Goal: Task Accomplishment & Management: Complete application form

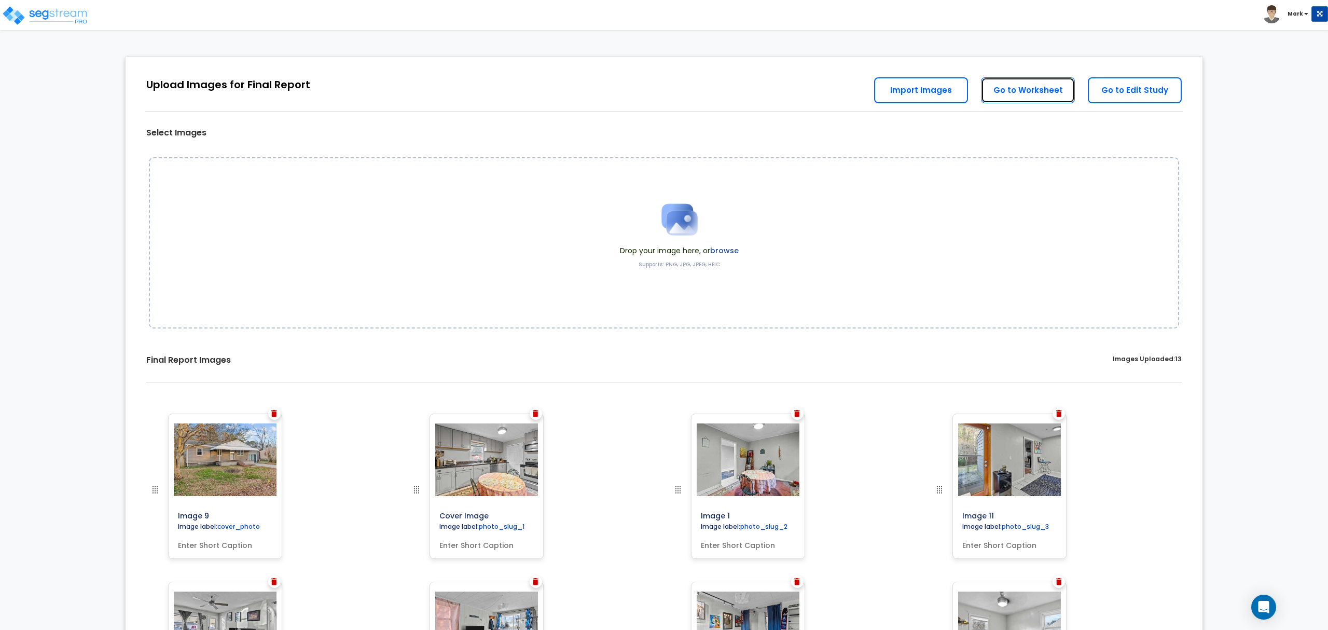
click at [1018, 98] on link "Go to Worksheet" at bounding box center [1028, 90] width 94 height 26
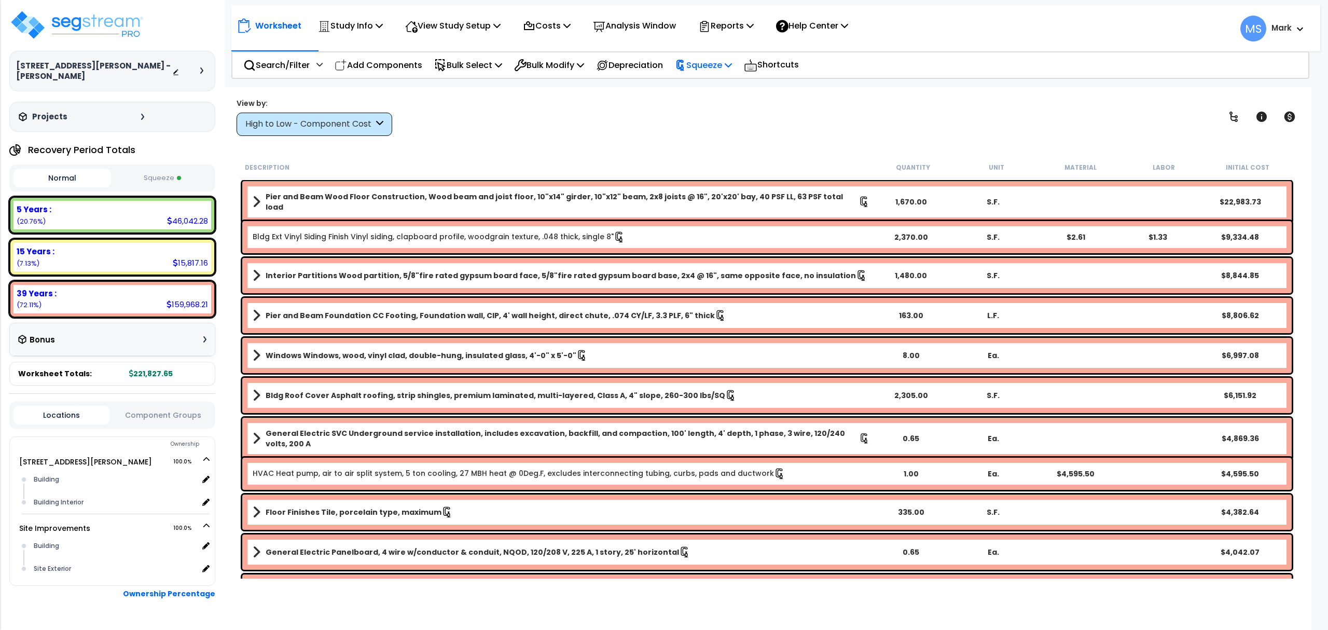
click at [704, 67] on p "Squeeze" at bounding box center [703, 65] width 57 height 14
click at [739, 30] on p "Reports" at bounding box center [726, 26] width 56 height 14
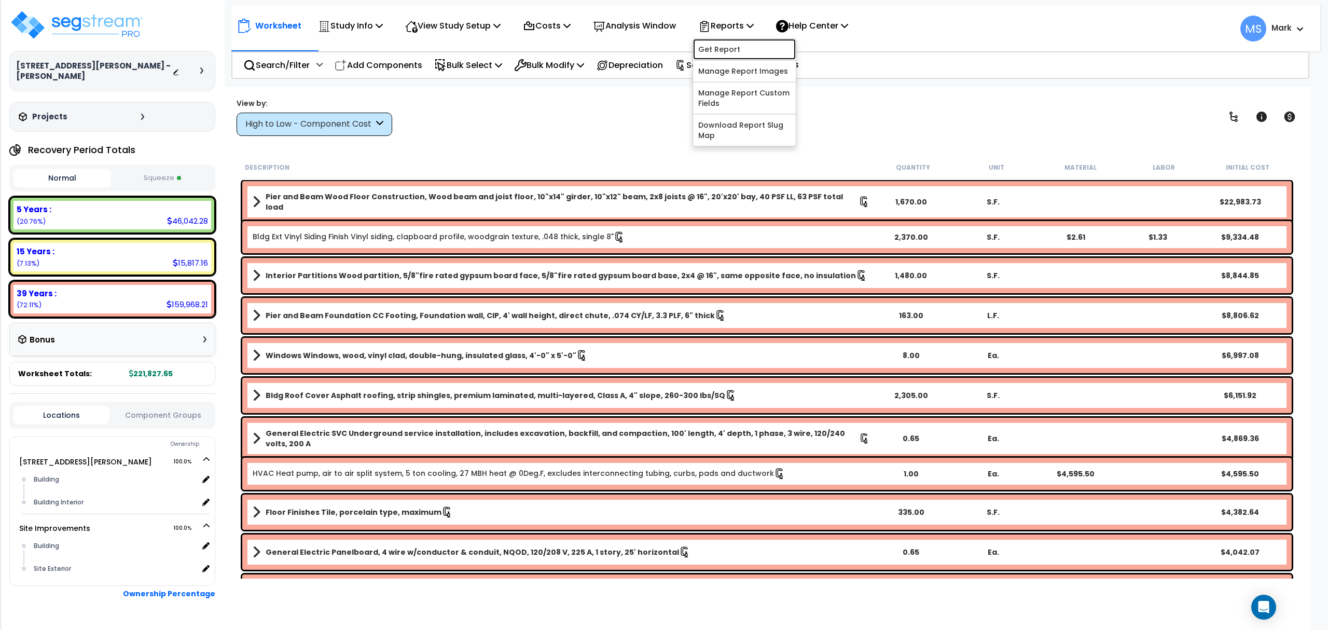
click at [731, 50] on link "Get Report" at bounding box center [744, 49] width 103 height 21
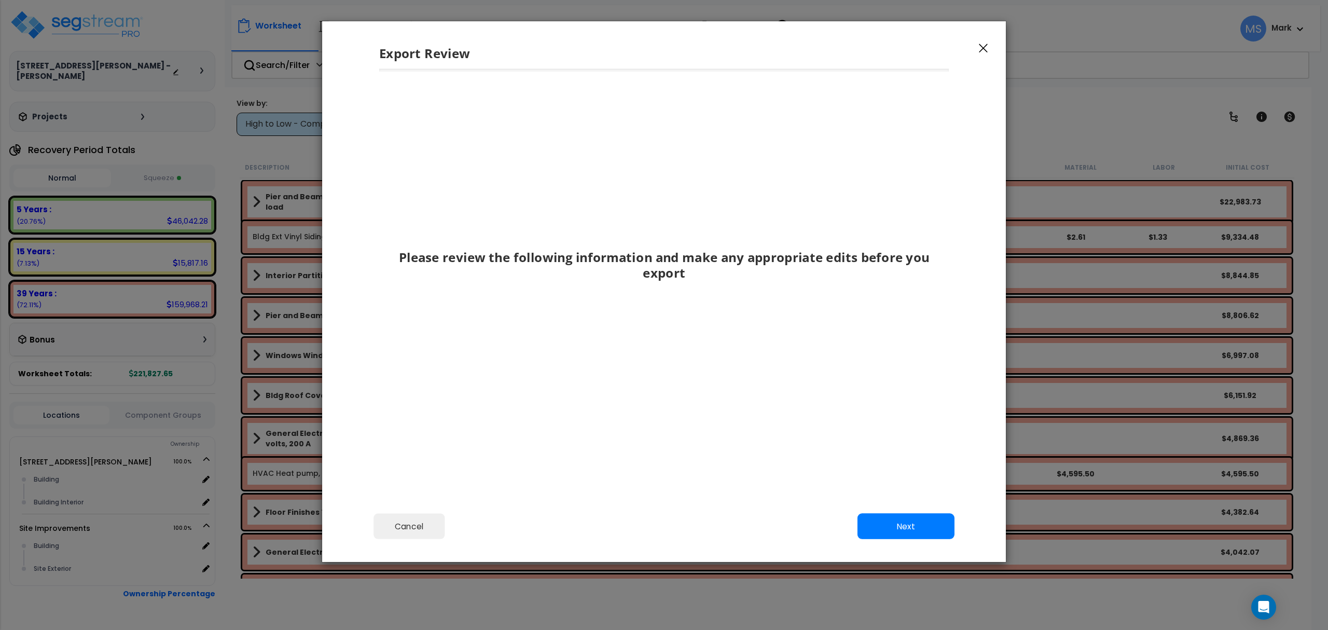
click at [980, 52] on div "Export Review" at bounding box center [664, 45] width 684 height 48
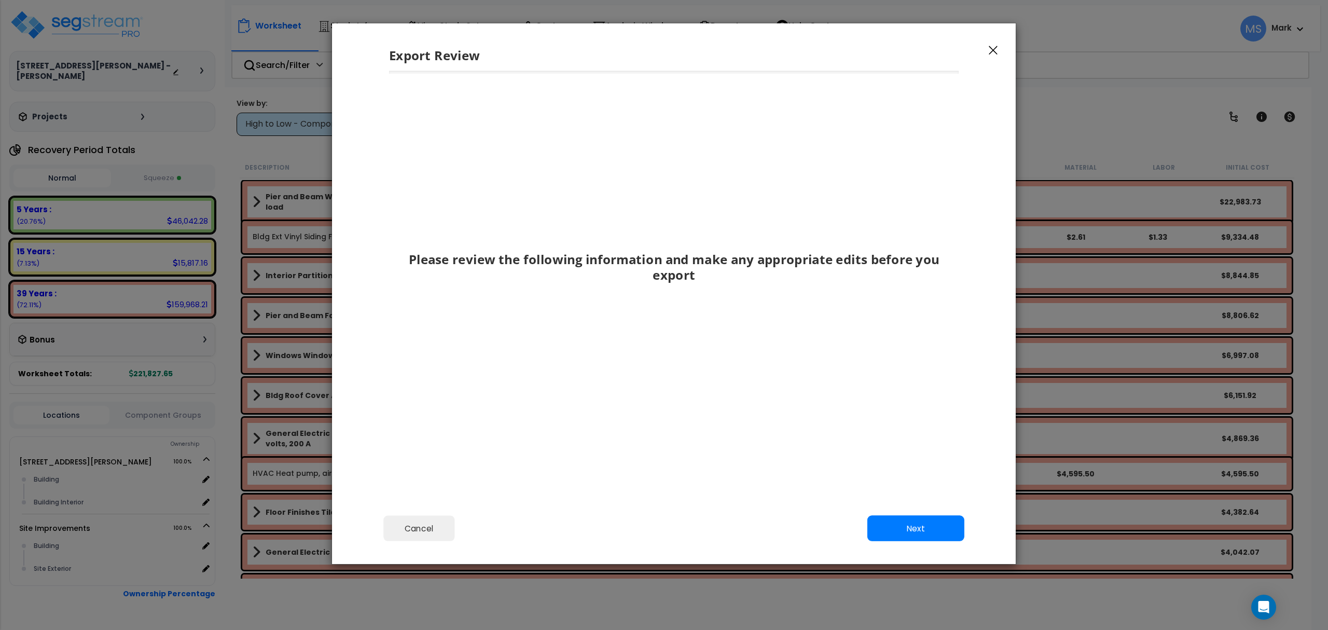
click at [980, 52] on div "Export Review" at bounding box center [674, 47] width 684 height 48
click at [990, 48] on icon "button" at bounding box center [993, 50] width 9 height 9
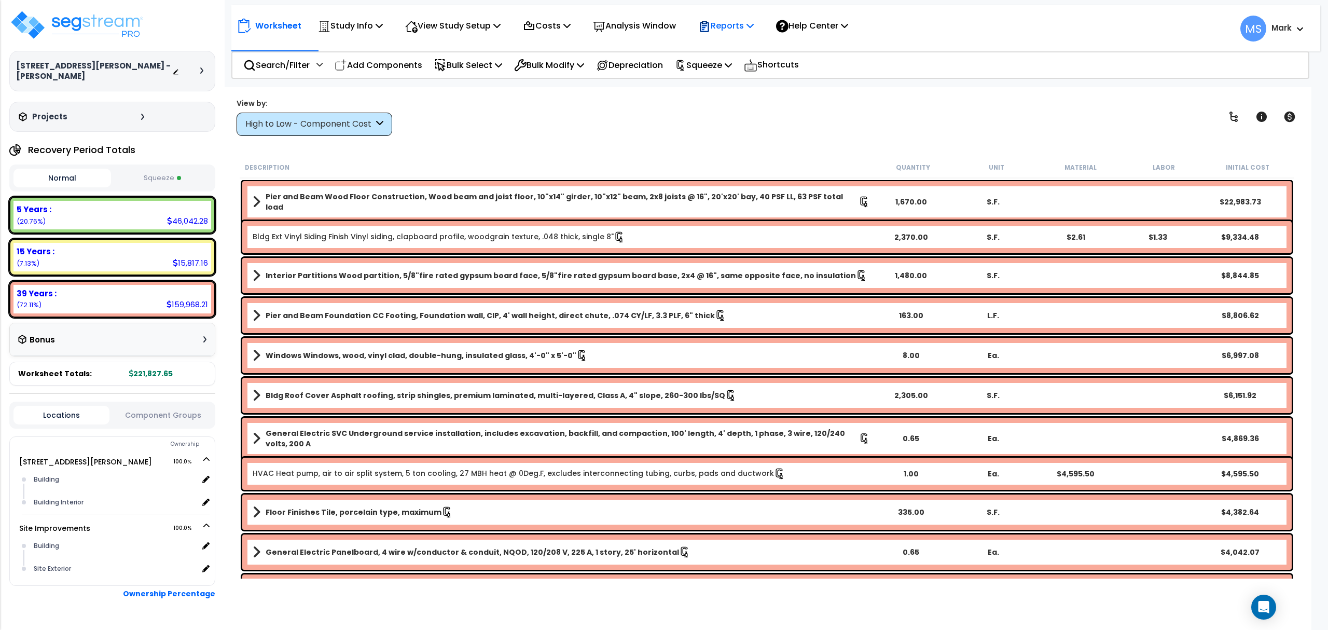
click at [741, 31] on p "Reports" at bounding box center [726, 26] width 56 height 14
click at [773, 94] on link "Manage Report Custom Fields" at bounding box center [744, 97] width 103 height 31
click at [117, 30] on img at bounding box center [76, 24] width 135 height 31
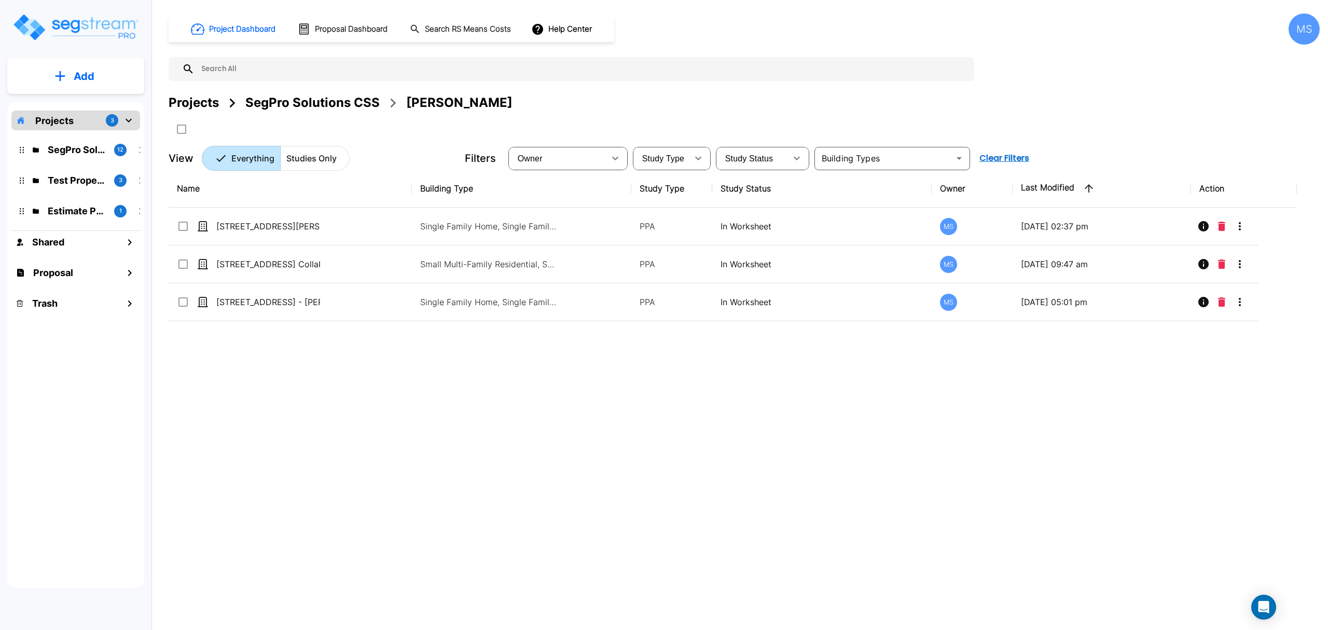
click at [100, 82] on button "Add" at bounding box center [75, 76] width 137 height 30
click at [90, 139] on p "Add Study" at bounding box center [82, 134] width 42 height 12
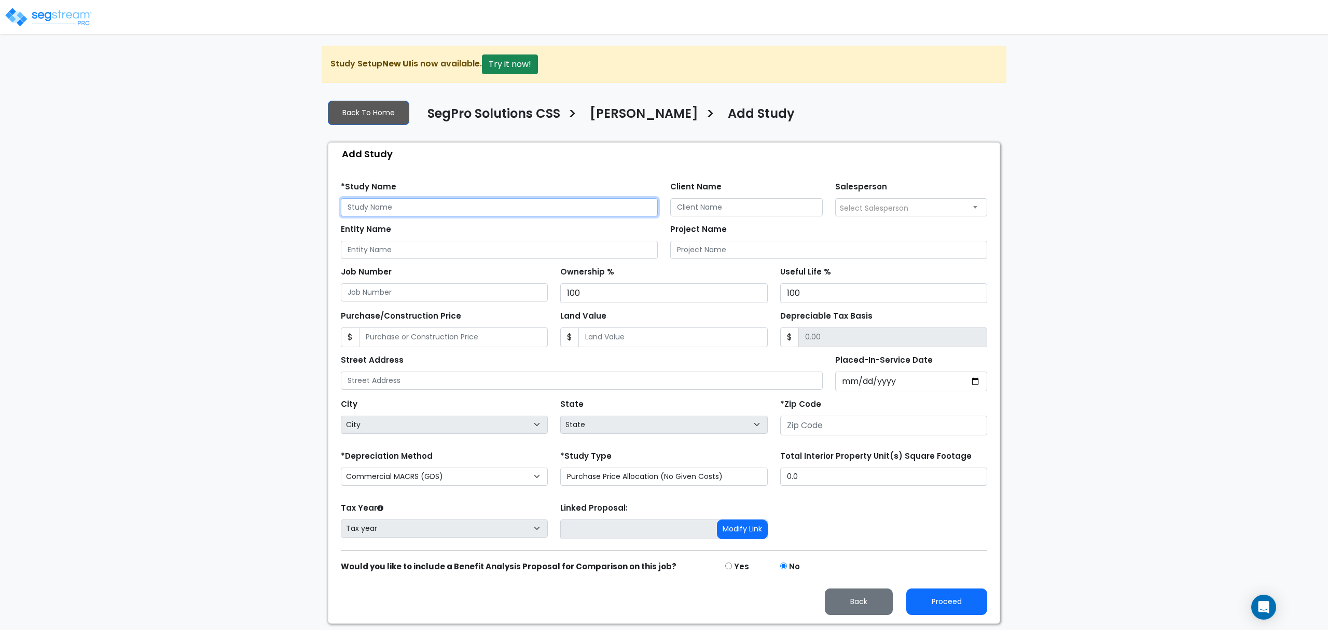
paste input "[STREET_ADDRESS][PERSON_NAME]"
type input "[STREET_ADDRESS][PERSON_NAME]"
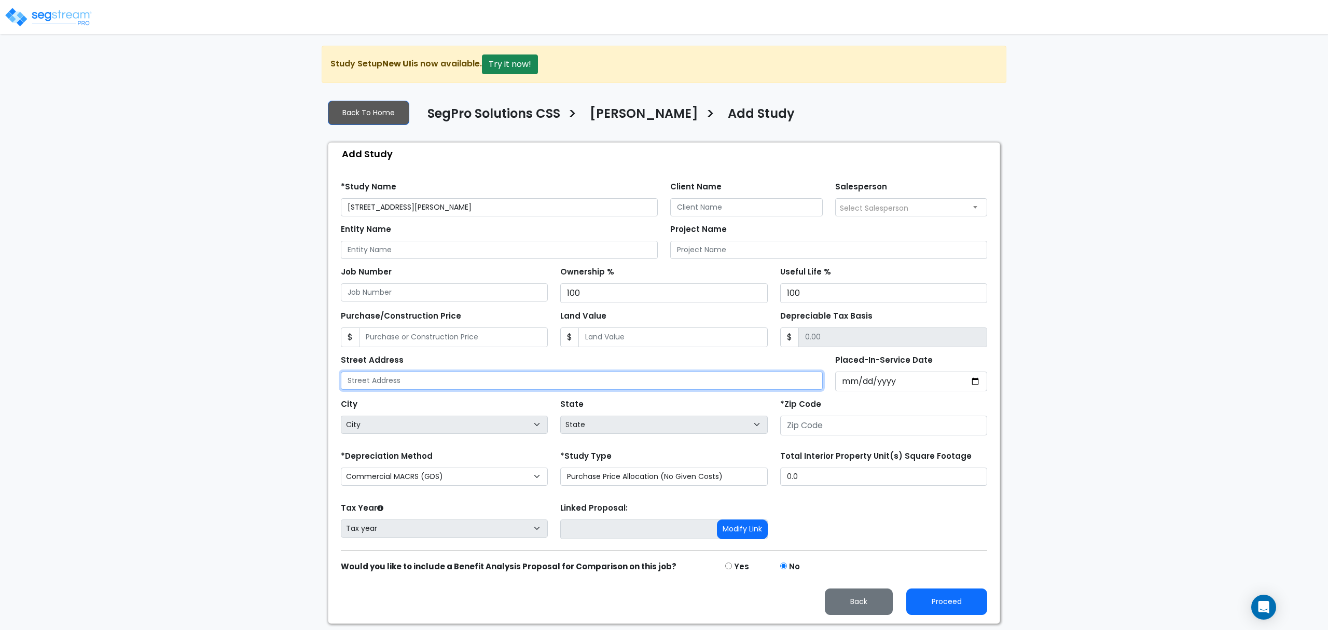
paste input "727 Kennedy St NW"
type input "727 Kennedy St NW"
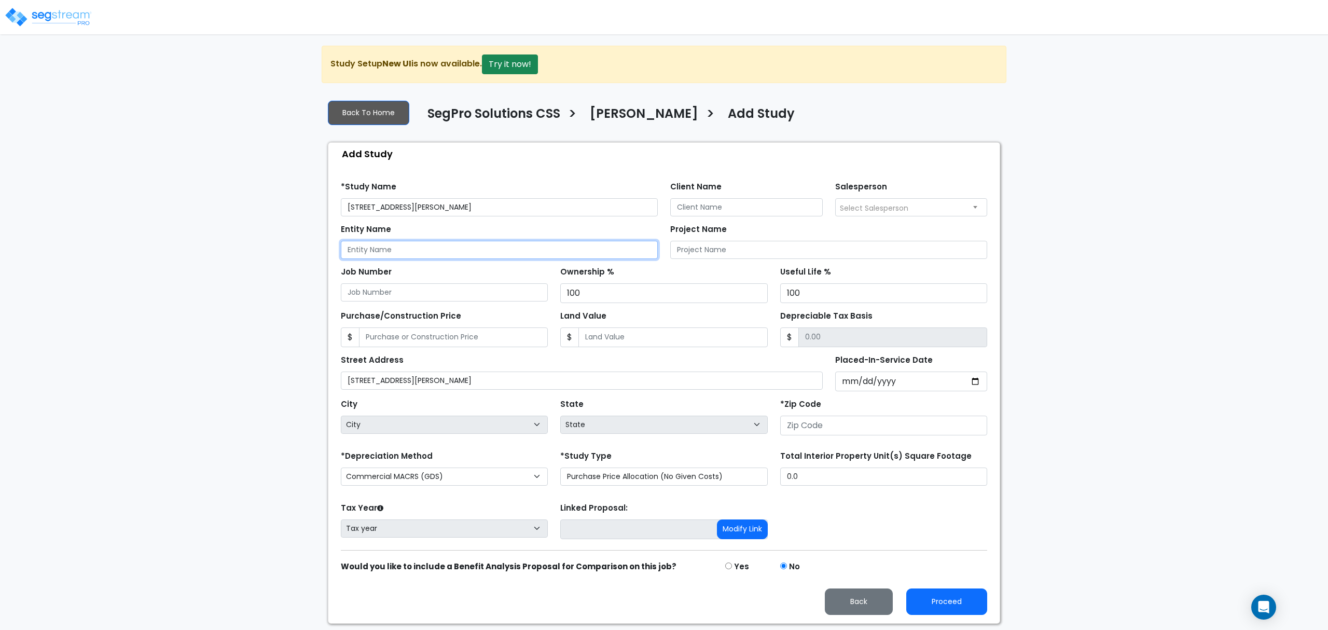
drag, startPoint x: 546, startPoint y: 255, endPoint x: 600, endPoint y: 246, distance: 54.2
click at [555, 252] on input "Entity Name" at bounding box center [499, 250] width 317 height 18
click at [711, 202] on input "Client Name" at bounding box center [746, 207] width 153 height 18
click at [745, 211] on input "[PERSON_NAME]" at bounding box center [746, 207] width 153 height 18
click at [745, 211] on input "Angel Collaku" at bounding box center [746, 207] width 153 height 18
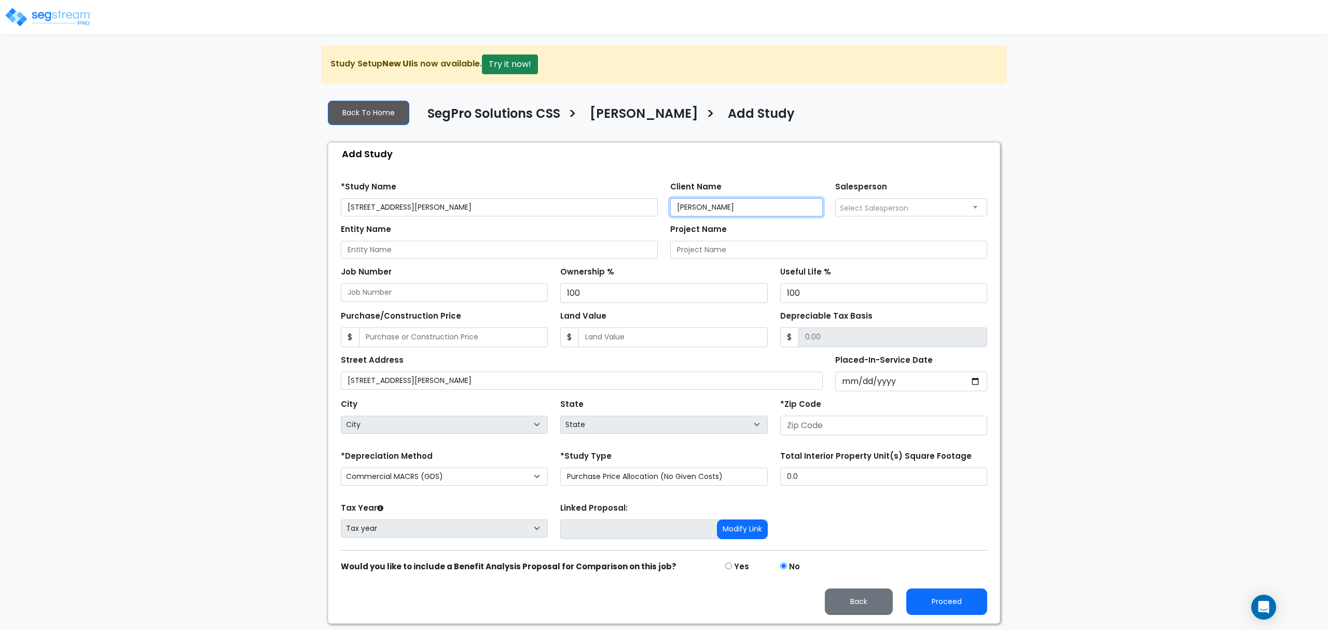
type input "Angel Collaku"
click at [582, 214] on input "[STREET_ADDRESS][PERSON_NAME]" at bounding box center [499, 207] width 317 height 18
paste input "Collaku"
click at [758, 208] on input "[PERSON_NAME]" at bounding box center [746, 207] width 153 height 18
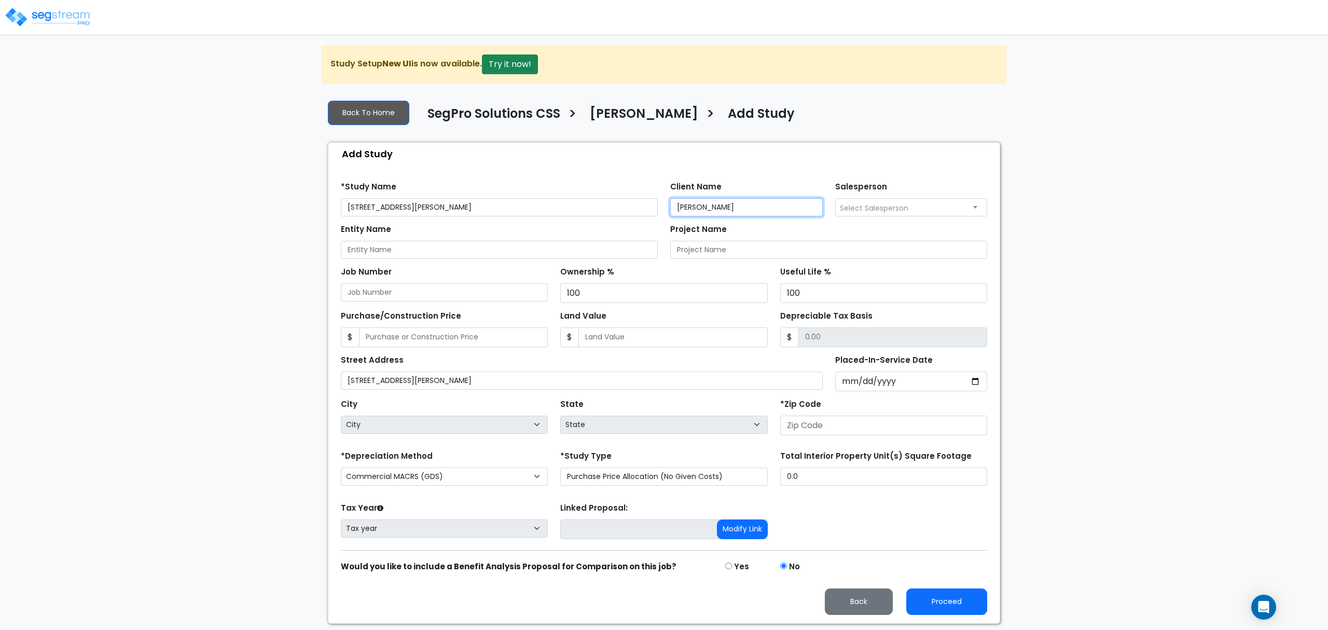
click at [758, 208] on input "[PERSON_NAME]" at bounding box center [746, 207] width 153 height 18
drag, startPoint x: 482, startPoint y: 209, endPoint x: 420, endPoint y: 213, distance: 61.9
click at [420, 213] on input "727 Kennedy St NW - Collaku" at bounding box center [499, 207] width 317 height 18
paste input "Angel"
type input "[STREET_ADDRESS][PERSON_NAME][PERSON_NAME]"
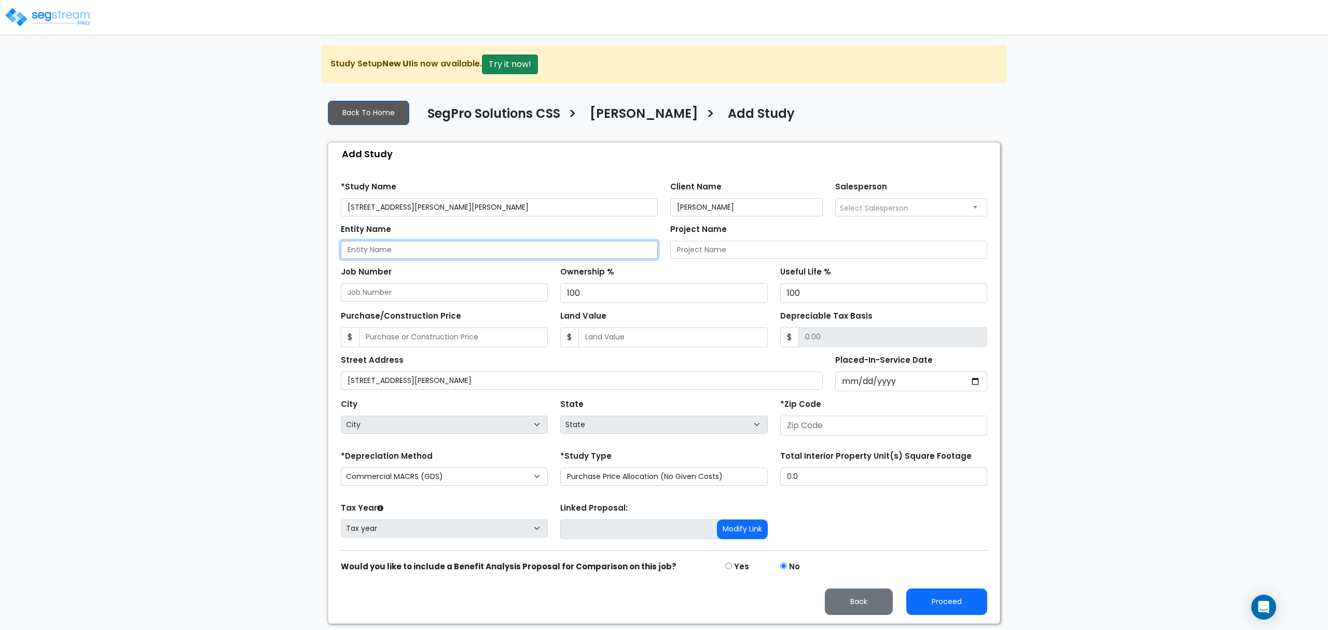
click at [405, 254] on input "Entity Name" at bounding box center [499, 250] width 317 height 18
paste input "[PERSON_NAME]"
type input "[PERSON_NAME] (Personal)"
drag, startPoint x: 415, startPoint y: 206, endPoint x: 287, endPoint y: 243, distance: 132.7
click at [287, 243] on div "We are Building your Study. So please grab a coffee and let us do the heavy lif…" at bounding box center [664, 335] width 1328 height 578
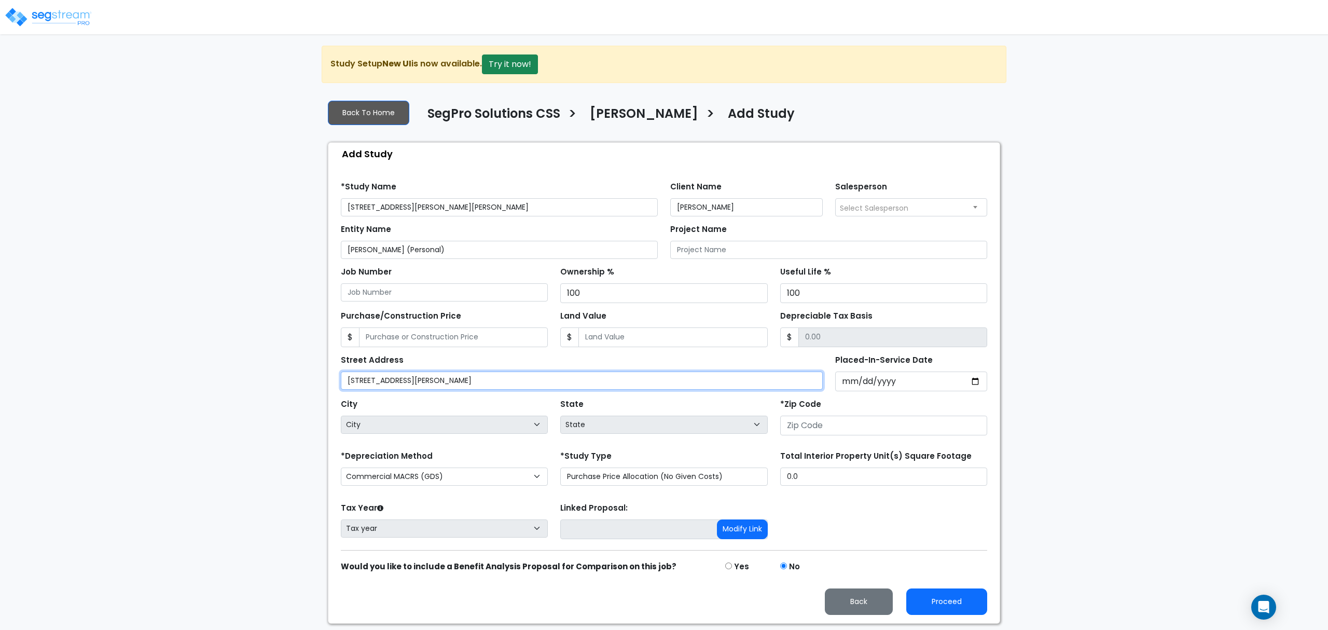
click at [430, 384] on input "[STREET_ADDRESS][PERSON_NAME]" at bounding box center [582, 380] width 482 height 18
drag, startPoint x: 1069, startPoint y: 98, endPoint x: 673, endPoint y: 72, distance: 396.7
click at [1069, 98] on div "We are Building your Study. So please grab a coffee and let us do the heavy lif…" at bounding box center [664, 335] width 1328 height 578
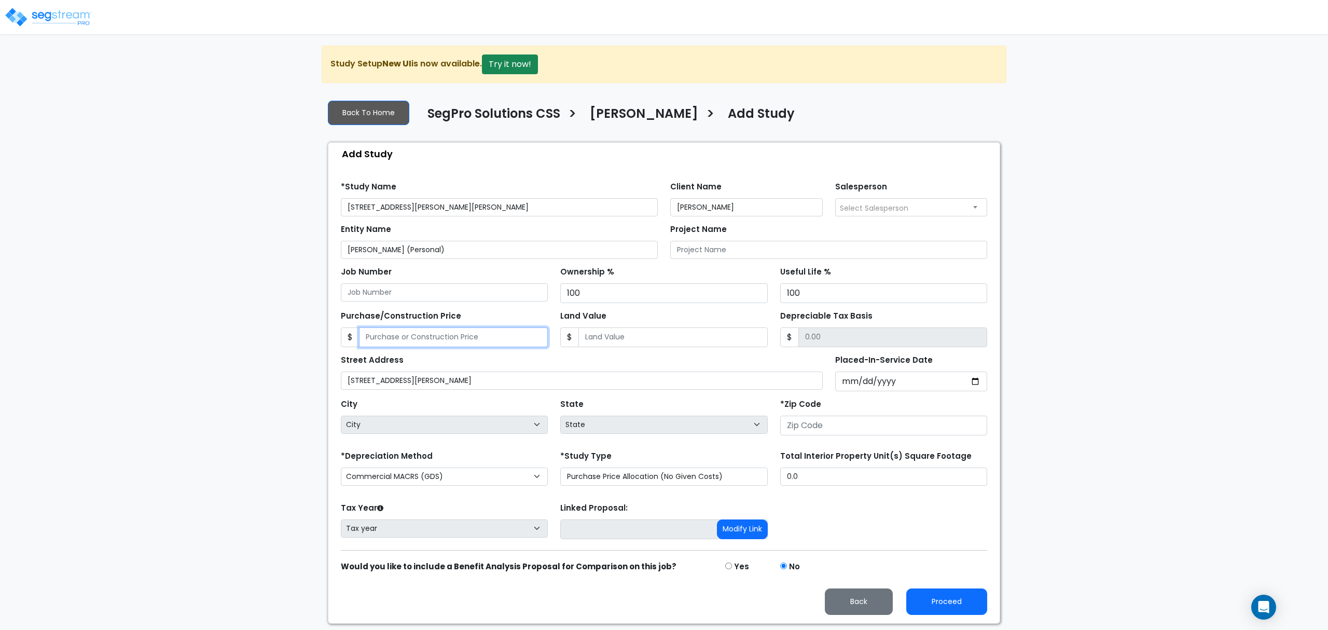
click at [438, 342] on input "Purchase/Construction Price" at bounding box center [453, 337] width 189 height 20
type input "4"
type input "4.00"
type input "46"
type input "46.00"
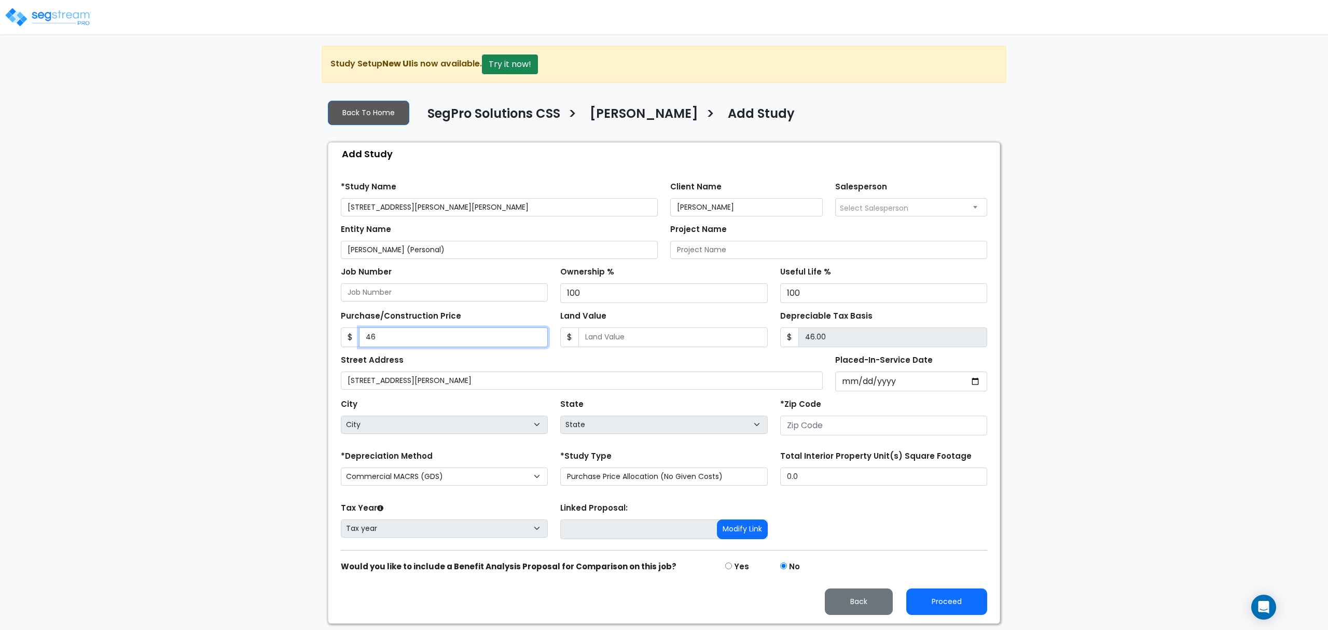
type input "468"
type input "468.00"
type input "468"
type input "4"
type input "464.00"
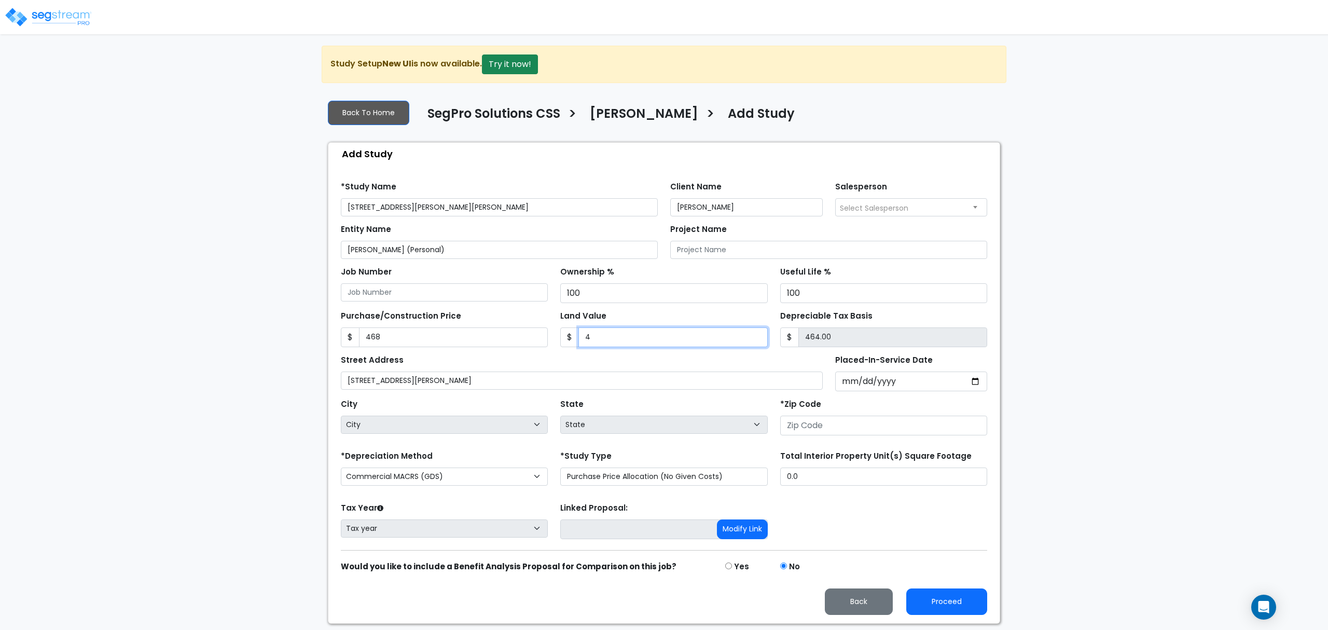
type input "46"
type input "422.00"
type input "468"
type input "0.00"
type input "4680"
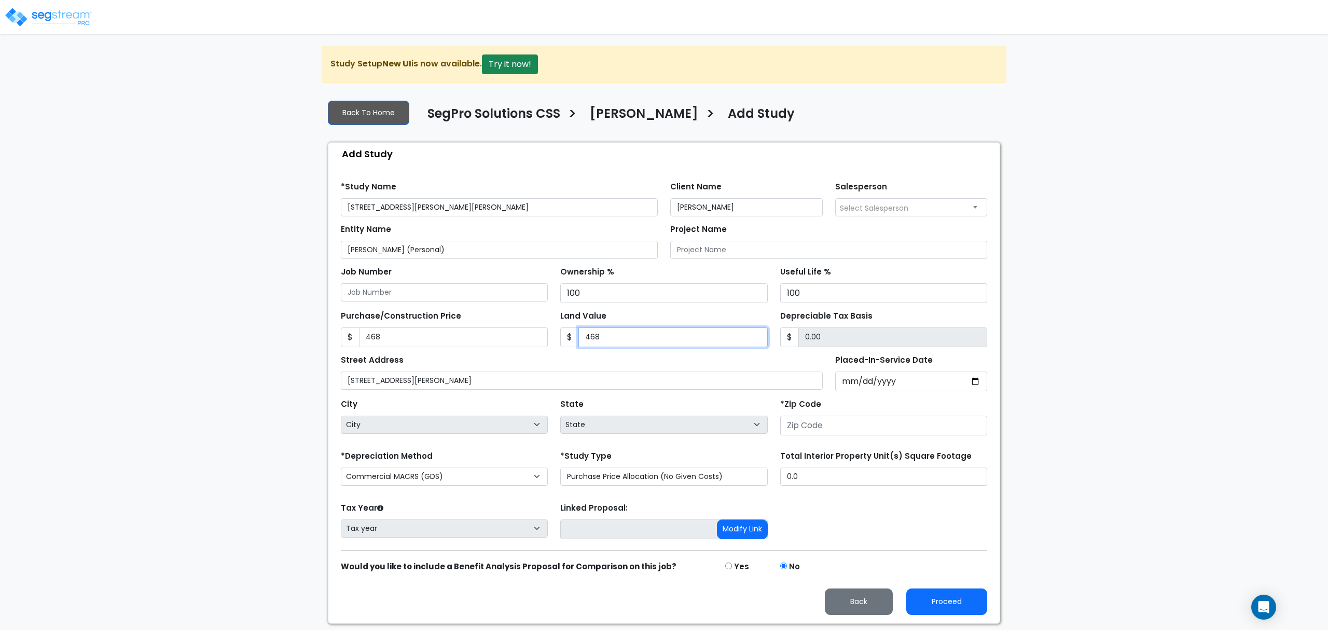
type input "-4,212.00"
type input "46804"
type input "-46,336.00"
type input "46,8040"
type input "-467,572.00"
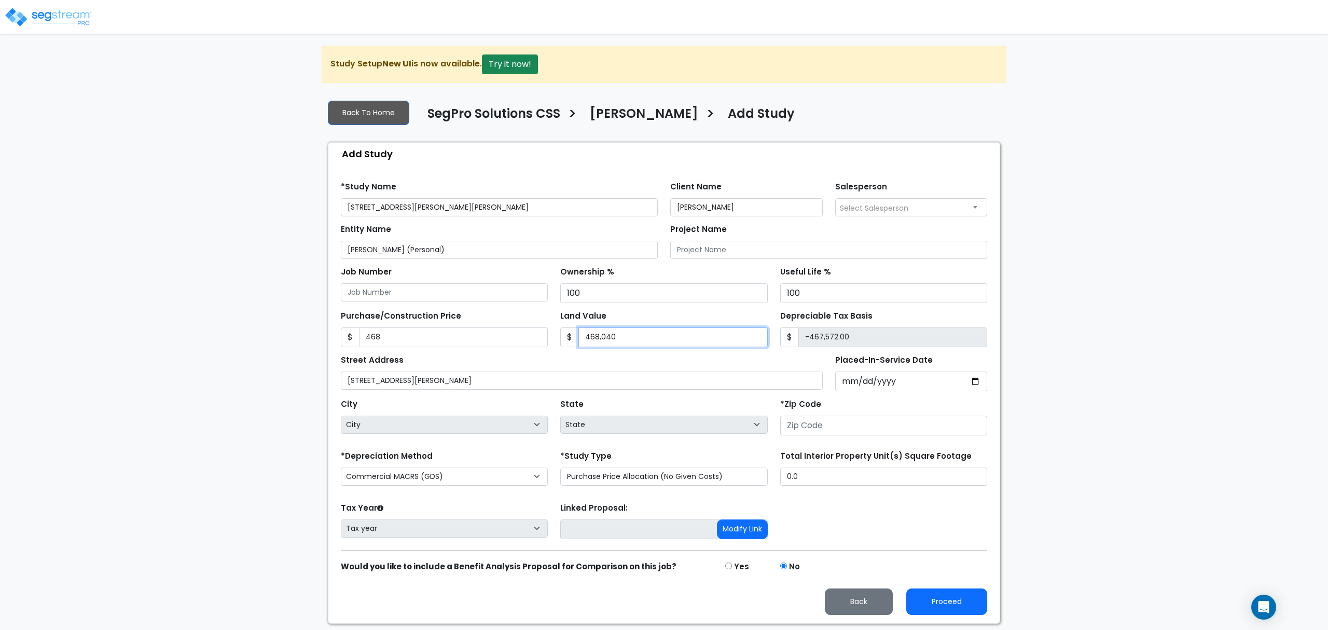
type input "468,040"
click at [405, 342] on input "468" at bounding box center [453, 337] width 189 height 20
drag, startPoint x: 405, startPoint y: 342, endPoint x: 357, endPoint y: 328, distance: 50.4
click at [386, 340] on input "468" at bounding box center [453, 337] width 189 height 20
type input "85"
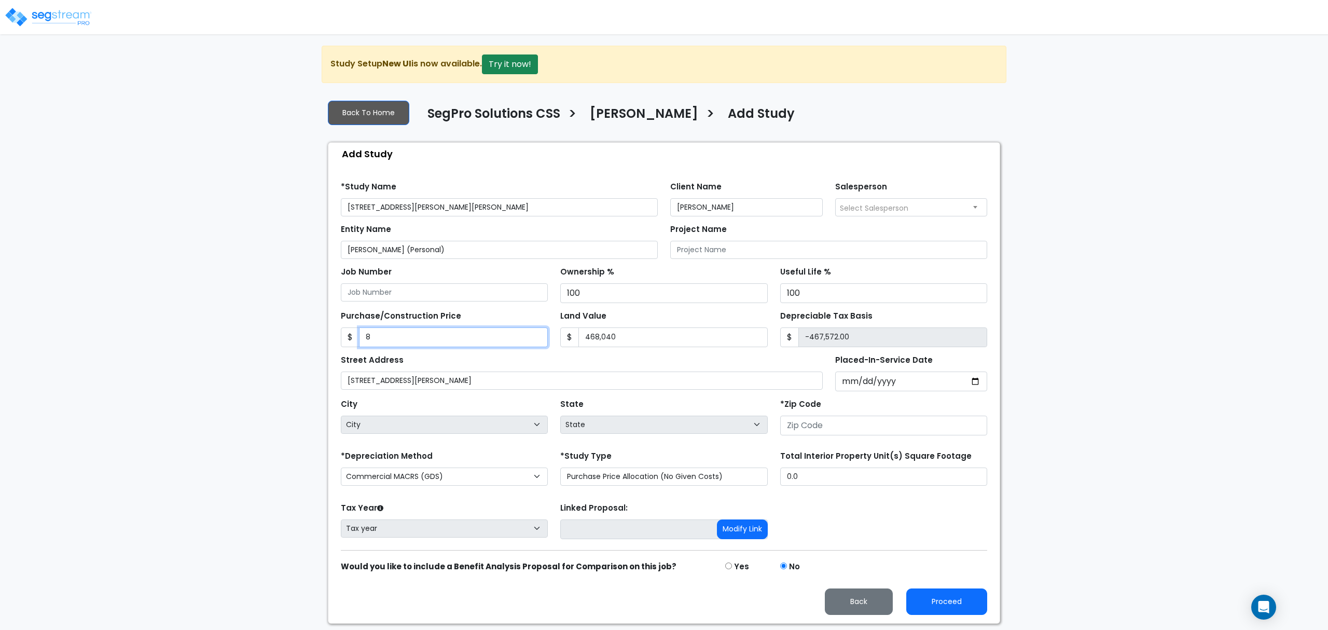
type input "-467,955.00"
type input "850"
type input "-467,190.00"
type input "8500"
type input "-459,540.00"
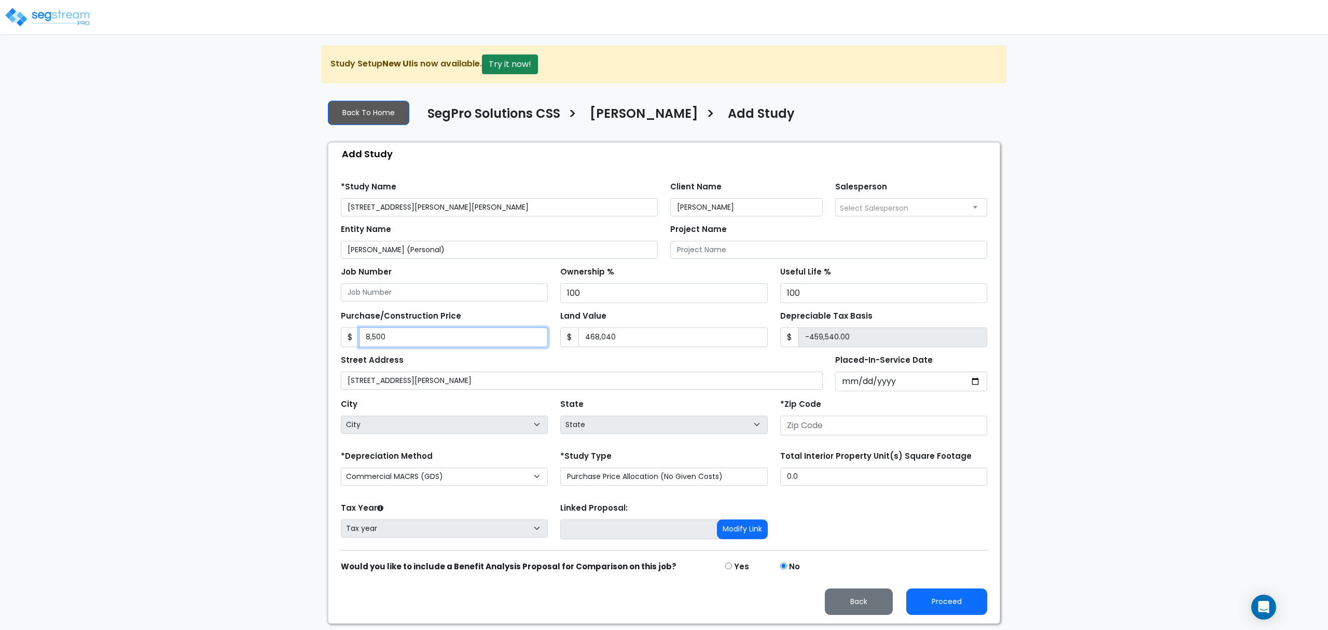
type input "8,5000"
type input "-383,040.00"
type input "85,0000"
type input "381,960.00"
type input "850,000"
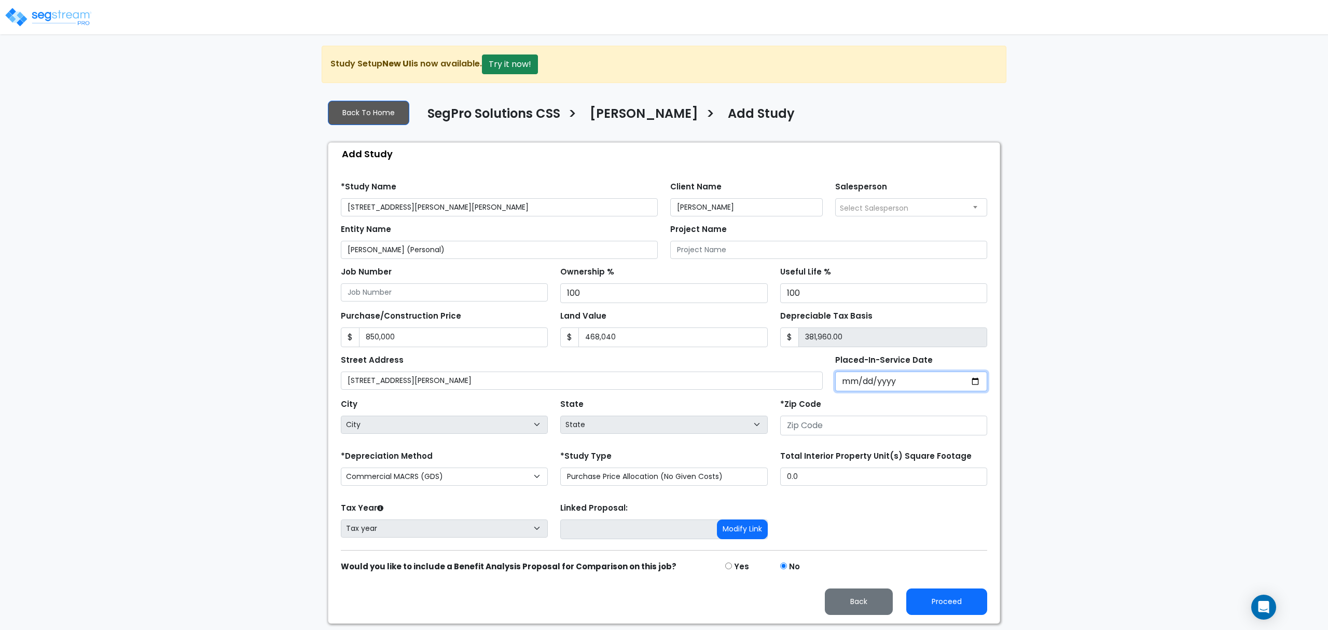
click at [846, 380] on input "Placed-In-Service Date" at bounding box center [911, 381] width 153 height 20
click at [1151, 167] on div "We are Building your Study. So please grab a coffee and let us do the heavy lif…" at bounding box center [664, 335] width 1328 height 578
click at [849, 389] on input "Placed-In-Service Date" at bounding box center [911, 381] width 153 height 20
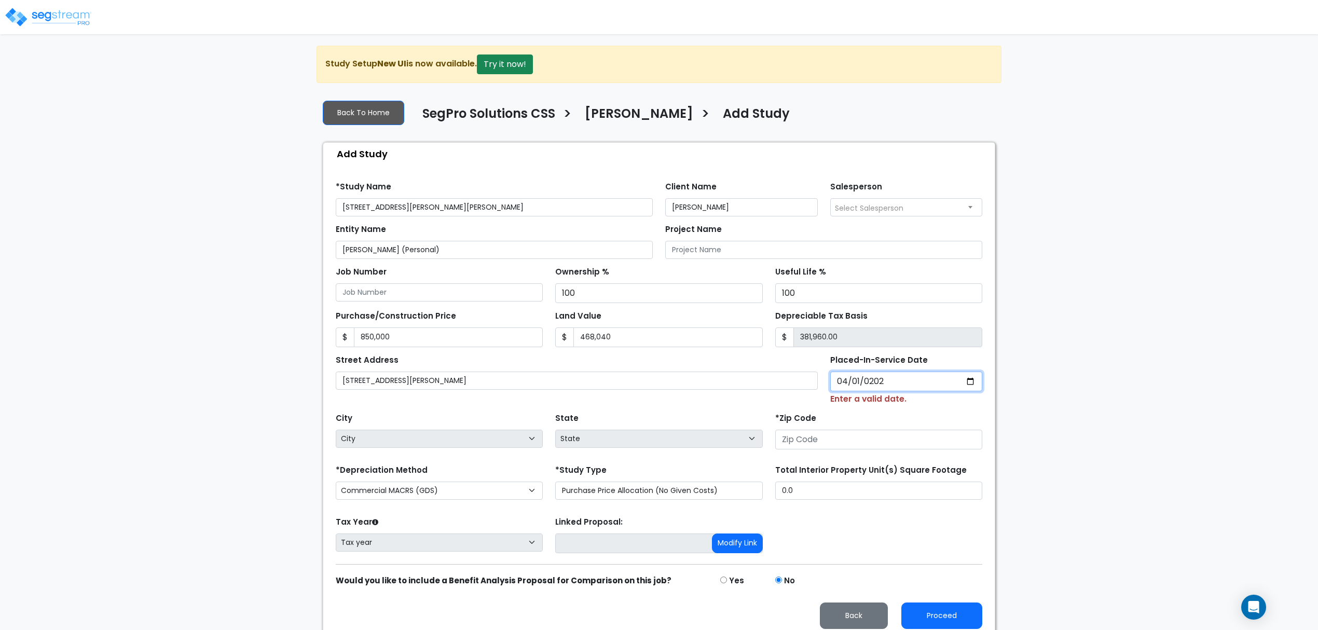
type input "2020-04-01"
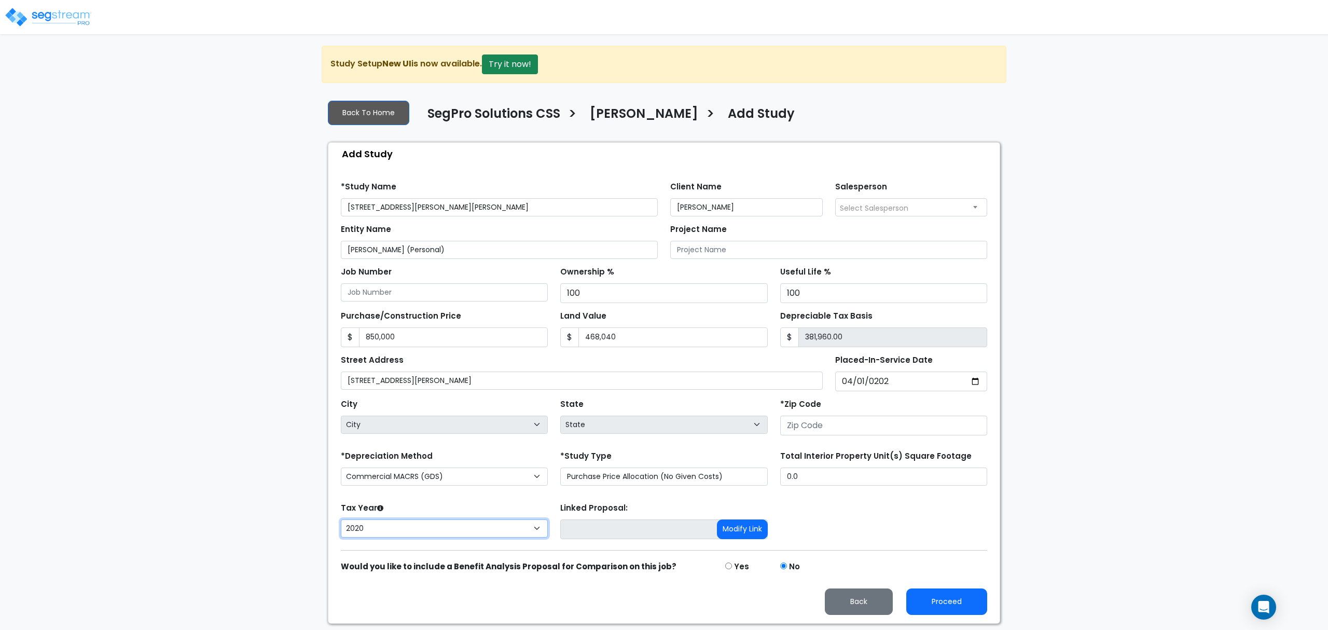
click at [508, 536] on select "2026 2025 2024 2023 2022 2021 2020" at bounding box center [444, 528] width 207 height 18
select select "2025"
click at [341, 522] on select "2026 2025 2024 2023 2022 2021 2020" at bounding box center [444, 528] width 207 height 18
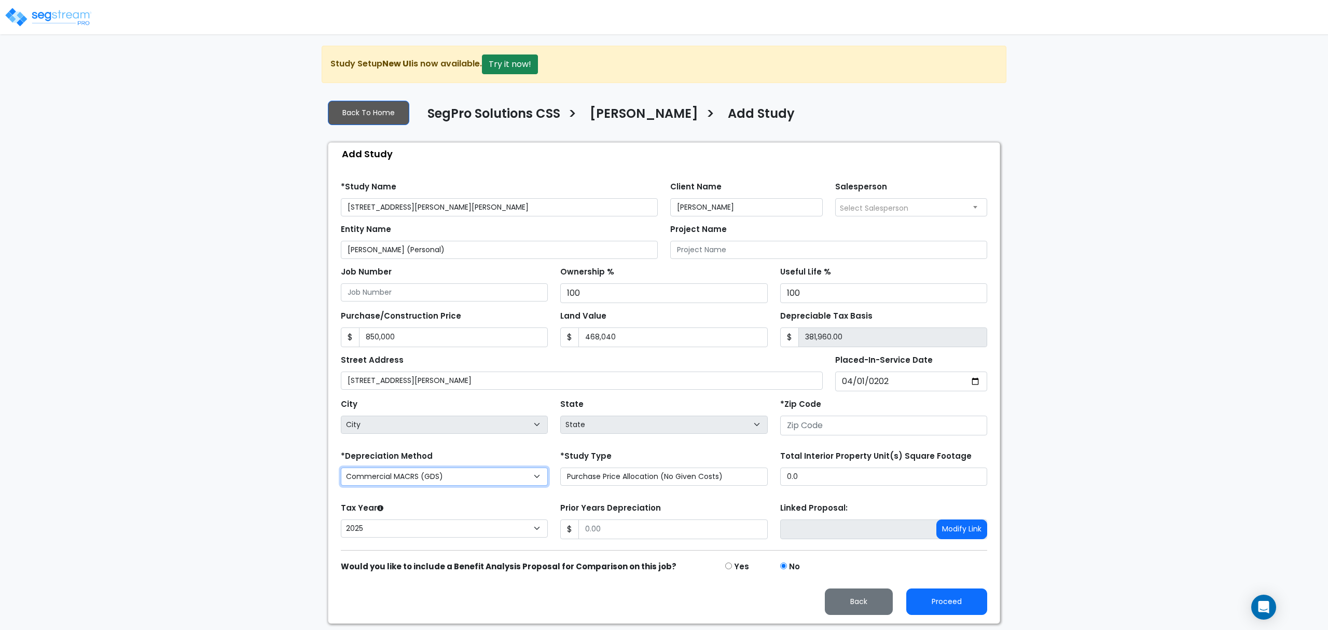
click at [523, 486] on select "Commercial MACRS (GDS) Residential Rental MACRS (GDS) Commercial MACRS (GDS) QIP" at bounding box center [444, 476] width 207 height 18
select select "RRM(_30"
click at [609, 532] on input "Prior Years Depreciation" at bounding box center [672, 529] width 189 height 20
click at [887, 486] on input "0.0" at bounding box center [883, 476] width 207 height 18
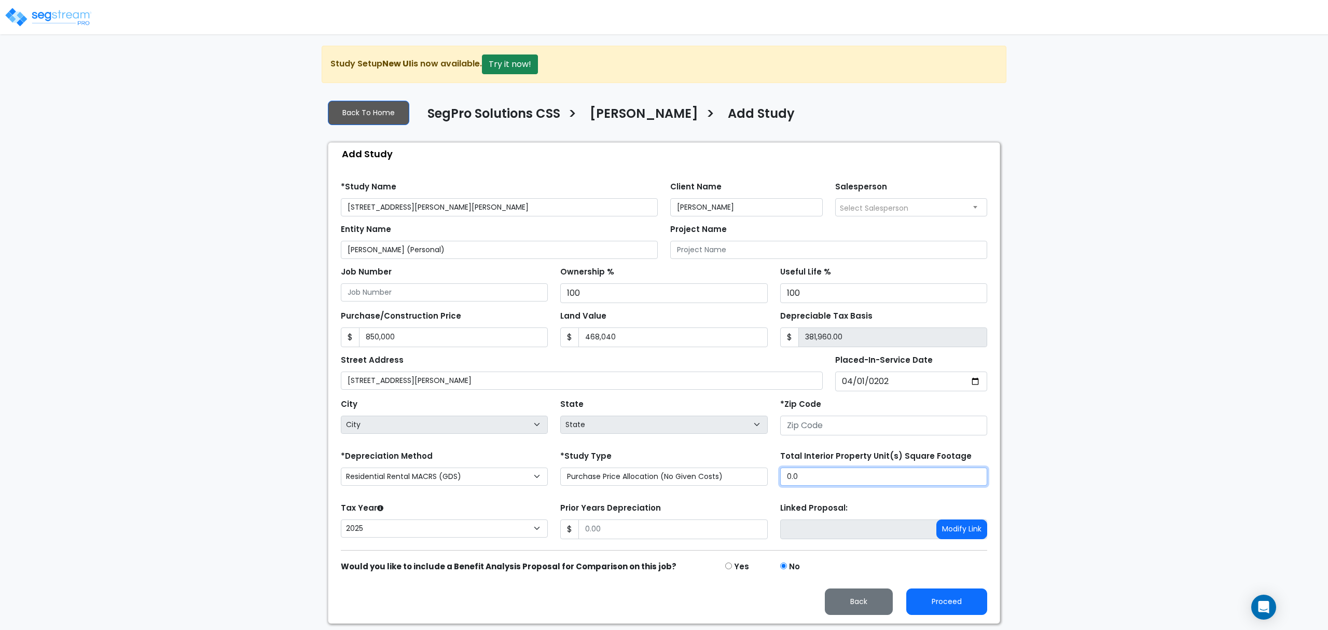
click at [887, 486] on input "0.0" at bounding box center [883, 476] width 207 height 18
click at [830, 476] on input "0.0" at bounding box center [883, 476] width 207 height 18
type input "1,500"
click at [667, 528] on input "Prior Years Depreciation" at bounding box center [672, 529] width 189 height 20
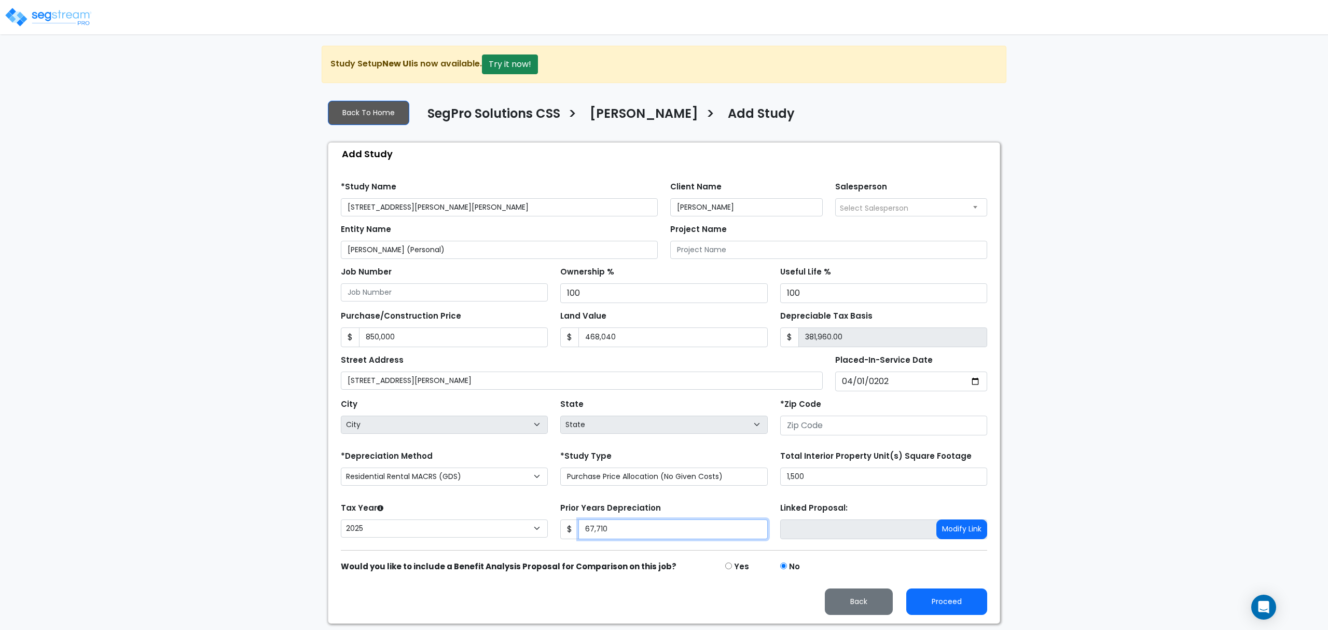
type input "67,710"
click at [851, 212] on span "Select Salesperson" at bounding box center [874, 208] width 68 height 10
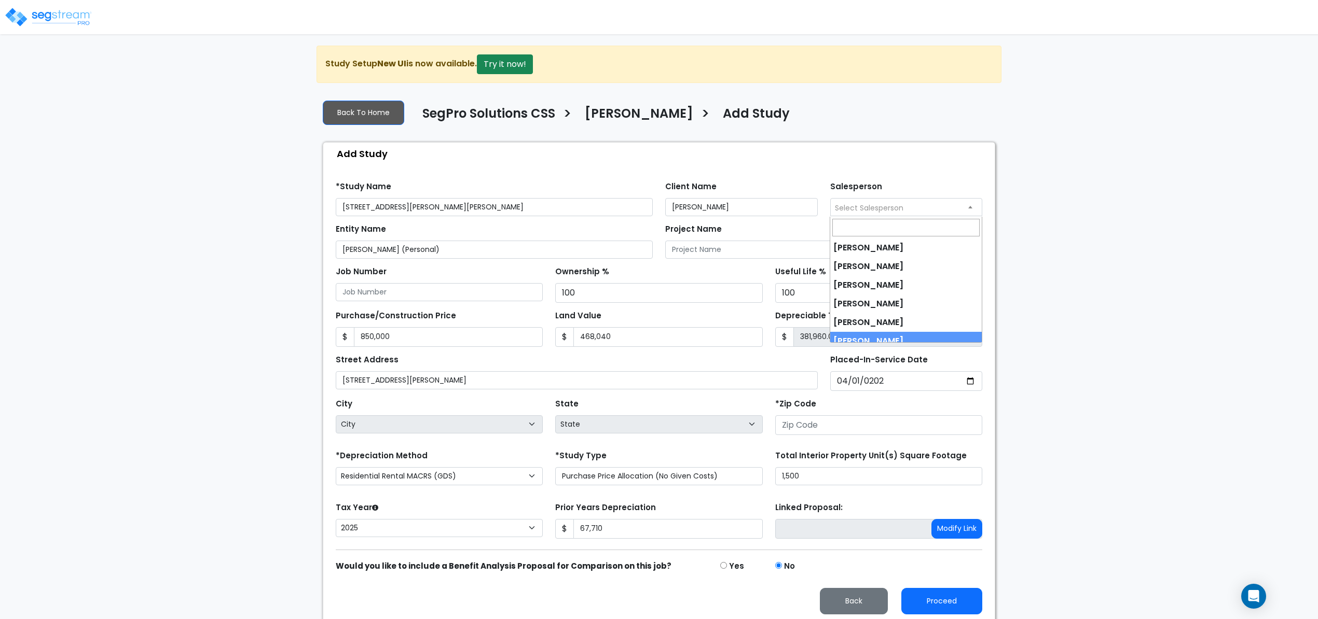
select select "190"
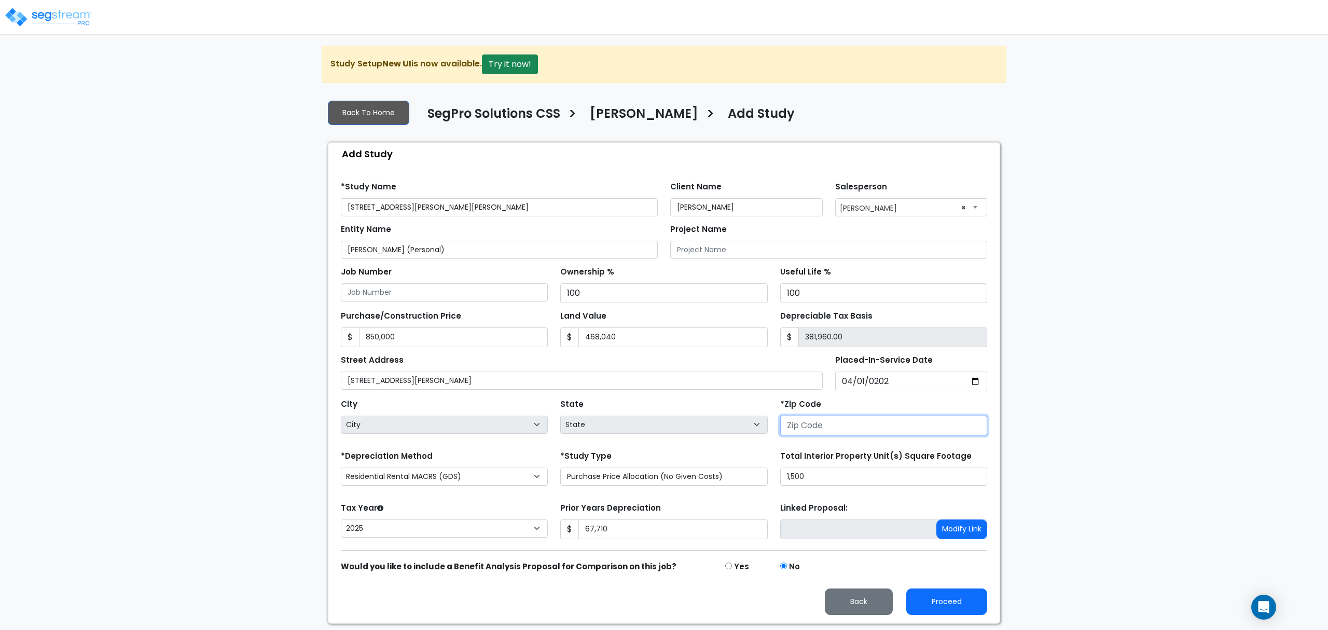
click at [815, 435] on input "number" at bounding box center [883, 426] width 207 height 20
click at [921, 435] on input "number" at bounding box center [883, 426] width 207 height 20
type input "2"
select select "DC"
type input "20011"
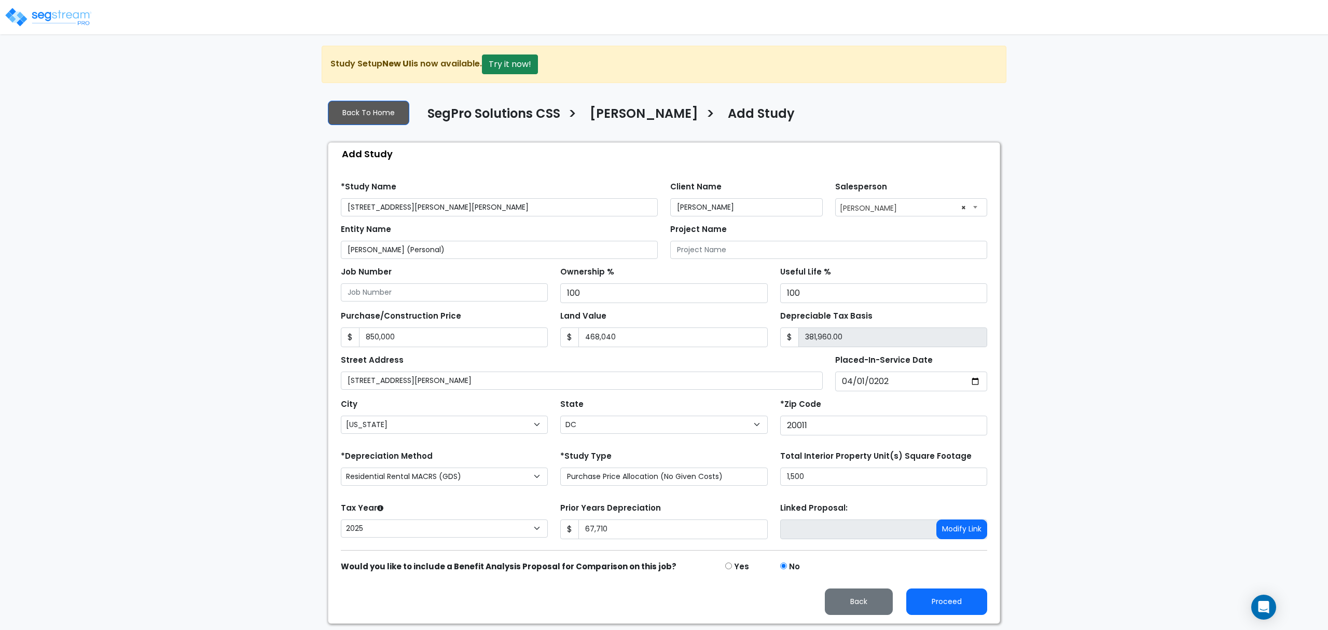
click at [730, 609] on div "Proceed Back" at bounding box center [664, 601] width 659 height 26
click at [943, 605] on button "Proceed" at bounding box center [946, 601] width 81 height 26
type input "850000"
type input "468040"
type input "67710"
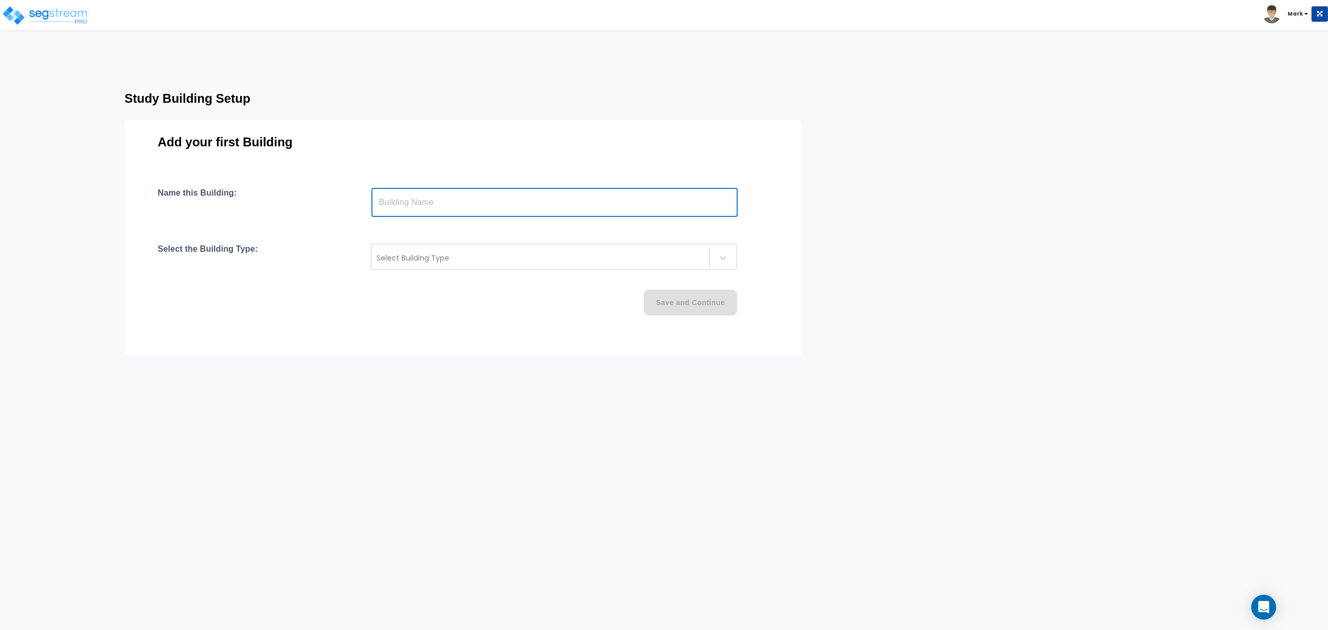
click at [432, 206] on input "text" at bounding box center [554, 202] width 366 height 29
paste input "text"
type input "[STREET_ADDRESS][PERSON_NAME]"
click at [432, 258] on div at bounding box center [540, 258] width 327 height 12
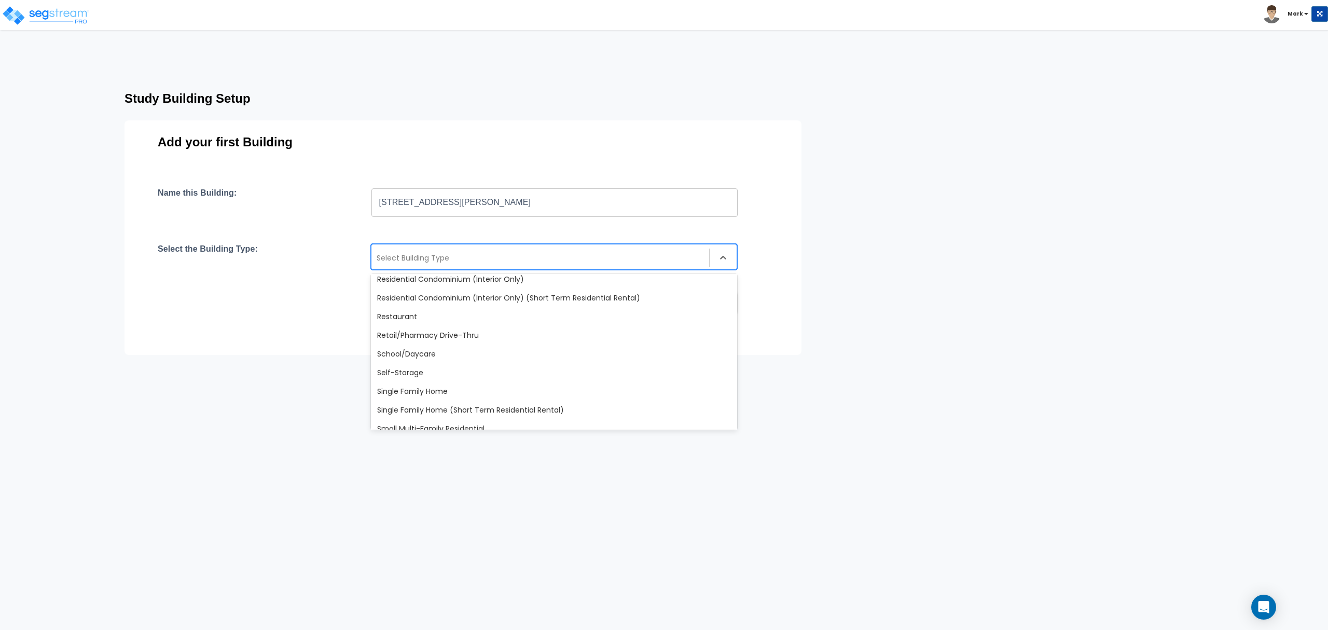
scroll to position [894, 0]
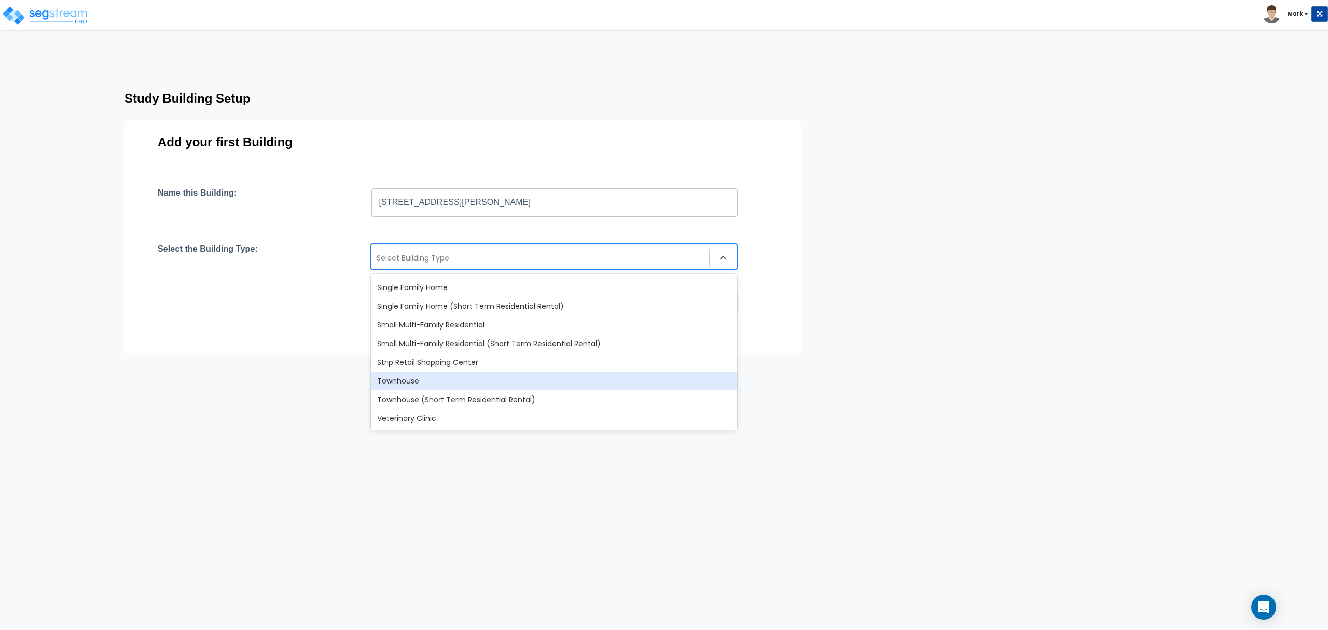
click at [435, 376] on div "Townhouse" at bounding box center [554, 380] width 366 height 19
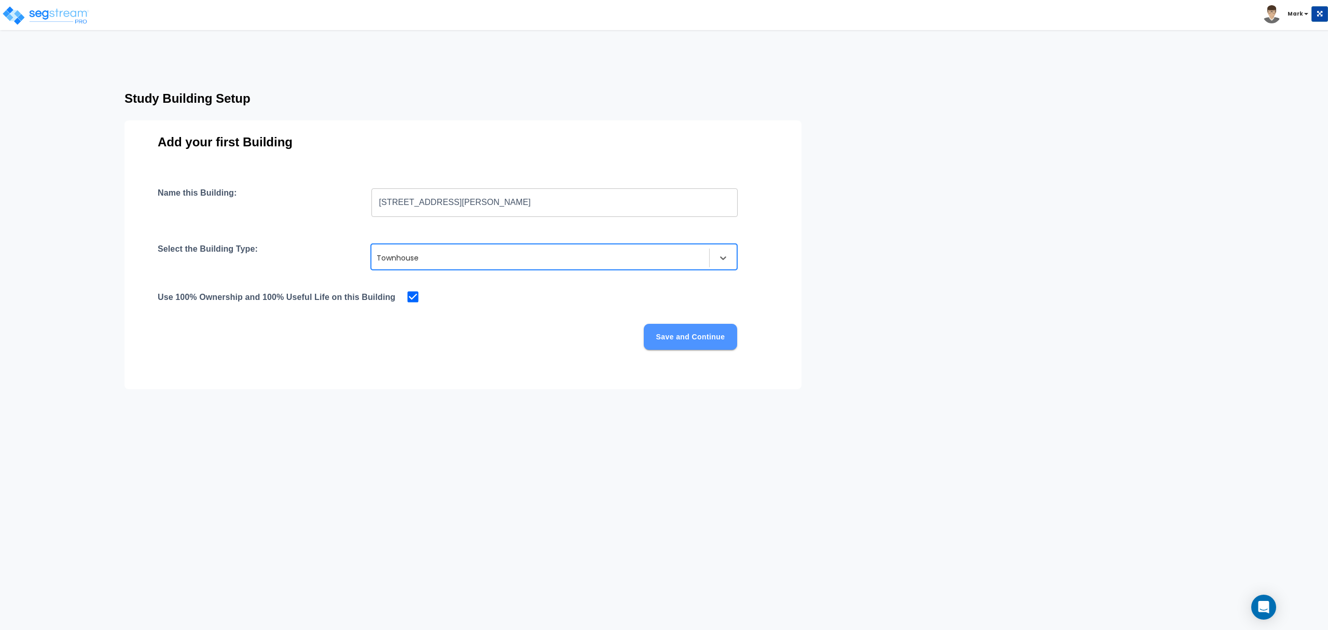
click at [711, 345] on button "Save and Continue" at bounding box center [690, 337] width 93 height 26
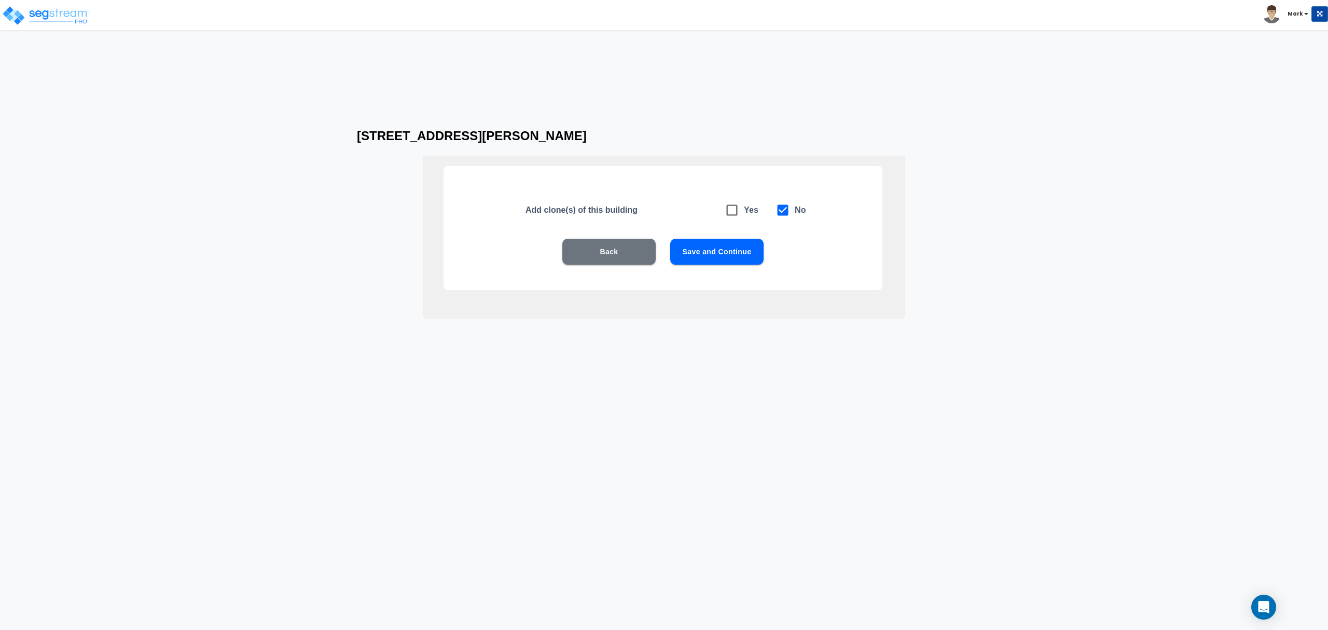
click at [698, 256] on button "Save and Continue" at bounding box center [716, 252] width 93 height 26
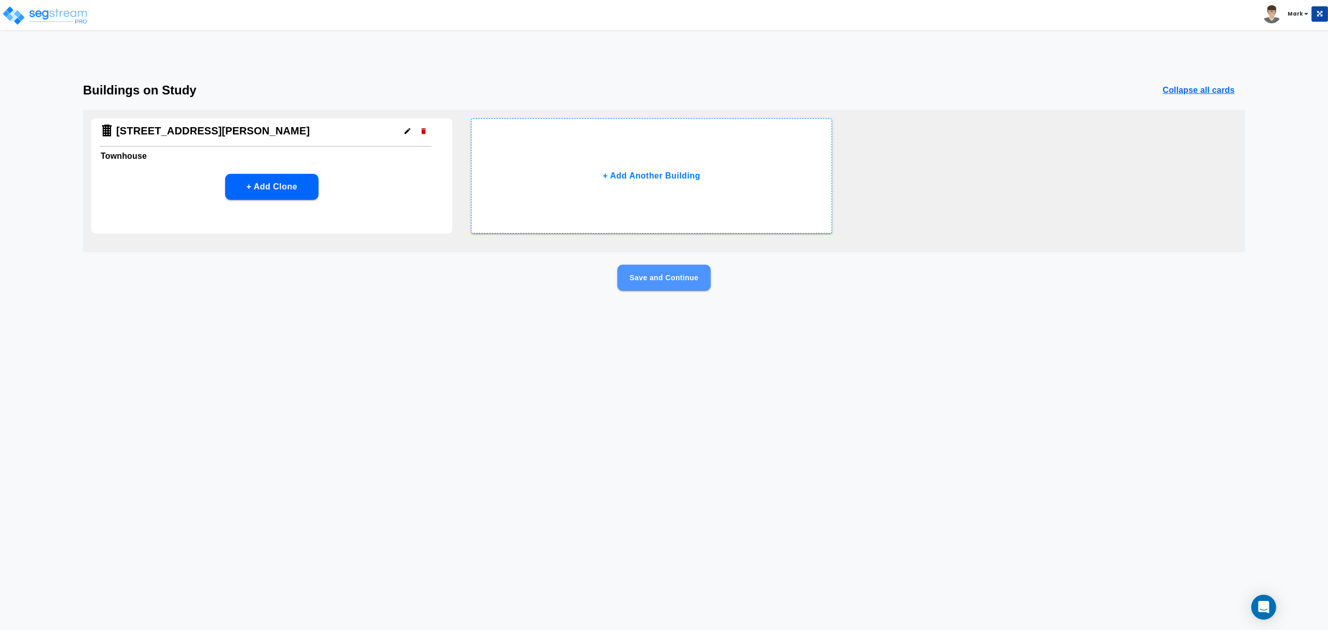
click at [692, 279] on button "Save and Continue" at bounding box center [663, 278] width 93 height 26
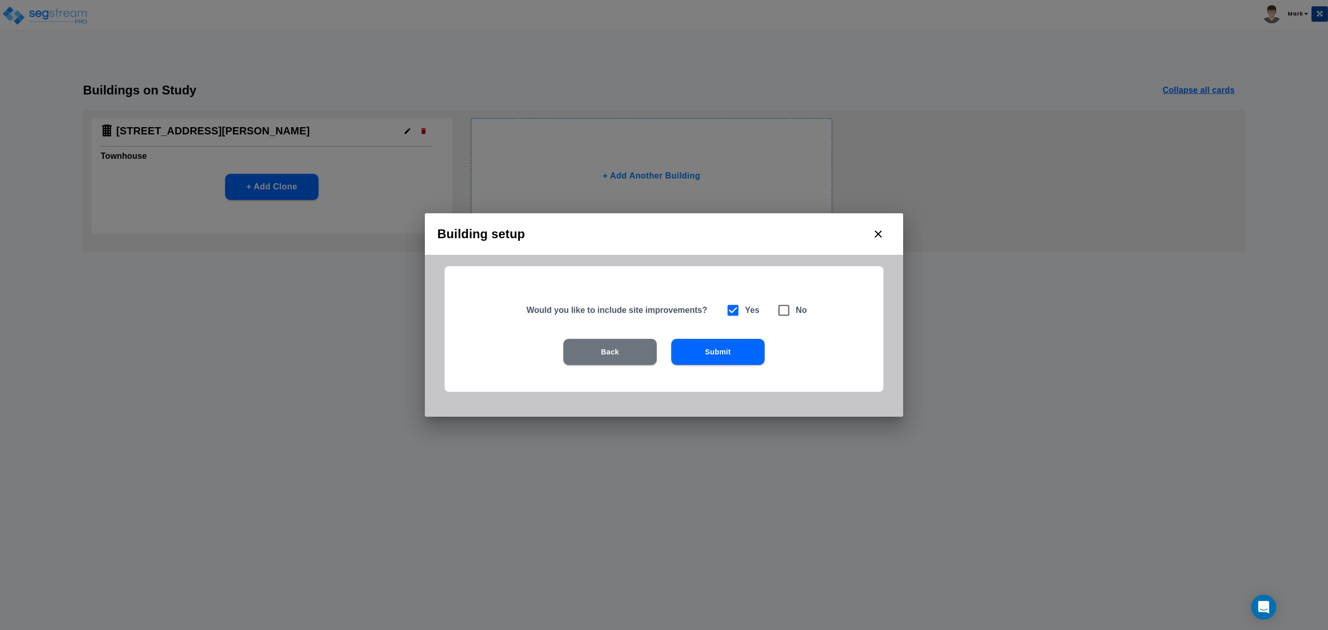
click at [702, 371] on div "Back Submit" at bounding box center [664, 367] width 372 height 57
click at [701, 360] on button "Submit" at bounding box center [717, 352] width 93 height 26
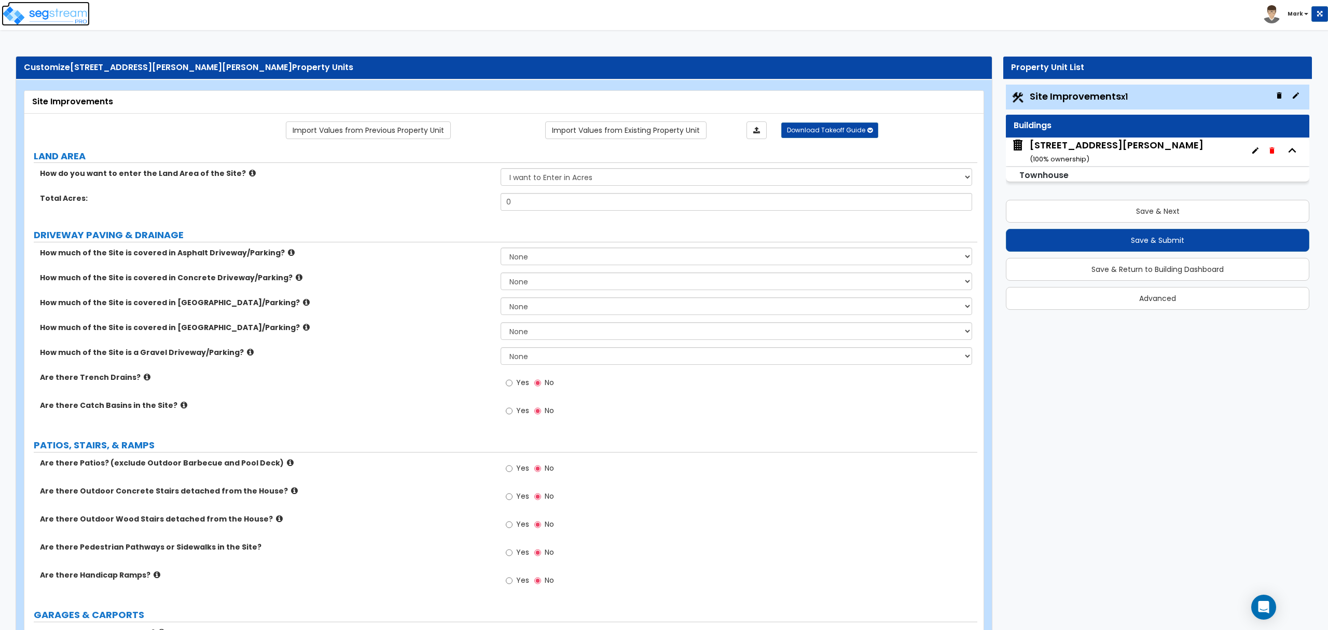
click at [61, 15] on img at bounding box center [46, 15] width 88 height 21
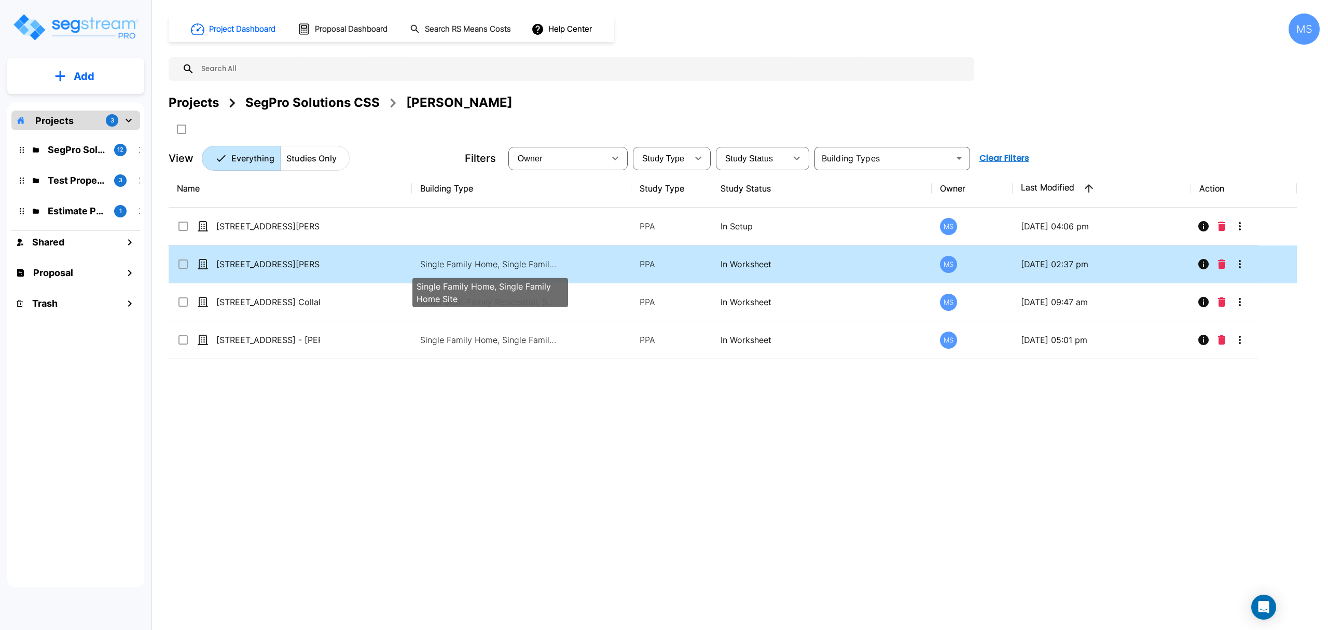
click at [523, 268] on p "Single Family Home, Single Family Home Site" at bounding box center [490, 264] width 140 height 12
checkbox input "true"
click at [523, 268] on p "Single Family Home, Single Family Home Site" at bounding box center [490, 264] width 140 height 12
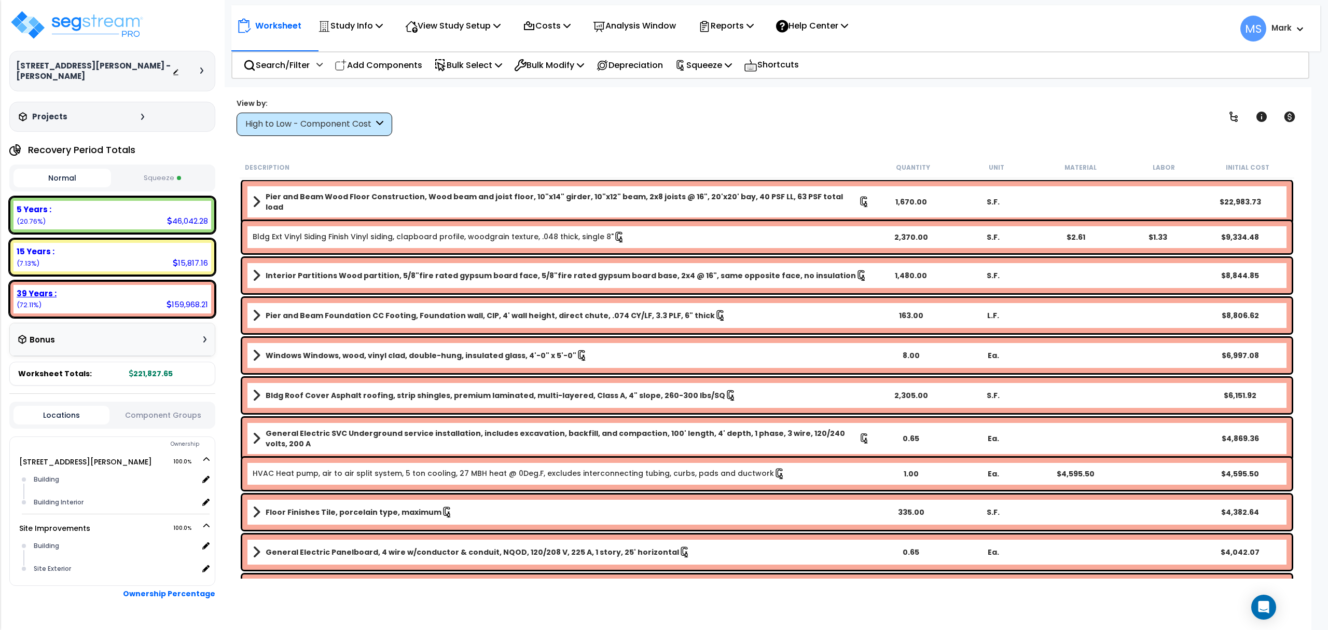
click at [170, 300] on icon at bounding box center [169, 304] width 5 height 8
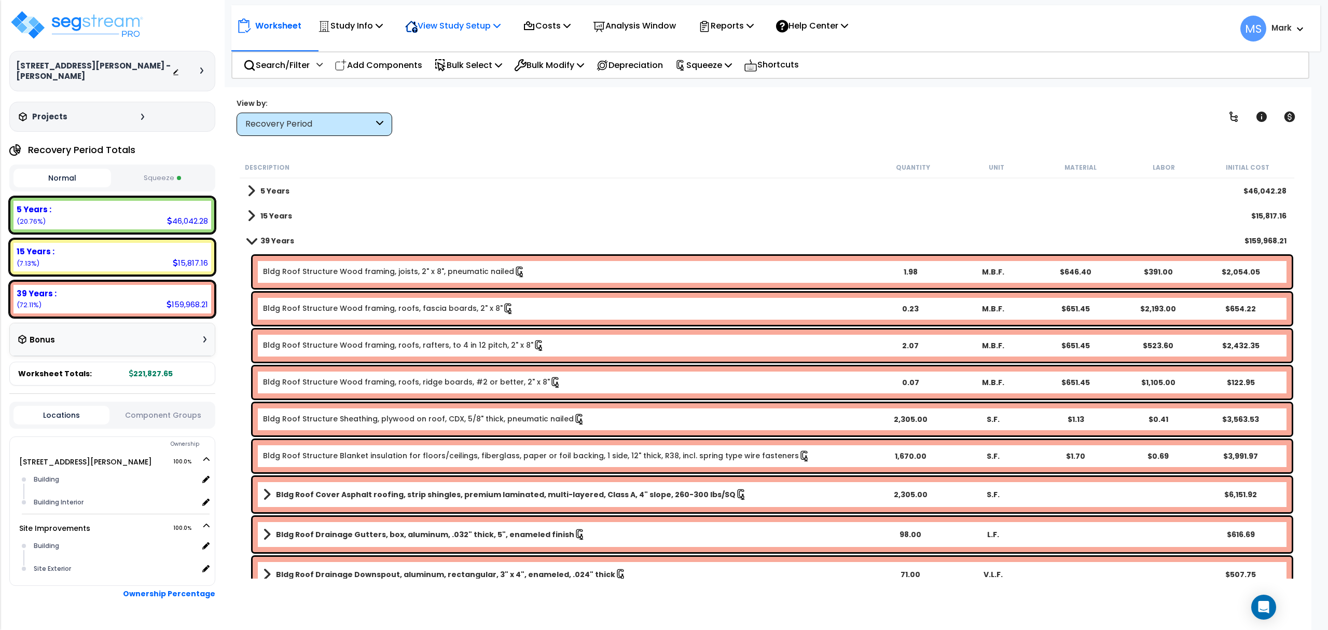
click at [414, 31] on icon at bounding box center [412, 26] width 12 height 11
click at [360, 24] on p "Study Info" at bounding box center [350, 26] width 65 height 14
click at [351, 111] on link "Clone study" at bounding box center [364, 114] width 103 height 21
click at [121, 28] on img at bounding box center [76, 24] width 135 height 31
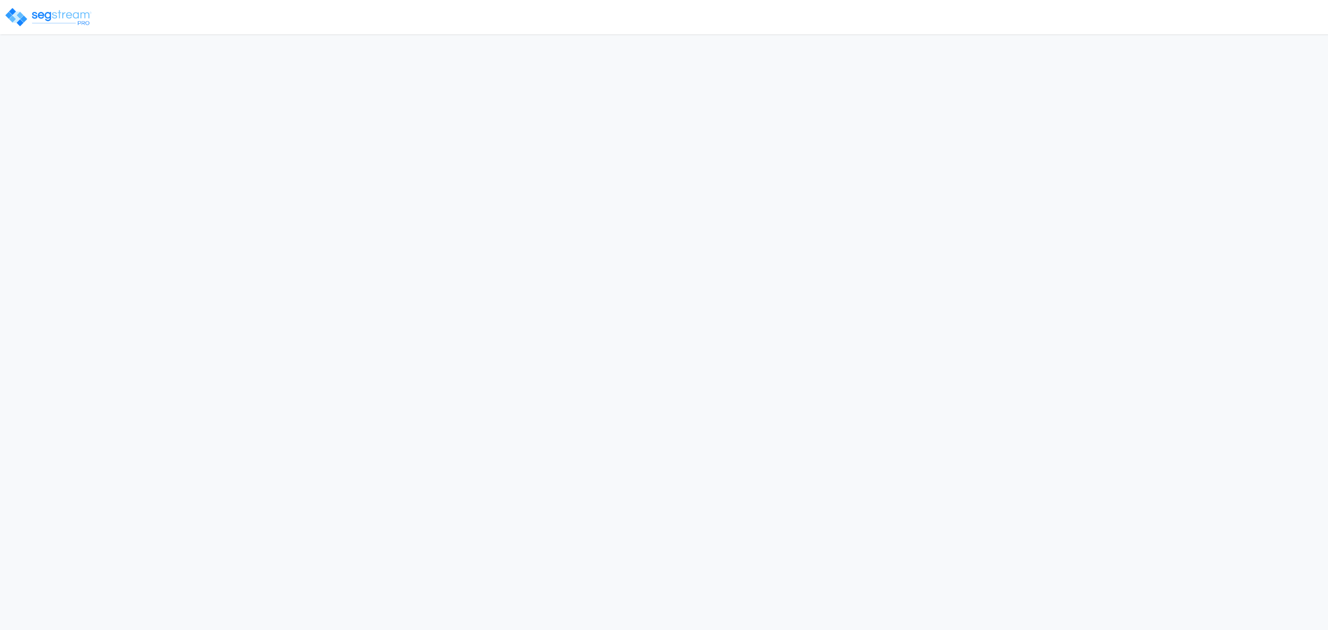
select select "Chesapeake"
select select "VA"
select select "2025"
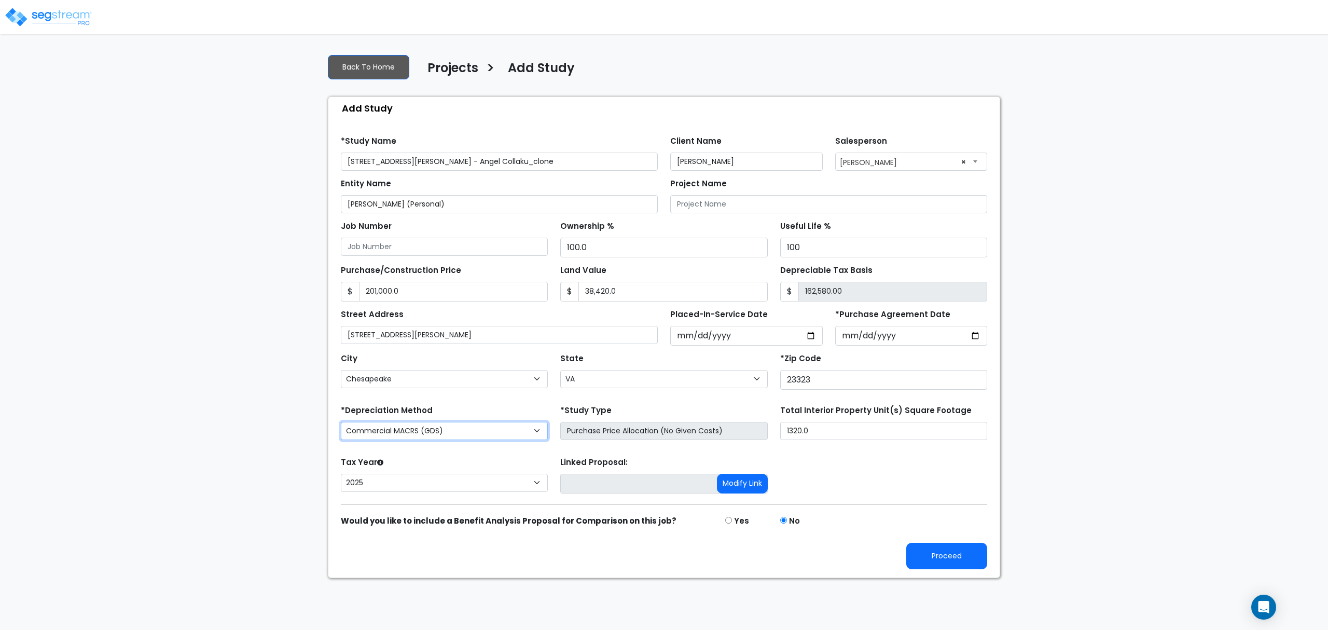
click at [404, 426] on select "Commercial MACRS (GDS) Residential Rental MACRS (GDS) Commercial MACRS (GDS) QIP" at bounding box center [444, 431] width 207 height 18
select select "RRM(_30"
click at [950, 556] on button "Proceed" at bounding box center [946, 556] width 81 height 26
type input "201000"
type input "38420"
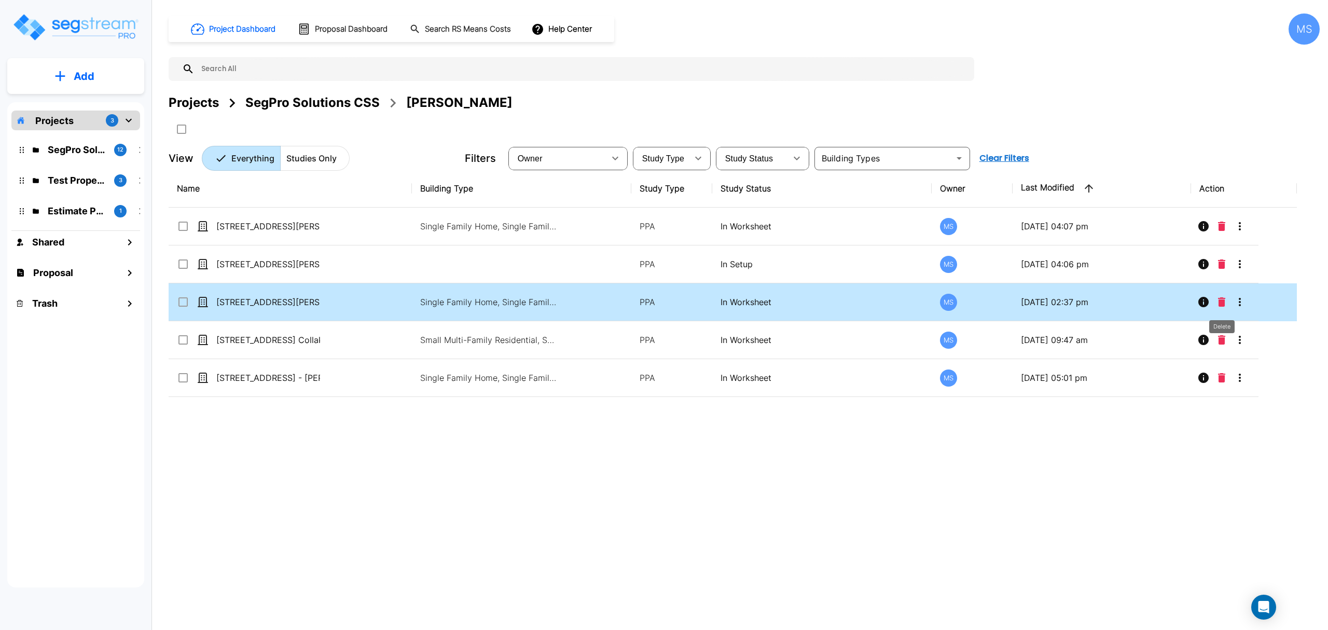
click at [1222, 301] on icon "Delete" at bounding box center [1221, 301] width 7 height 9
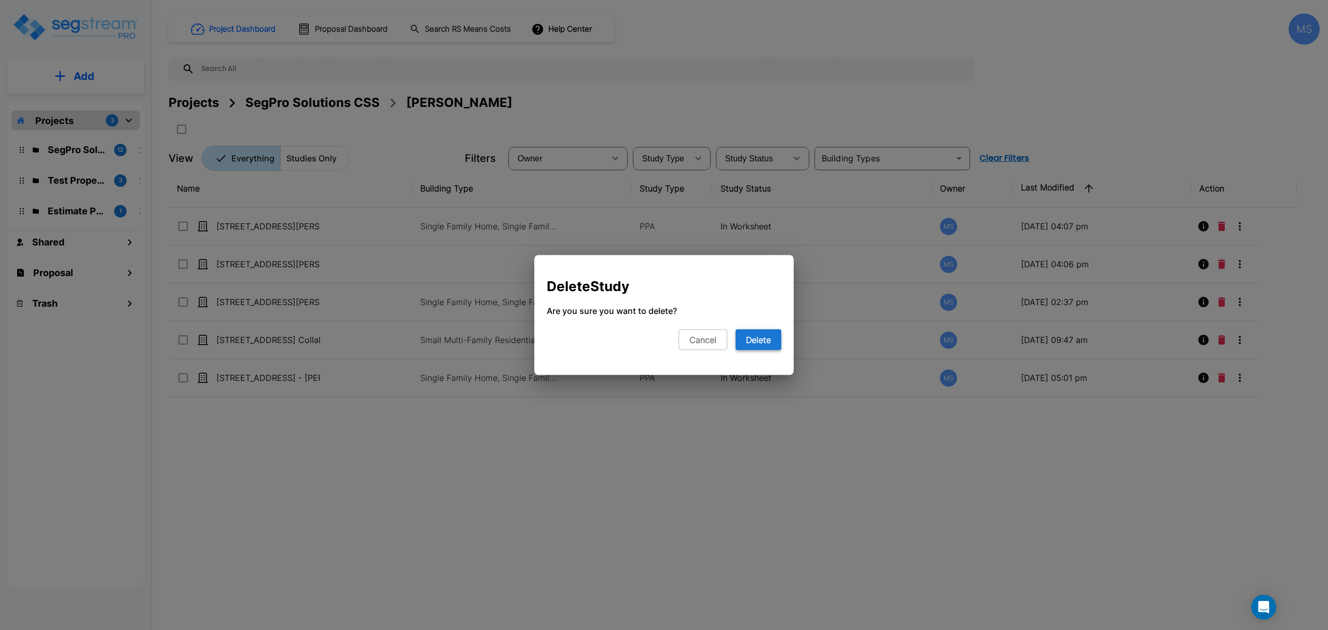
click at [771, 337] on button "Delete" at bounding box center [759, 339] width 46 height 21
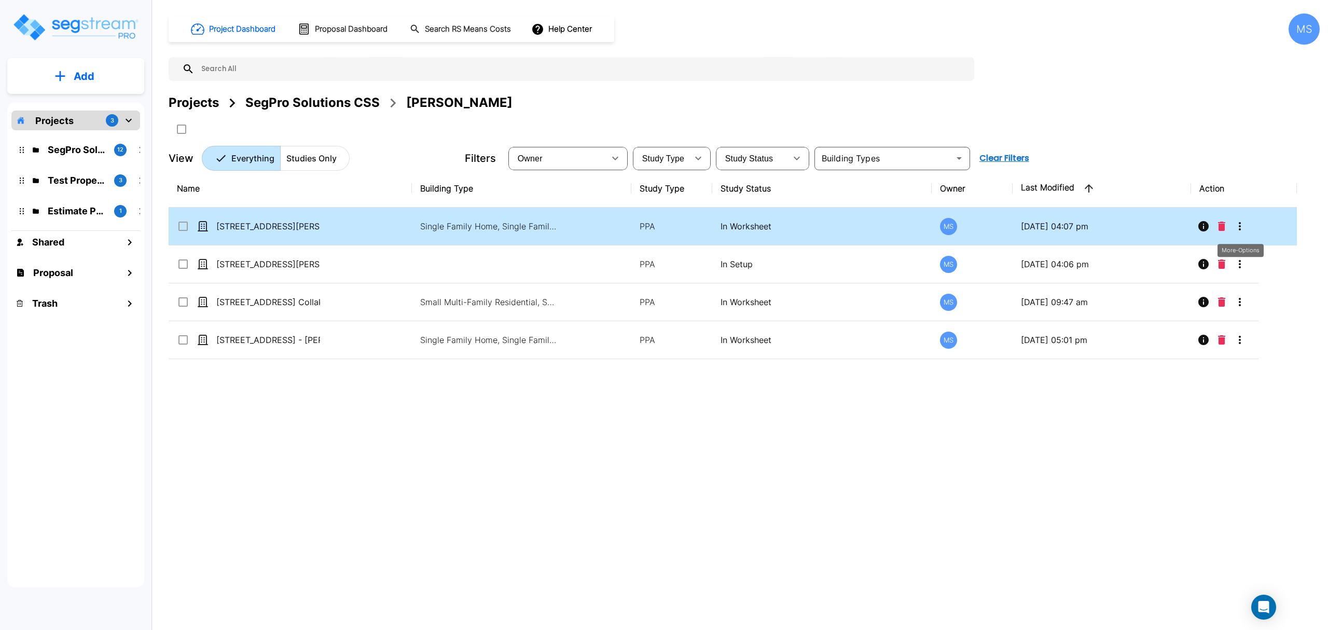
click at [1234, 229] on icon "More-Options" at bounding box center [1240, 226] width 12 height 12
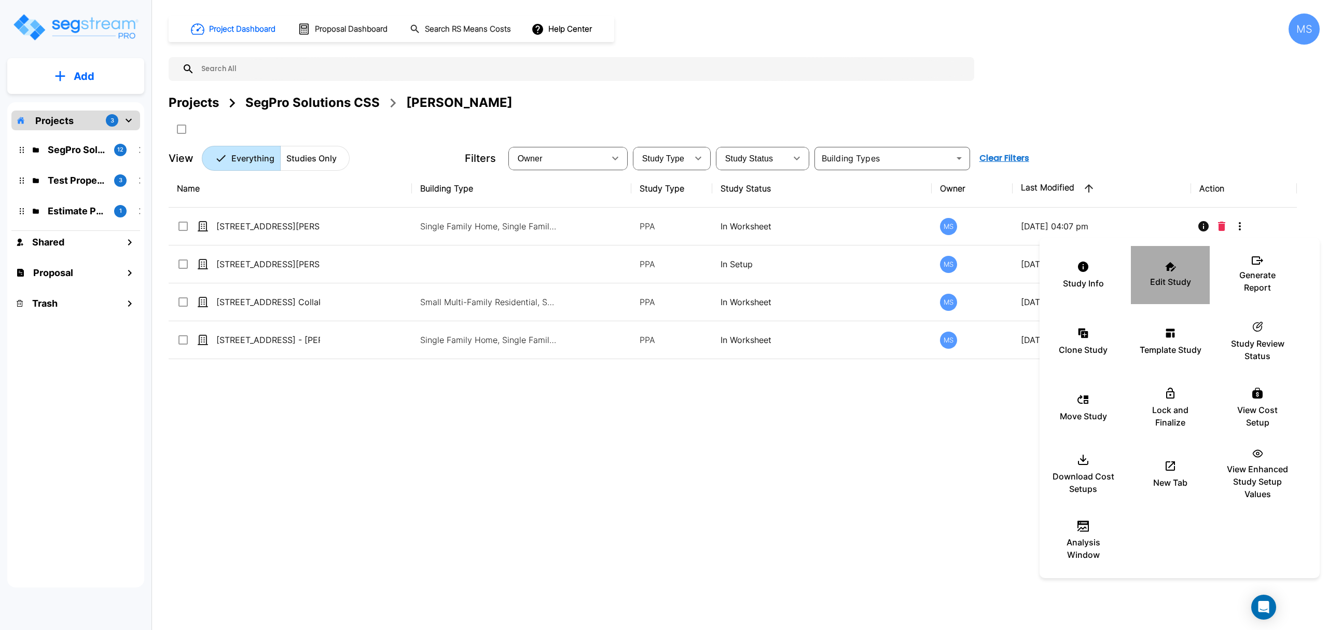
click at [1152, 275] on p "Edit Study" at bounding box center [1170, 281] width 41 height 12
click at [284, 304] on div at bounding box center [664, 315] width 1328 height 630
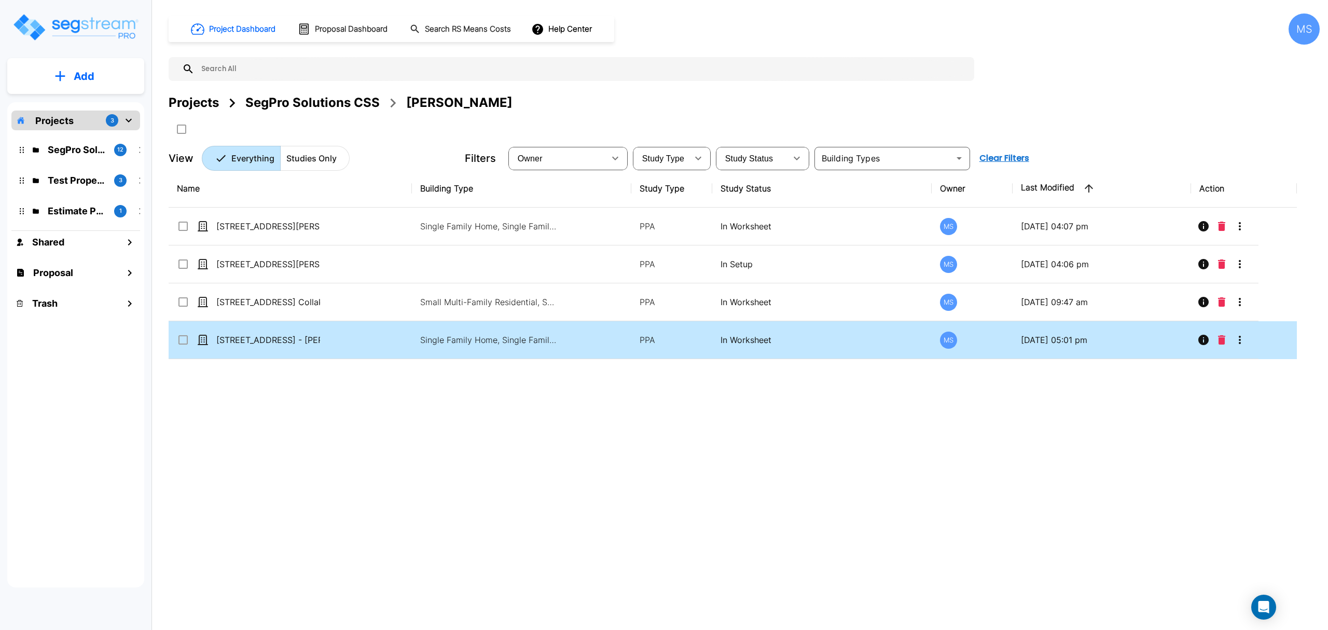
click at [260, 348] on td "[STREET_ADDRESS] - [PERSON_NAME]" at bounding box center [290, 340] width 243 height 38
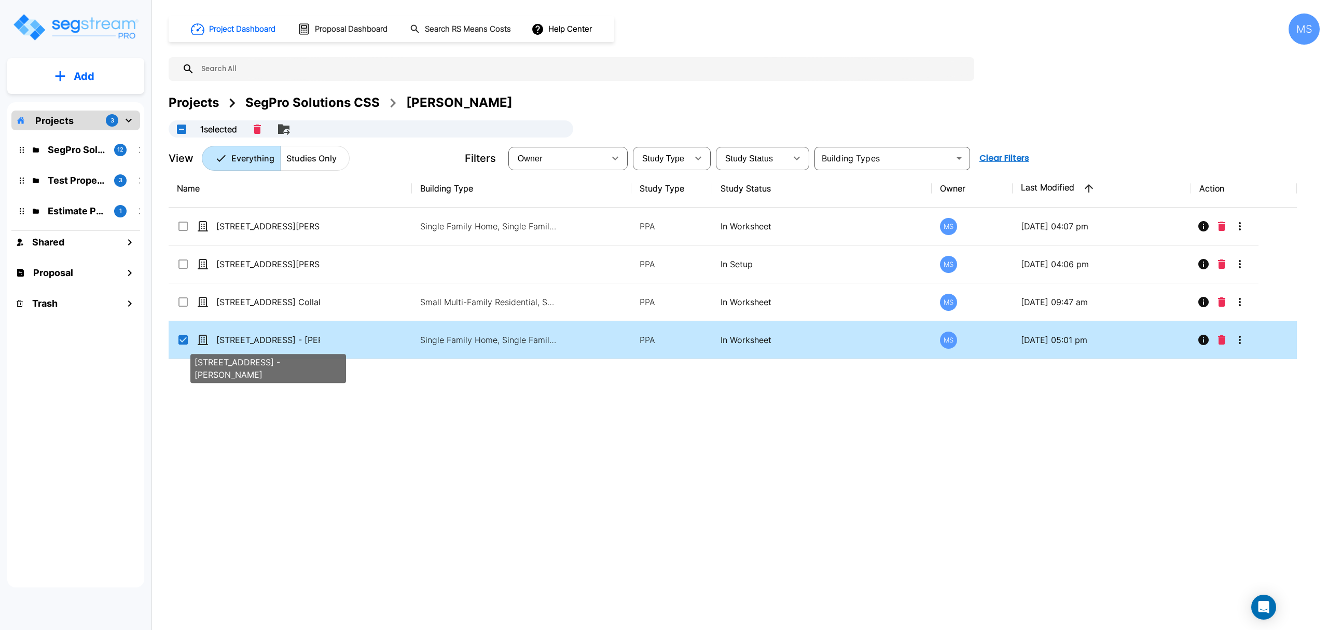
click at [260, 342] on p "14834 Cranoke Street - Angel Collaku" at bounding box center [268, 340] width 104 height 12
checkbox input "false"
click at [260, 342] on p "14834 Cranoke Street - Angel Collaku" at bounding box center [268, 340] width 104 height 12
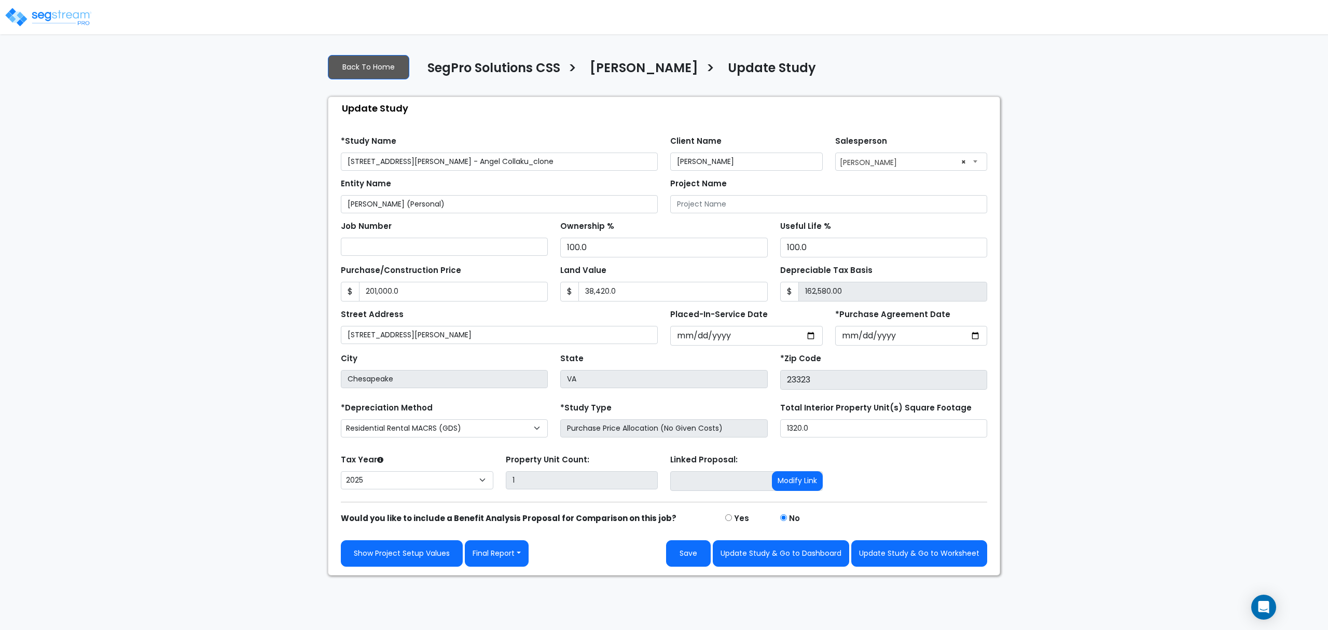
select select "2025"
drag, startPoint x: 483, startPoint y: 168, endPoint x: 459, endPoint y: 162, distance: 25.0
click at [459, 162] on input "[STREET_ADDRESS][PERSON_NAME] - Angel Collaku_clone" at bounding box center [499, 162] width 317 height 18
type input "[STREET_ADDRESS][PERSON_NAME] - [PERSON_NAME]"
click at [946, 552] on button "Update Study & Go to Worksheet" at bounding box center [919, 553] width 136 height 26
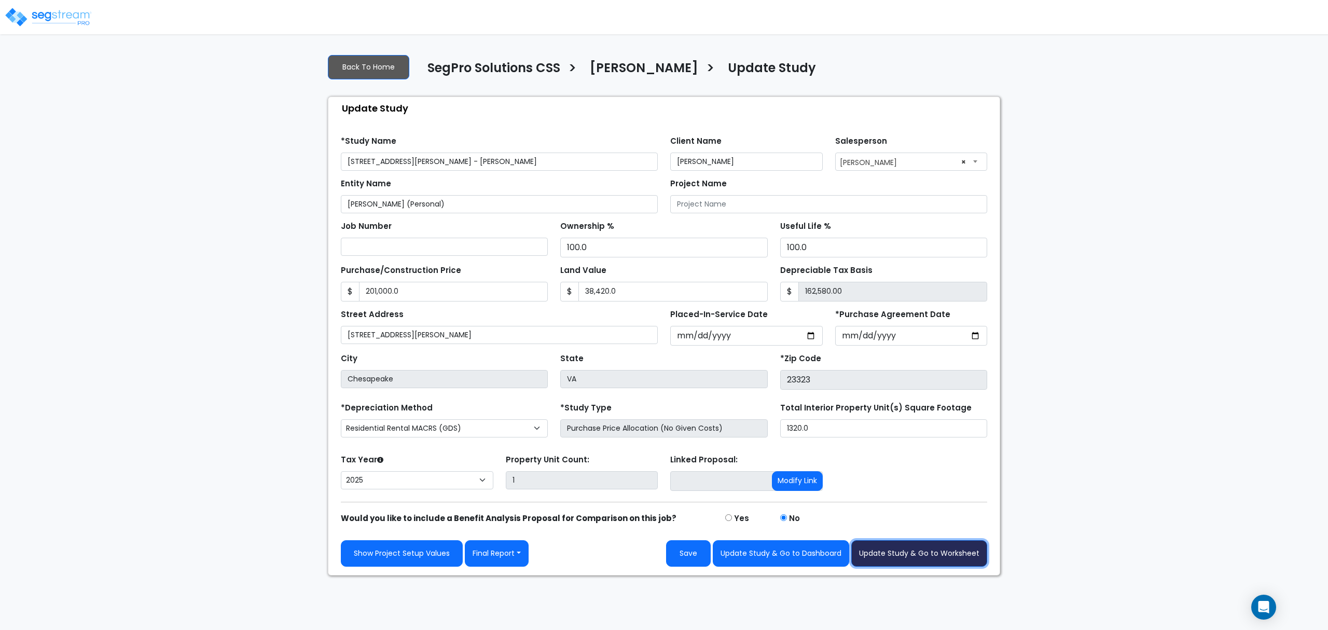
type input "201000"
type input "38420"
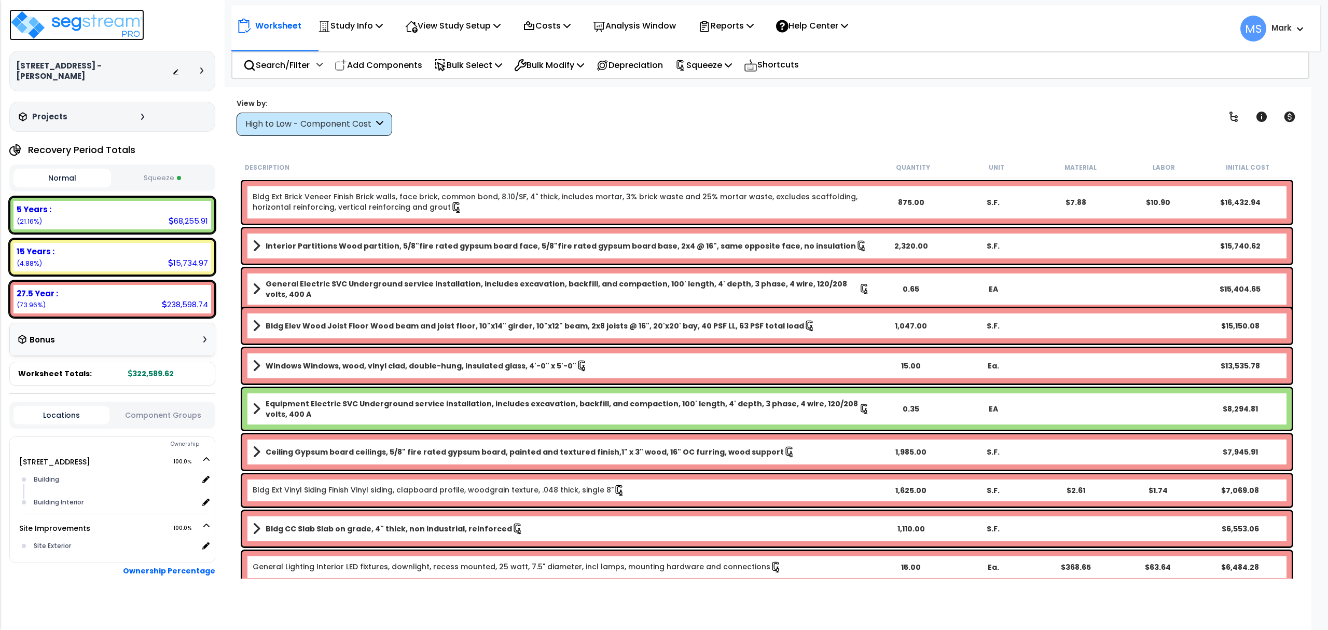
click at [127, 27] on img at bounding box center [76, 24] width 135 height 31
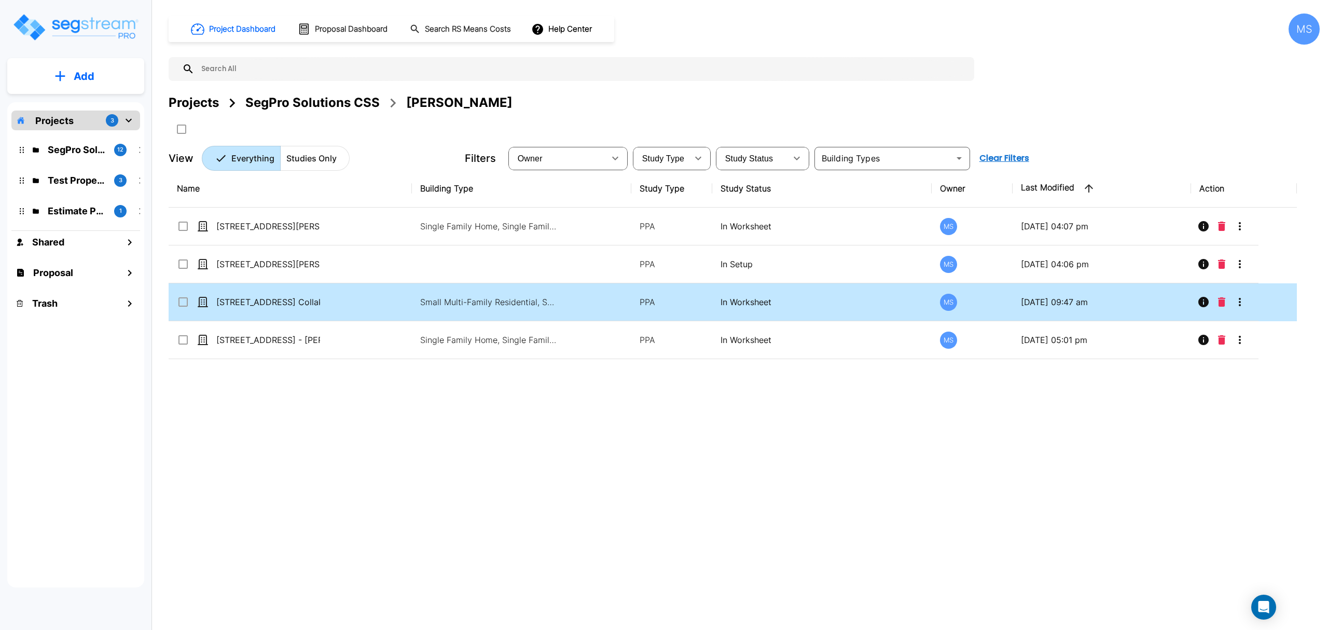
click at [239, 308] on p "[STREET_ADDRESS] Collaku" at bounding box center [268, 302] width 104 height 12
click at [240, 310] on div "Name Building Type Study Type Study Status Owner Last Modified Action 809 Custi…" at bounding box center [733, 365] width 1128 height 391
click at [237, 306] on p "[STREET_ADDRESS] Collaku" at bounding box center [268, 302] width 104 height 12
checkbox input "false"
click at [237, 306] on p "[STREET_ADDRESS] Collaku" at bounding box center [268, 302] width 104 height 12
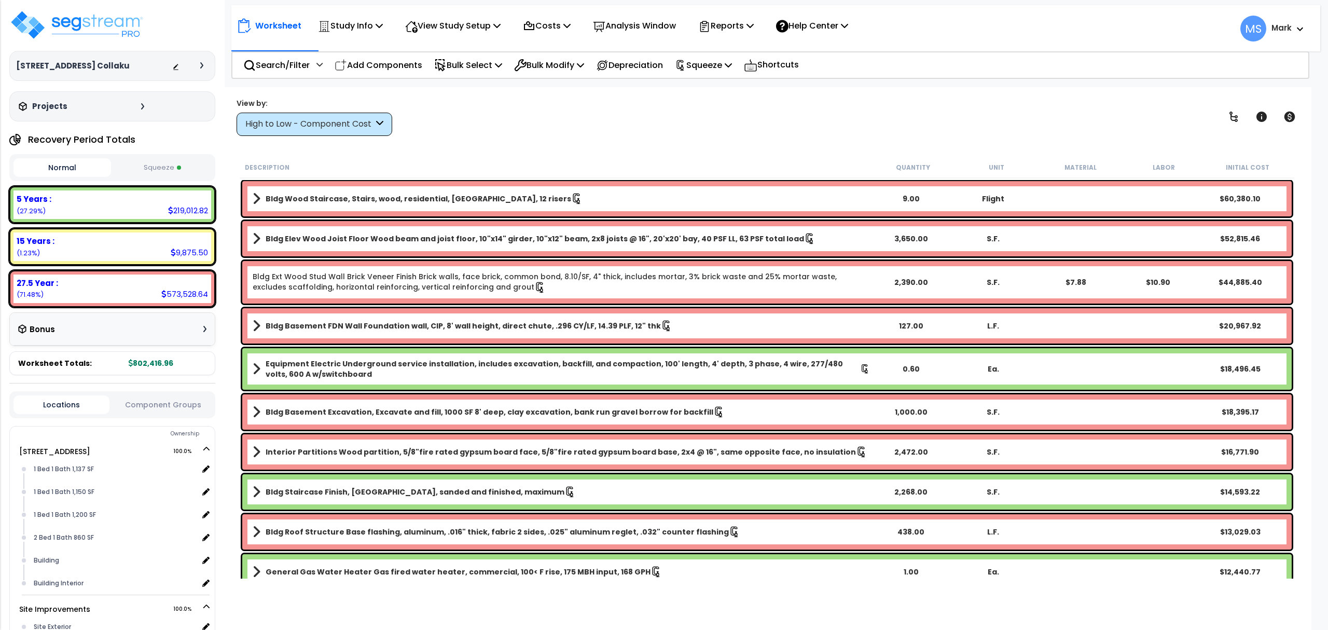
click at [98, 5] on div "2807 Ontario Road - Angel Collaku Depreciable Tax Basis : $1,119,404.00 Placed-…" at bounding box center [112, 315] width 225 height 630
click at [90, 23] on img at bounding box center [76, 24] width 135 height 31
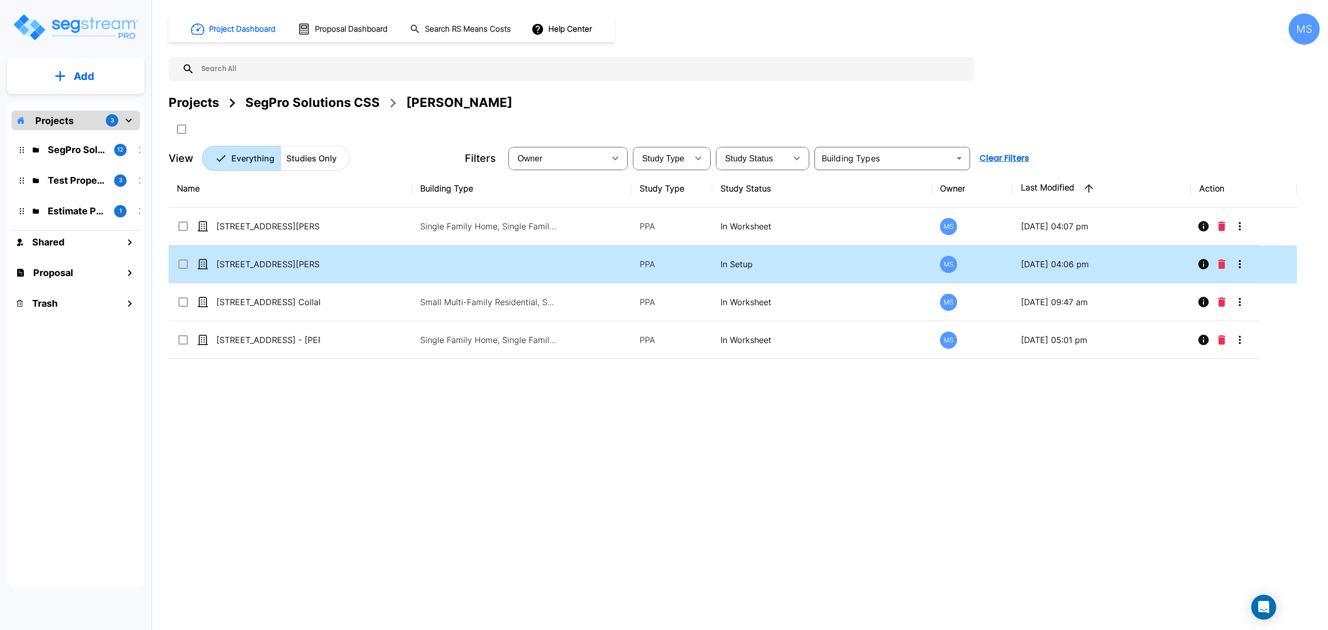
click at [238, 283] on td "[STREET_ADDRESS][PERSON_NAME][PERSON_NAME]" at bounding box center [290, 264] width 243 height 38
drag, startPoint x: 237, startPoint y: 283, endPoint x: 241, endPoint y: 274, distance: 10.2
click at [237, 282] on td "[STREET_ADDRESS][PERSON_NAME][PERSON_NAME]" at bounding box center [290, 264] width 243 height 38
click at [241, 257] on td "[STREET_ADDRESS][PERSON_NAME][PERSON_NAME]" at bounding box center [290, 264] width 243 height 38
checkbox input "true"
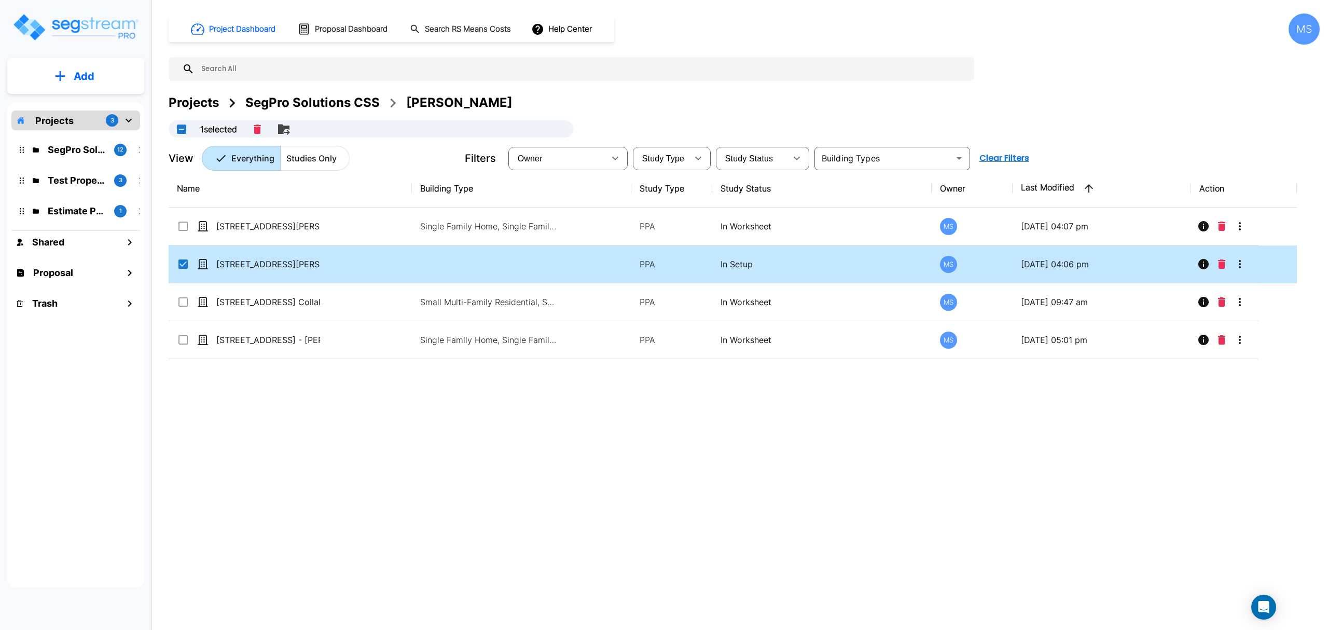
click at [241, 257] on td "[STREET_ADDRESS][PERSON_NAME][PERSON_NAME]" at bounding box center [290, 264] width 243 height 38
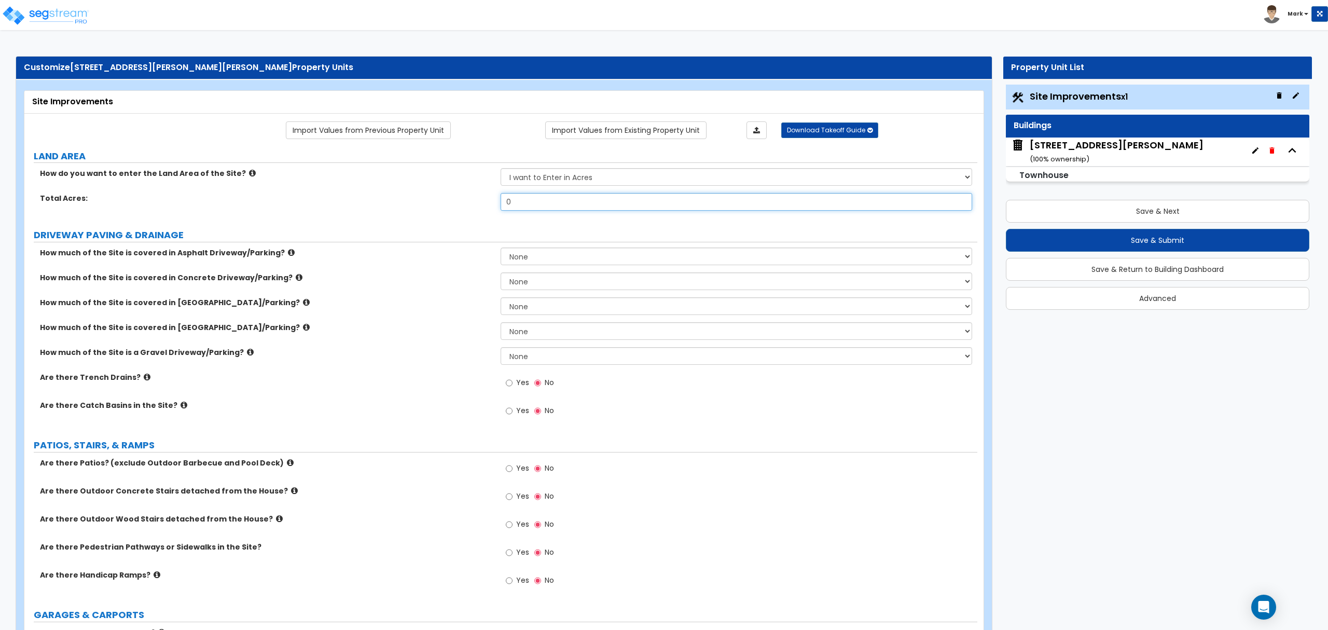
click at [556, 204] on input "0" at bounding box center [736, 202] width 471 height 18
type input ".06"
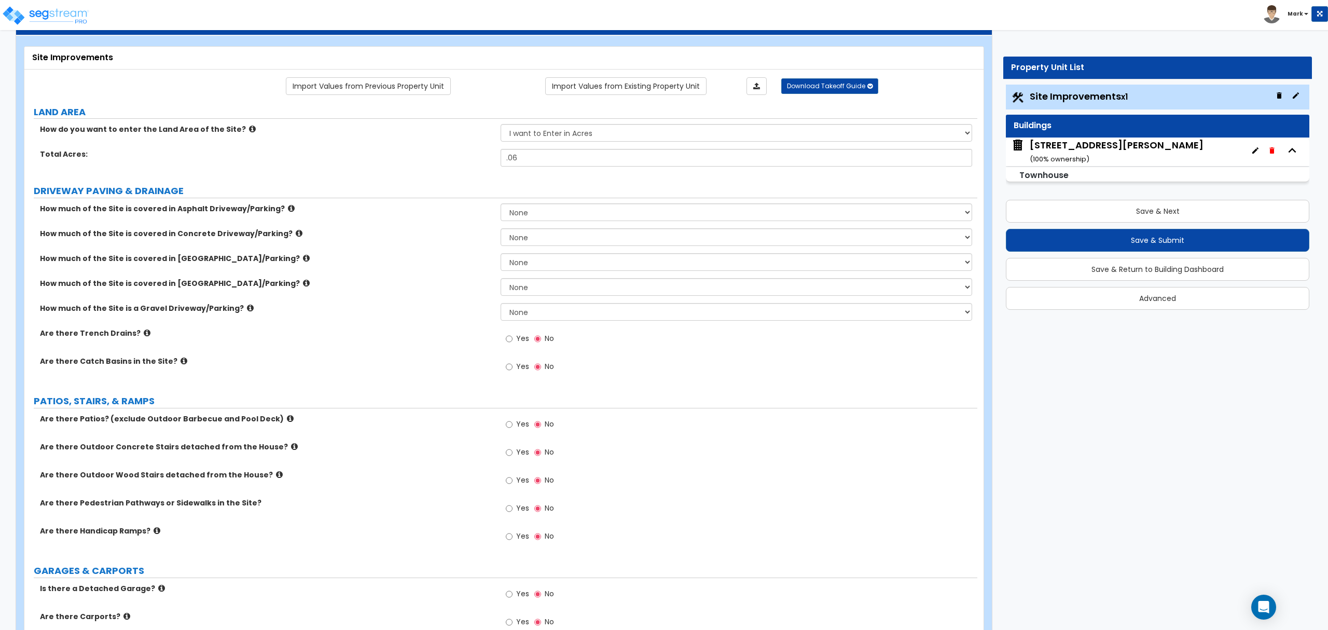
scroll to position [69, 0]
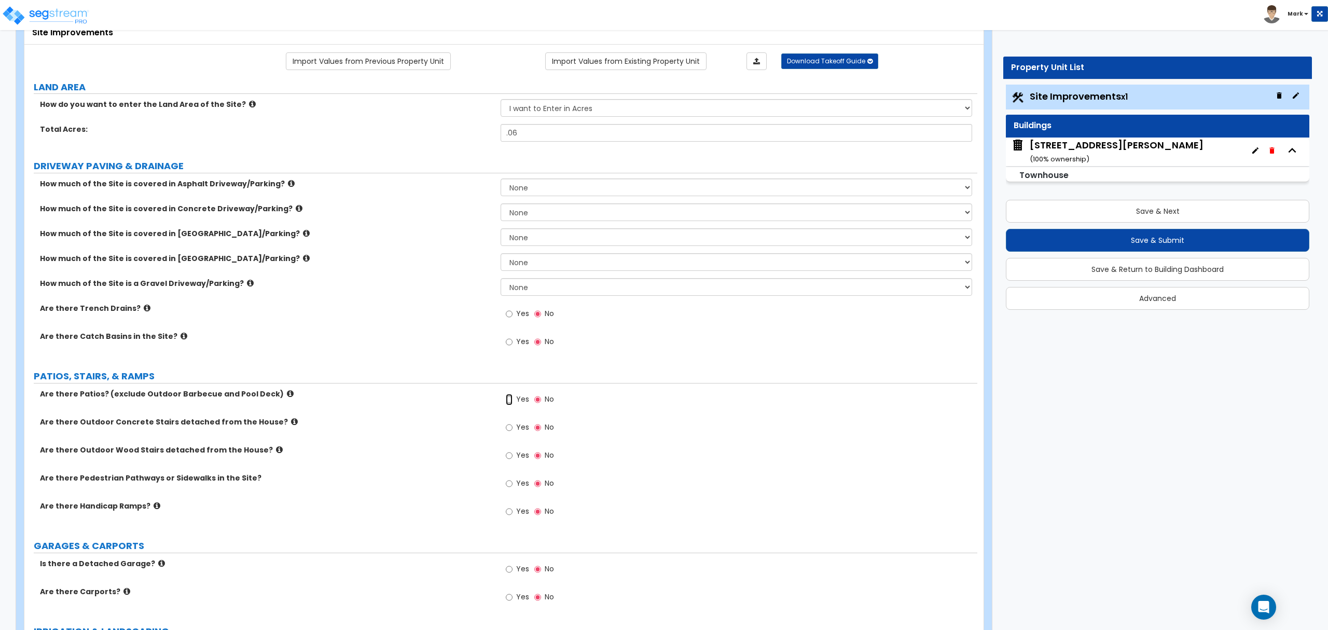
click at [511, 403] on input "Yes" at bounding box center [509, 399] width 7 height 11
radio input "true"
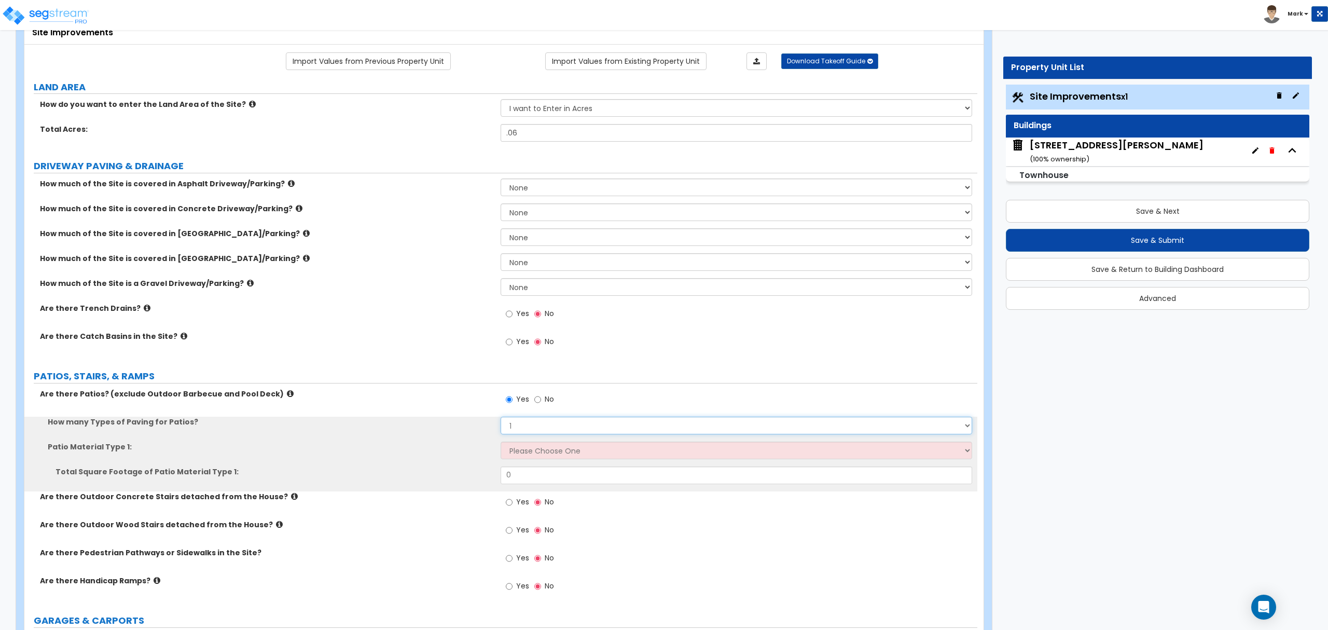
click at [550, 418] on select "1 2 3 4" at bounding box center [736, 426] width 471 height 18
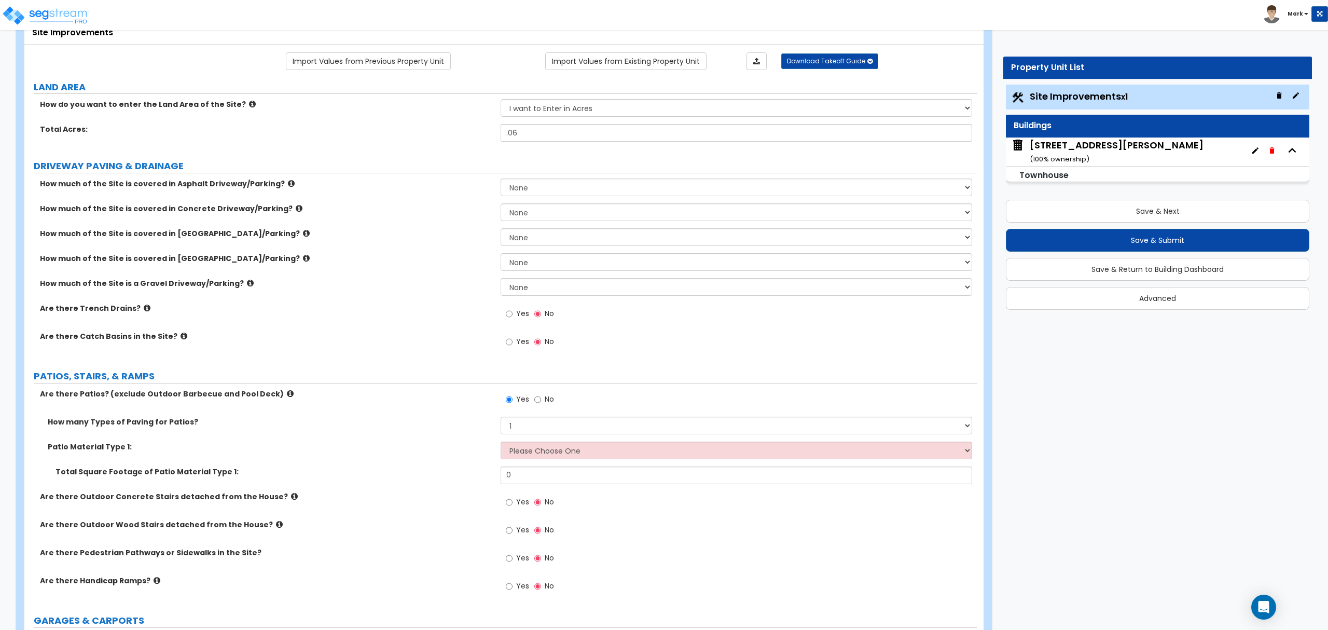
drag, startPoint x: 392, startPoint y: 423, endPoint x: 513, endPoint y: 438, distance: 121.2
click at [411, 426] on label "How many Types of Paving for Patios?" at bounding box center [270, 422] width 445 height 10
click at [515, 454] on select "Please Choose One Bare Concrete Stamped Concrete Brick Pavers Stone Pavers Tile…" at bounding box center [736, 450] width 471 height 18
select select "1"
click at [501, 443] on select "Please Choose One Bare Concrete Stamped Concrete Brick Pavers Stone Pavers Tile…" at bounding box center [736, 450] width 471 height 18
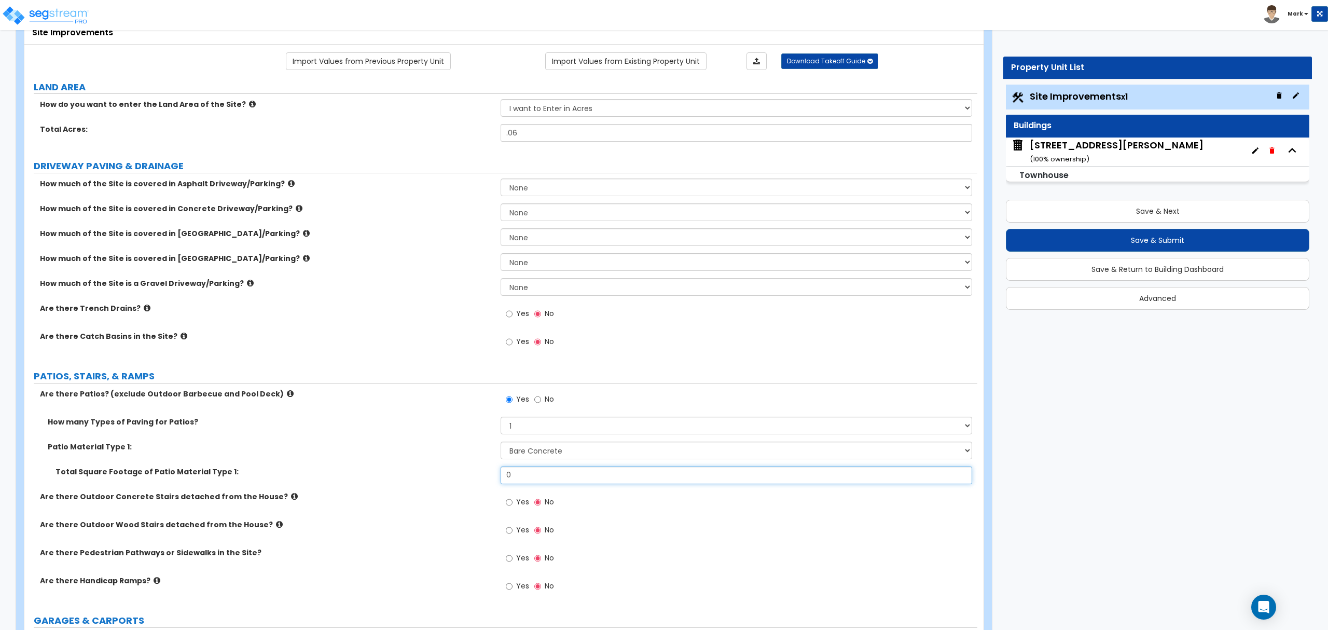
click at [534, 474] on input "0" at bounding box center [736, 475] width 471 height 18
type input "105"
drag, startPoint x: 504, startPoint y: 502, endPoint x: 507, endPoint y: 507, distance: 6.0
click at [504, 502] on div "Yes No" at bounding box center [530, 503] width 59 height 24
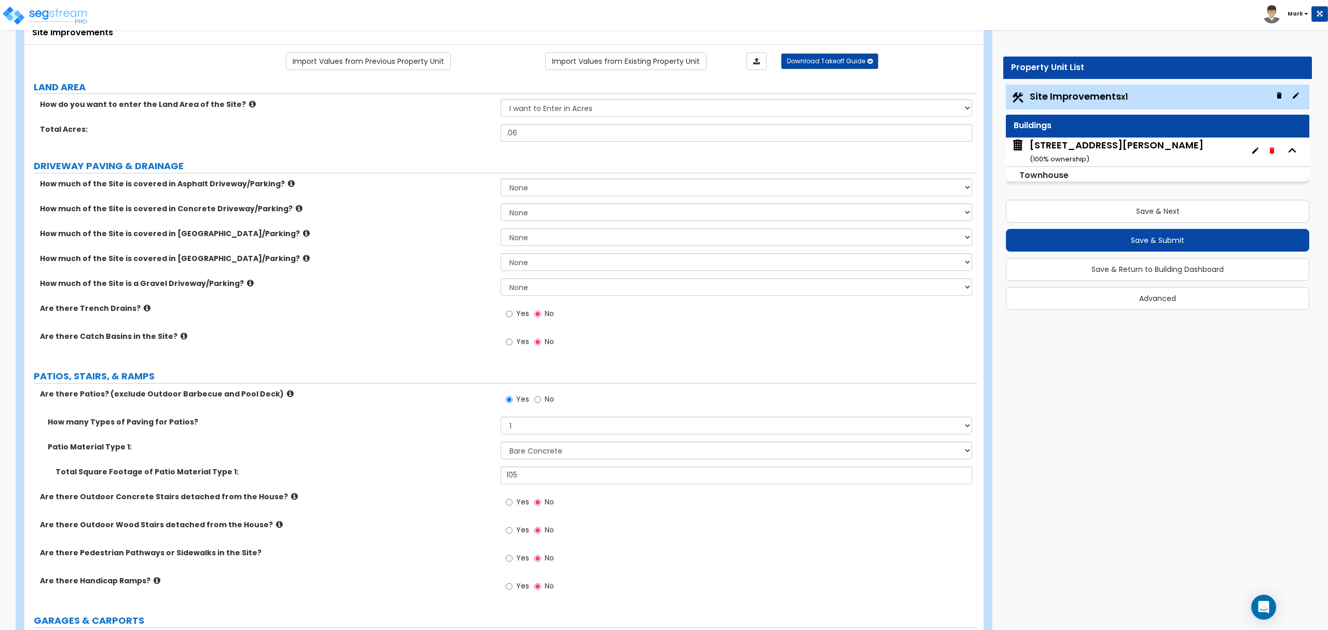
click at [516, 509] on label "Yes" at bounding box center [517, 503] width 23 height 18
click at [513, 508] on input "Yes" at bounding box center [509, 501] width 7 height 11
radio input "true"
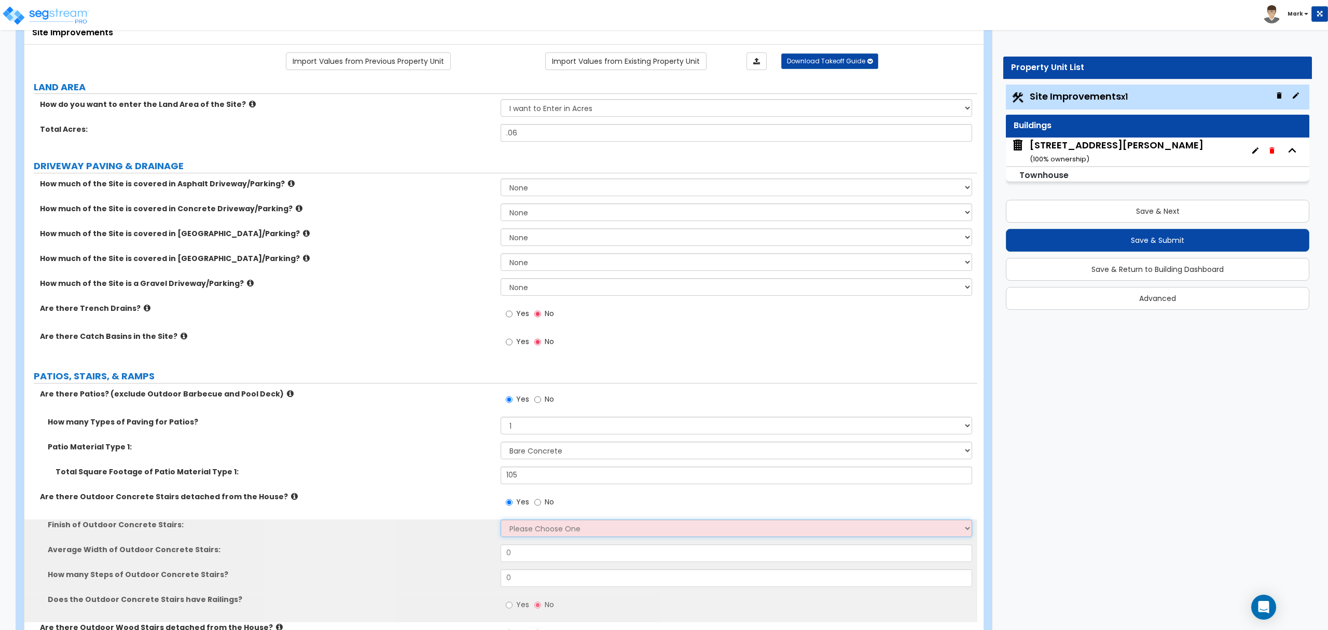
click at [517, 523] on select "Please Choose One Bare Concrete Exposed Aggregate Brick Paved Stone Paved" at bounding box center [736, 528] width 471 height 18
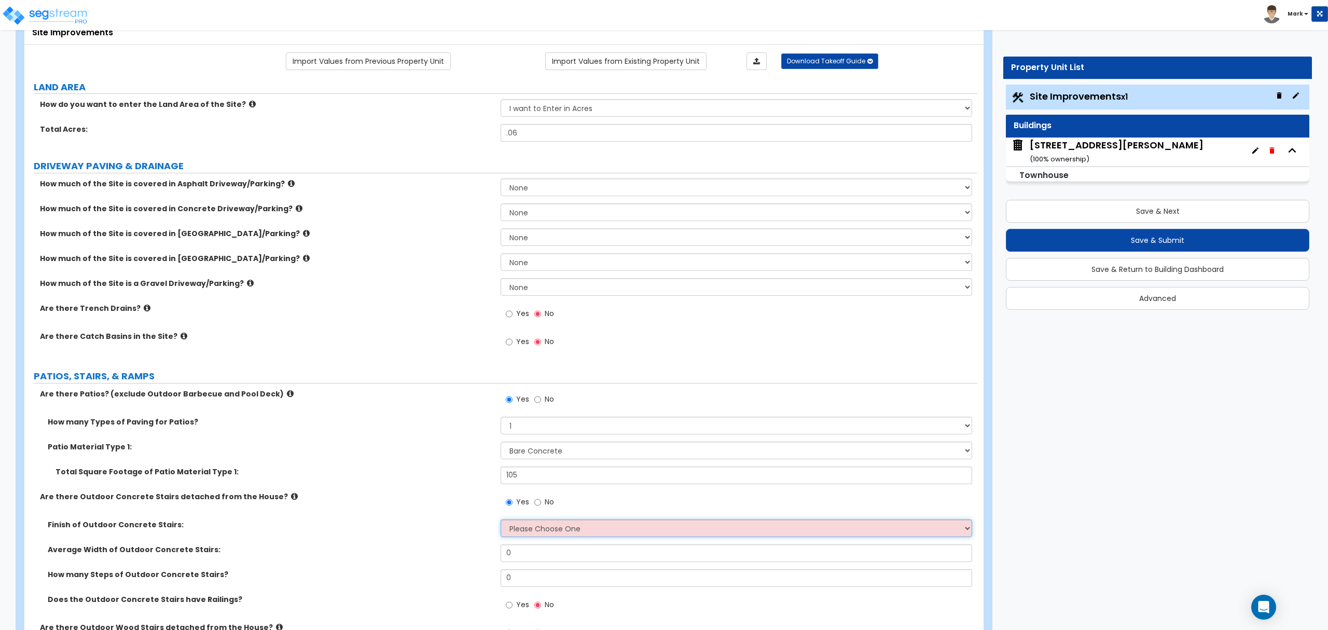
select select "1"
click at [501, 520] on select "Please Choose One Bare Concrete Exposed Aggregate Brick Paved Stone Paved" at bounding box center [736, 528] width 471 height 18
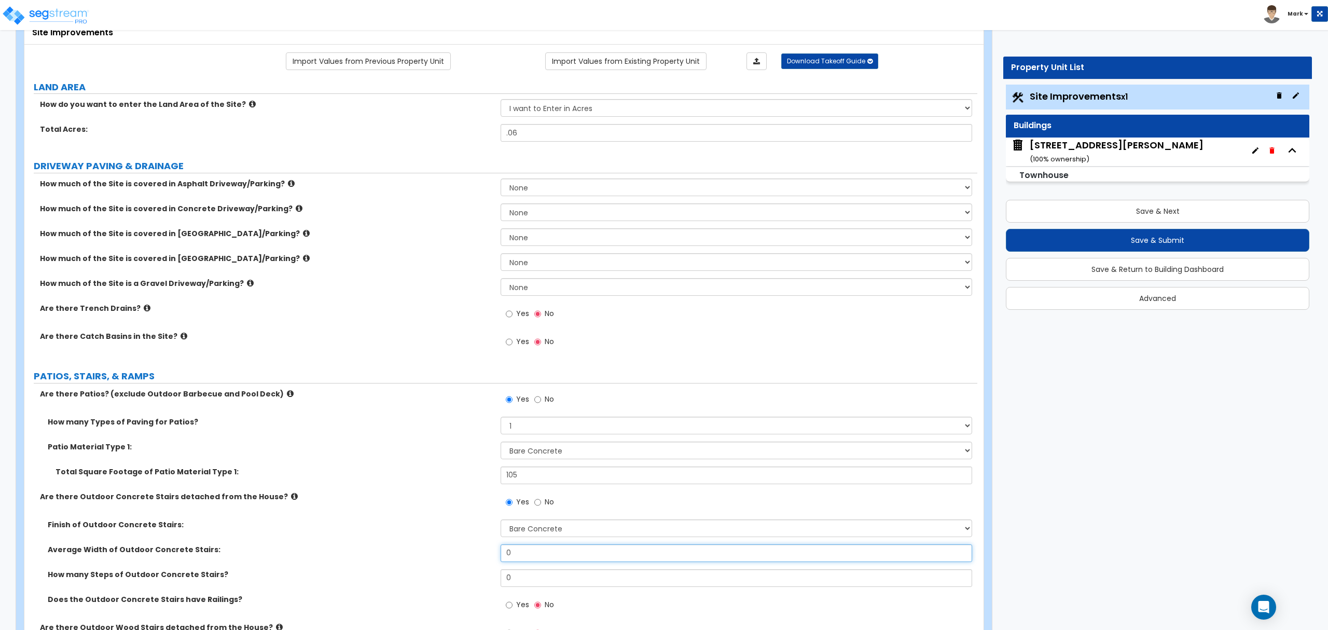
click at [542, 558] on input "0" at bounding box center [736, 553] width 471 height 18
click at [541, 558] on input "0" at bounding box center [736, 553] width 471 height 18
click at [540, 575] on input "0" at bounding box center [736, 578] width 471 height 18
type input "4"
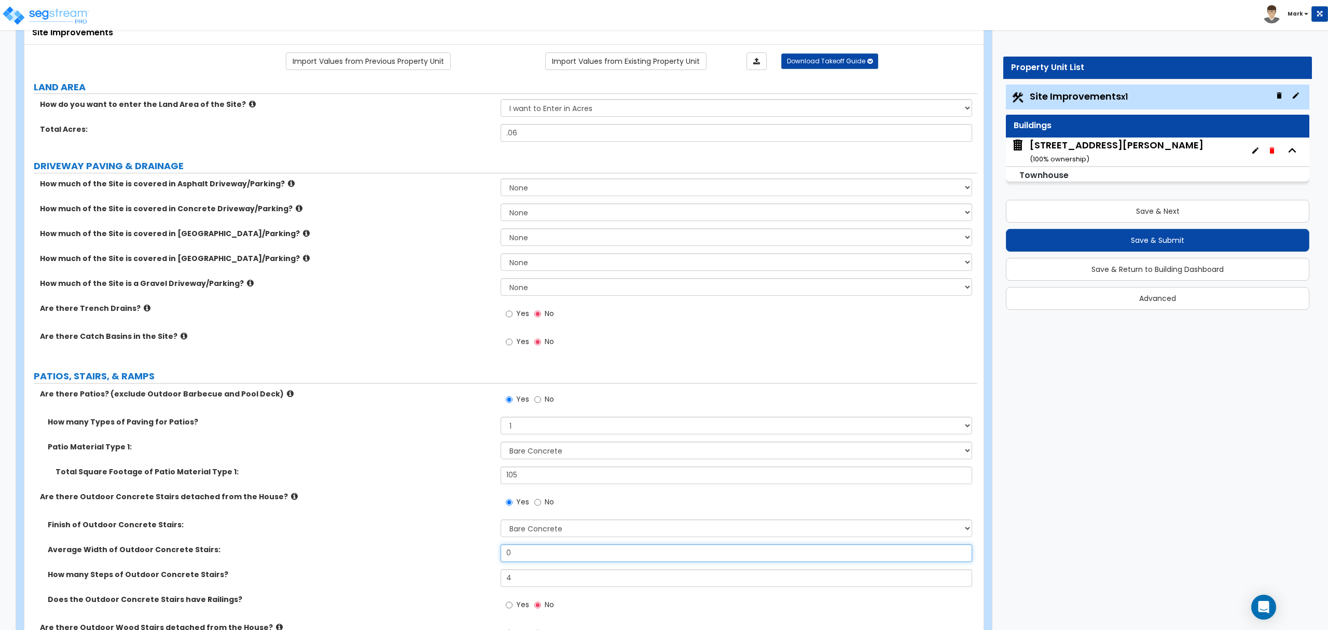
click at [548, 555] on input "0" at bounding box center [736, 553] width 471 height 18
type input "3"
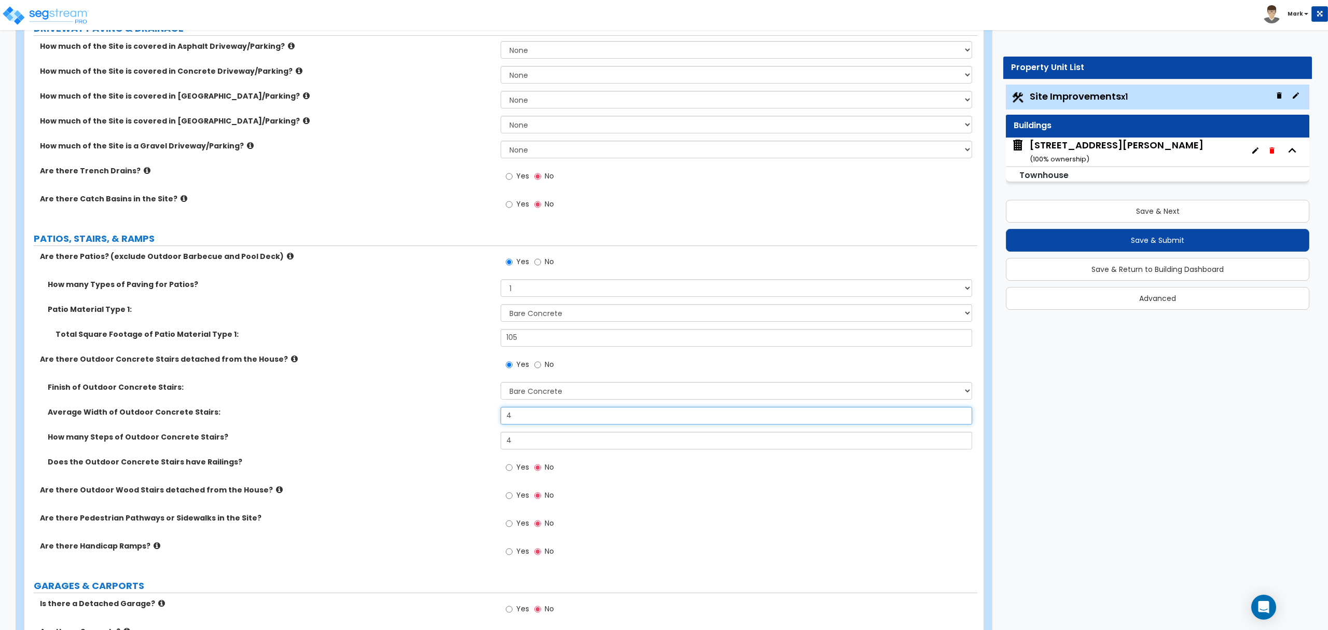
scroll to position [208, 0]
type input "4"
click at [515, 522] on label "Yes" at bounding box center [517, 524] width 23 height 18
click at [513, 522] on input "Yes" at bounding box center [509, 522] width 7 height 11
radio input "true"
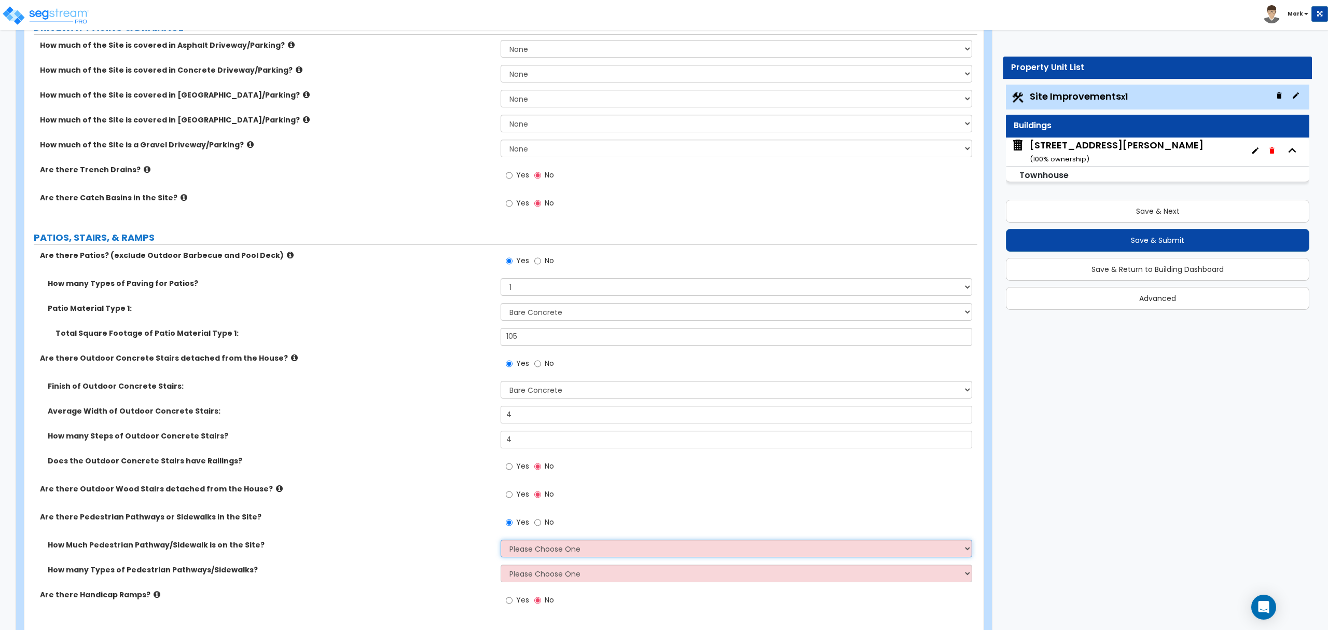
click at [526, 552] on select "Please Choose One I Don't Know, Please Estimate For Me Enter Linear Footage" at bounding box center [736, 549] width 471 height 18
select select "2"
click at [501, 541] on select "Please Choose One I Don't Know, Please Estimate For Me Enter Linear Footage" at bounding box center [736, 549] width 471 height 18
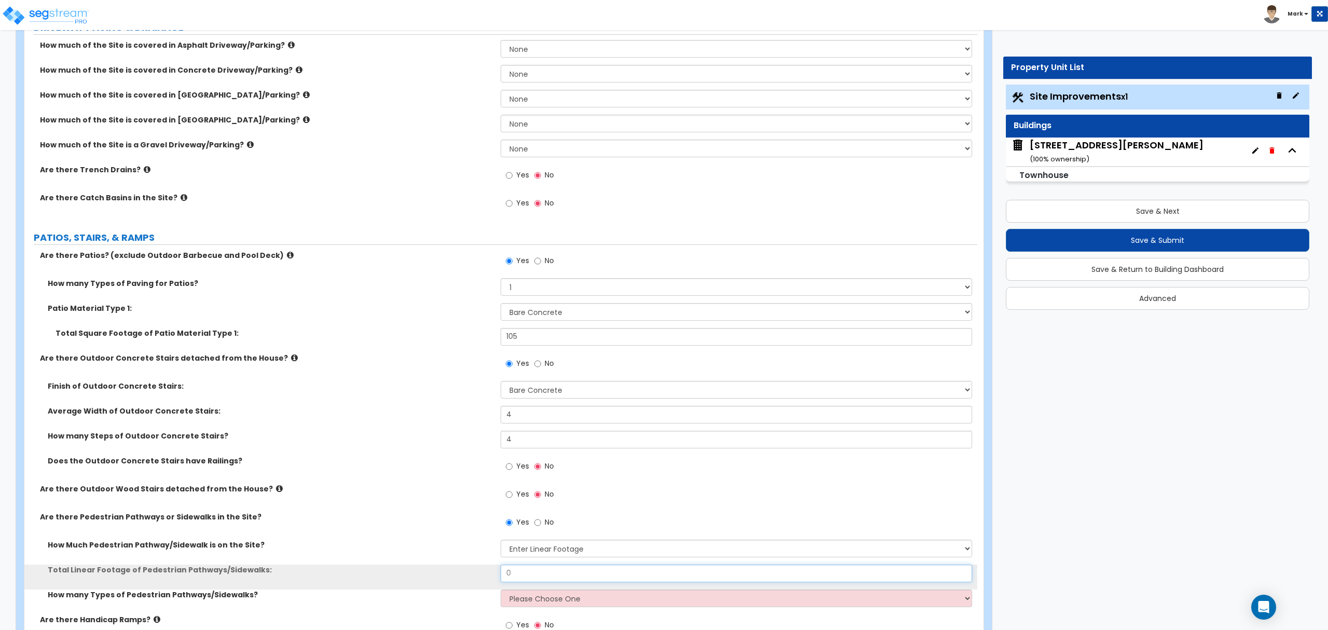
click at [538, 576] on input "0" at bounding box center [736, 573] width 471 height 18
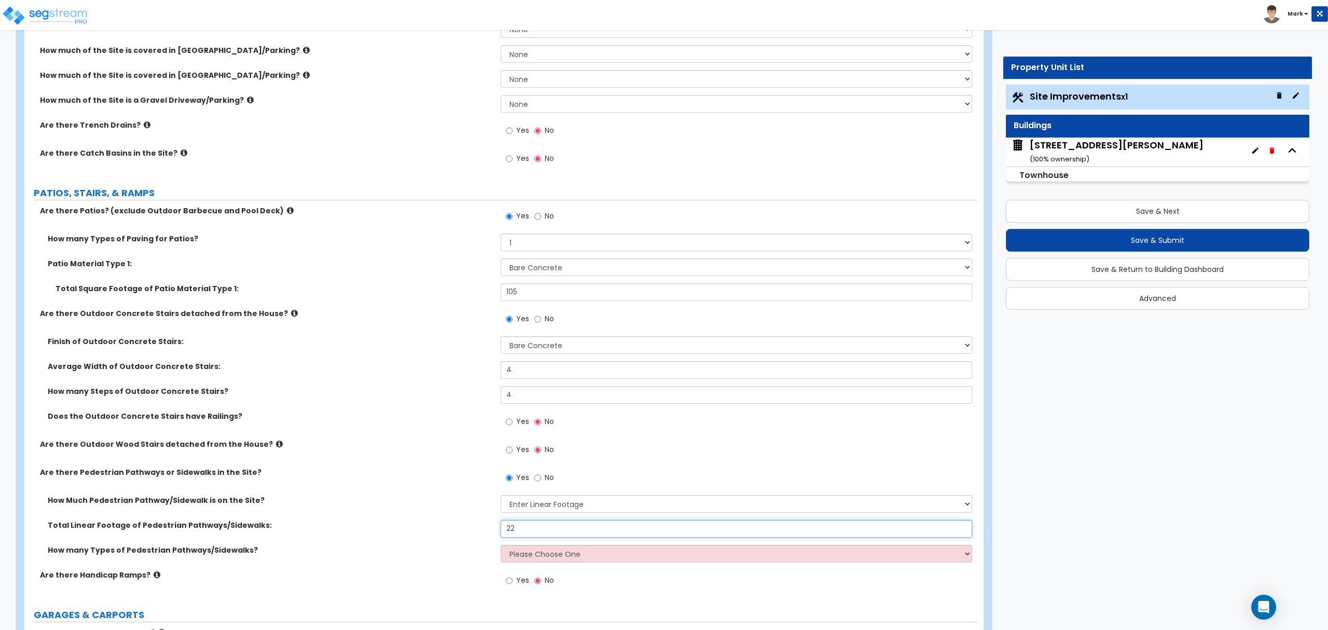
scroll to position [277, 0]
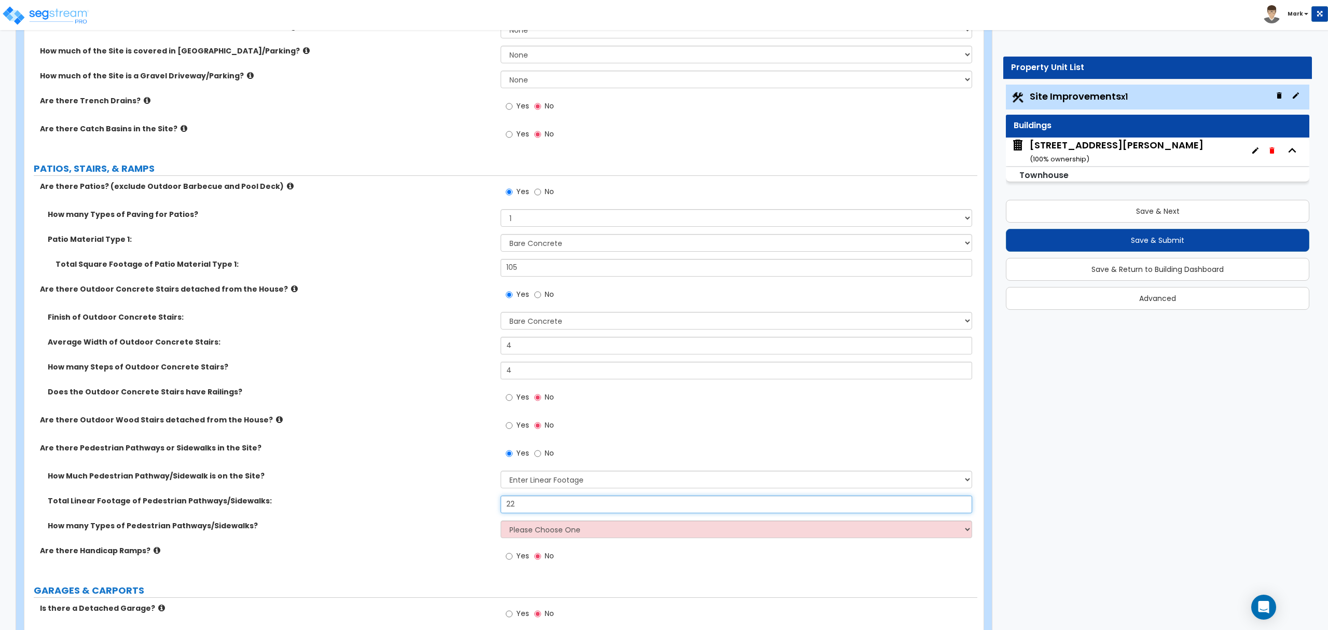
type input "22"
click at [534, 538] on select "Please Choose One 1 2 3" at bounding box center [736, 529] width 471 height 18
click at [501, 521] on select "Please Choose One 1 2 3" at bounding box center [736, 529] width 471 height 18
click at [546, 535] on select "Please Choose One 1 2 3" at bounding box center [736, 529] width 471 height 18
select select "1"
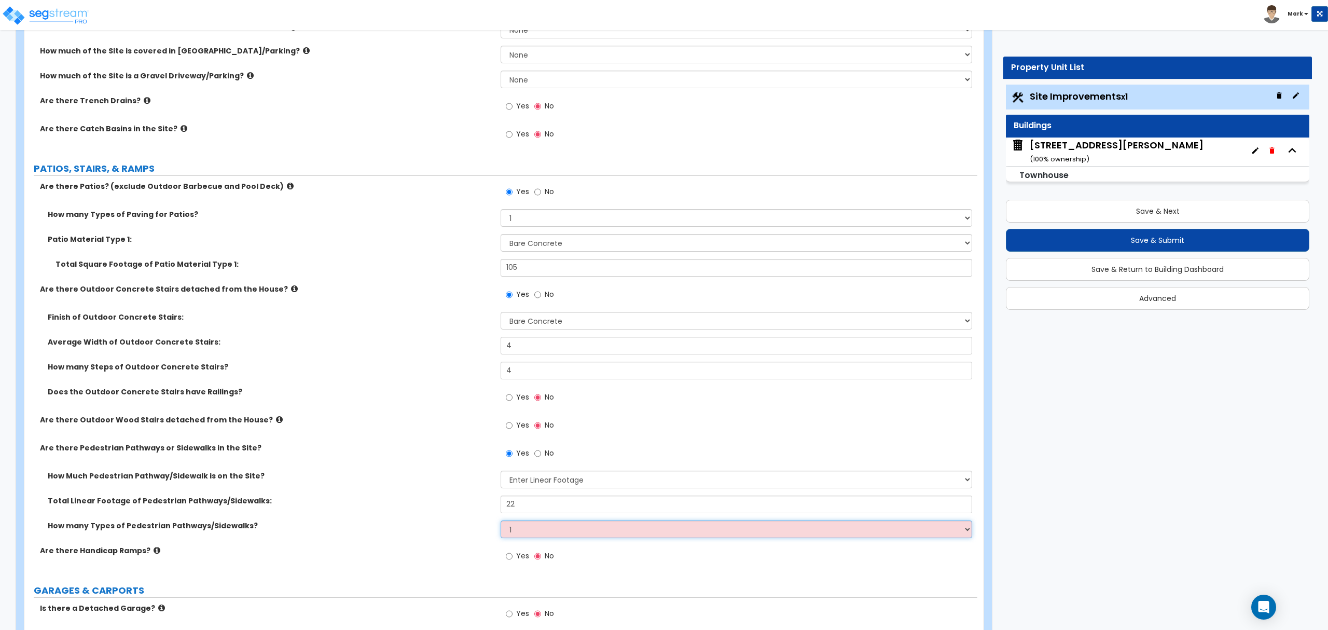
click at [501, 521] on select "Please Choose One 1 2 3" at bounding box center [736, 529] width 471 height 18
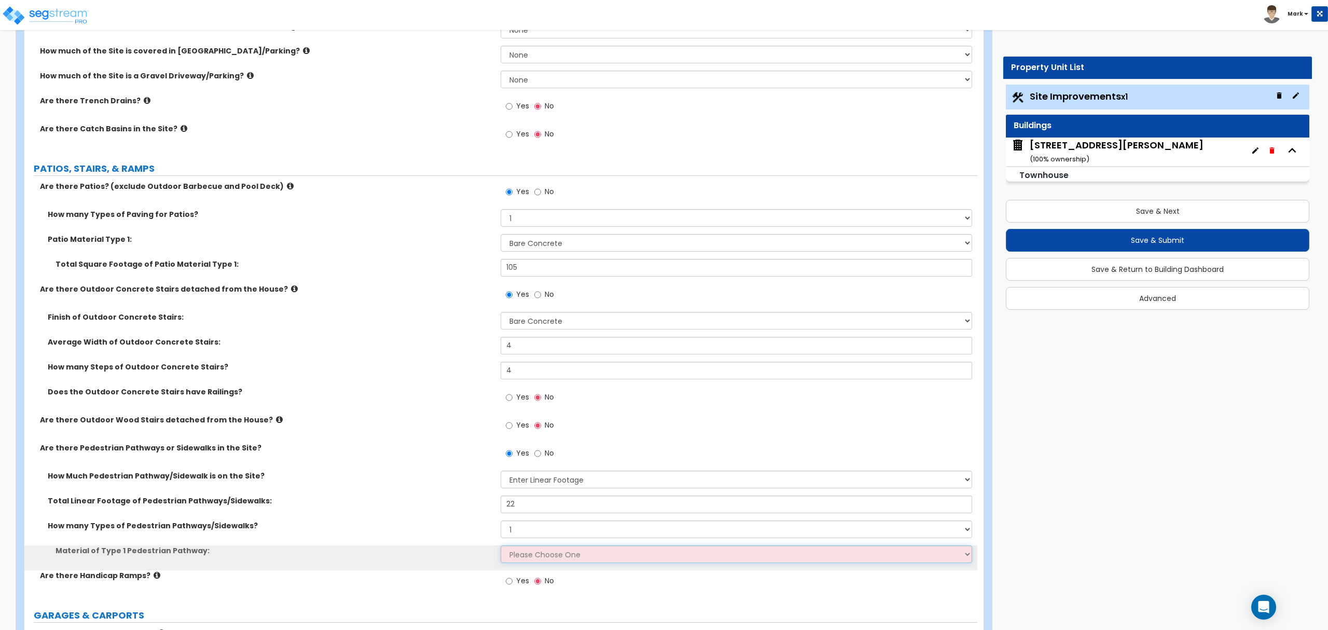
click at [538, 555] on select "Please Choose One Bare Concrete Stamped Concrete Brick Pavers Stone Pavers Wood…" at bounding box center [736, 554] width 471 height 18
select select "1"
click at [501, 546] on select "Please Choose One Bare Concrete Stamped Concrete Brick Pavers Stone Pavers Wood…" at bounding box center [736, 554] width 471 height 18
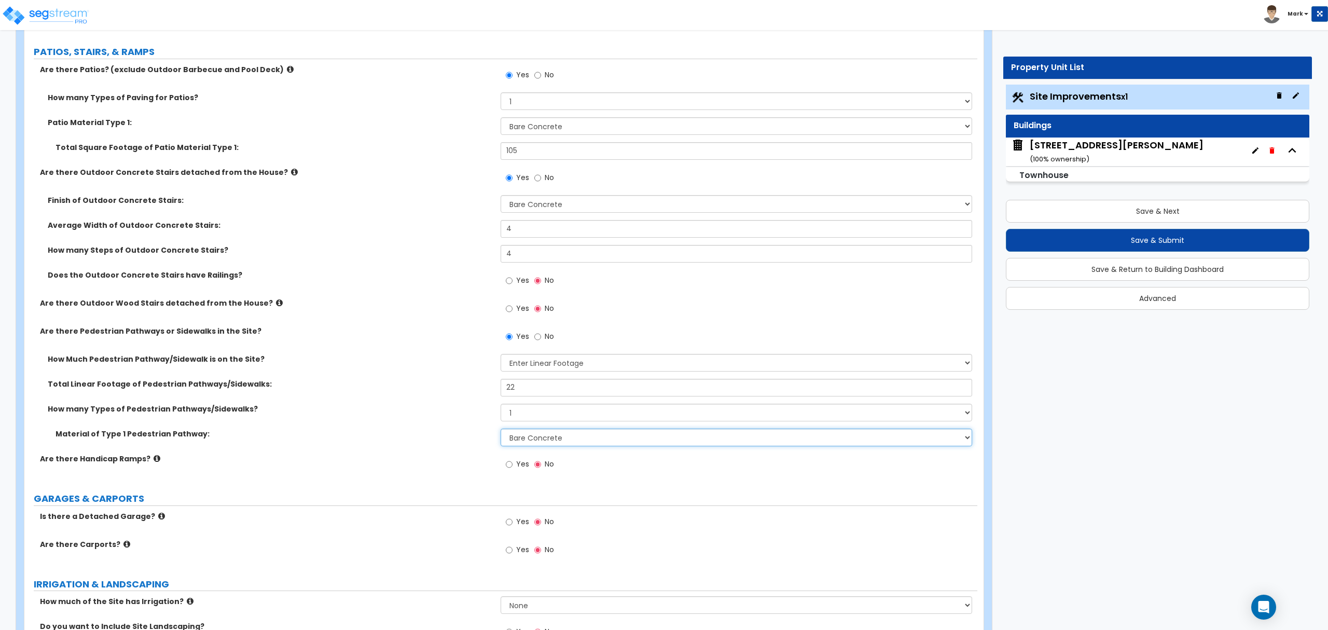
scroll to position [484, 0]
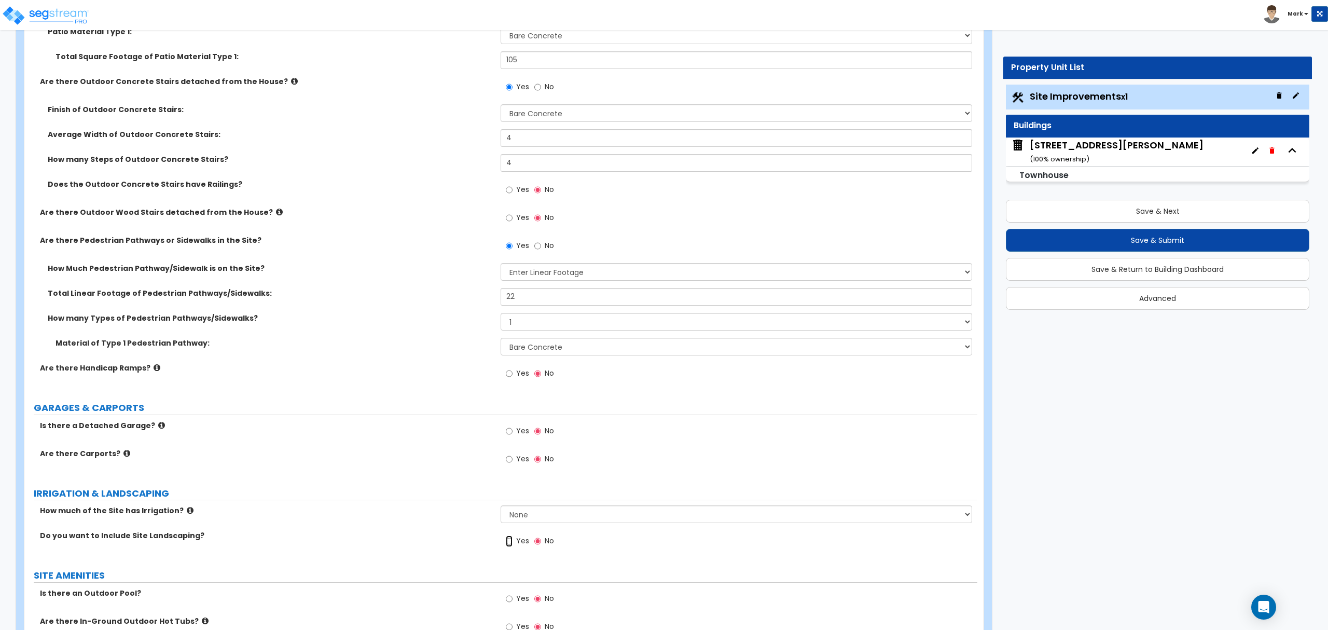
click at [508, 542] on input "Yes" at bounding box center [509, 540] width 7 height 11
radio input "true"
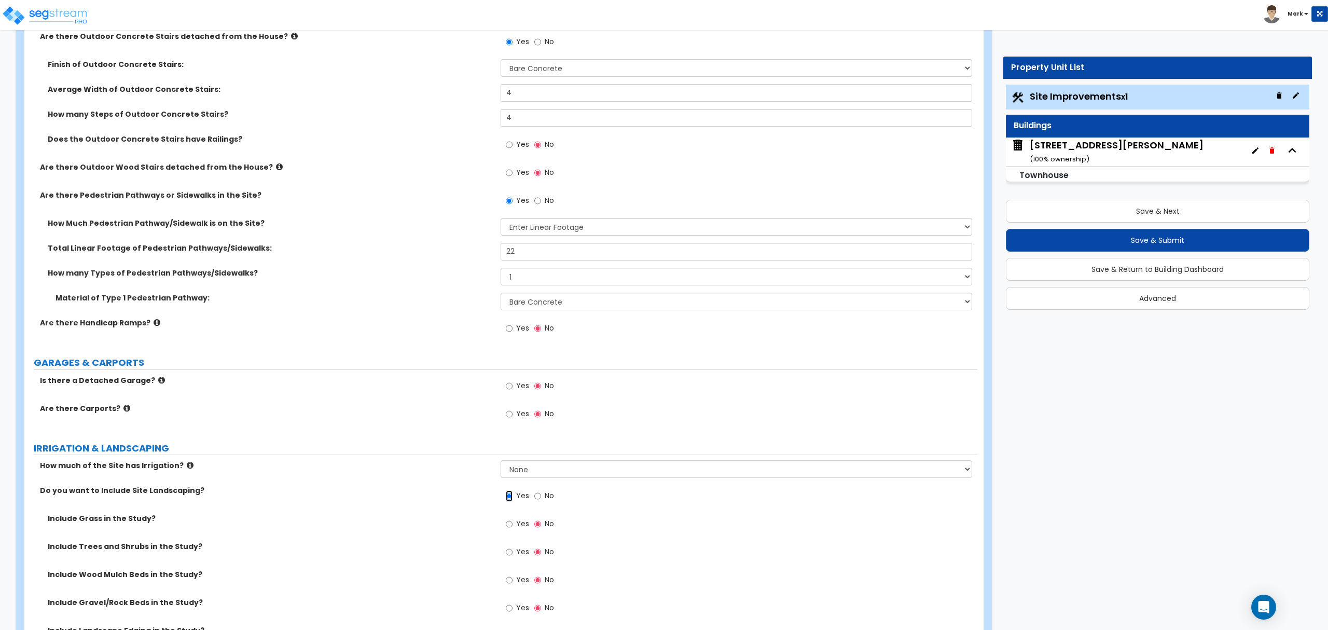
scroll to position [553, 0]
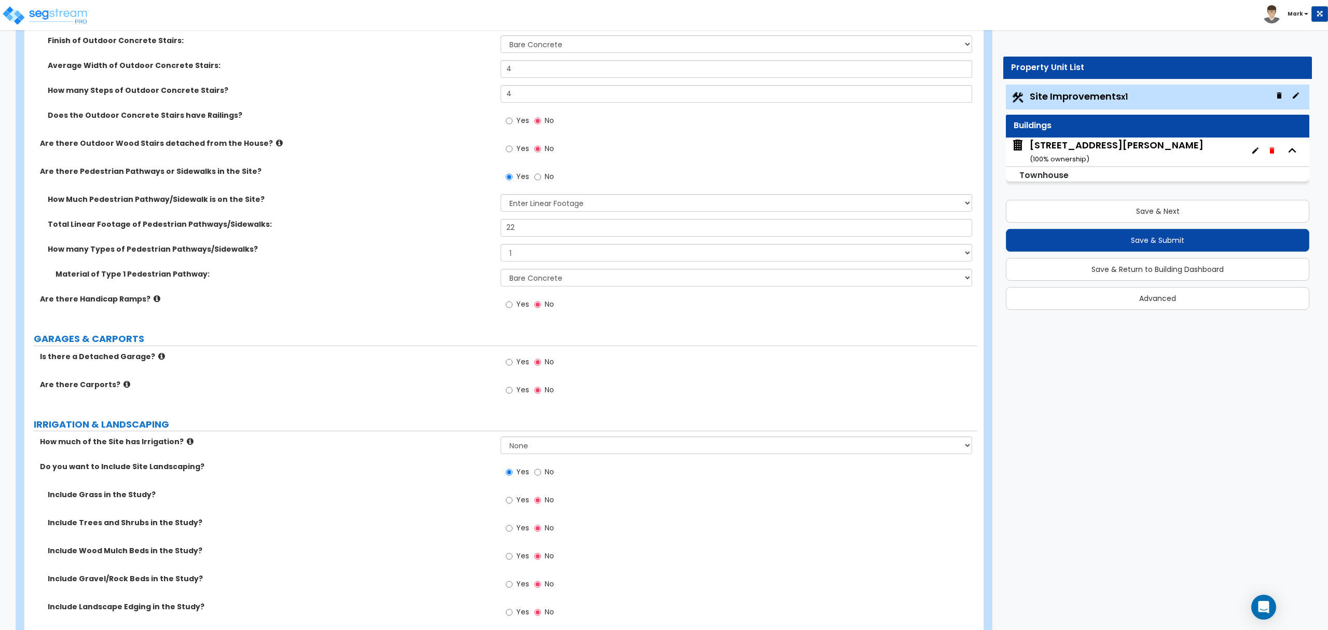
click at [523, 528] on span "Yes" at bounding box center [522, 527] width 13 height 10
click at [513, 528] on input "Yes" at bounding box center [509, 527] width 7 height 11
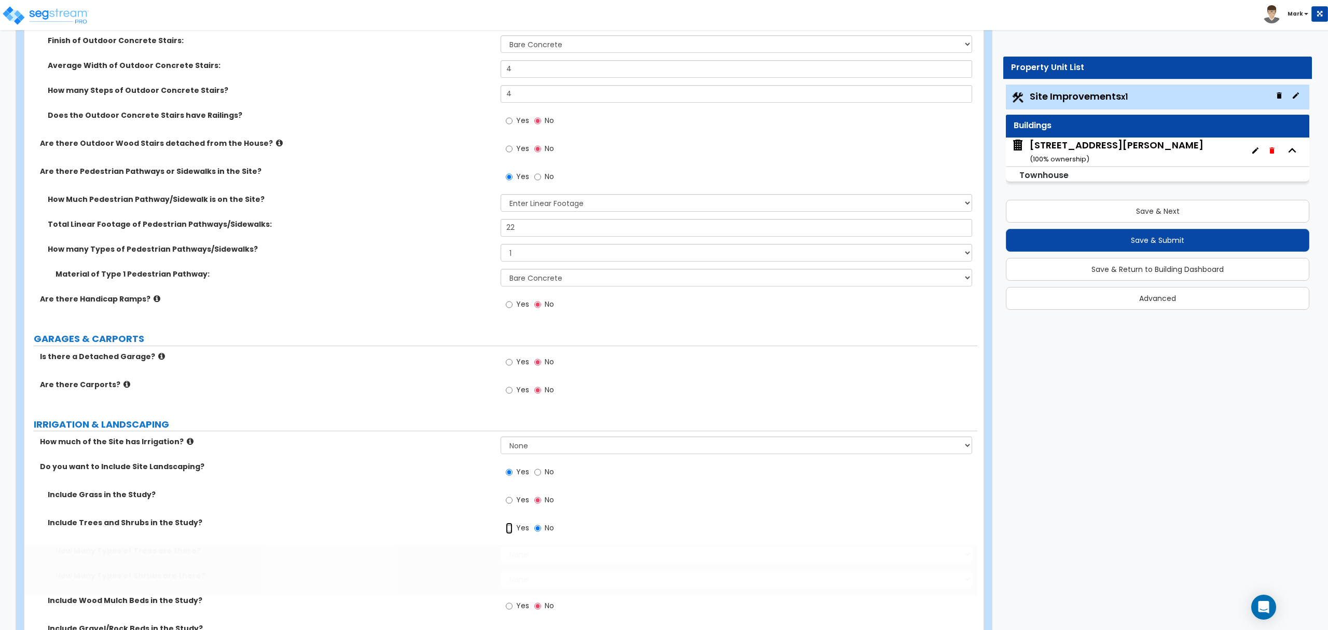
radio input "true"
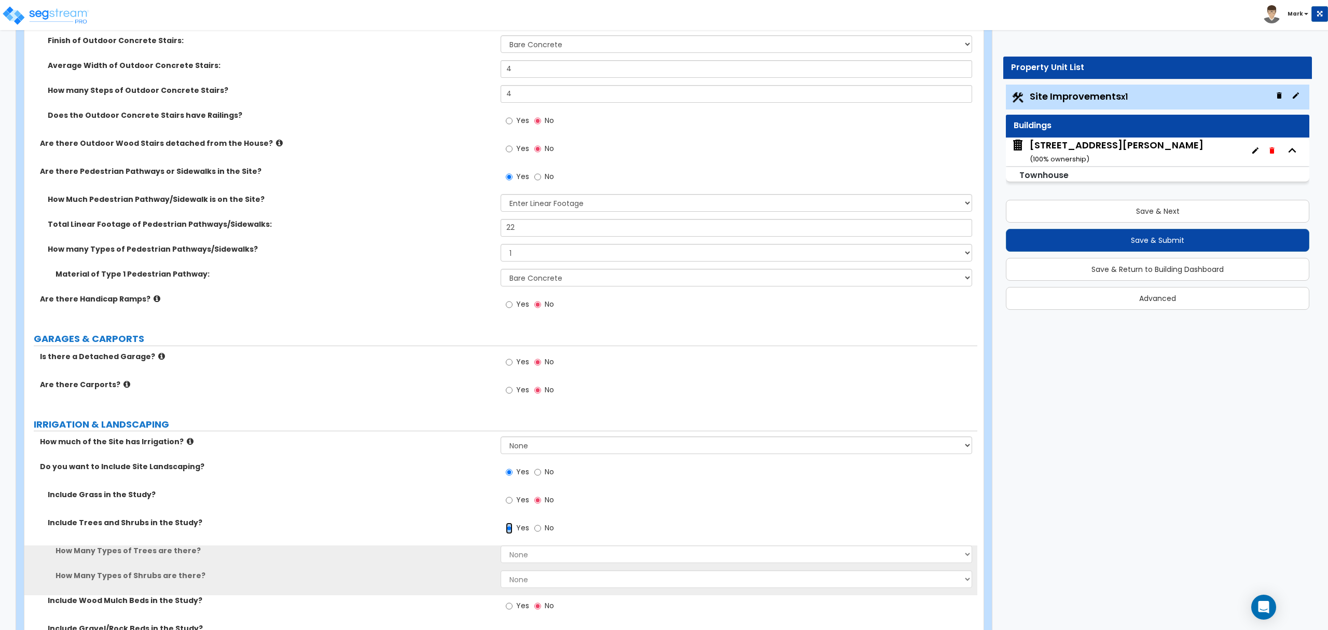
scroll to position [623, 0]
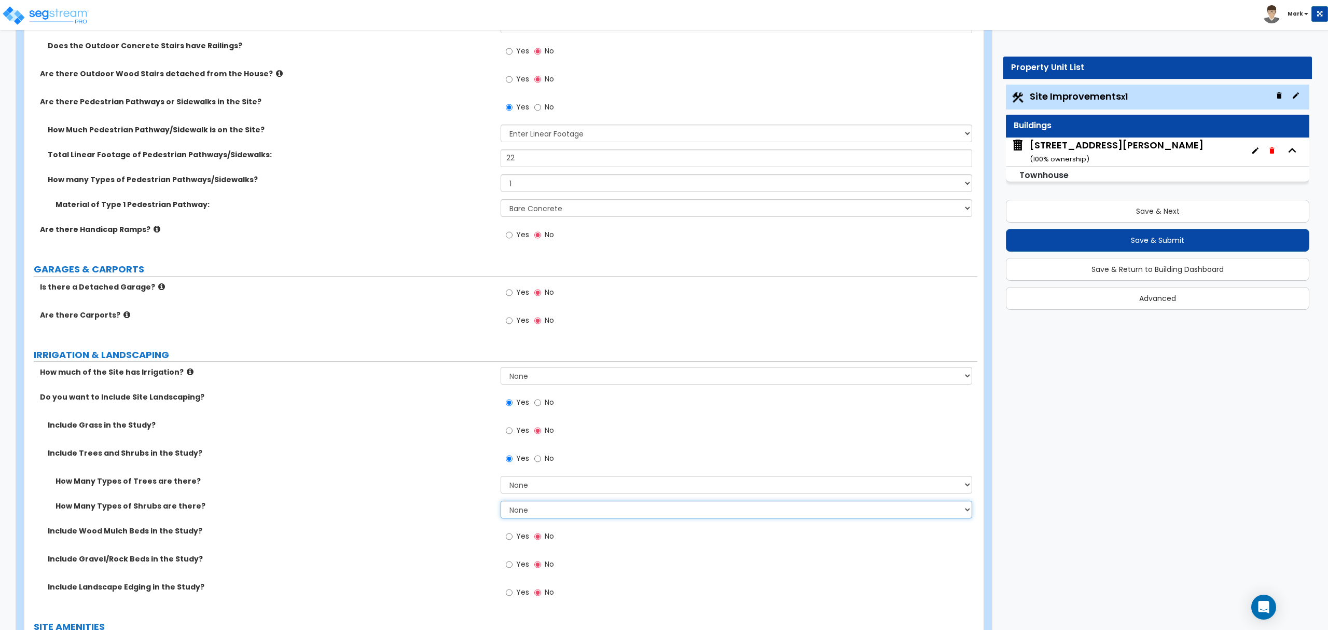
click at [527, 513] on select "None 1 2 3" at bounding box center [736, 510] width 471 height 18
select select "1"
click at [501, 502] on select "None 1 2 3" at bounding box center [736, 510] width 471 height 18
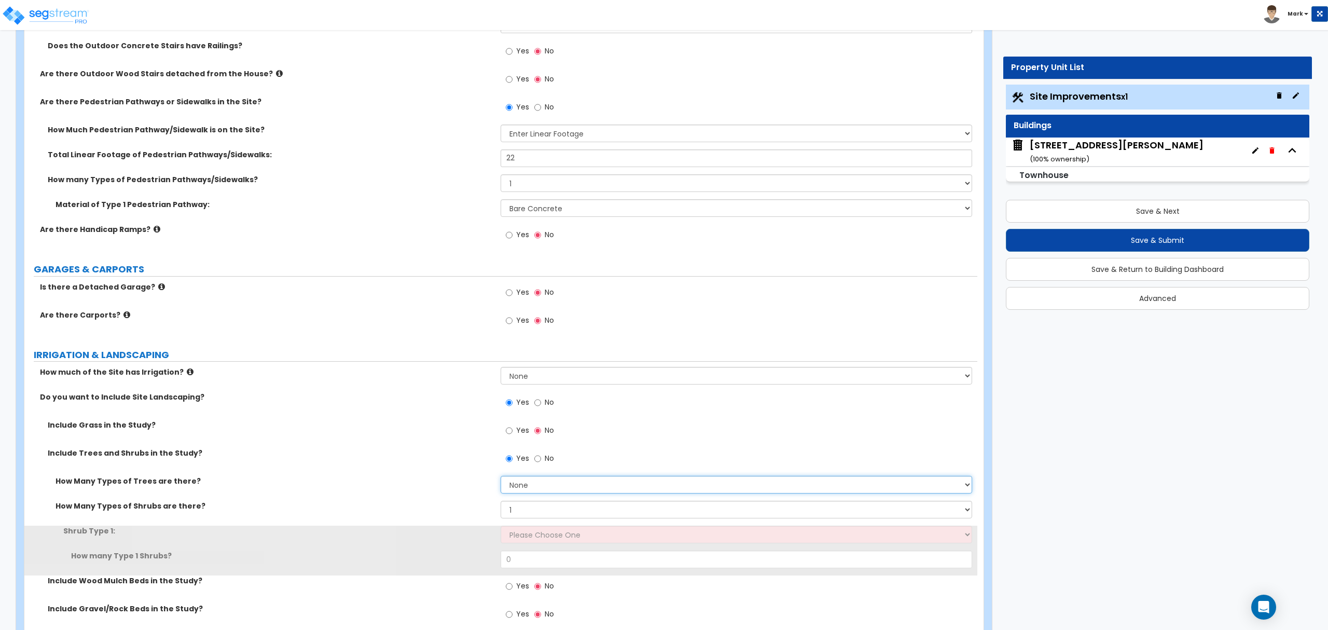
click at [526, 490] on select "None 1 2 3" at bounding box center [736, 485] width 471 height 18
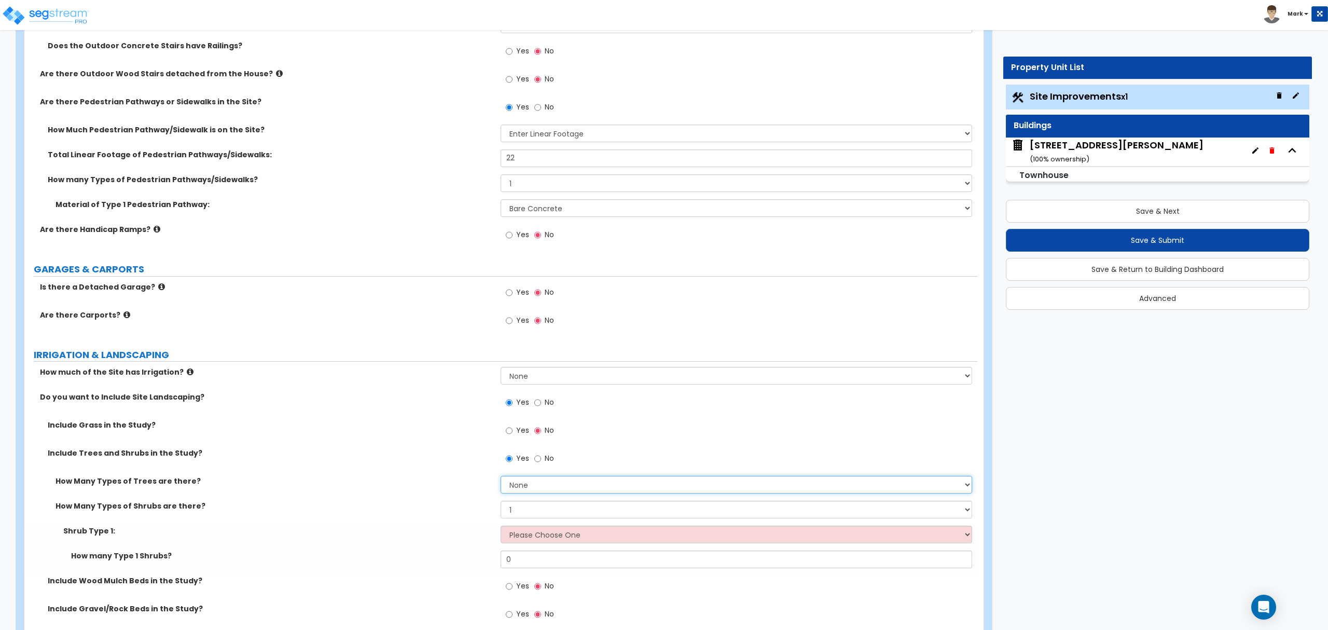
select select "1"
click at [501, 477] on select "None 1 2 3" at bounding box center [736, 485] width 471 height 18
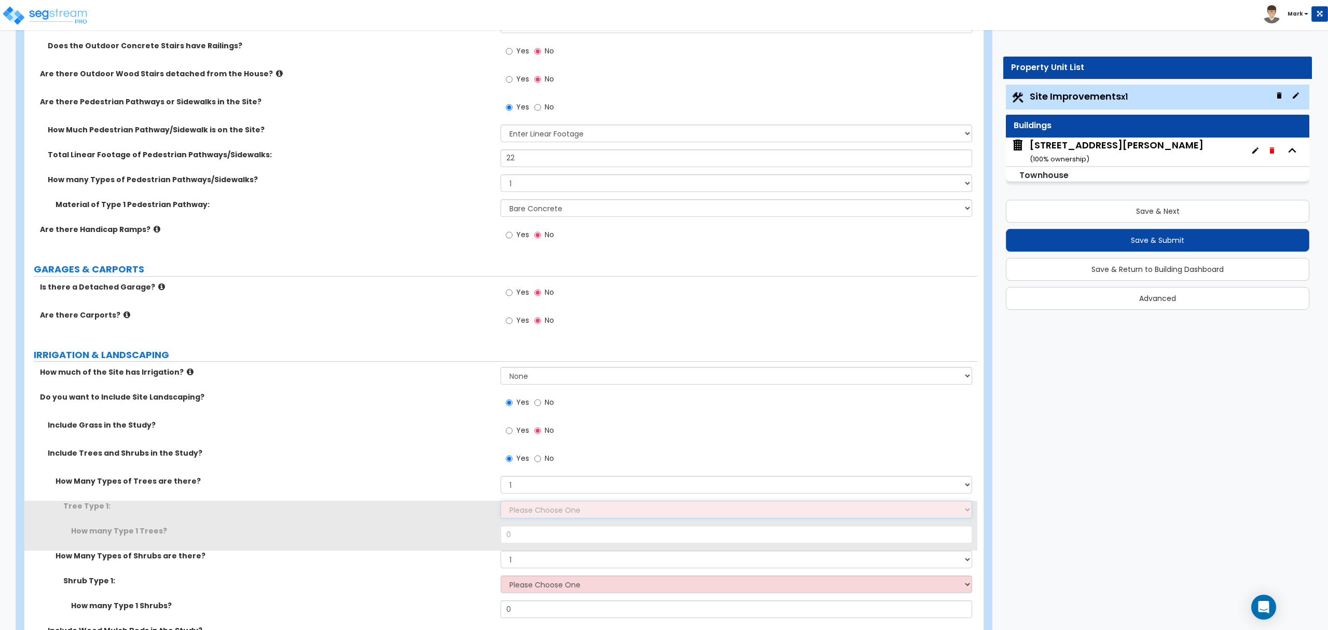
click at [534, 513] on select "Please Choose One Honey Locust Planetree Poplar Elm Hawthorn Linden Maple Red M…" at bounding box center [736, 510] width 471 height 18
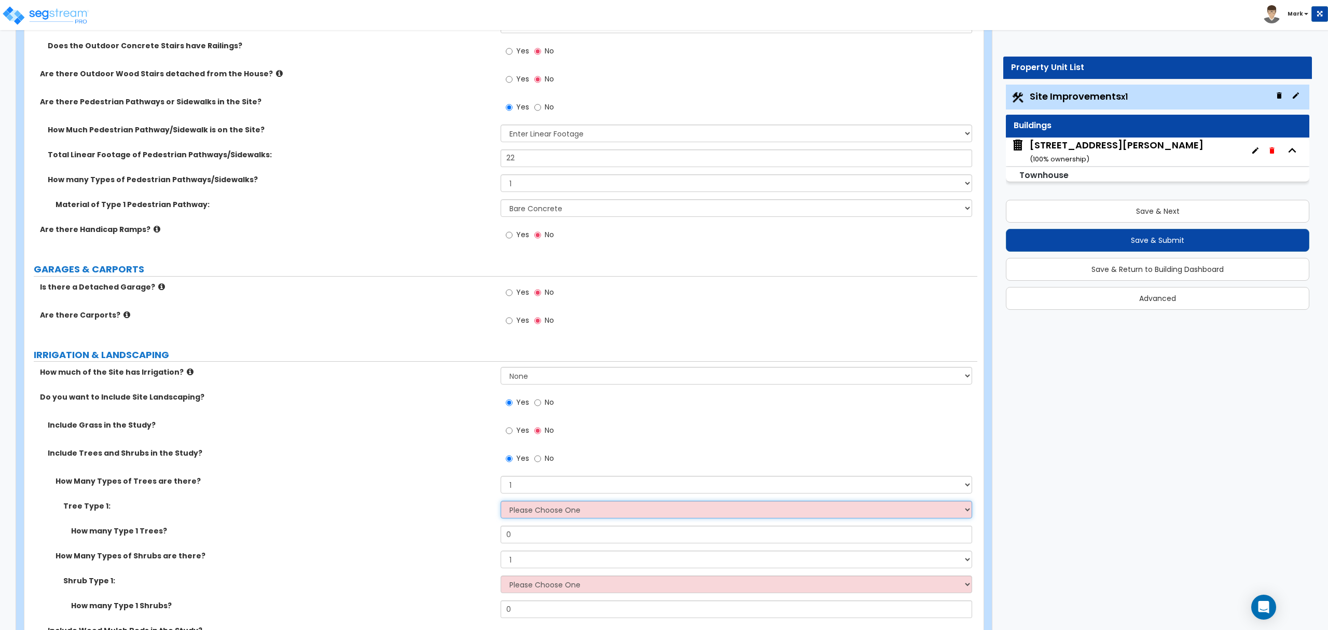
select select "3"
click at [501, 502] on select "Please Choose One Honey Locust Planetree Poplar Elm Hawthorn Linden Maple Red M…" at bounding box center [736, 510] width 471 height 18
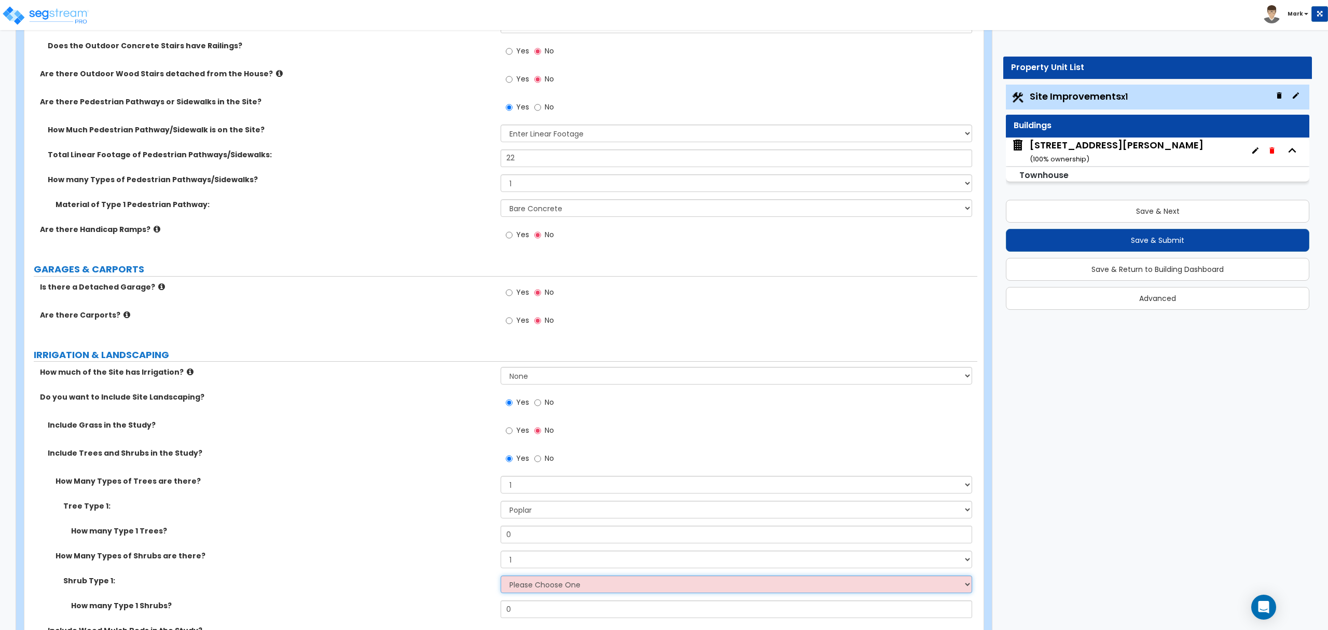
click at [561, 593] on select "Please Choose One Arborvitae Azalea Yew Boxwood Juniper Holly Cotoneaster Euony…" at bounding box center [736, 584] width 471 height 18
select select "6"
click at [501, 577] on select "Please Choose One Arborvitae Azalea Yew Boxwood Juniper Holly Cotoneaster Euony…" at bounding box center [736, 584] width 471 height 18
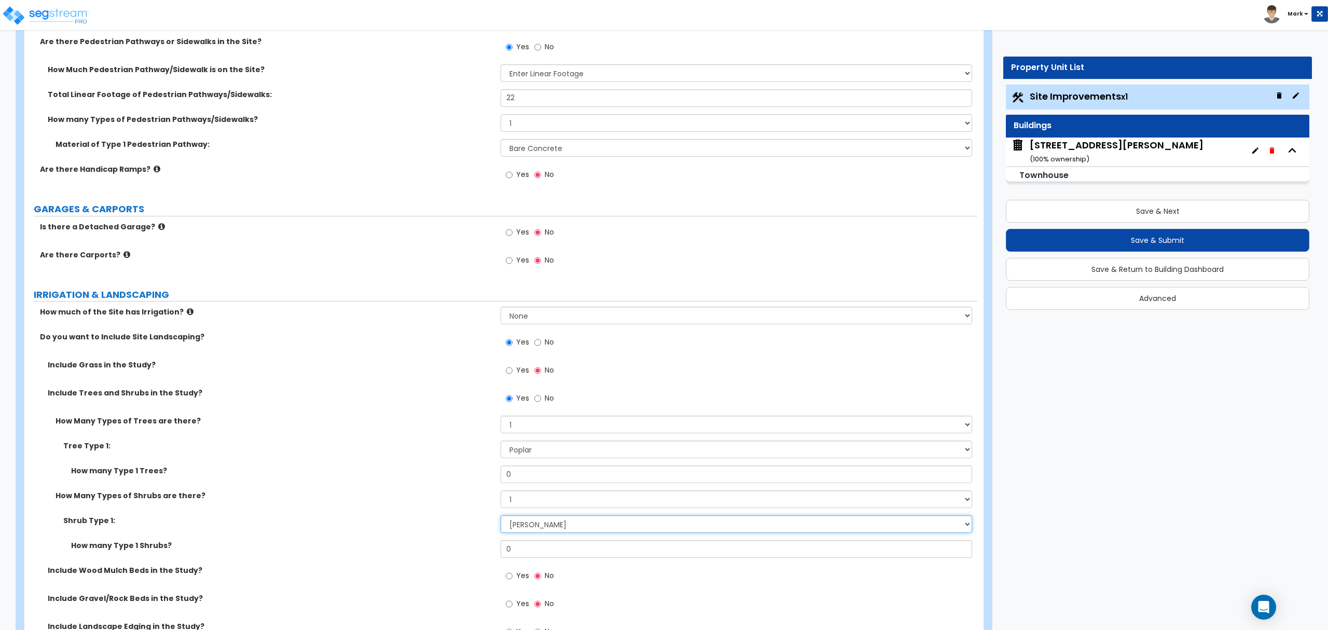
scroll to position [761, 0]
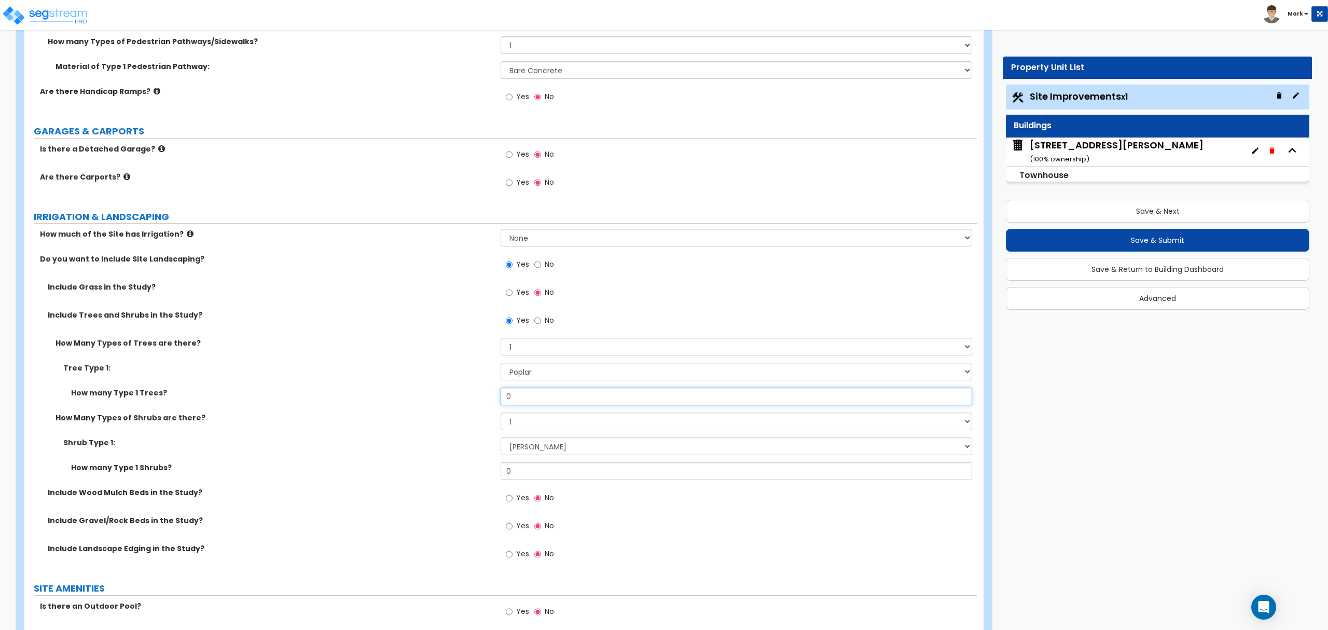
click at [532, 405] on input "0" at bounding box center [736, 397] width 471 height 18
type input "2"
click at [538, 468] on input "0" at bounding box center [736, 471] width 471 height 18
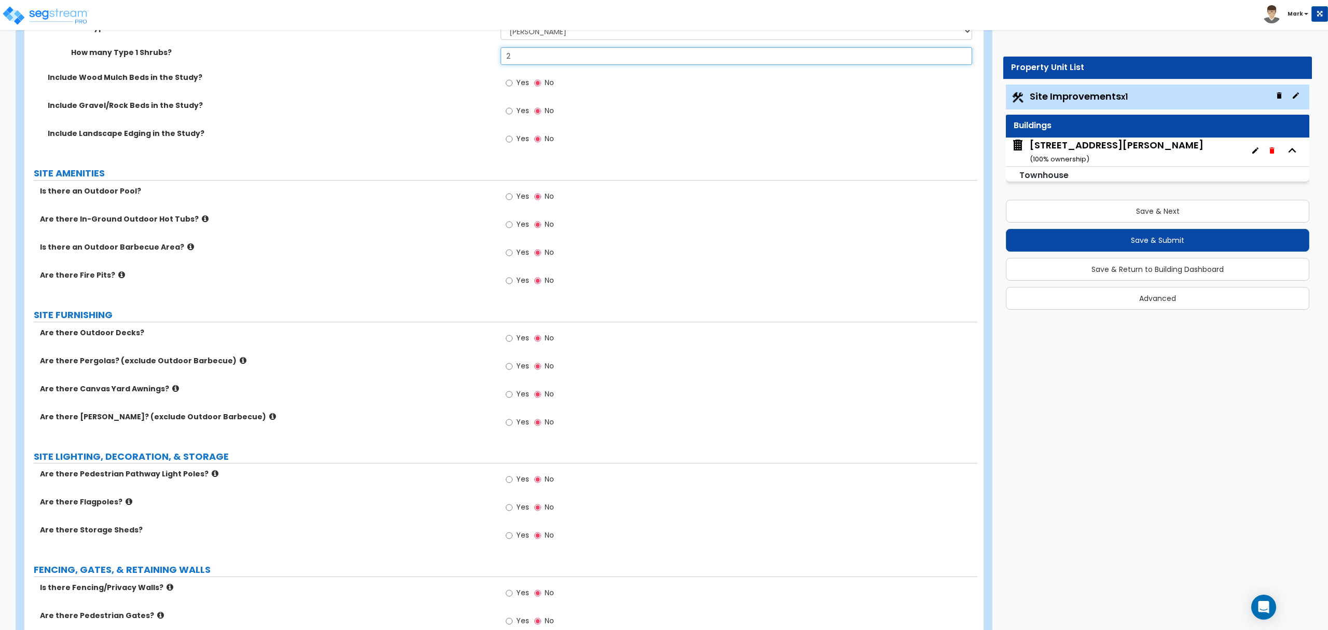
scroll to position [1245, 0]
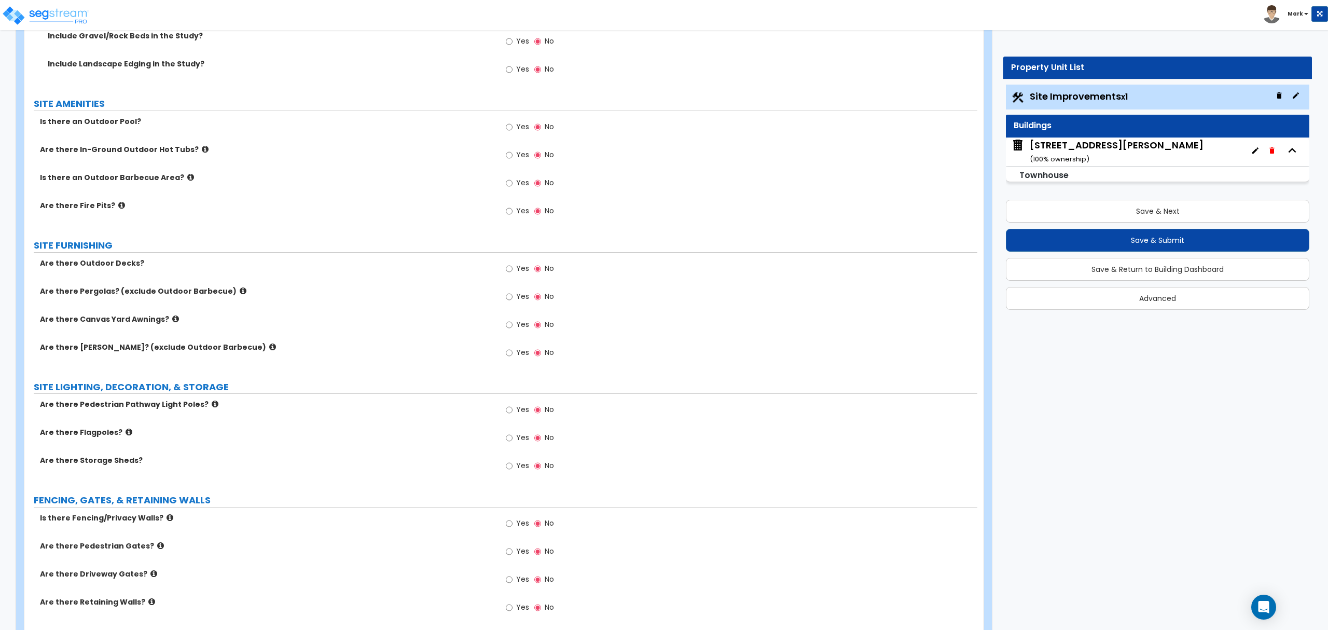
type input "2"
click at [513, 525] on label "Yes" at bounding box center [517, 525] width 23 height 18
click at [513, 525] on input "Yes" at bounding box center [509, 523] width 7 height 11
radio input "true"
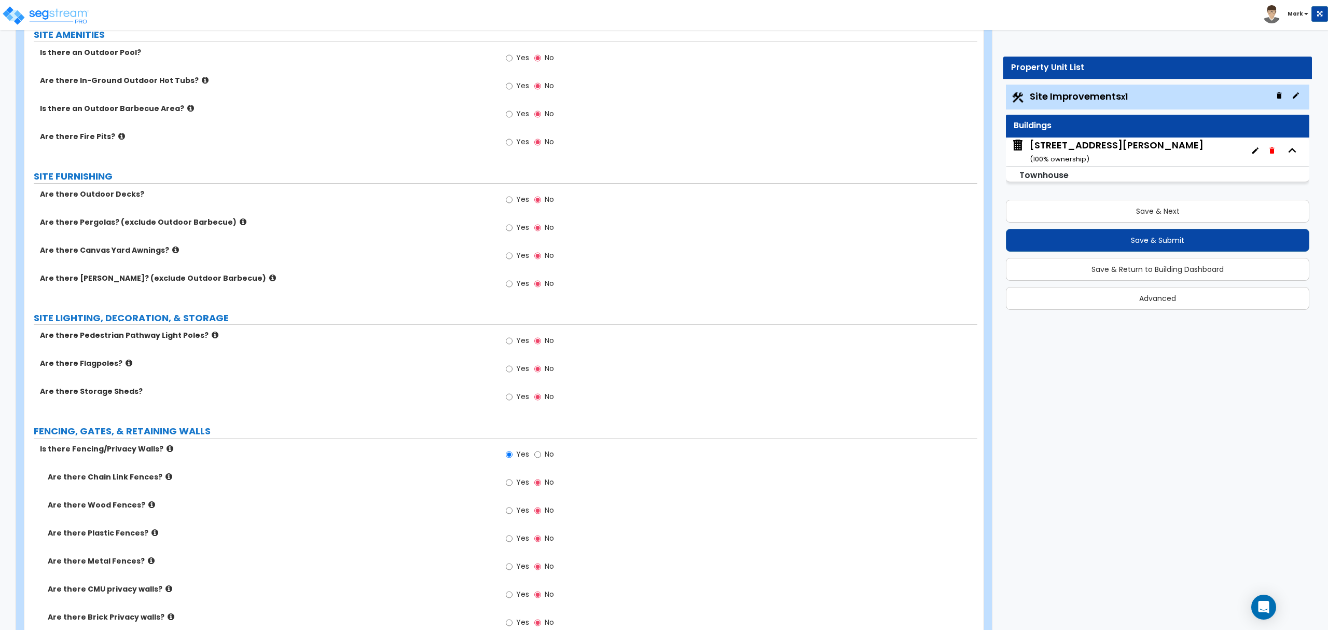
click at [513, 490] on label "Yes" at bounding box center [517, 484] width 23 height 18
click at [513, 488] on input "Yes" at bounding box center [509, 482] width 7 height 11
radio input "true"
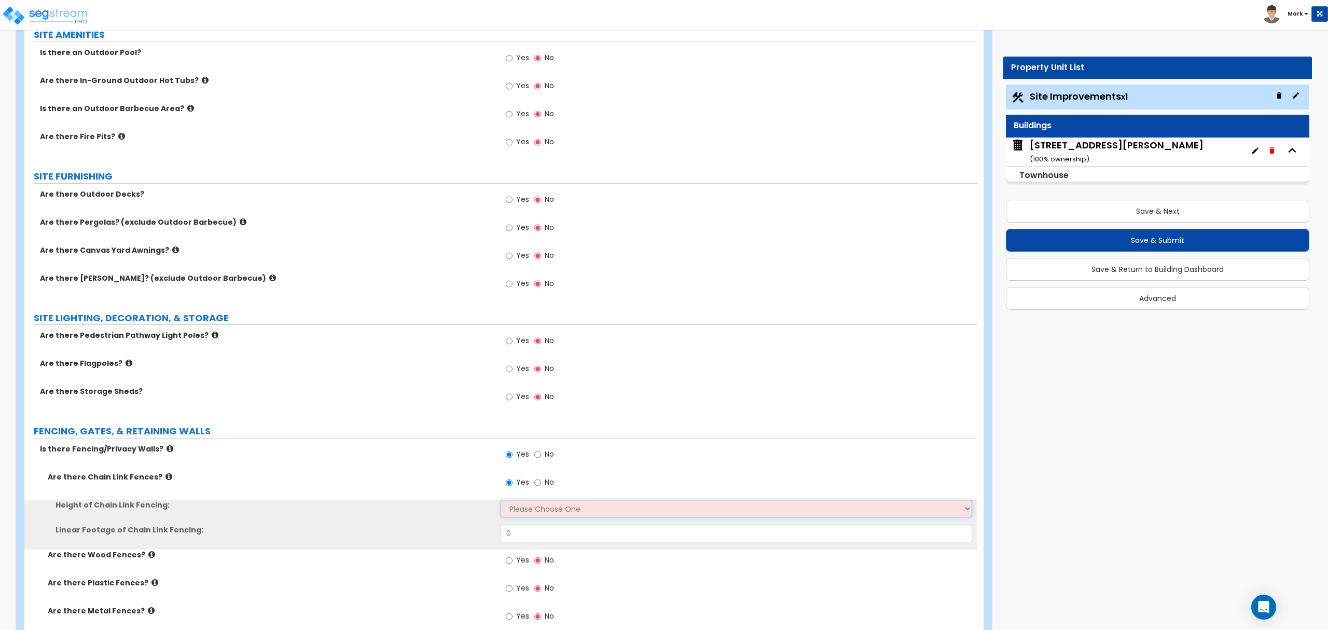
click at [517, 509] on select "Please Choose One 3 feet 4 feet 5 feet 6 feet 10 feet 12 feet" at bounding box center [736, 509] width 471 height 18
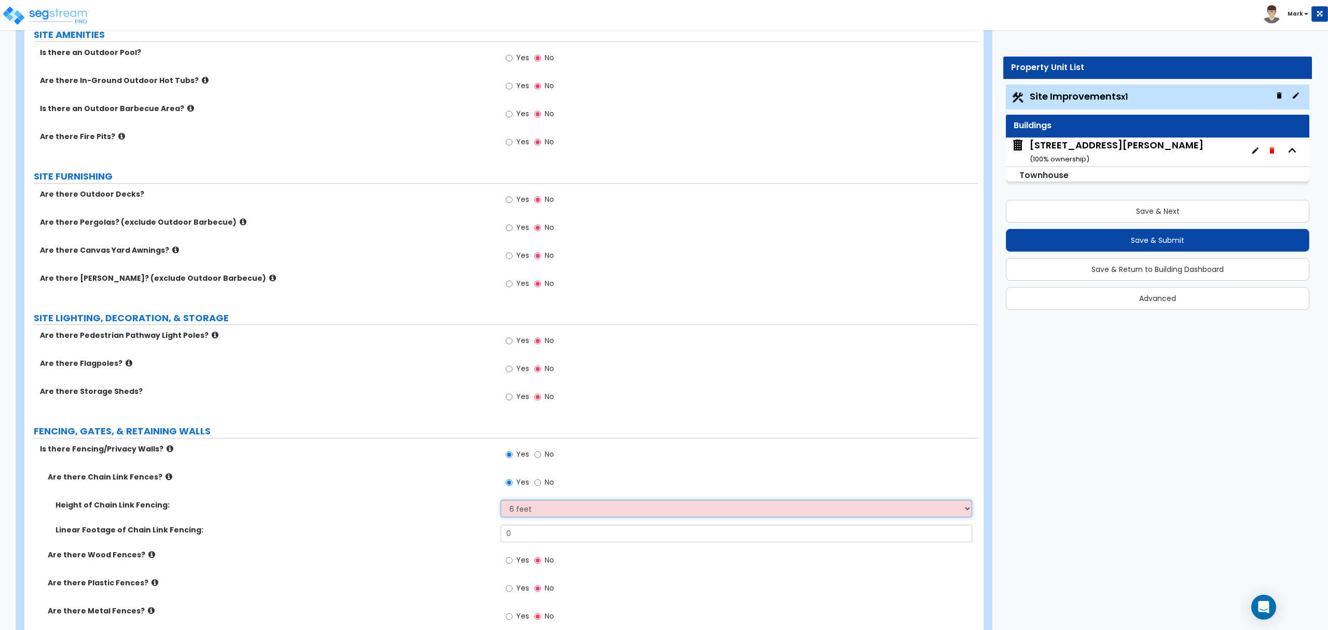
click at [501, 502] on select "Please Choose One 3 feet 4 feet 5 feet 6 feet 10 feet 12 feet" at bounding box center [736, 509] width 471 height 18
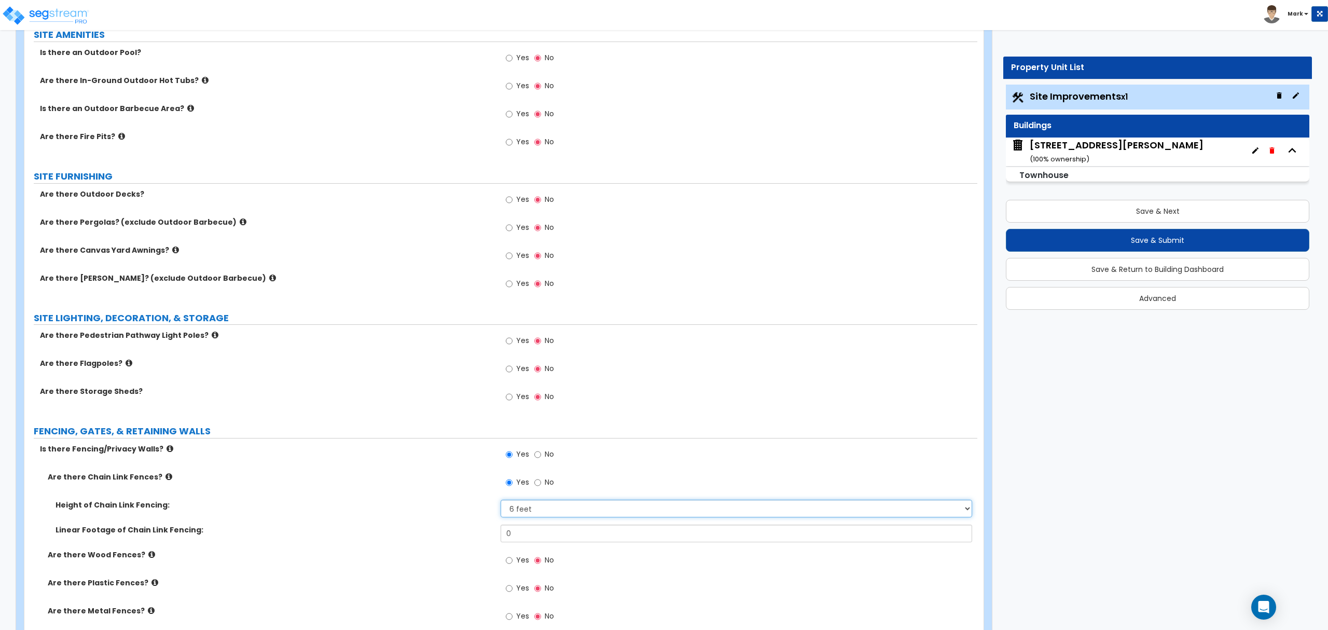
click at [534, 511] on select "Please Choose One 3 feet 4 feet 5 feet 6 feet 10 feet 12 feet" at bounding box center [736, 509] width 471 height 18
select select "3"
click at [501, 502] on select "Please Choose One 3 feet 4 feet 5 feet 6 feet 10 feet 12 feet" at bounding box center [736, 509] width 471 height 18
click at [529, 534] on input "0" at bounding box center [736, 533] width 471 height 18
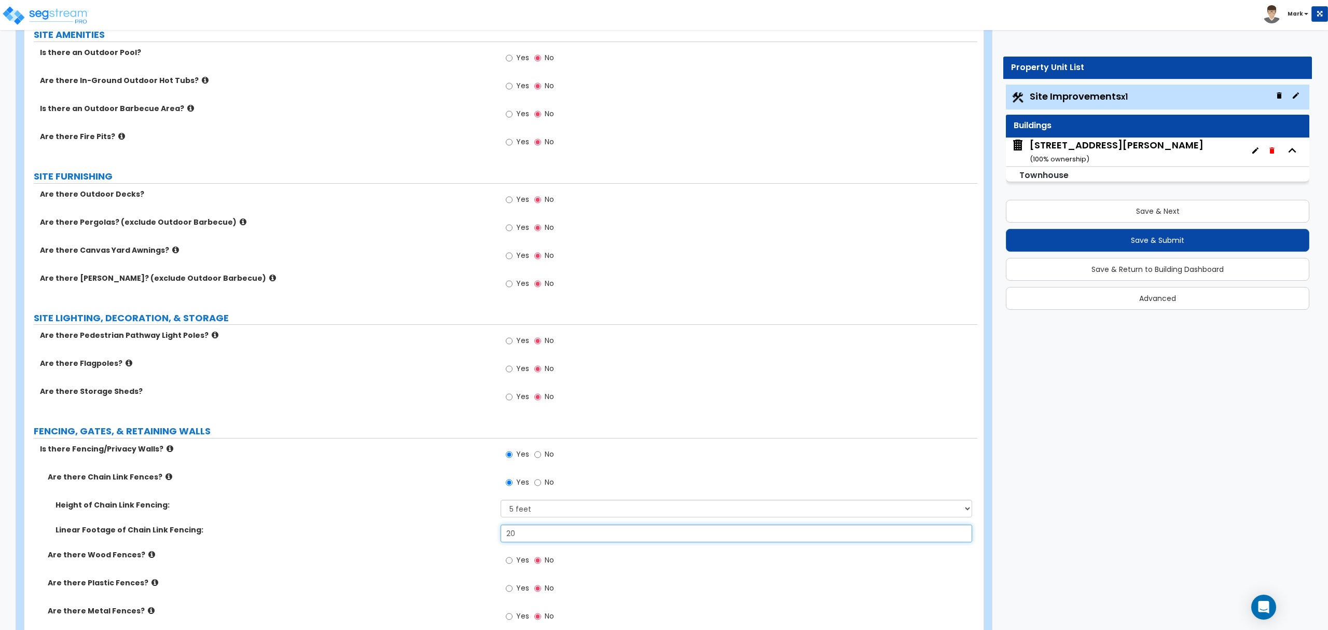
type input "20"
click at [512, 566] on input "Yes" at bounding box center [509, 560] width 7 height 11
radio input "true"
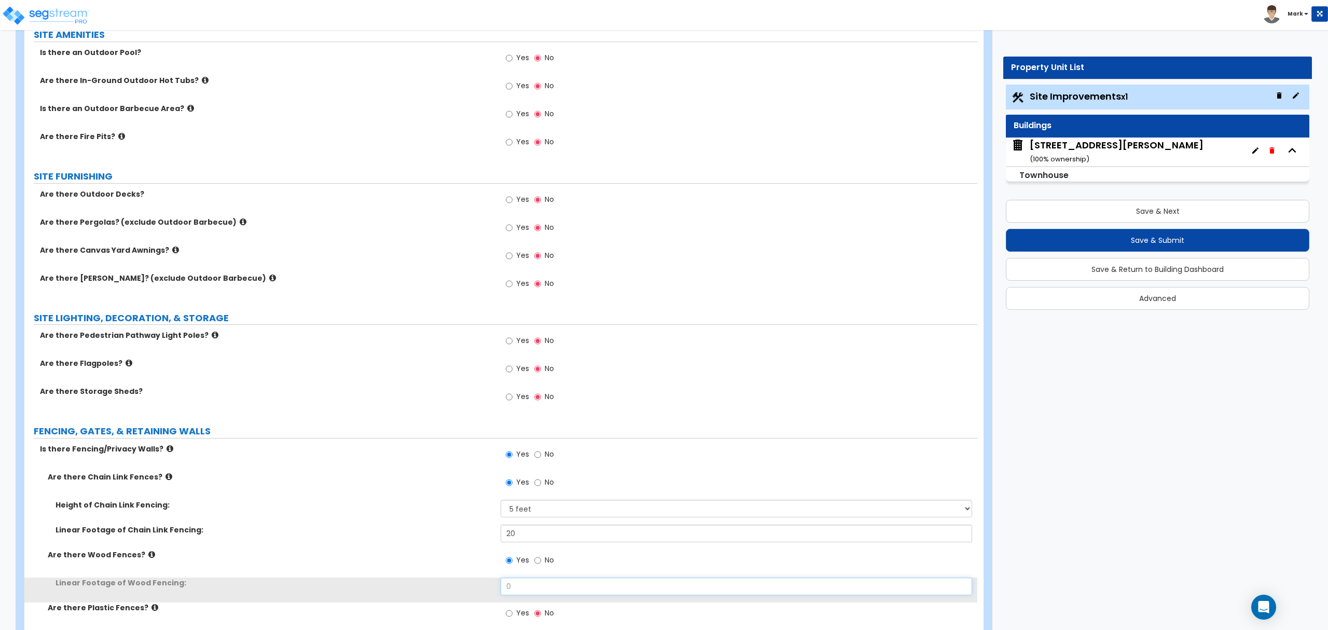
click at [510, 586] on input "0" at bounding box center [736, 586] width 471 height 18
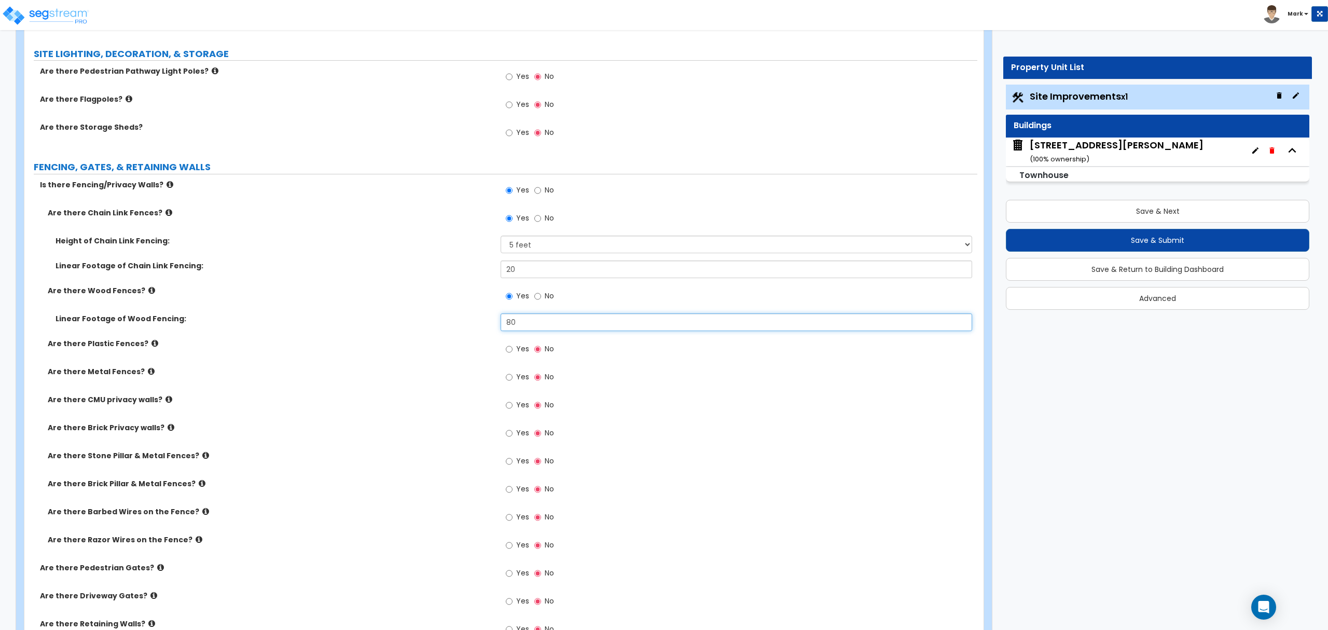
scroll to position [1660, 0]
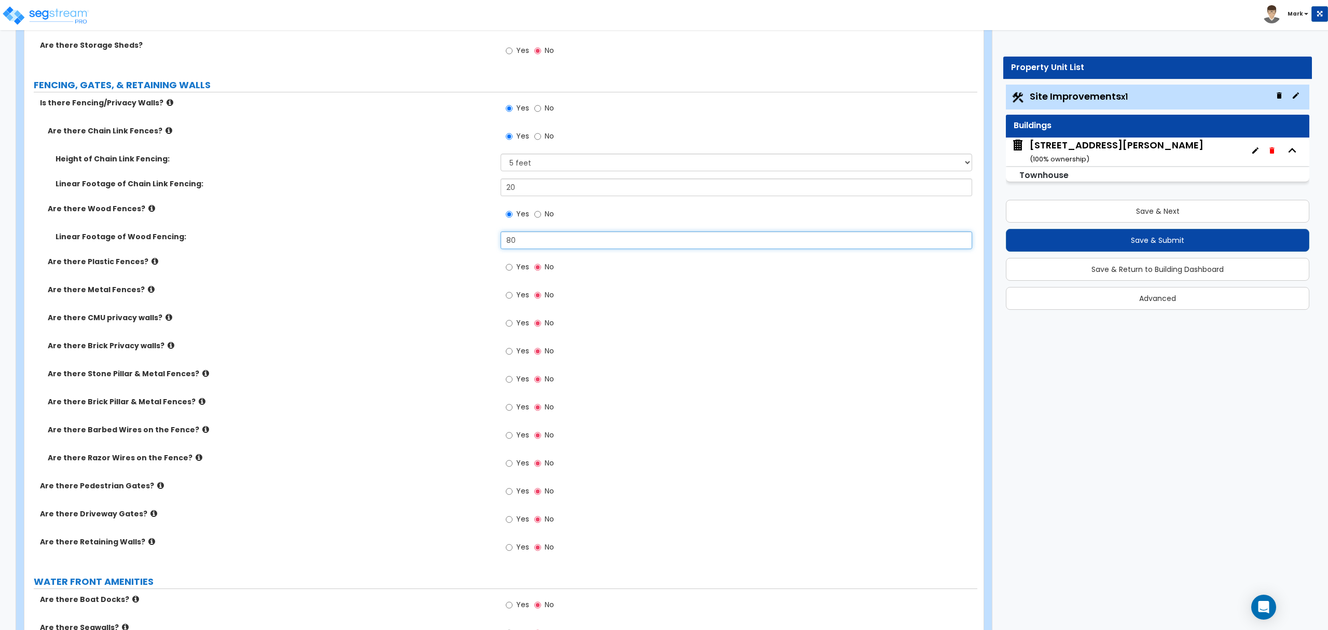
type input "80"
click at [510, 493] on input "Yes" at bounding box center [509, 491] width 7 height 11
radio input "true"
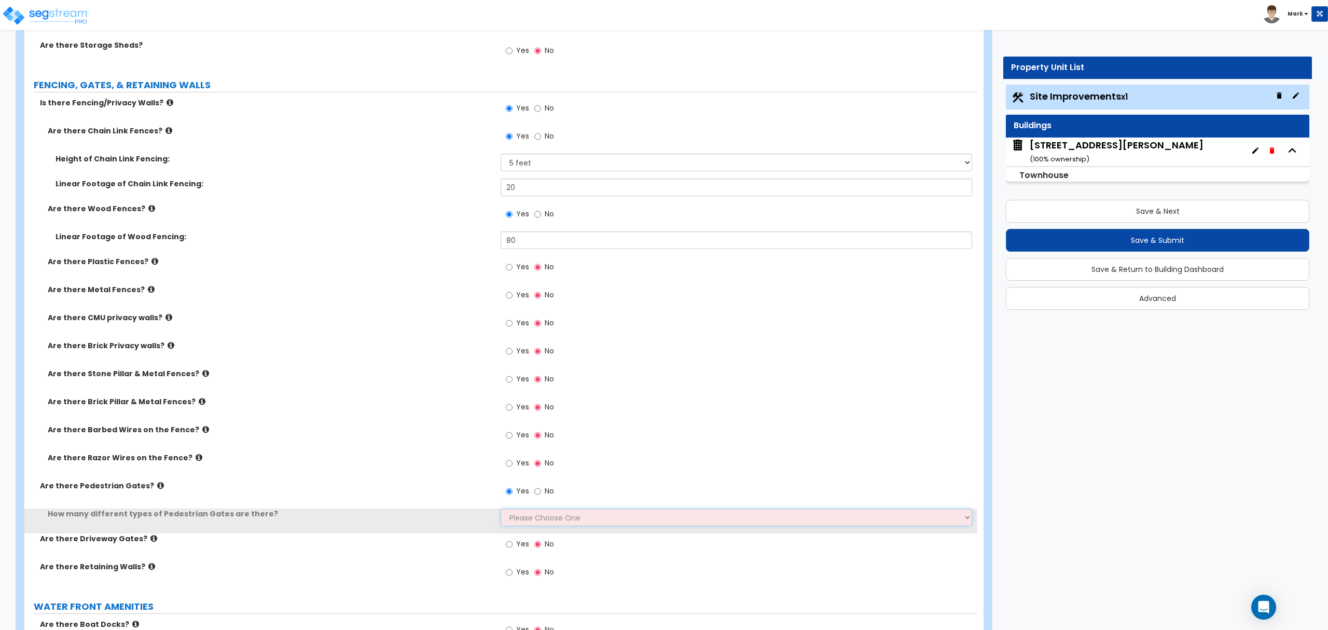
click at [524, 515] on select "Please Choose One 1 2 3" at bounding box center [736, 517] width 471 height 18
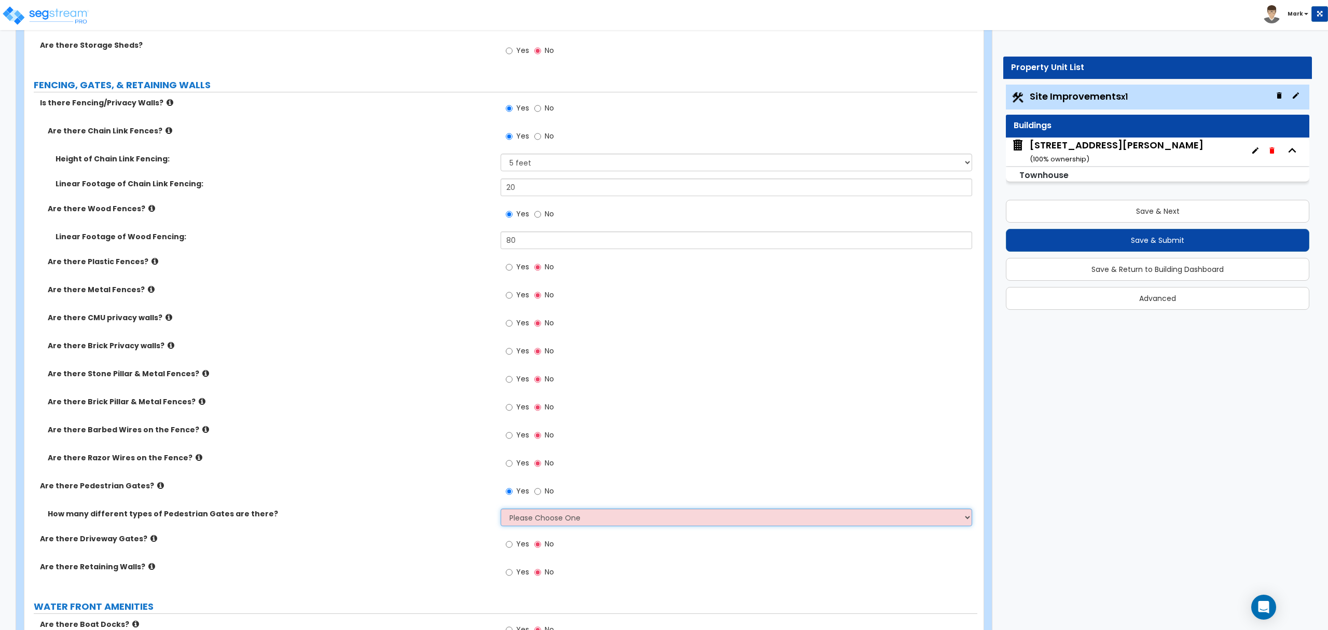
select select "1"
click at [501, 511] on select "Please Choose One 1 2 3" at bounding box center [736, 517] width 471 height 18
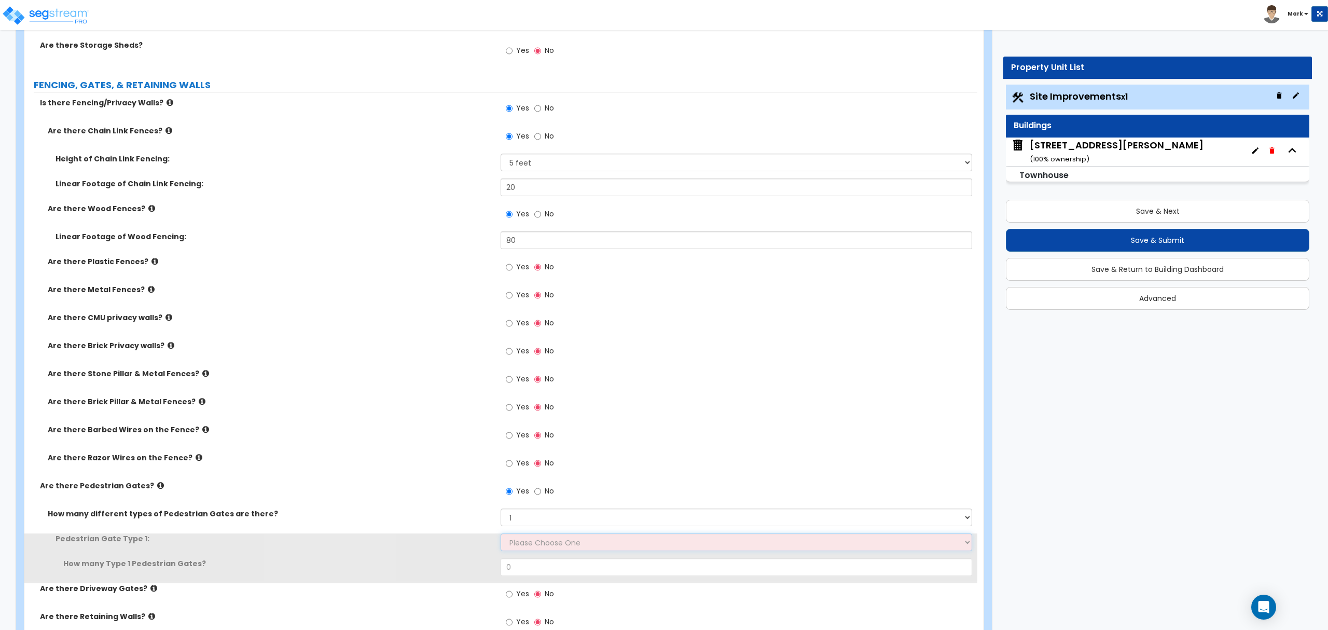
click at [536, 541] on select "Please Choose One Chain Link, 3 ft Height Chain Link, 4 ft Height Chain Link, 6…" at bounding box center [736, 542] width 471 height 18
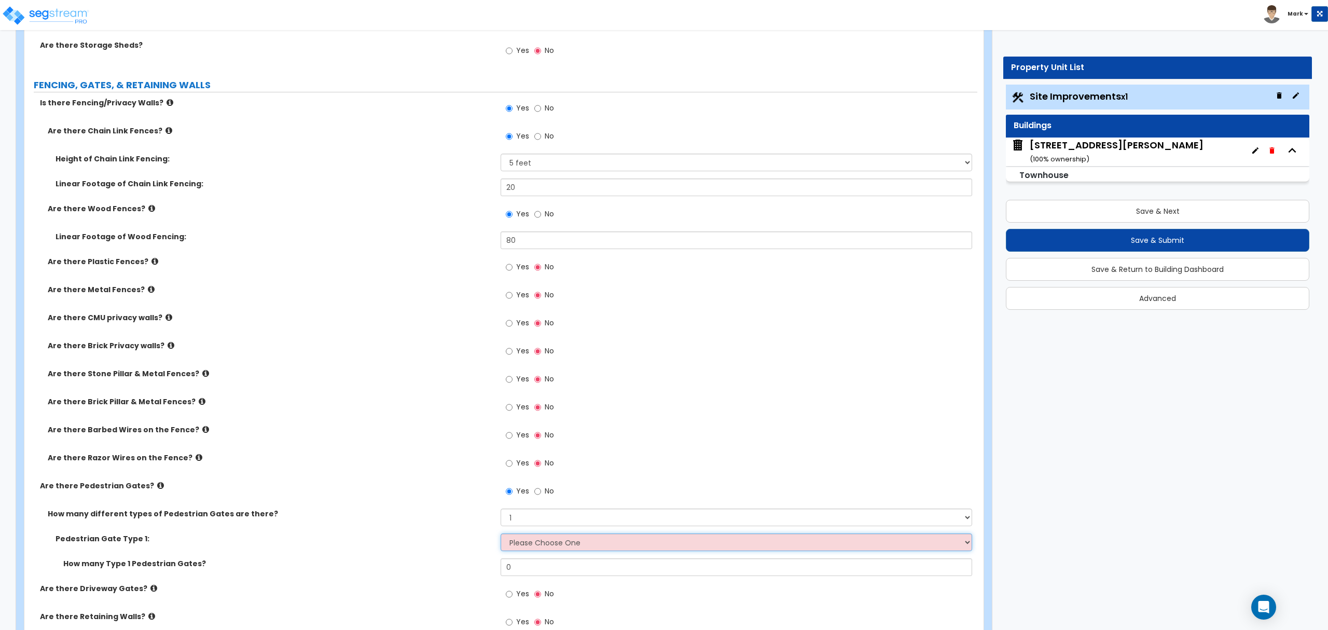
select select "5"
click at [501, 536] on select "Please Choose One Chain Link, 3 ft Height Chain Link, 4 ft Height Chain Link, 6…" at bounding box center [736, 542] width 471 height 18
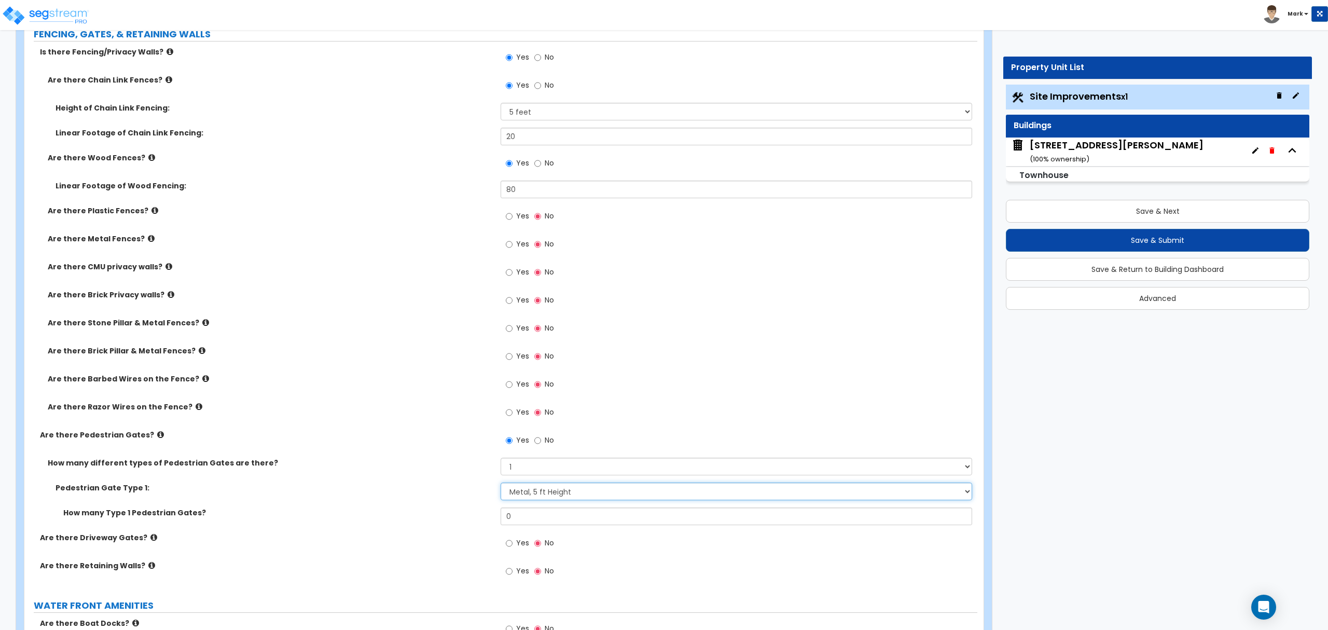
scroll to position [1798, 0]
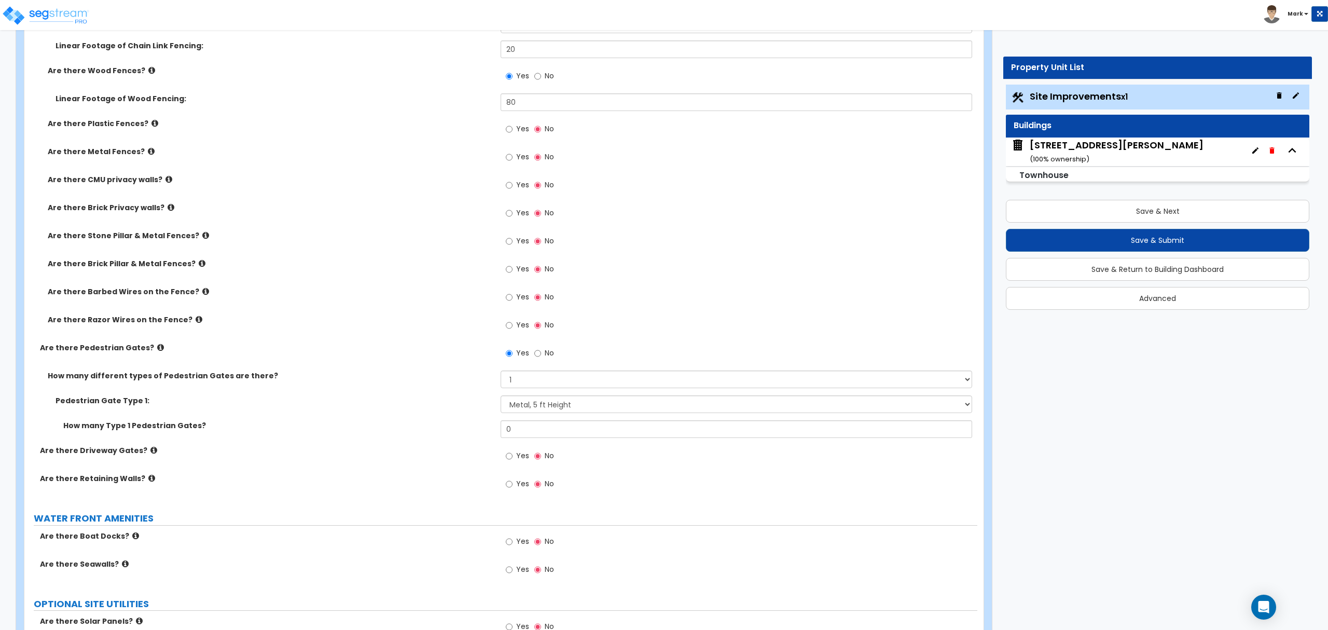
click at [517, 481] on span "Yes" at bounding box center [522, 483] width 13 height 10
click at [513, 481] on input "Yes" at bounding box center [509, 483] width 7 height 11
radio input "true"
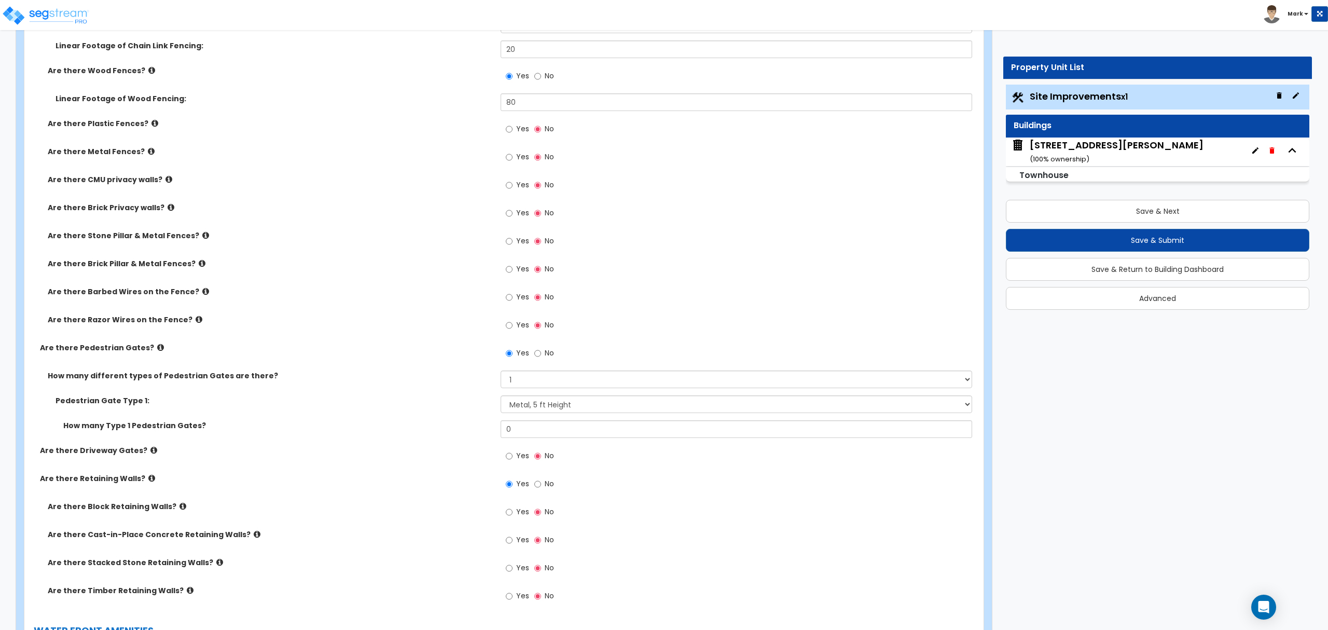
click at [520, 514] on span "Yes" at bounding box center [522, 511] width 13 height 10
click at [513, 514] on input "Yes" at bounding box center [509, 511] width 7 height 11
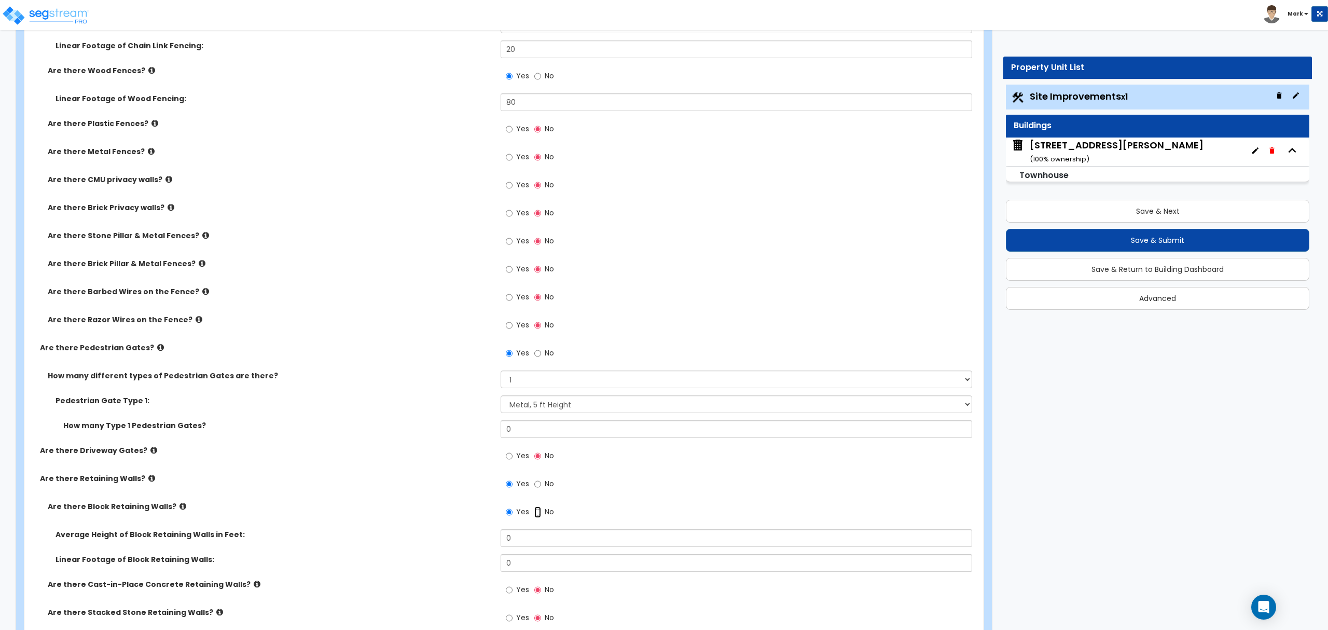
click at [541, 517] on label "No" at bounding box center [544, 513] width 20 height 18
click at [541, 517] on input "No" at bounding box center [537, 511] width 7 height 11
radio input "false"
radio input "true"
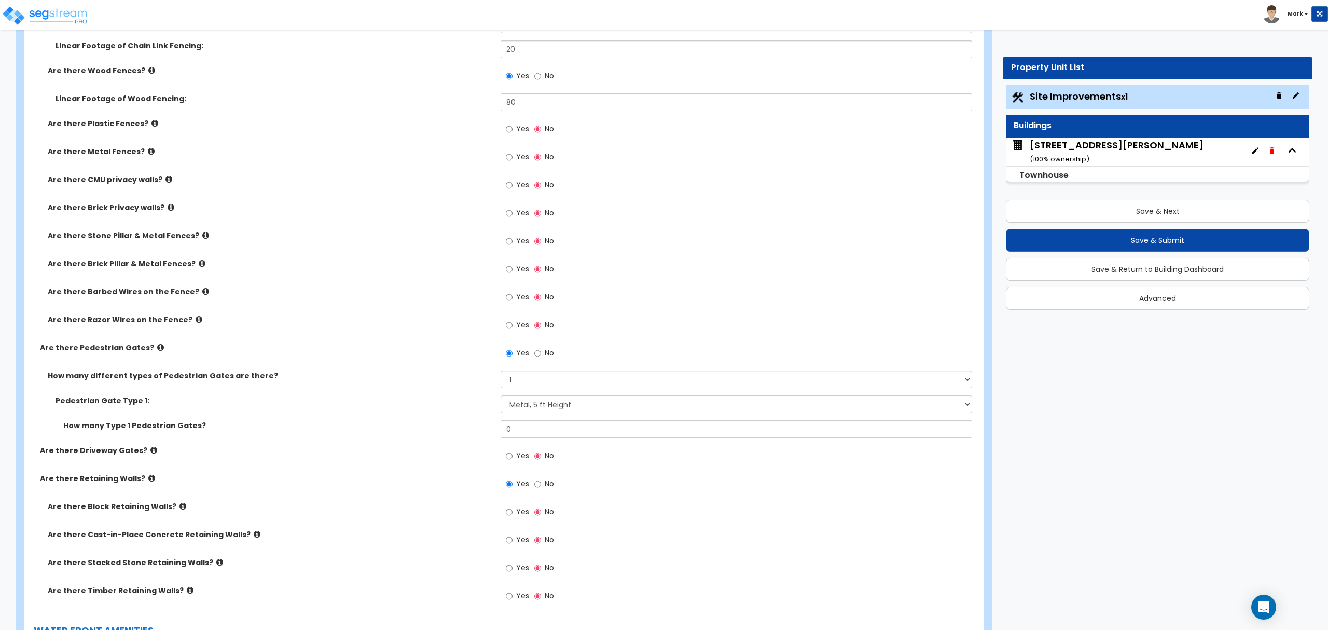
click at [214, 563] on label "Are there Stacked Stone Retaining Walls?" at bounding box center [270, 562] width 445 height 10
click at [216, 563] on icon at bounding box center [219, 562] width 7 height 8
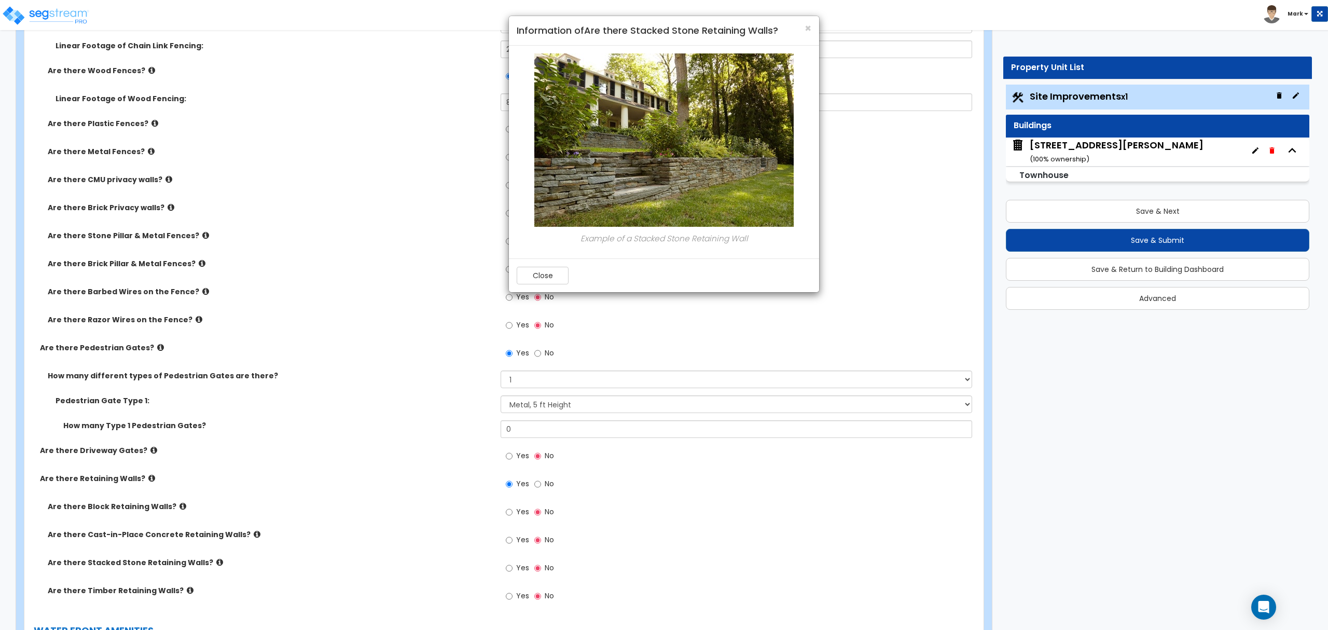
click at [536, 287] on div "Close" at bounding box center [664, 275] width 310 height 34
click at [544, 280] on button "Close" at bounding box center [543, 276] width 52 height 18
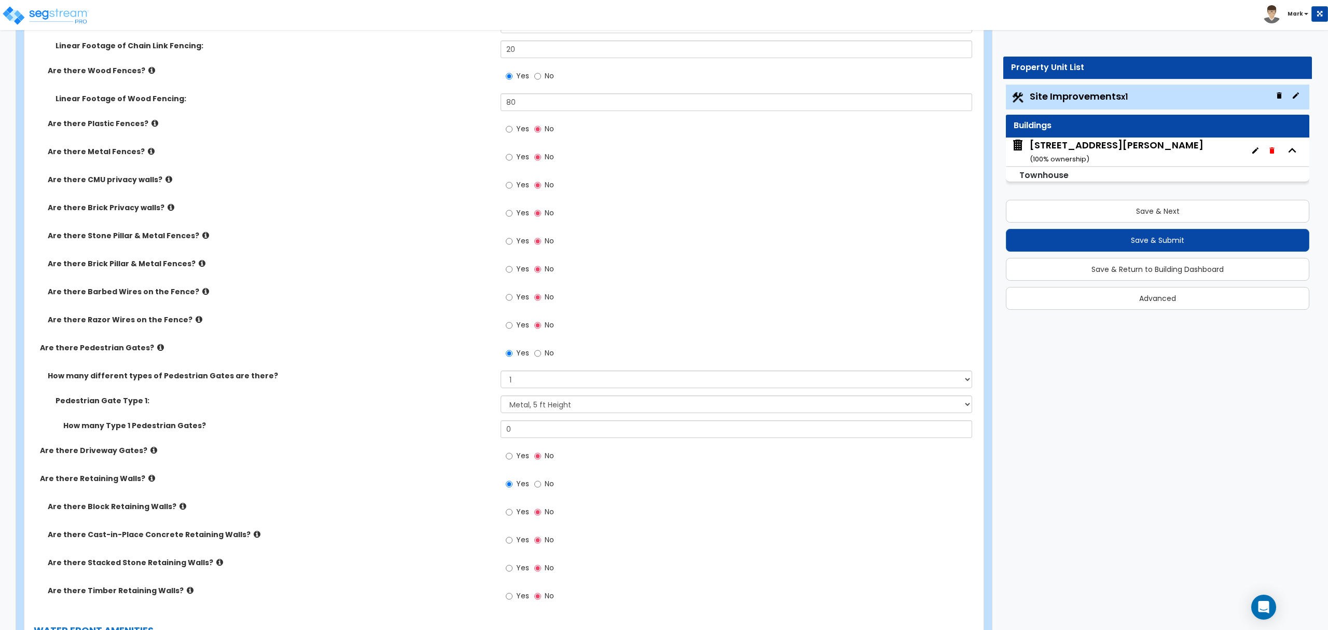
click at [254, 536] on icon at bounding box center [257, 534] width 7 height 8
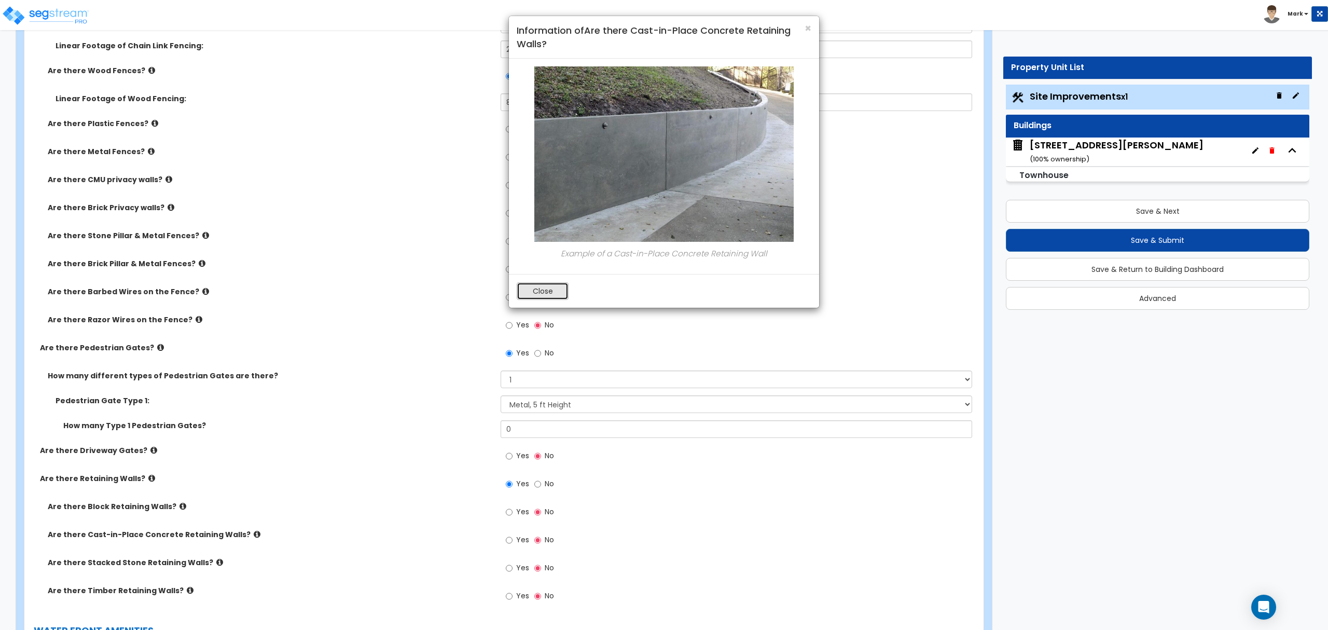
click at [555, 293] on button "Close" at bounding box center [543, 291] width 52 height 18
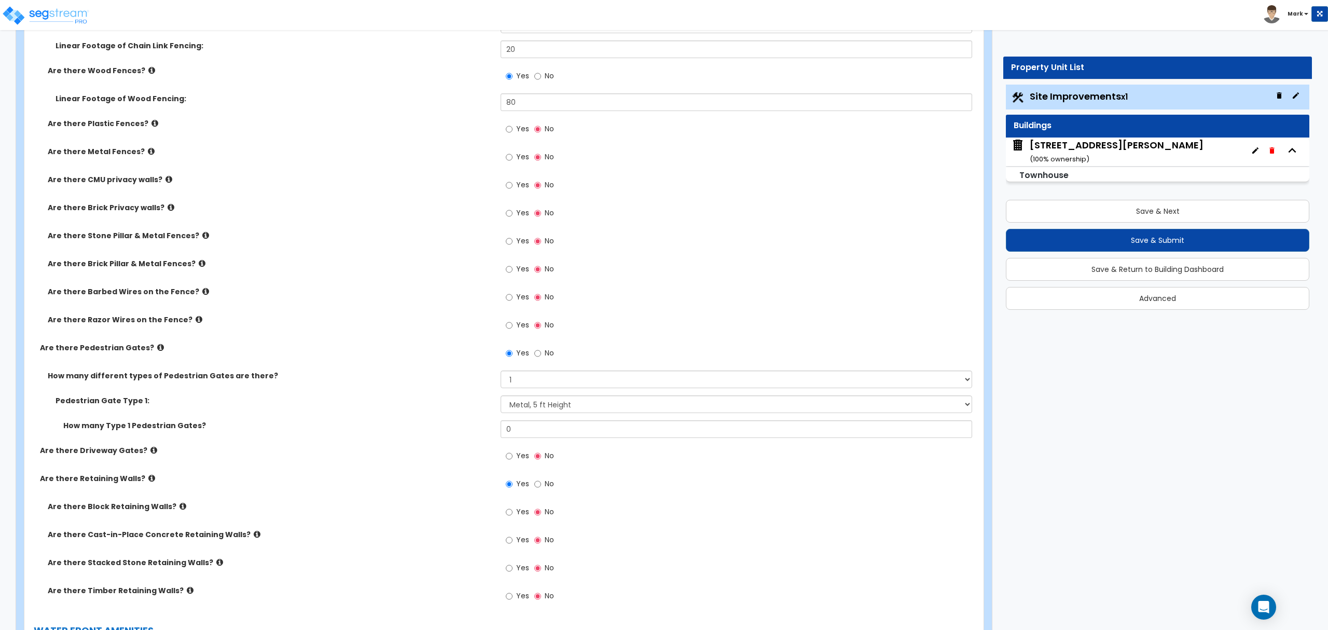
click at [179, 509] on icon at bounding box center [182, 506] width 7 height 8
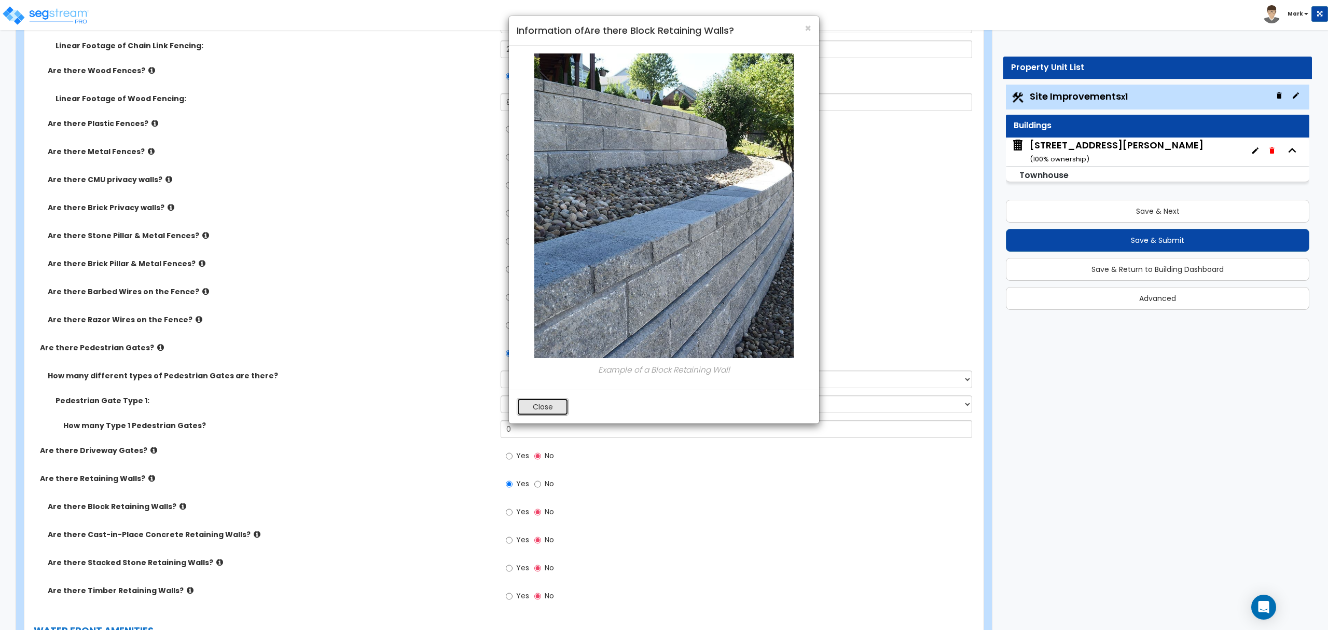
click at [554, 407] on button "Close" at bounding box center [543, 407] width 52 height 18
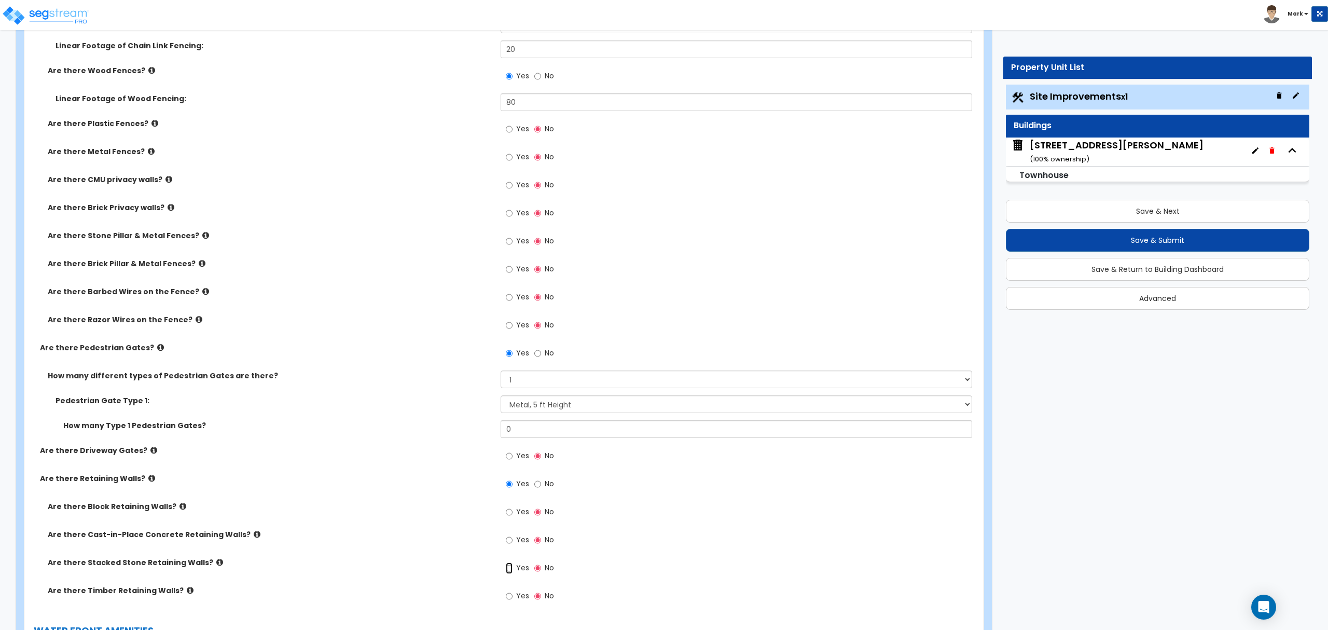
click at [510, 569] on input "Yes" at bounding box center [509, 567] width 7 height 11
radio input "true"
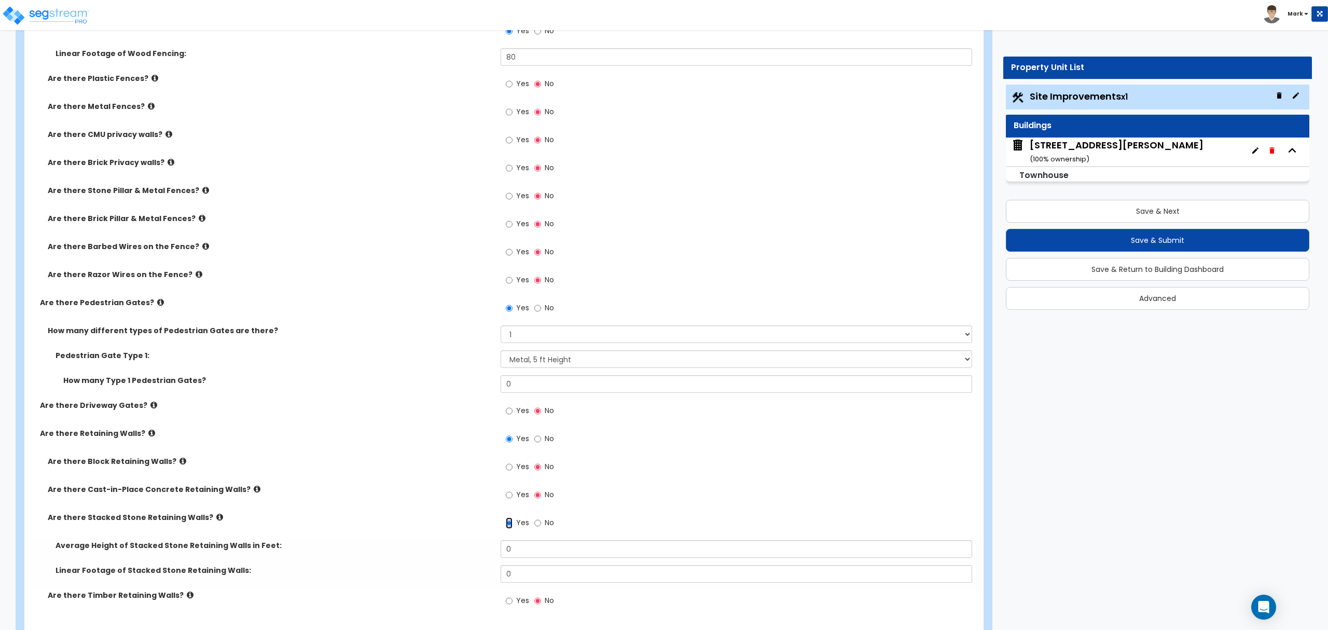
scroll to position [1868, 0]
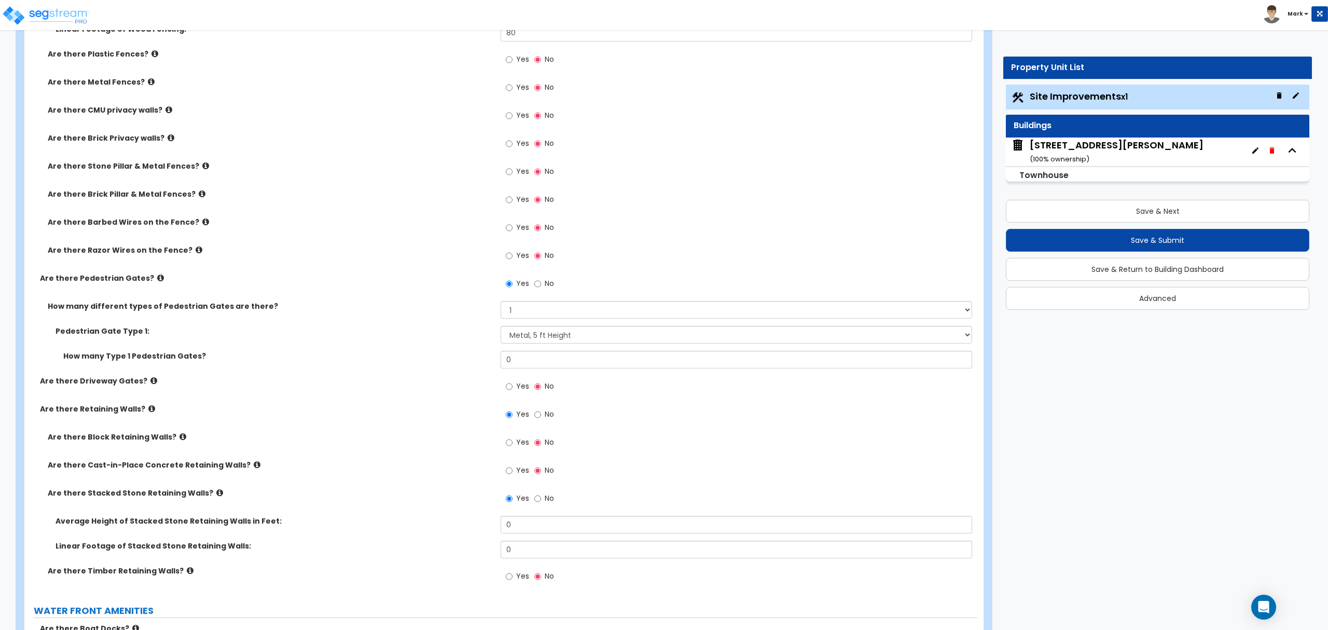
click at [509, 451] on label "Yes" at bounding box center [517, 444] width 23 height 18
click at [509, 448] on input "Yes" at bounding box center [509, 442] width 7 height 11
radio input "true"
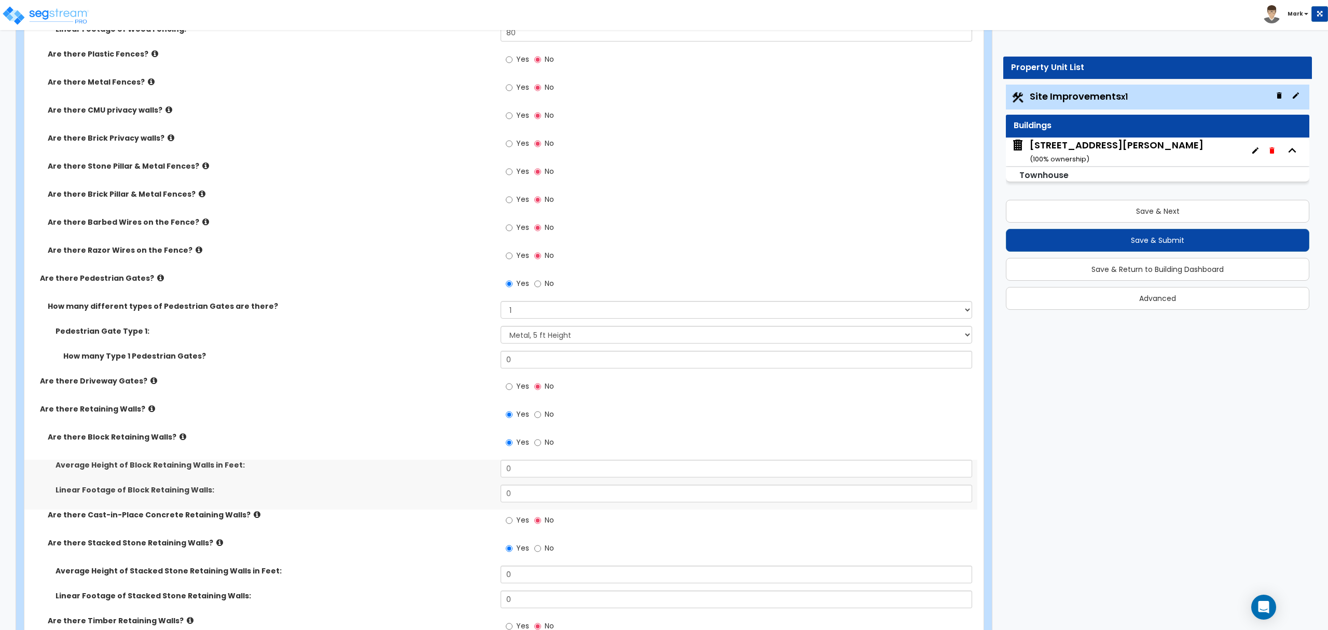
click at [547, 551] on span "No" at bounding box center [549, 548] width 9 height 10
click at [541, 551] on input "No" at bounding box center [537, 548] width 7 height 11
radio input "false"
radio input "true"
click at [527, 489] on input "0" at bounding box center [736, 494] width 471 height 18
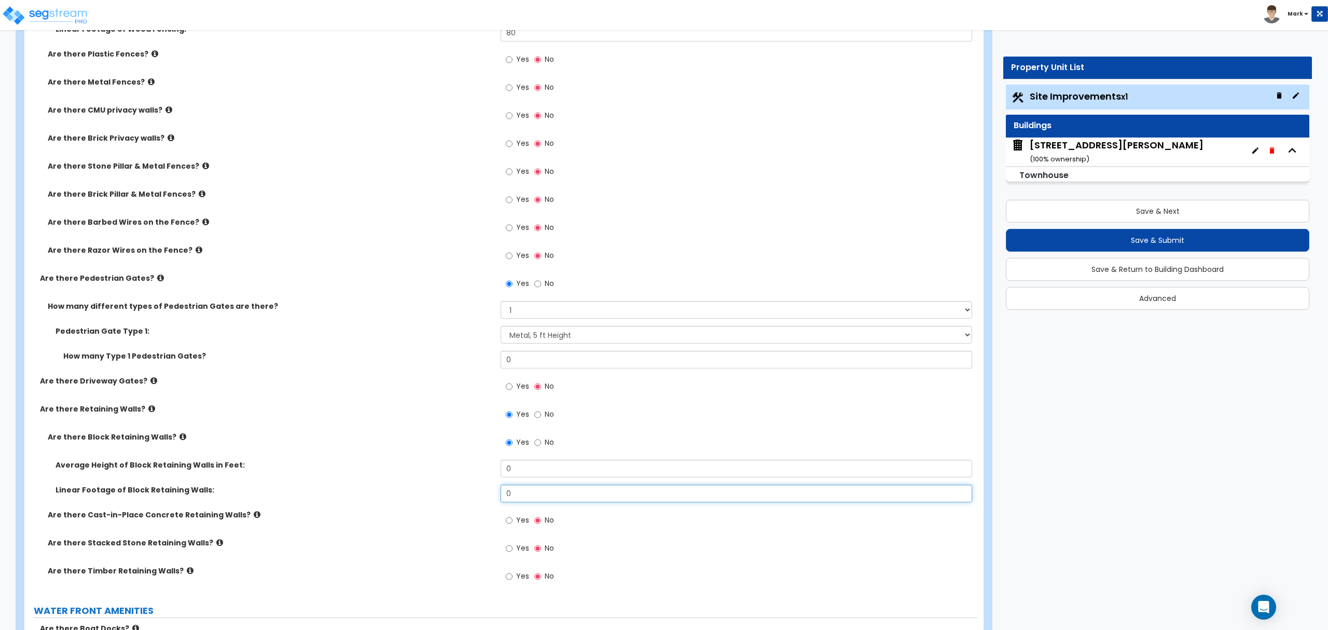
click at [527, 489] on input "0" at bounding box center [736, 494] width 471 height 18
type input "15"
click at [523, 470] on input "0" at bounding box center [736, 469] width 471 height 18
click at [522, 470] on input "0" at bounding box center [736, 469] width 471 height 18
click at [555, 477] on input "4" at bounding box center [736, 469] width 471 height 18
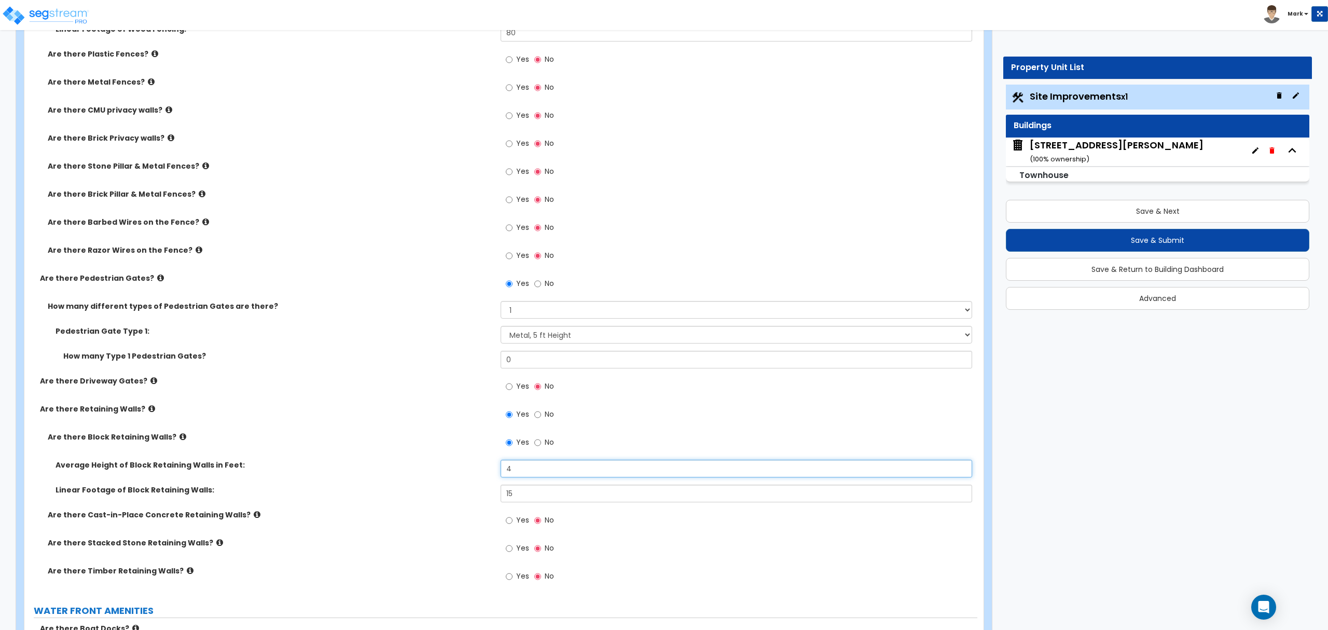
click at [555, 477] on input "4" at bounding box center [736, 469] width 471 height 18
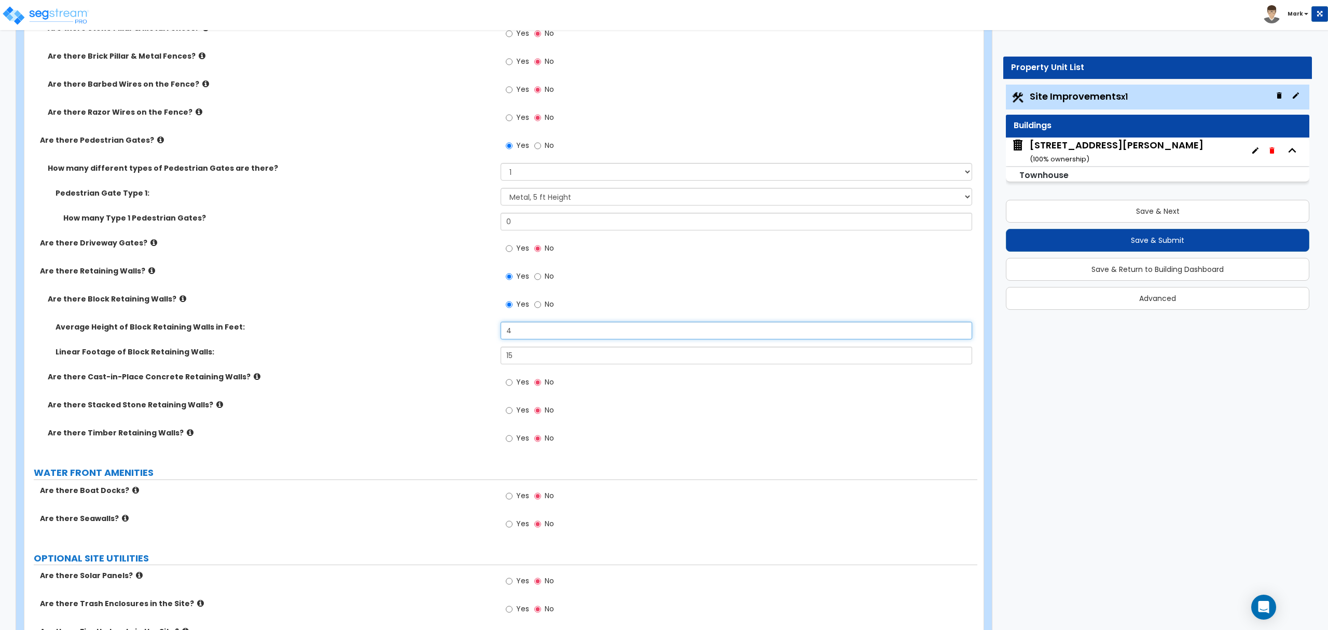
type input "4"
click at [467, 472] on label "WATER FRONT AMENITIES" at bounding box center [506, 472] width 944 height 13
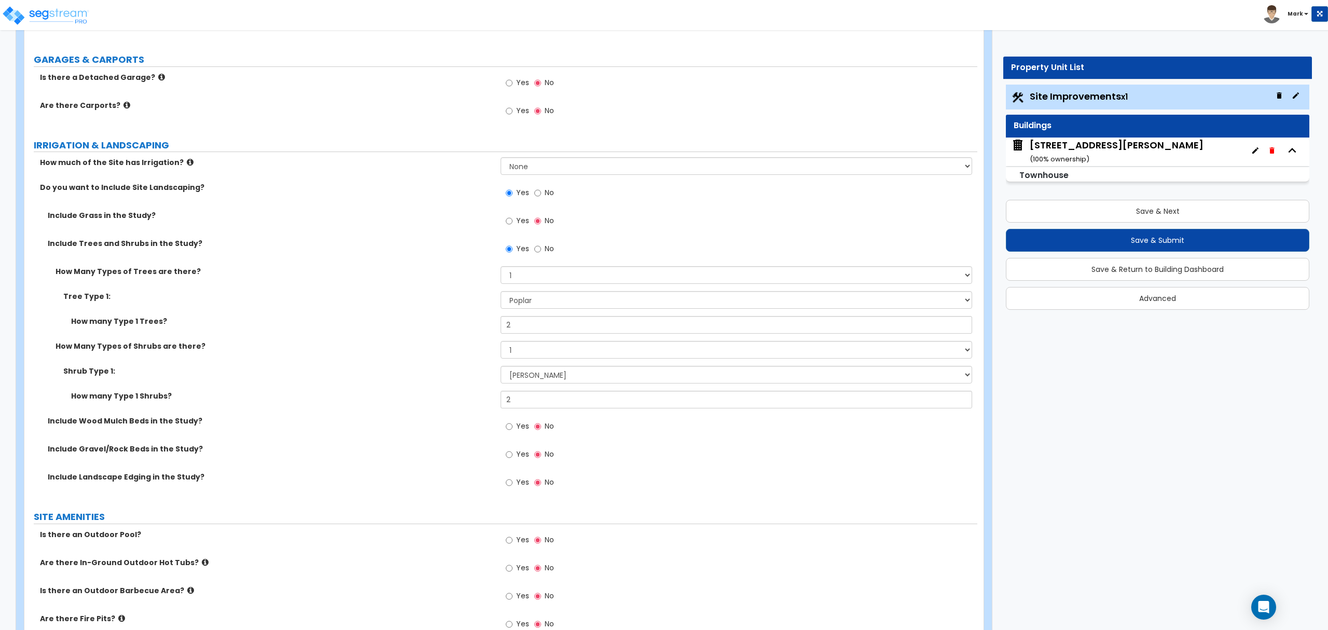
scroll to position [899, 0]
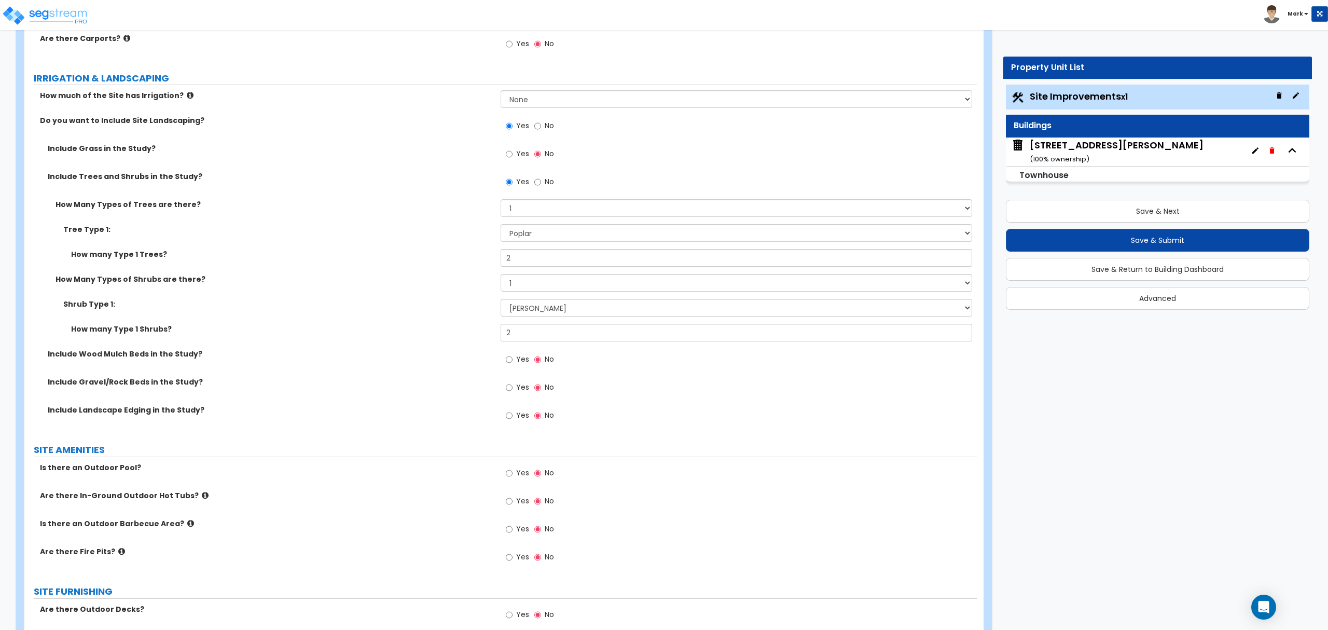
click at [299, 410] on label "Include Landscape Edging in the Study?" at bounding box center [270, 410] width 445 height 10
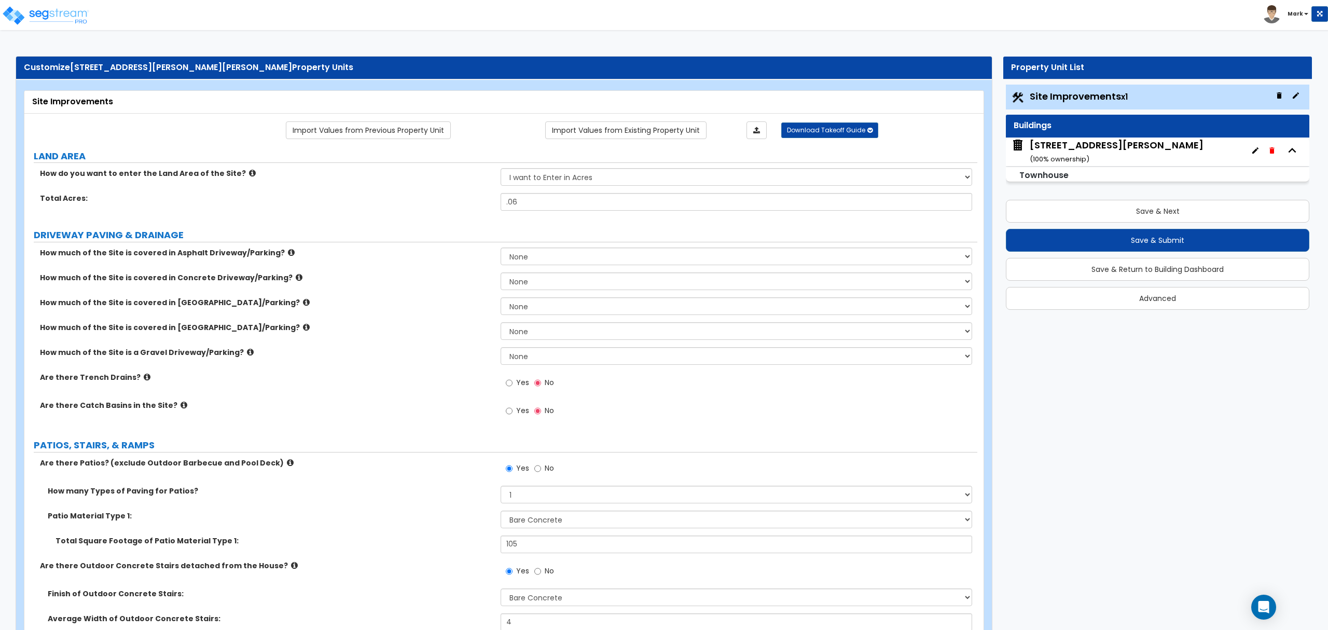
scroll to position [355, 0]
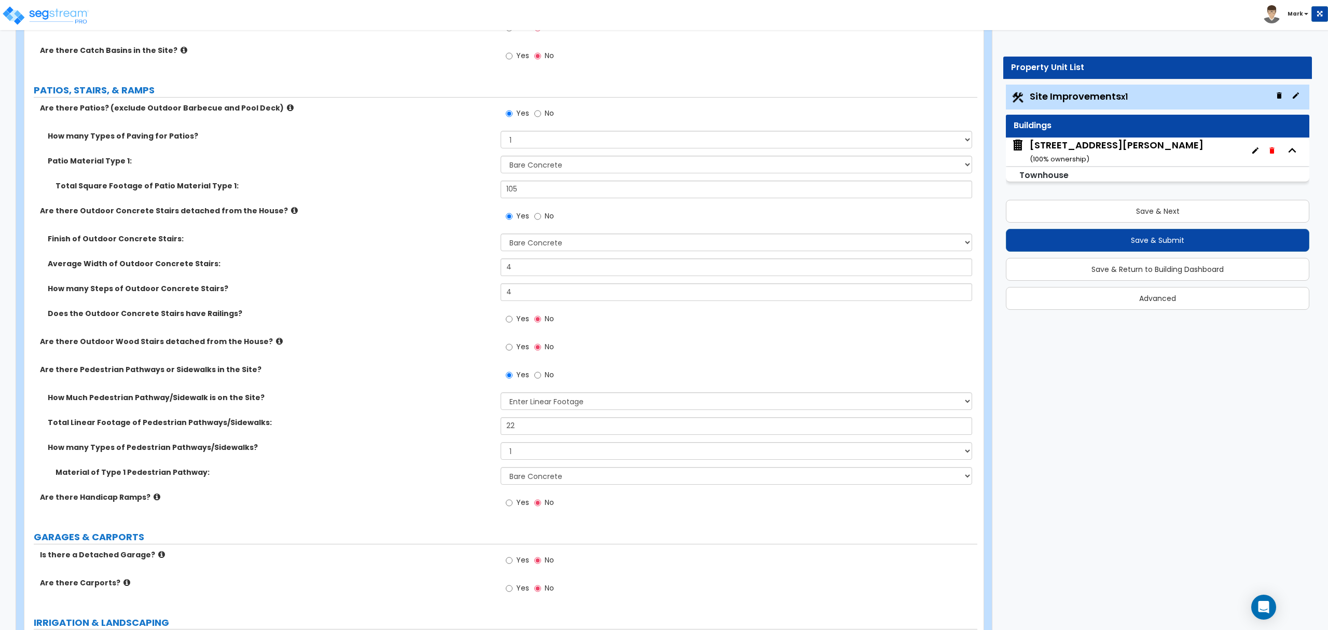
click at [519, 326] on label "Yes" at bounding box center [517, 320] width 23 height 18
click at [513, 325] on input "Yes" at bounding box center [509, 318] width 7 height 11
radio input "true"
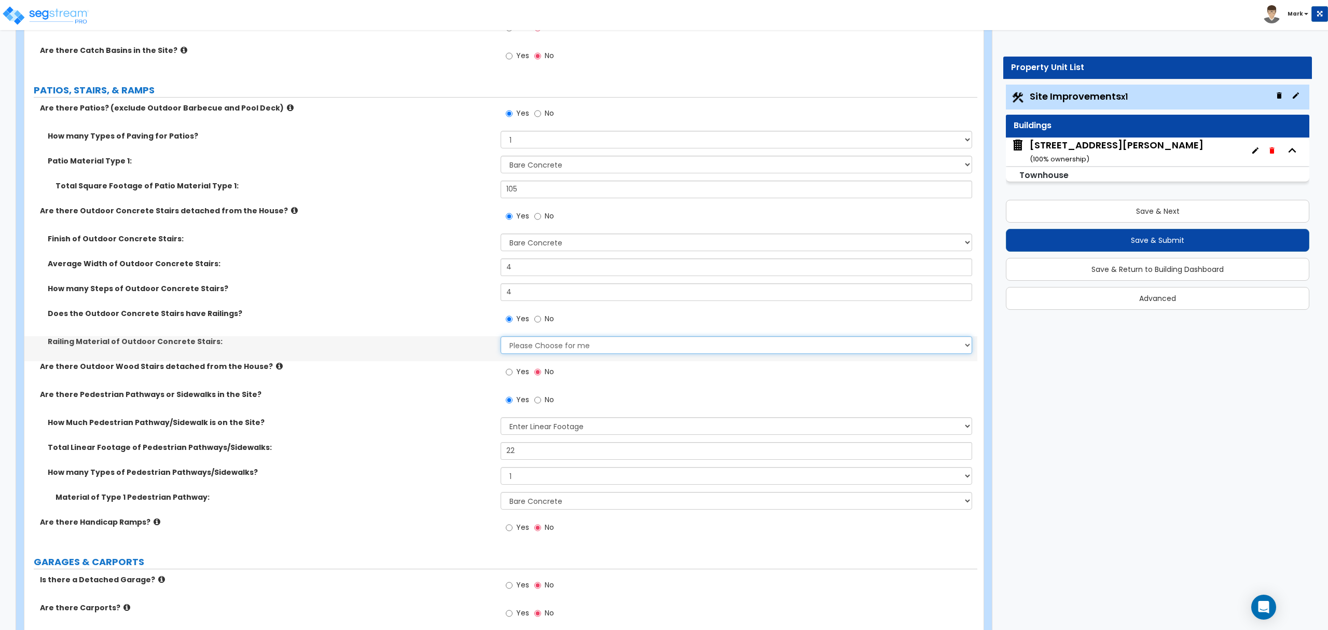
click at [523, 344] on select "Please Choose for me Steel Aluminum Wood" at bounding box center [736, 345] width 471 height 18
select select "2"
click at [501, 337] on select "Please Choose for me Steel Aluminum Wood" at bounding box center [736, 345] width 471 height 18
click at [546, 293] on input "4" at bounding box center [736, 292] width 471 height 18
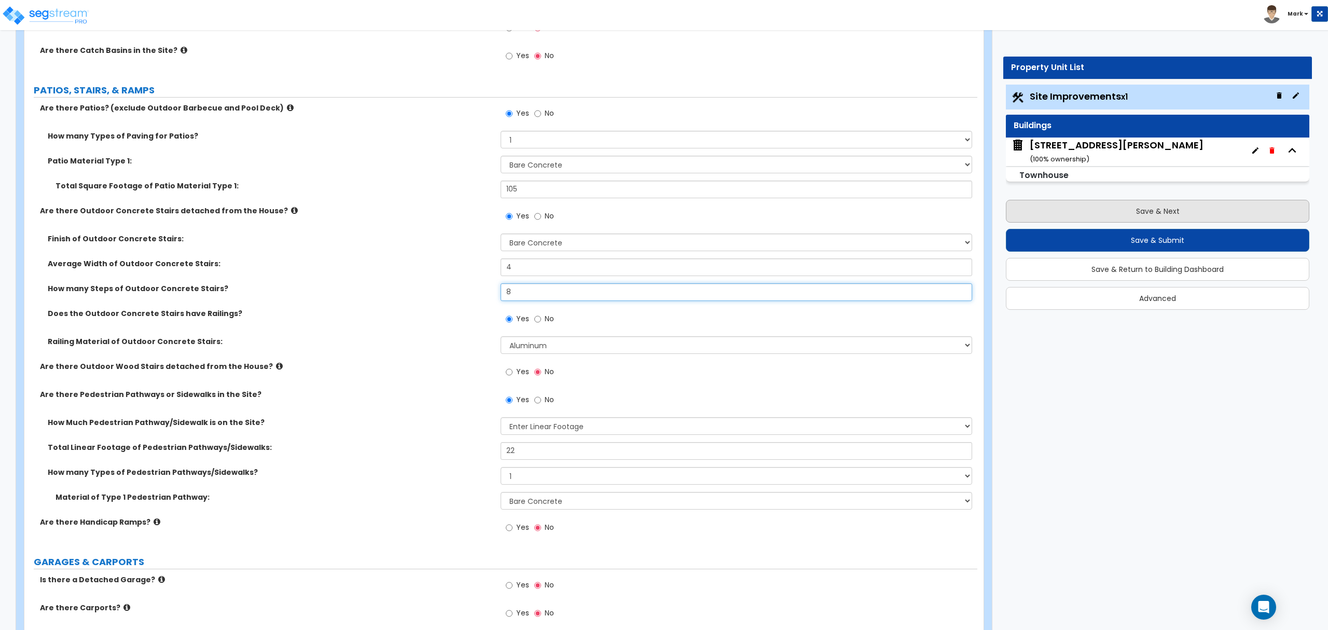
type input "8"
click at [1138, 214] on button "Save & Next" at bounding box center [1157, 211] width 303 height 23
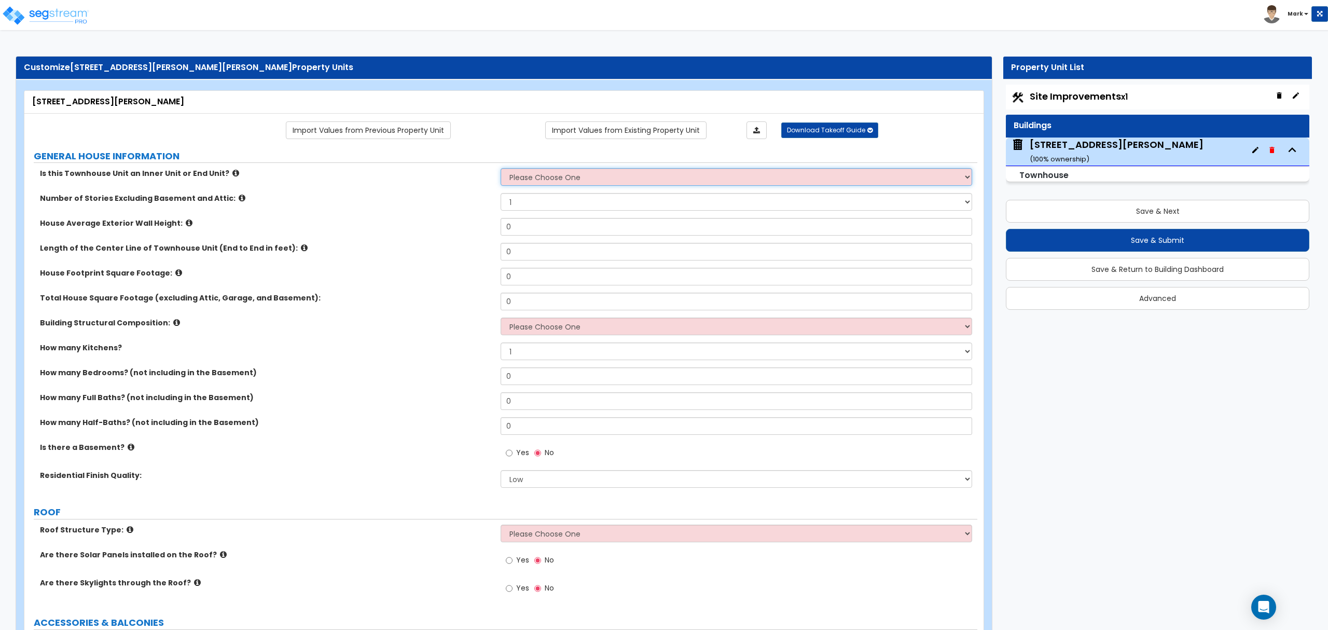
click at [563, 184] on select "Please Choose One Inner Unit End Unit" at bounding box center [736, 177] width 471 height 18
select select "1"
click at [501, 169] on select "Please Choose One Inner Unit End Unit" at bounding box center [736, 177] width 471 height 18
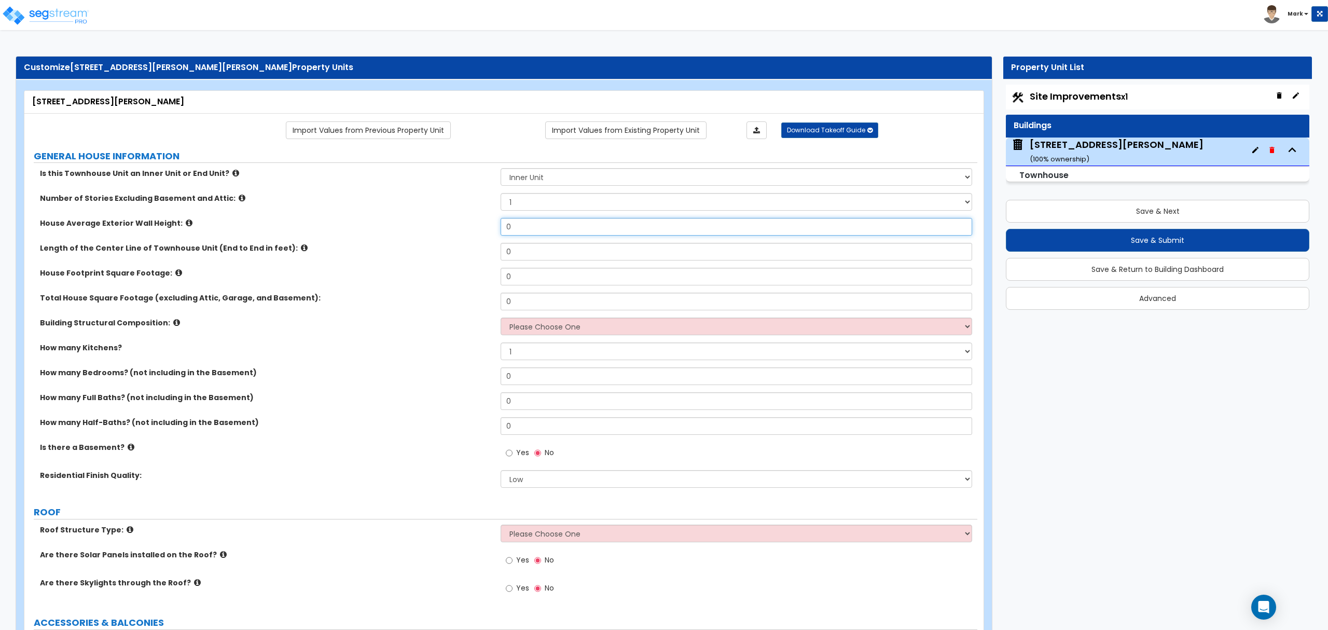
click at [544, 219] on input "0" at bounding box center [736, 227] width 471 height 18
type input "25"
click at [517, 264] on div "Length of the Center Line of Townhouse Unit (End to End in feet): 0" at bounding box center [500, 255] width 953 height 25
click at [520, 260] on input "0" at bounding box center [736, 252] width 471 height 18
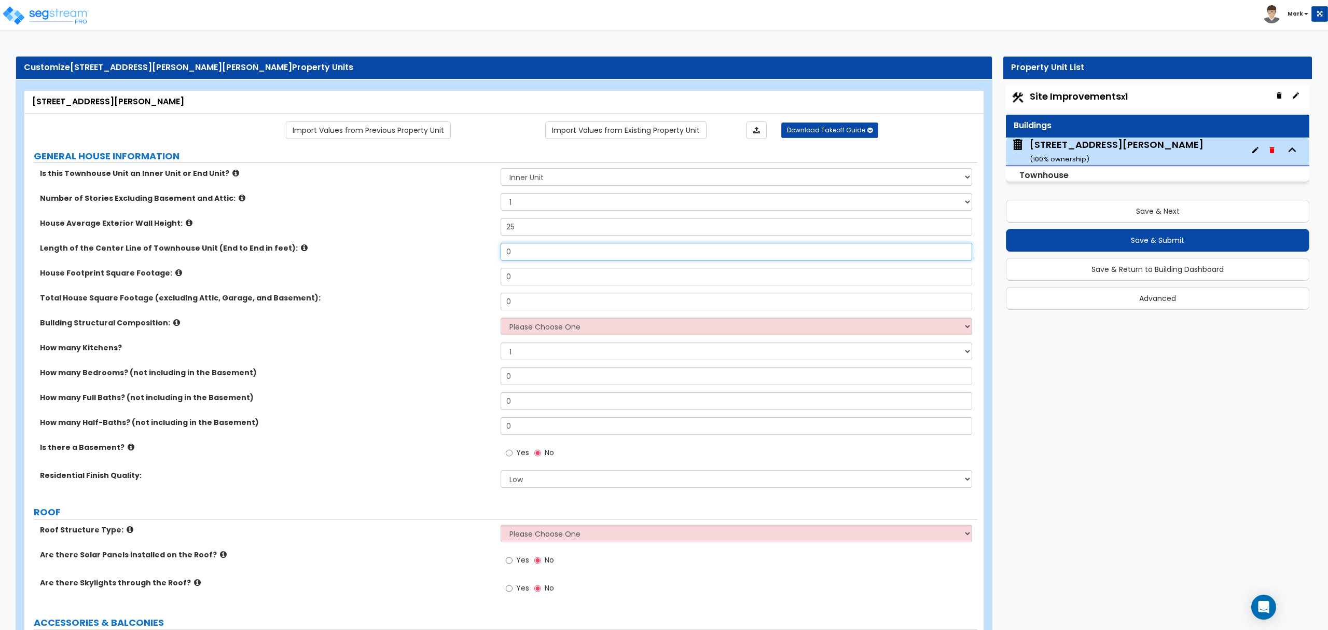
click at [519, 260] on input "0" at bounding box center [736, 252] width 471 height 18
type input "33"
click at [540, 277] on input "0" at bounding box center [736, 277] width 471 height 18
type input "585"
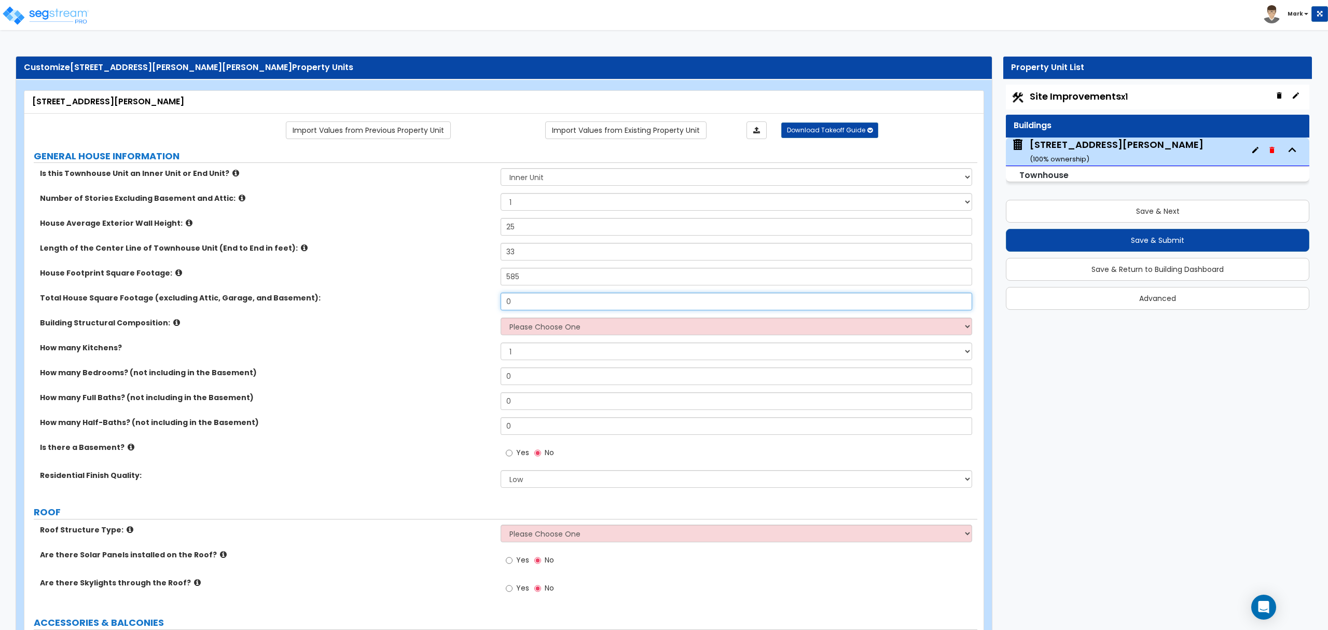
click at [526, 298] on input "0" at bounding box center [736, 302] width 471 height 18
type input "1,312"
click at [533, 335] on select "Please Choose One Reinforced Concrete Structural Steel Brick Masonry CMU Masonr…" at bounding box center [736, 326] width 471 height 18
select select "7"
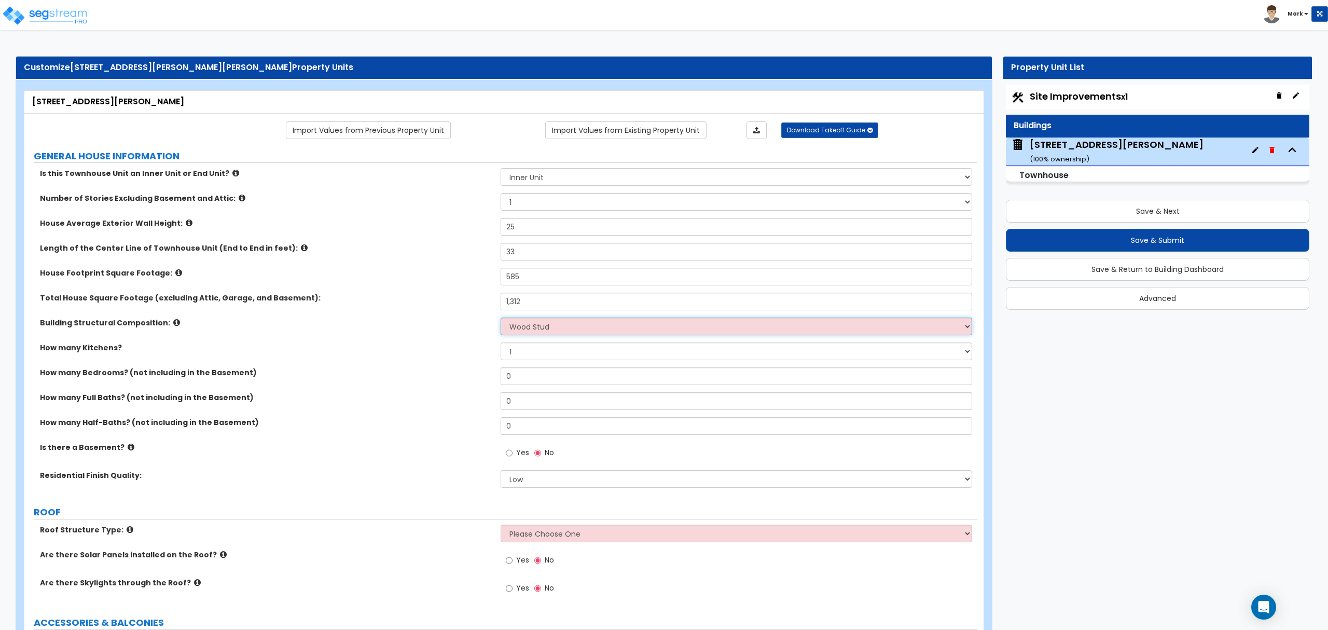
click at [501, 319] on select "Please Choose One Reinforced Concrete Structural Steel Brick Masonry CMU Masonr…" at bounding box center [736, 326] width 471 height 18
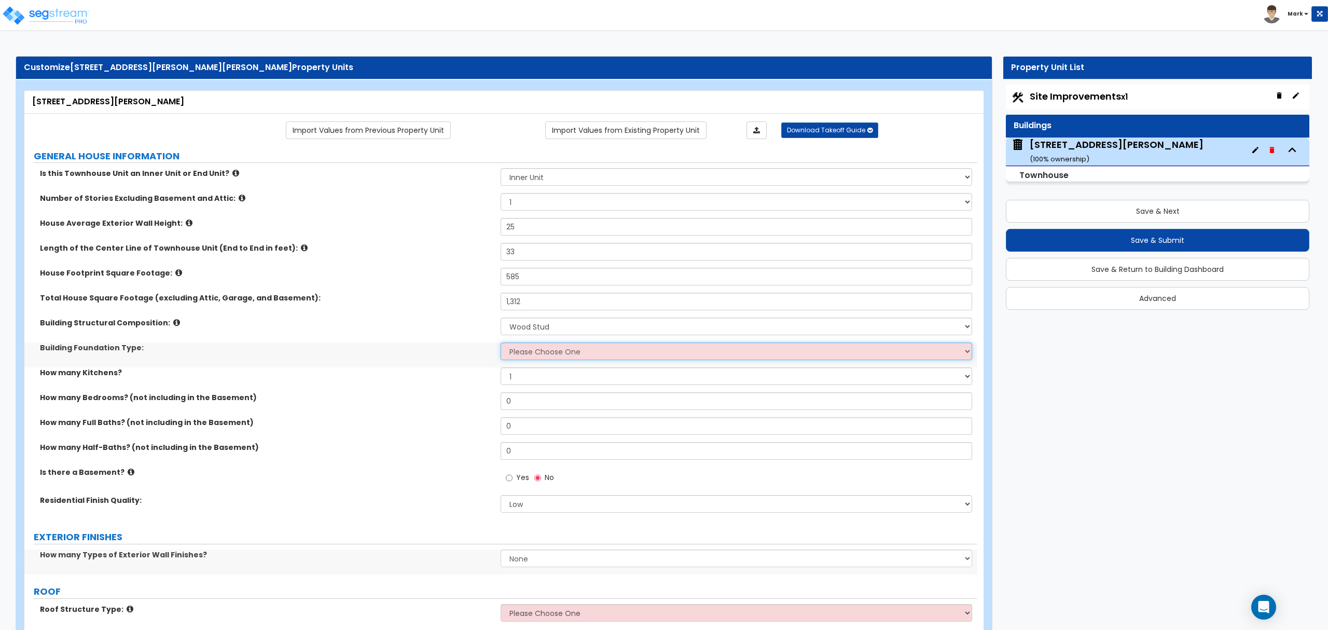
click at [523, 352] on select "Please Choose One Spread Ftg, Col, & Beam FDN Slab on Grade" at bounding box center [736, 351] width 471 height 18
select select "2"
click at [501, 343] on select "Please Choose One Spread Ftg, Col, & Beam FDN Slab on Grade" at bounding box center [736, 351] width 471 height 18
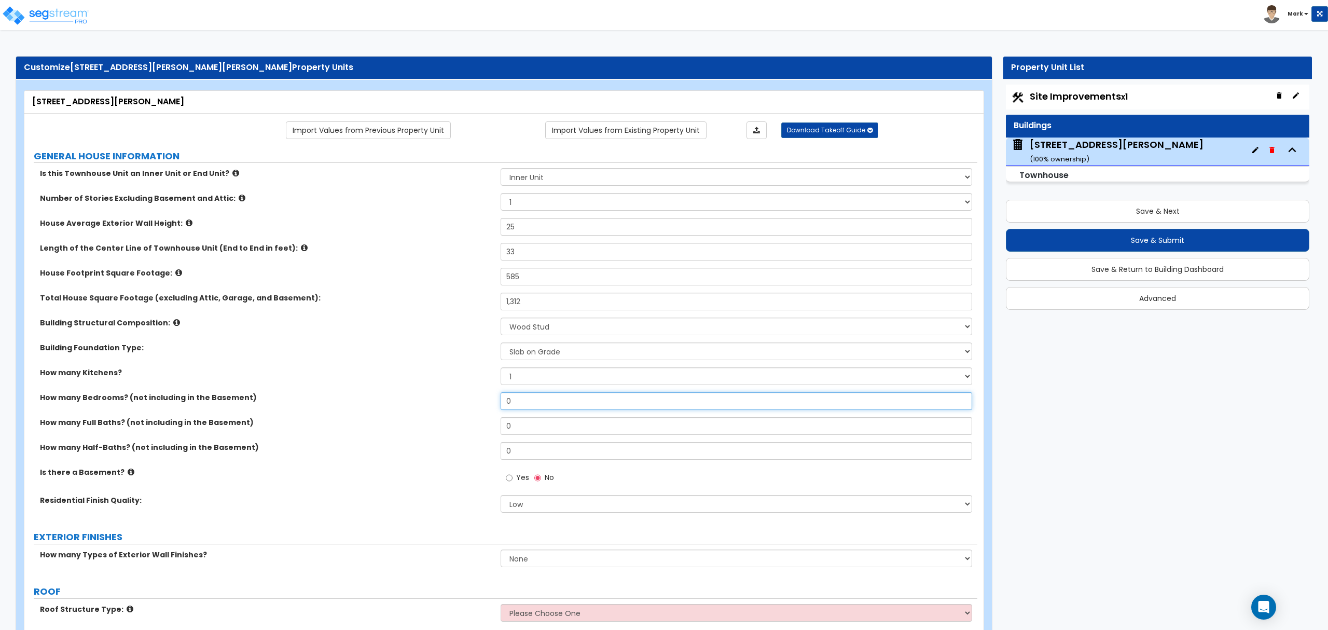
click at [529, 400] on input "0" at bounding box center [736, 401] width 471 height 18
click at [541, 403] on input "0" at bounding box center [736, 401] width 471 height 18
click at [528, 413] on div "How many Bedrooms? (not including in the Basement) 3" at bounding box center [500, 404] width 953 height 25
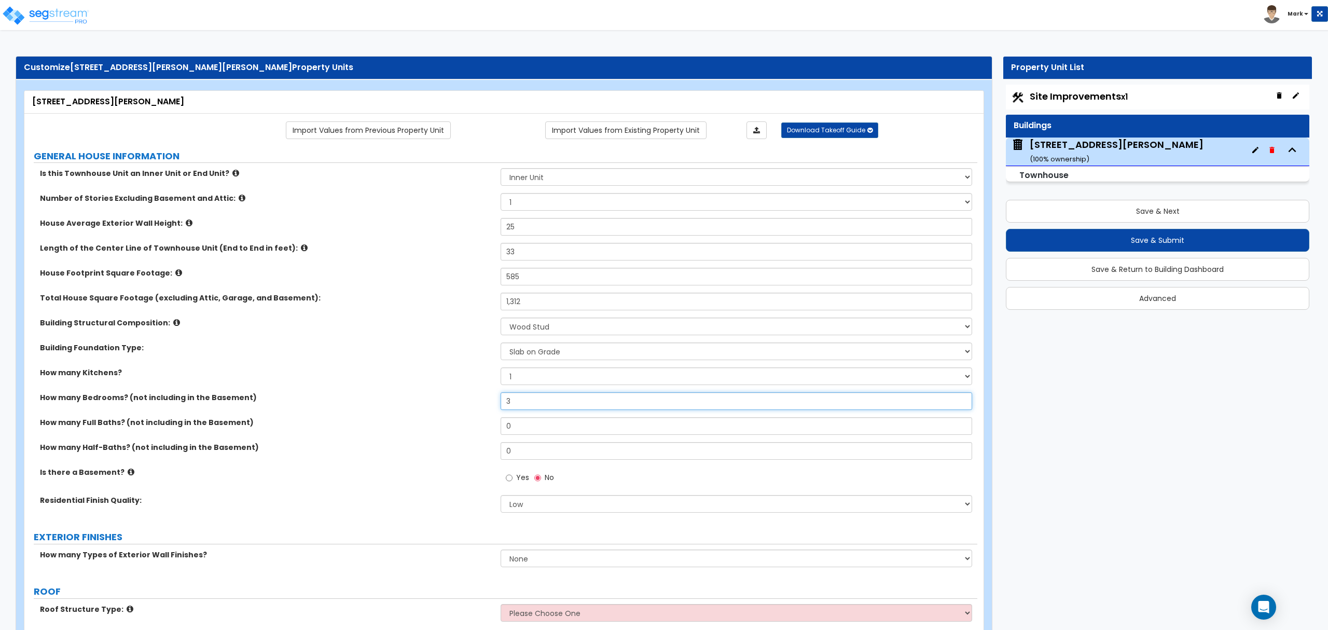
click at [528, 403] on input "3" at bounding box center [736, 401] width 471 height 18
drag, startPoint x: 528, startPoint y: 403, endPoint x: 566, endPoint y: 445, distance: 56.9
click at [521, 411] on div "How many Bedrooms? (not including in the Basement) 3" at bounding box center [500, 404] width 953 height 25
type input "4"
click at [559, 415] on div "How many Bedrooms? (not including in the Basement) 4" at bounding box center [500, 404] width 953 height 25
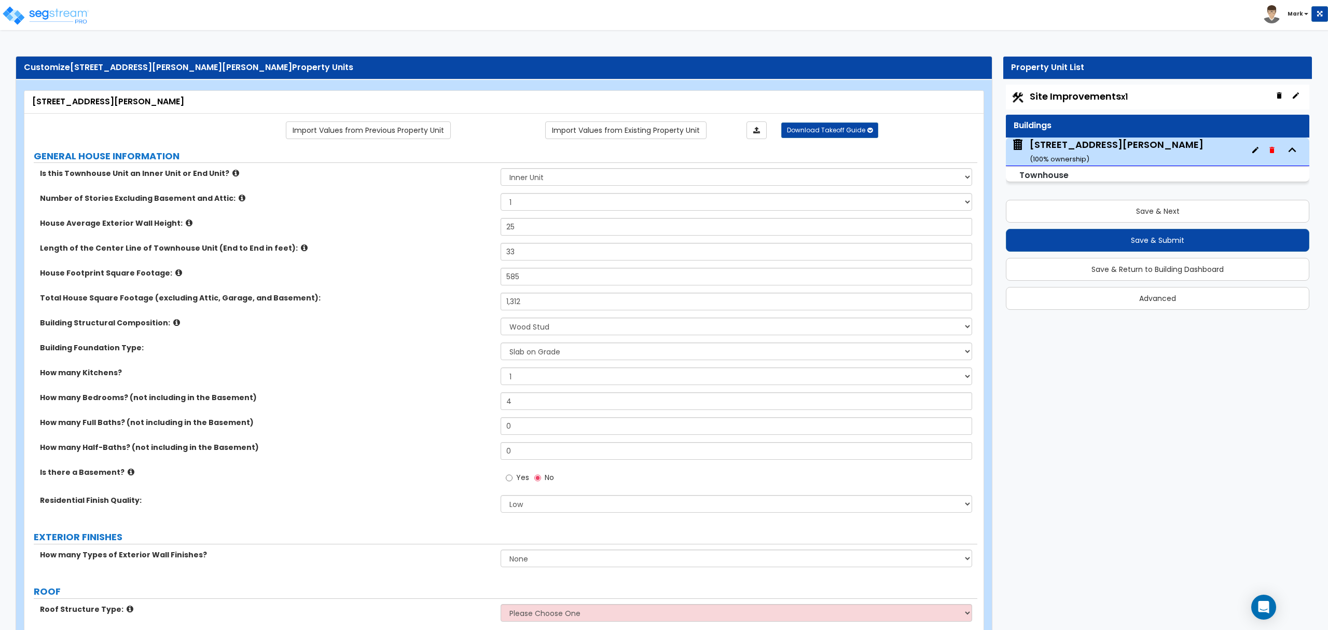
click at [558, 416] on div "How many Bedrooms? (not including in the Basement) 4" at bounding box center [500, 404] width 953 height 25
click at [563, 424] on input "0" at bounding box center [736, 426] width 471 height 18
type input "2"
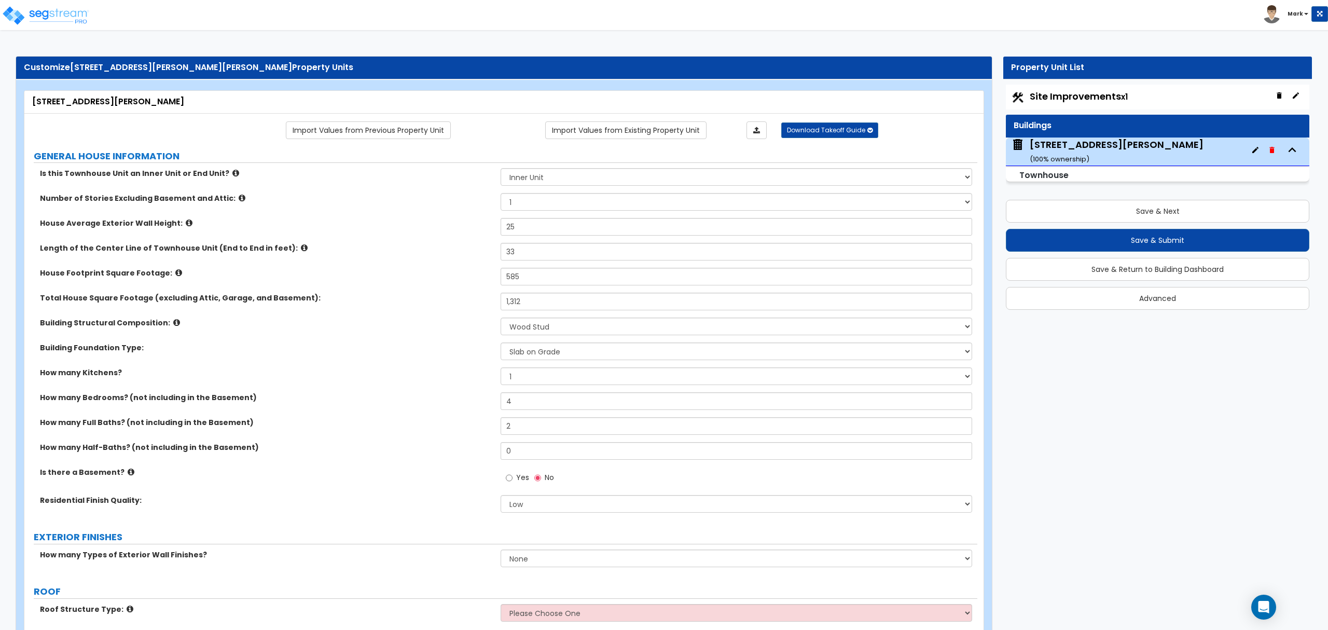
drag, startPoint x: 533, startPoint y: 494, endPoint x: 534, endPoint y: 508, distance: 14.0
click at [535, 495] on div "Yes No" at bounding box center [739, 481] width 476 height 28
click at [534, 510] on select "Low Average High" at bounding box center [736, 504] width 471 height 18
select select "2"
click at [501, 496] on select "Low Average High" at bounding box center [736, 504] width 471 height 18
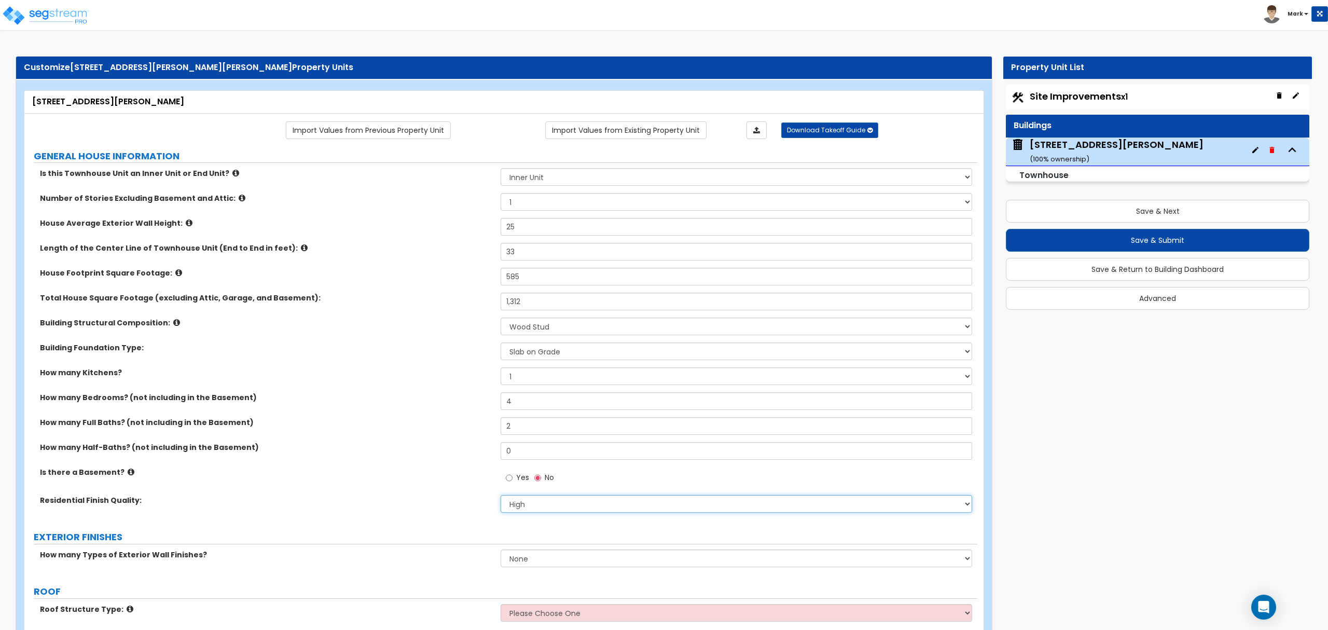
scroll to position [69, 0]
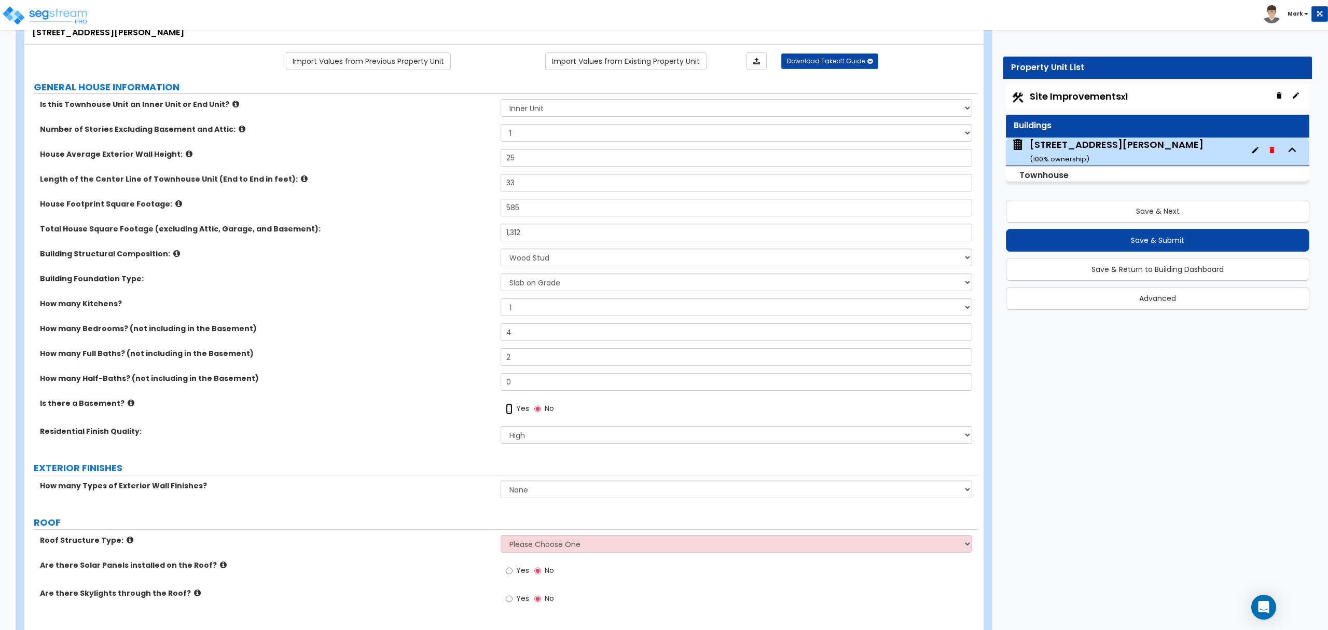
click at [511, 407] on input "Yes" at bounding box center [509, 408] width 7 height 11
radio input "true"
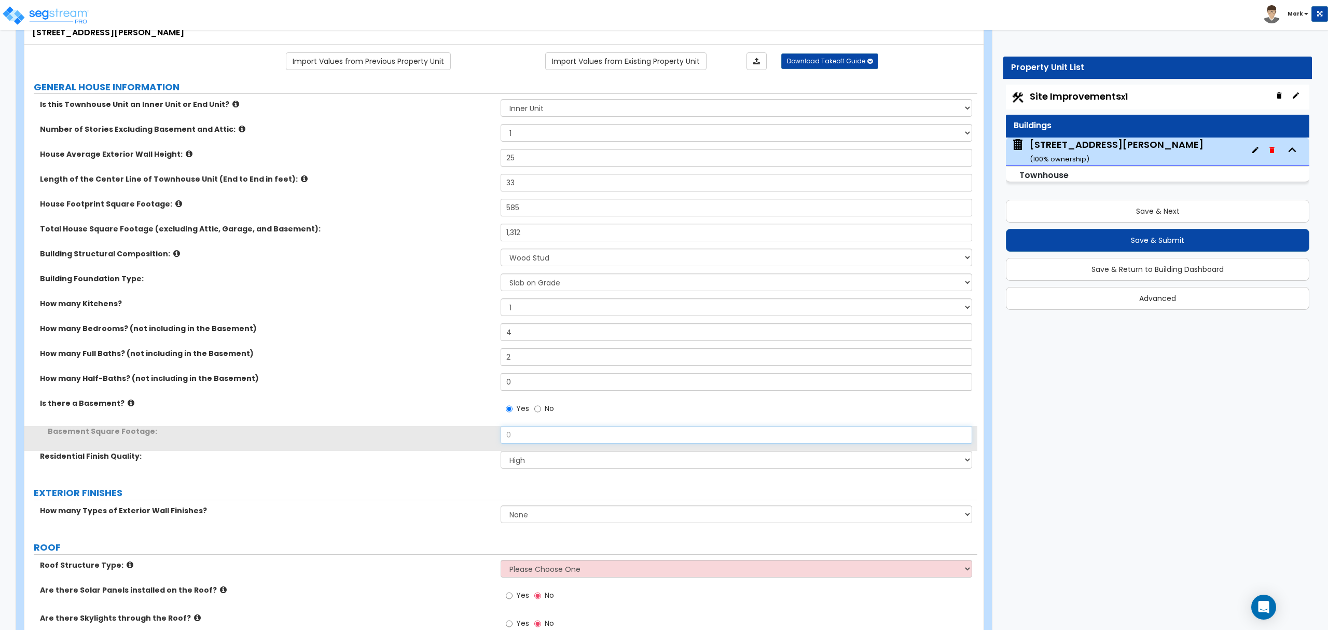
click at [521, 438] on input "0" at bounding box center [736, 435] width 471 height 18
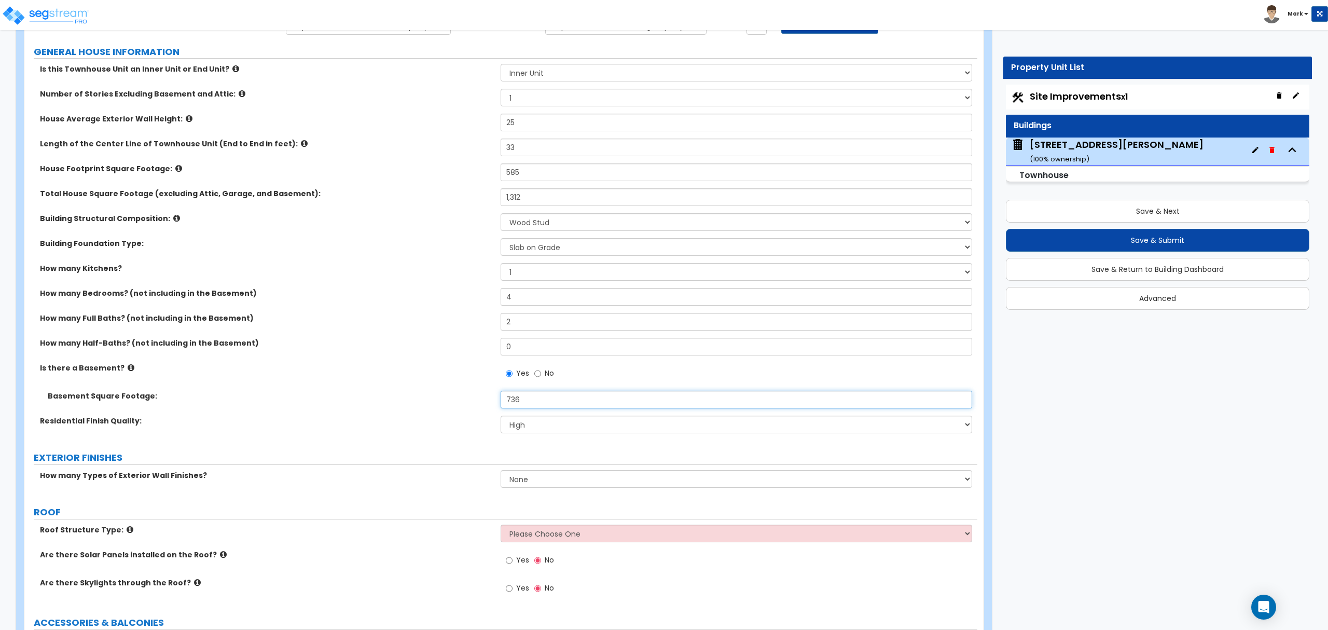
scroll to position [138, 0]
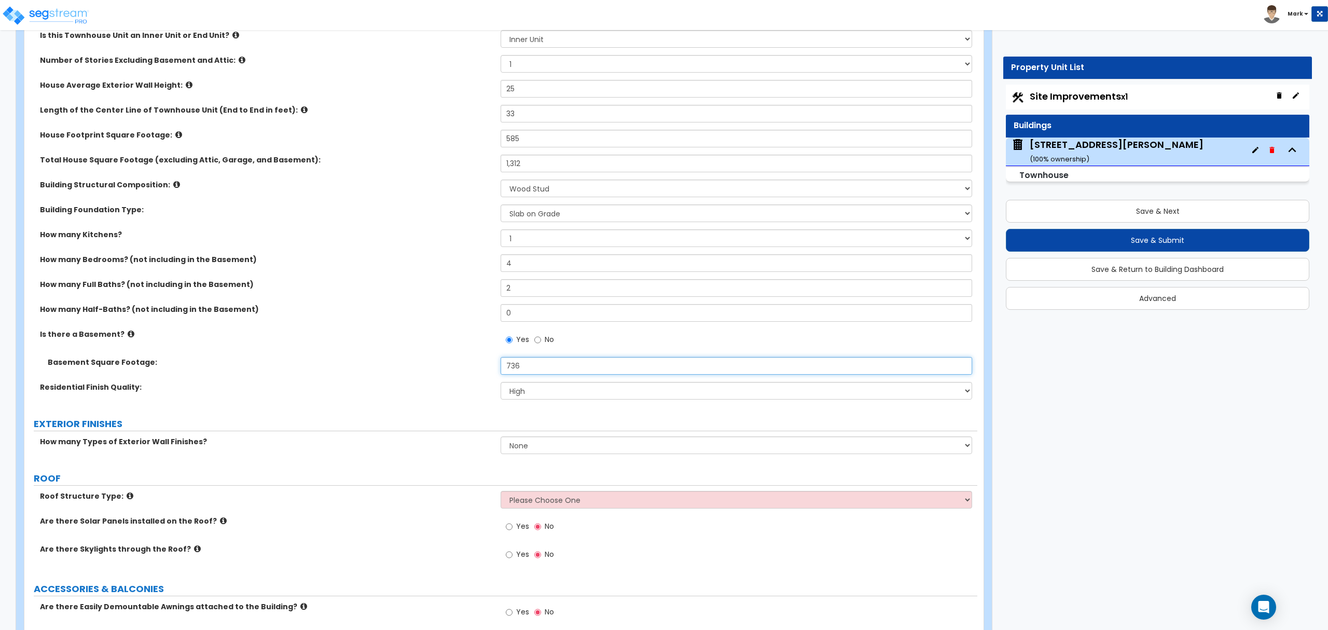
type input "736"
click at [523, 455] on div "How many Types of Exterior Wall Finishes? None 1 2 3" at bounding box center [500, 448] width 953 height 25
click at [551, 446] on select "None 1 2 3" at bounding box center [736, 445] width 471 height 18
select select "1"
click at [501, 437] on select "None 1 2 3" at bounding box center [736, 445] width 471 height 18
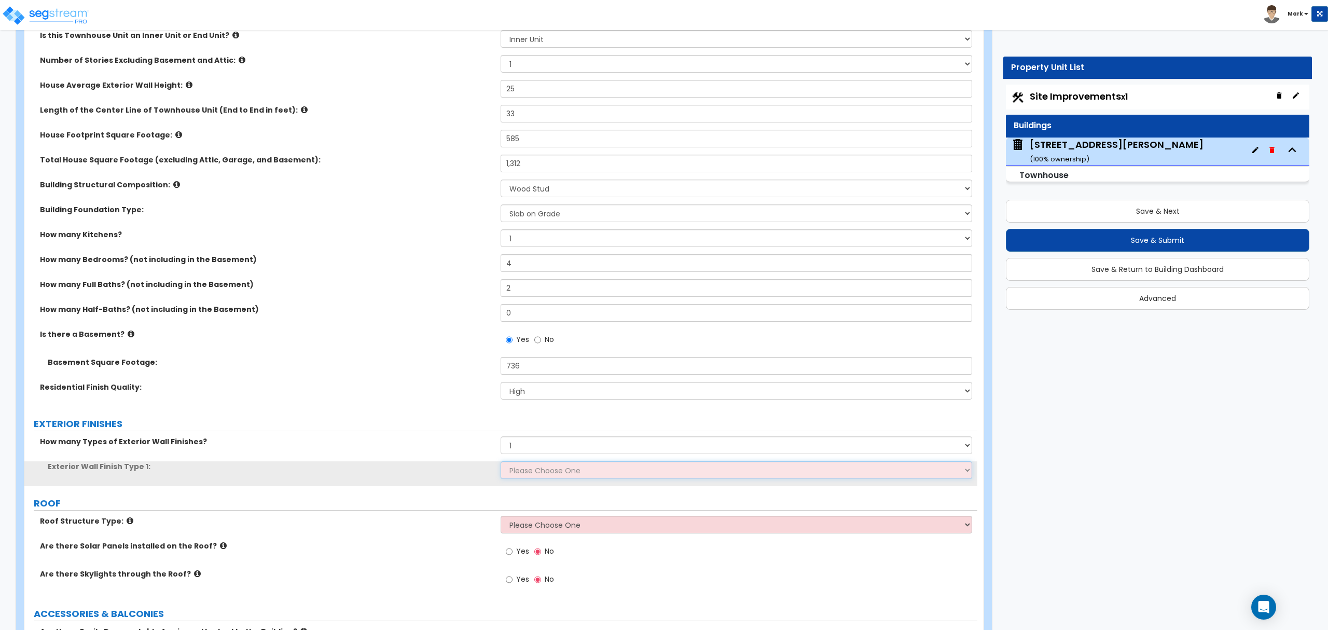
click at [527, 474] on select "Please Choose One No Finish/Shared Wall No Wall Brick Veneer Stone Veneer Wood …" at bounding box center [736, 470] width 471 height 18
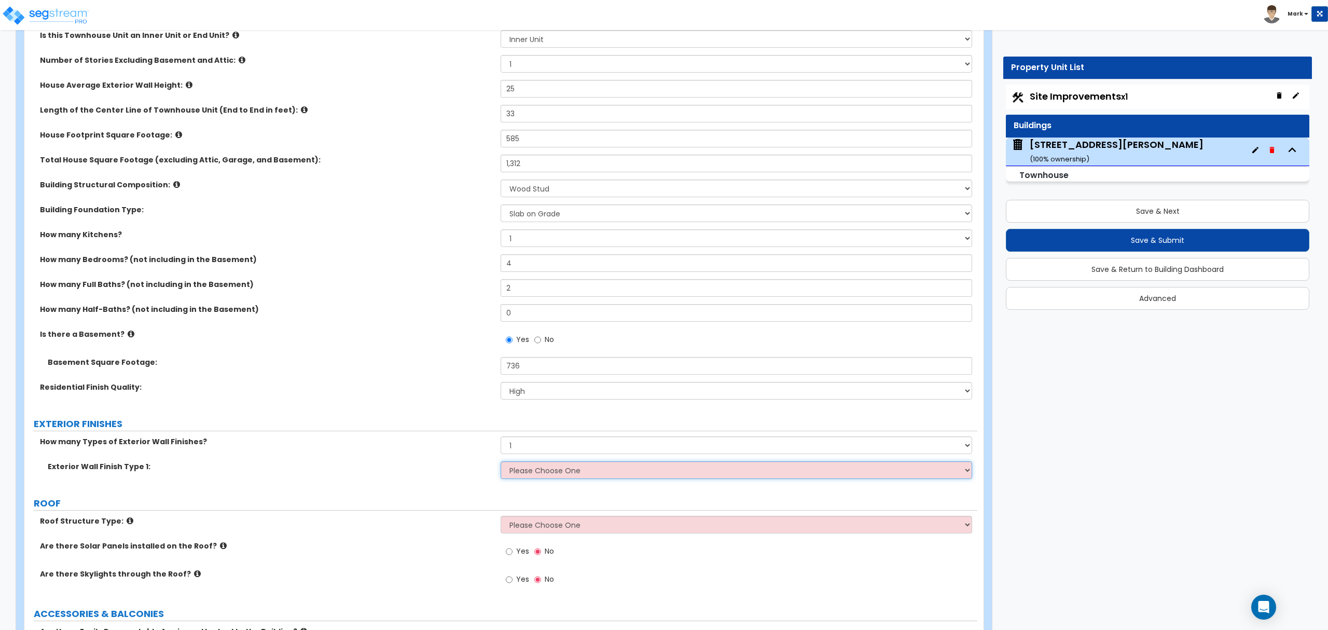
select select "2"
click at [501, 462] on select "Please Choose One No Finish/Shared Wall No Wall Brick Veneer Stone Veneer Wood …" at bounding box center [736, 470] width 471 height 18
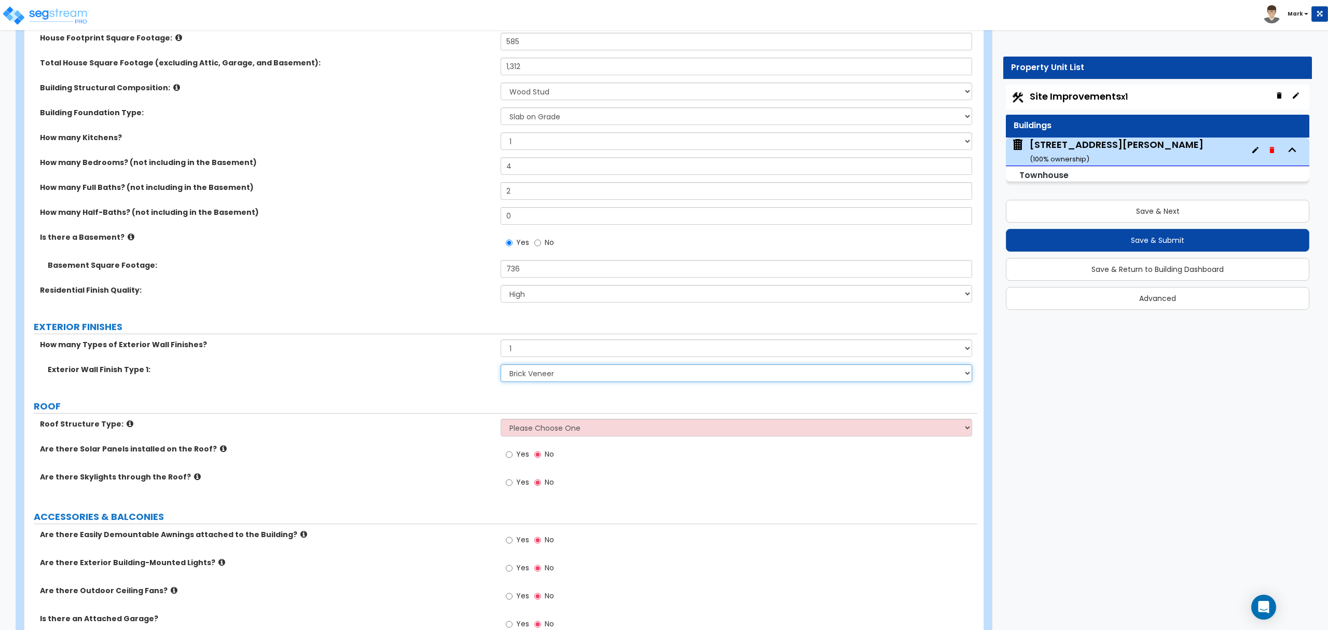
scroll to position [277, 0]
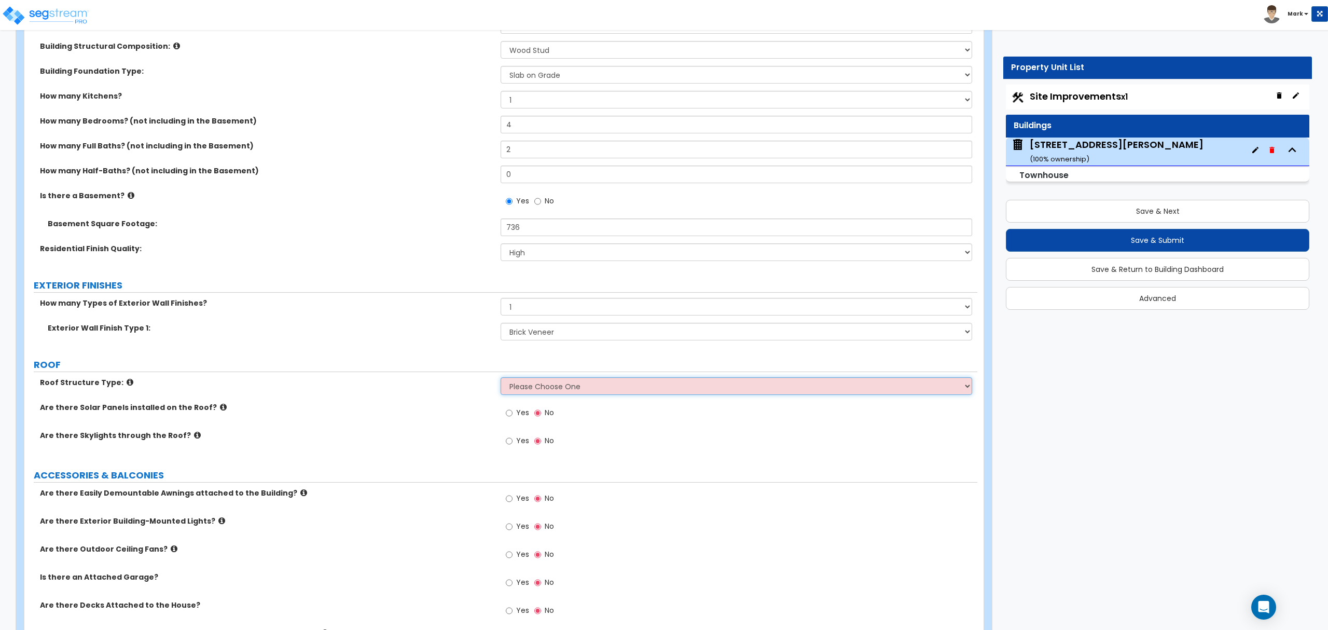
drag, startPoint x: 548, startPoint y: 383, endPoint x: 547, endPoint y: 395, distance: 12.5
click at [548, 383] on select "Please Choose One Gable Roof Flat Roof Hybrid Gable & Flat Roof" at bounding box center [736, 386] width 471 height 18
select select "2"
click at [501, 378] on select "Please Choose One Gable Roof Flat Roof Hybrid Gable & Flat Roof" at bounding box center [736, 386] width 471 height 18
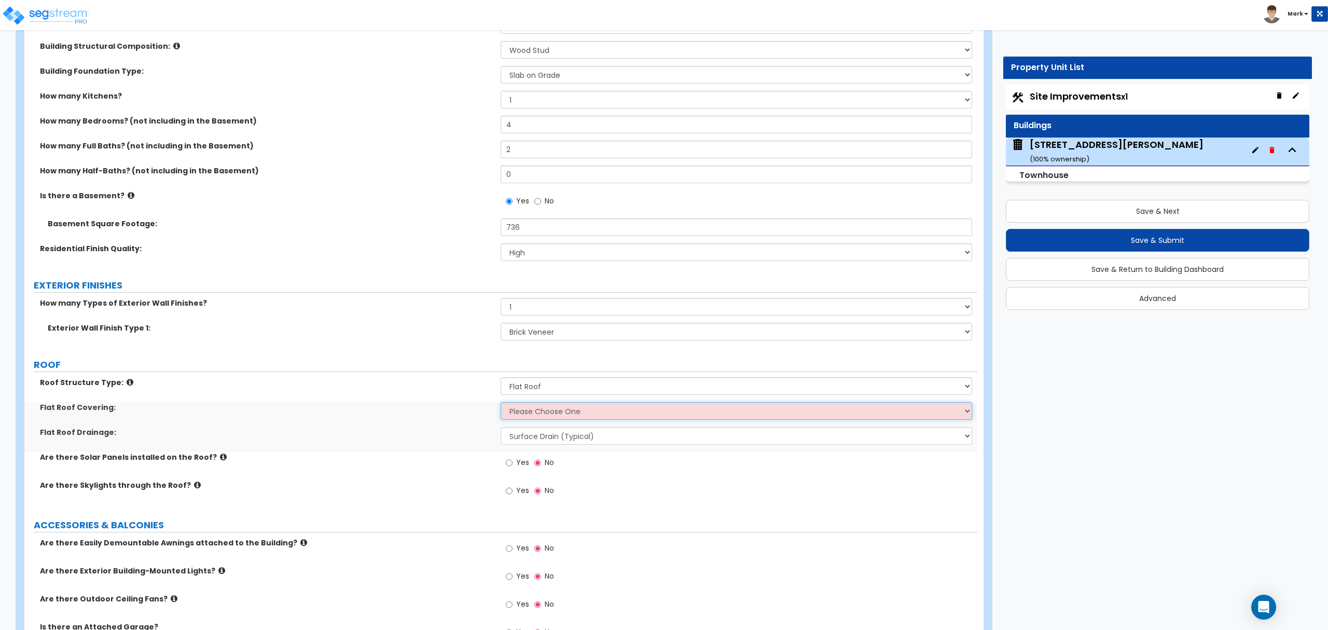
click at [538, 413] on select "Please Choose One Rolled Asphalt PVC Membrane Plastic (EPDM) Membrane Asphalt F…" at bounding box center [736, 411] width 471 height 18
select select "2"
click at [501, 403] on select "Please Choose One Rolled Asphalt PVC Membrane Plastic (EPDM) Membrane Asphalt F…" at bounding box center [736, 411] width 471 height 18
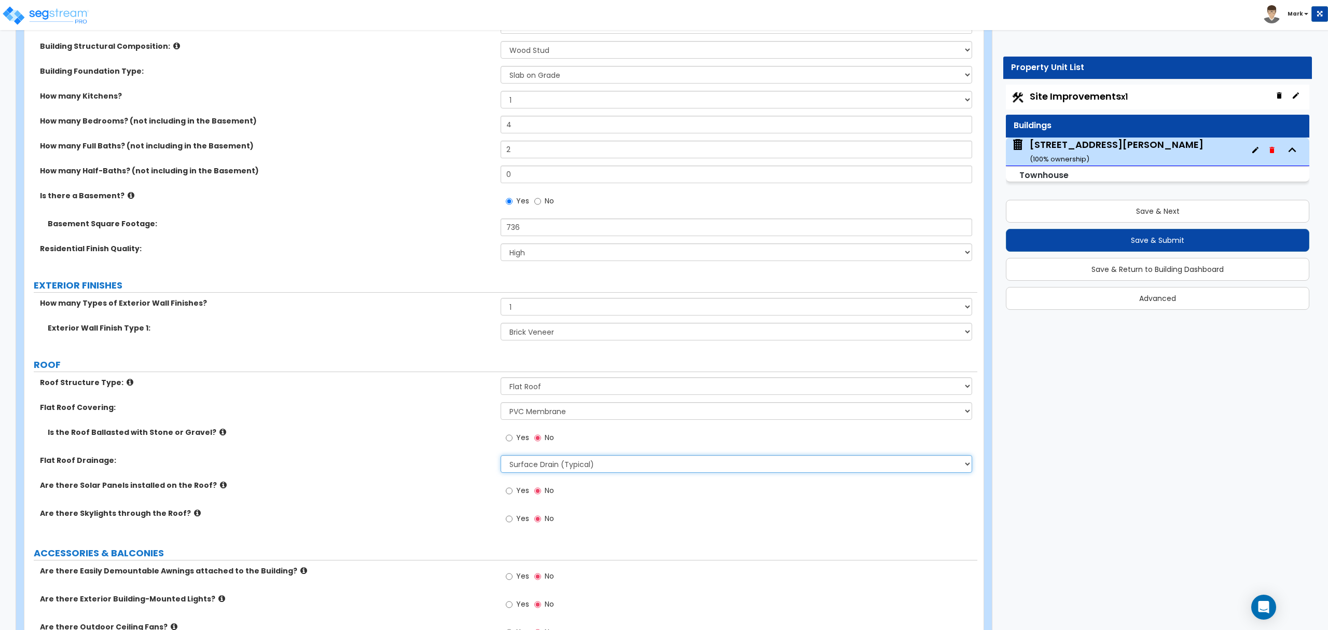
click at [528, 464] on select "Surface Drain (Typical) Gutters Downspout Only" at bounding box center [736, 464] width 471 height 18
click at [501, 456] on select "Surface Drain (Typical) Gutters Downspout Only" at bounding box center [736, 464] width 471 height 18
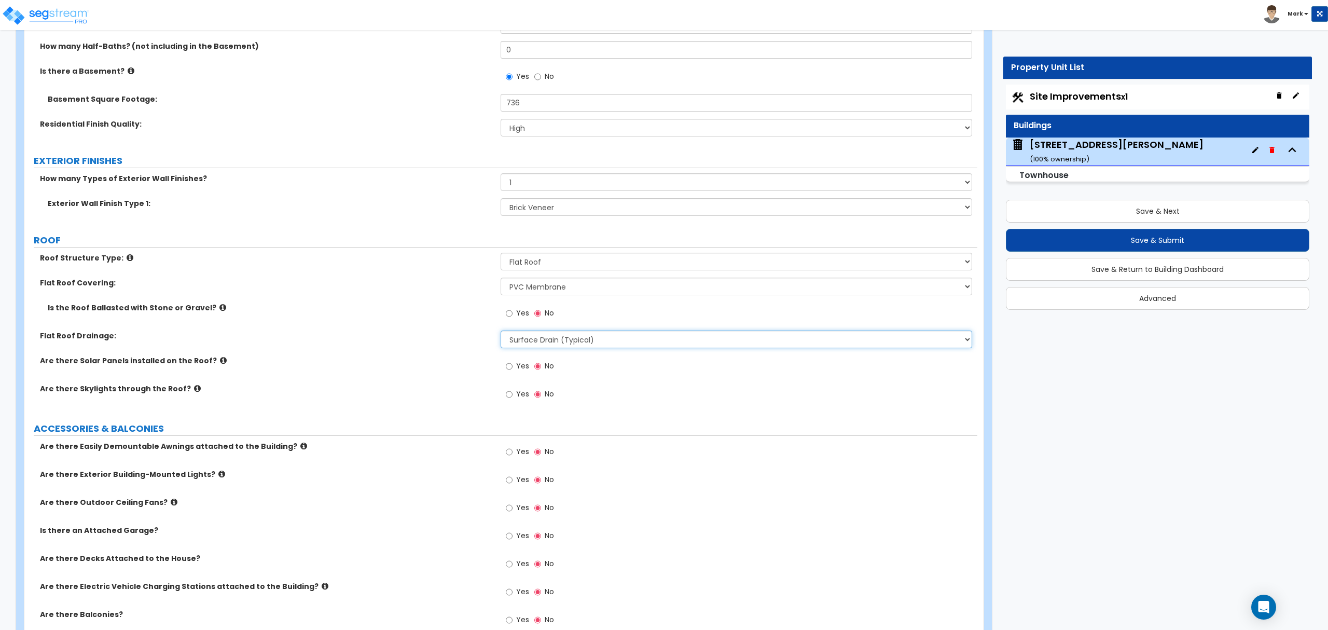
scroll to position [415, 0]
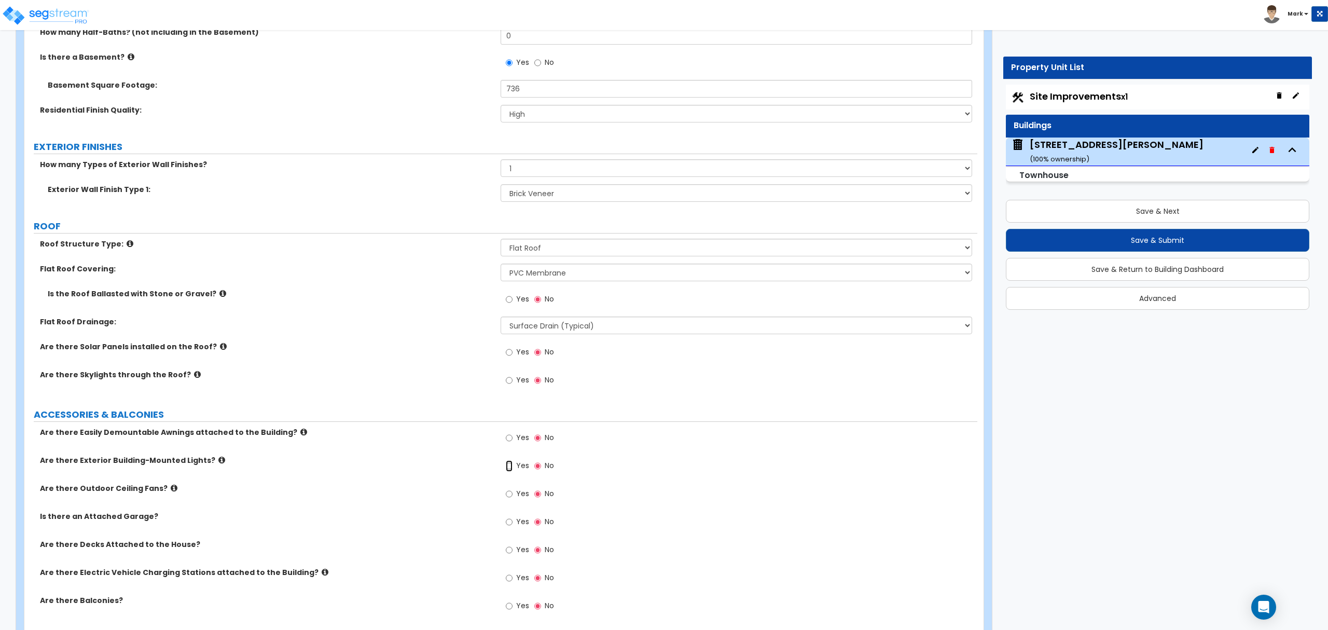
click at [511, 468] on input "Yes" at bounding box center [509, 465] width 7 height 11
radio input "true"
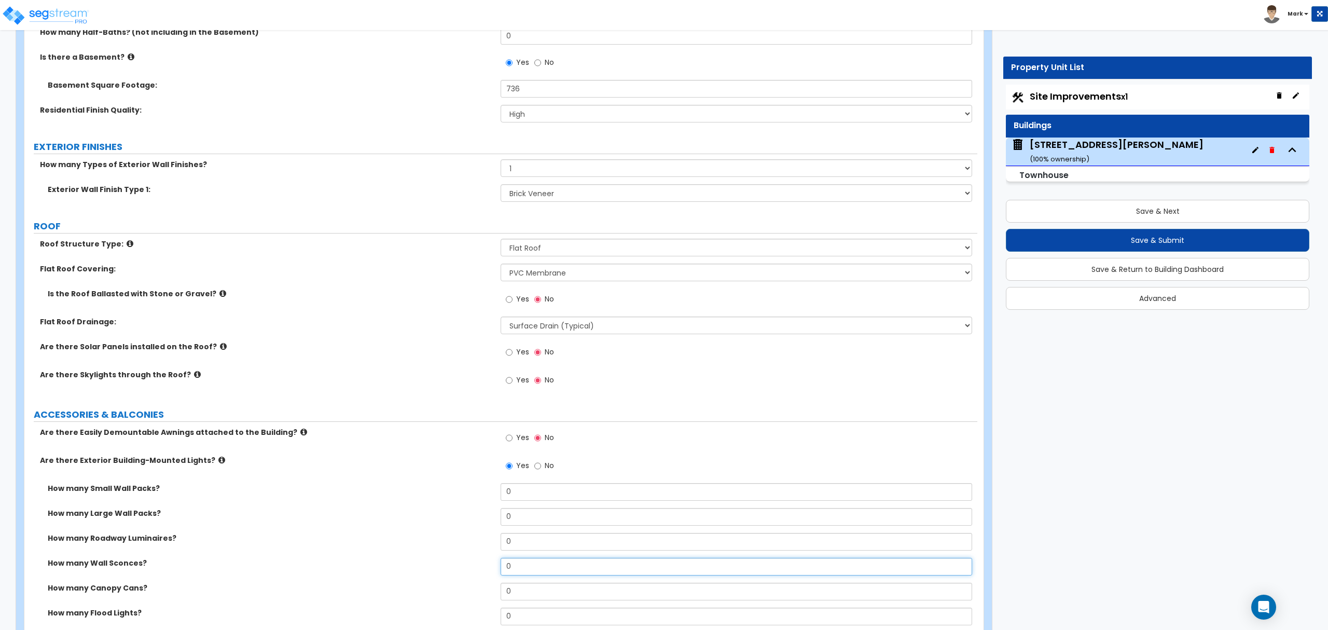
click at [528, 571] on input "0" at bounding box center [736, 567] width 471 height 18
click at [529, 571] on input "0" at bounding box center [736, 567] width 471 height 18
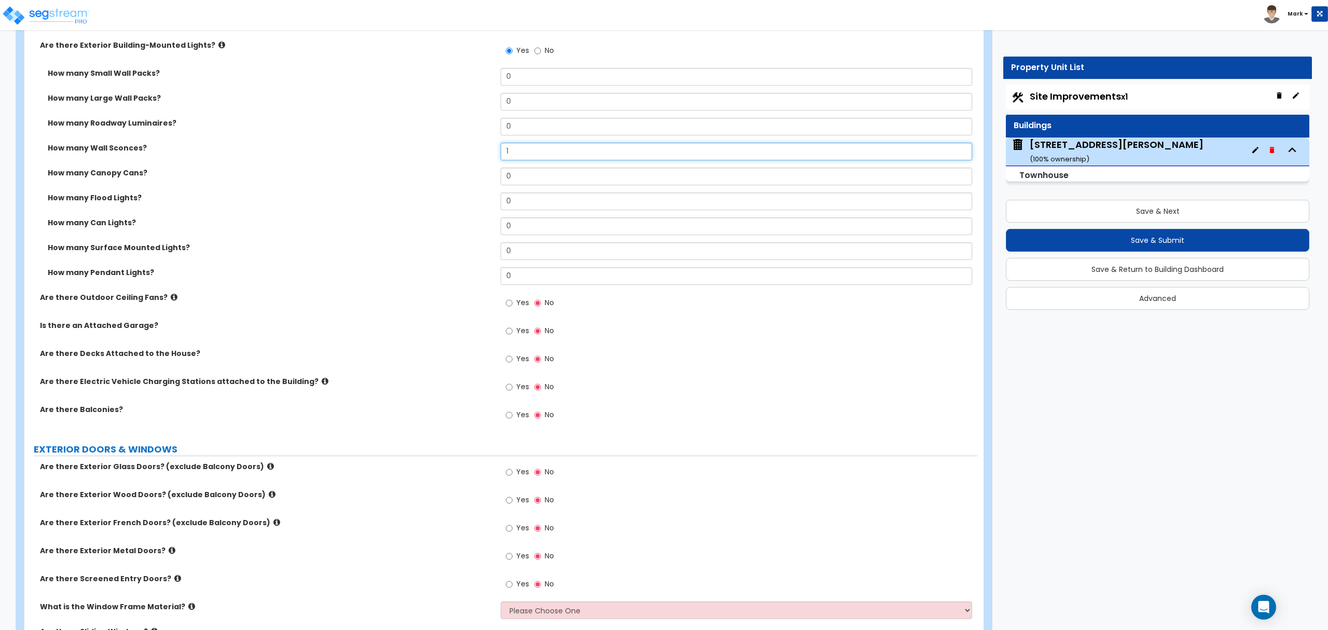
scroll to position [899, 0]
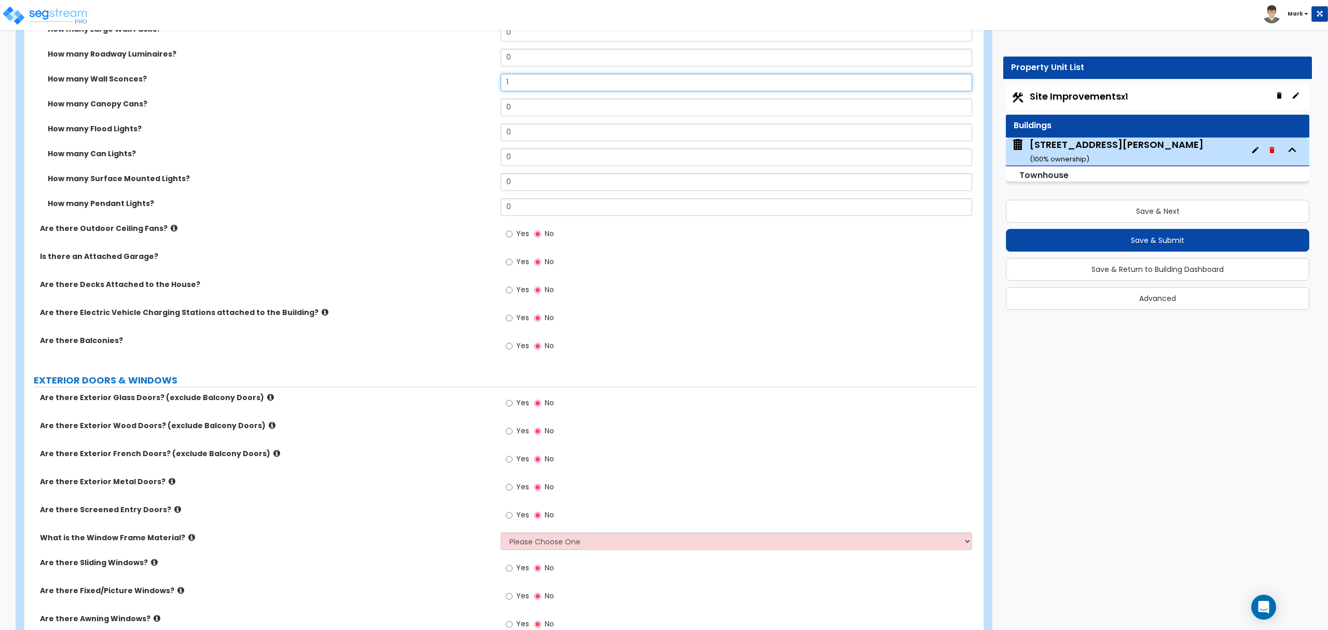
type input "1"
click at [510, 432] on input "Yes" at bounding box center [509, 430] width 7 height 11
radio input "true"
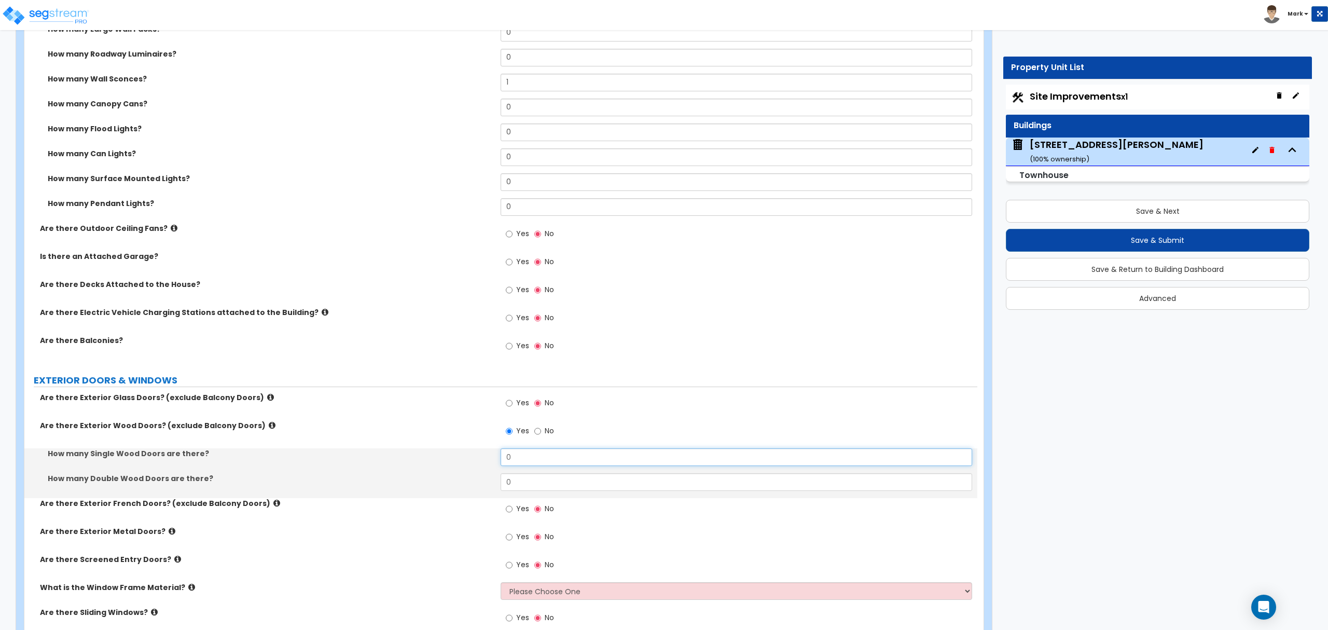
click at [518, 457] on input "0" at bounding box center [736, 457] width 471 height 18
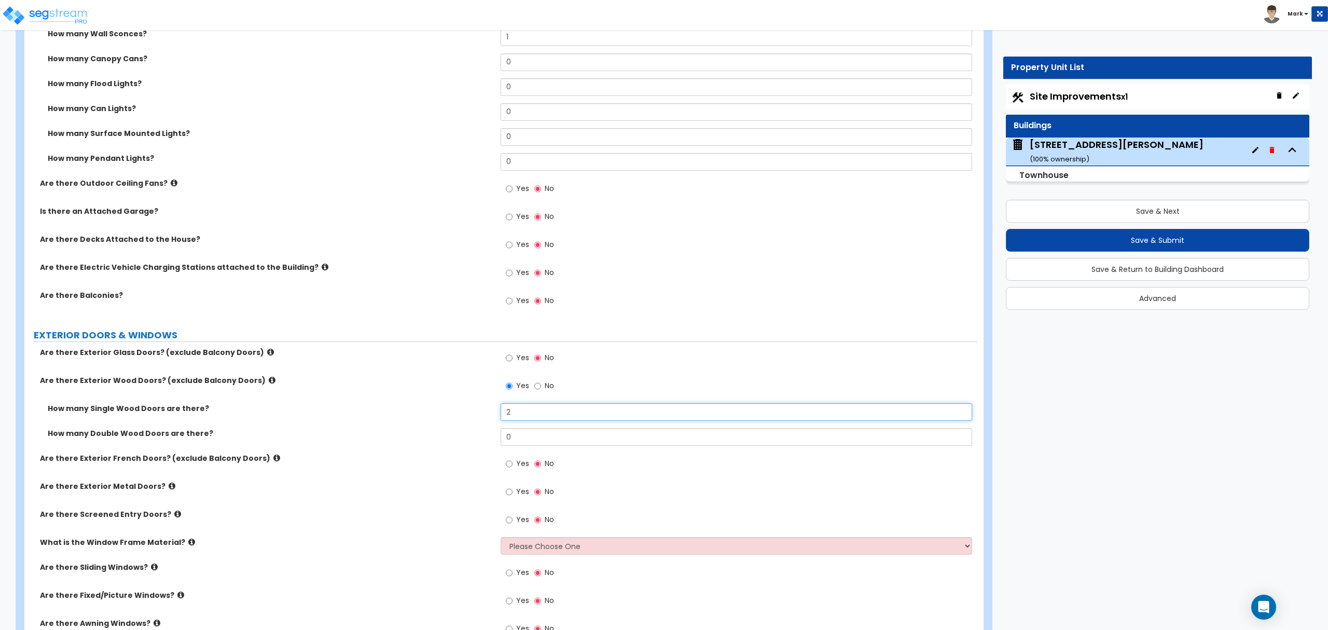
scroll to position [968, 0]
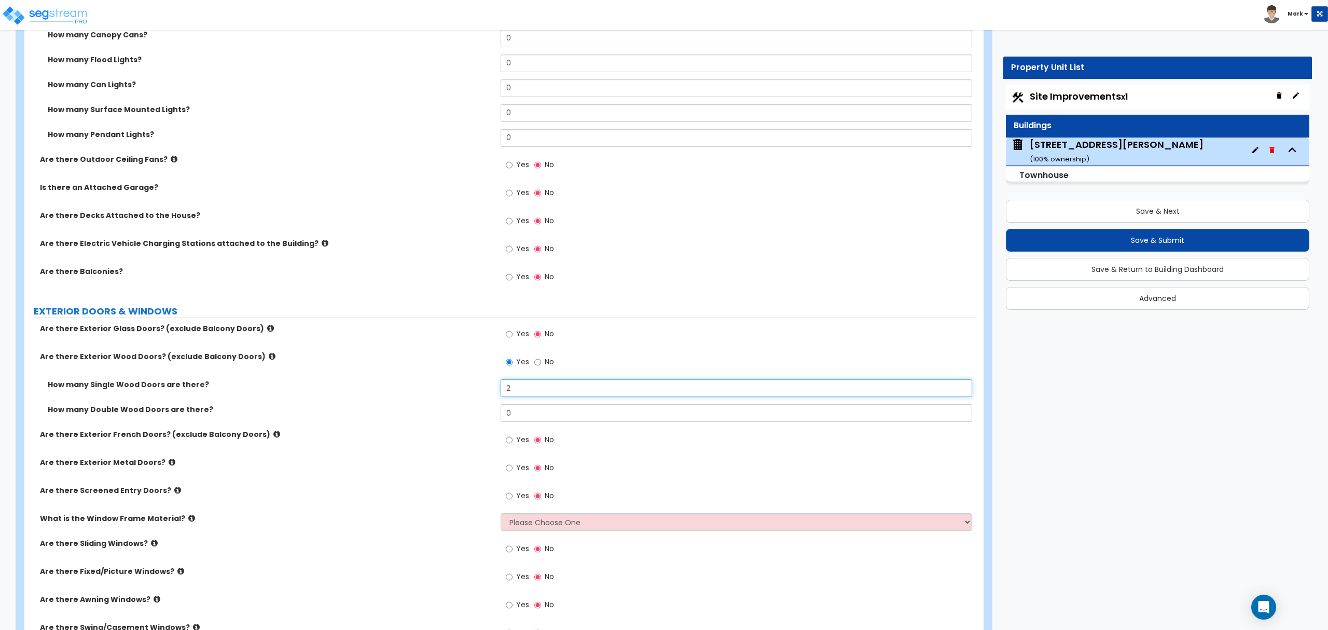
type input "2"
click at [547, 523] on select "Please Choose One Vinyl Aluminum Wood" at bounding box center [736, 522] width 471 height 18
select select "1"
click at [501, 515] on select "Please Choose One Vinyl Aluminum Wood" at bounding box center [736, 522] width 471 height 18
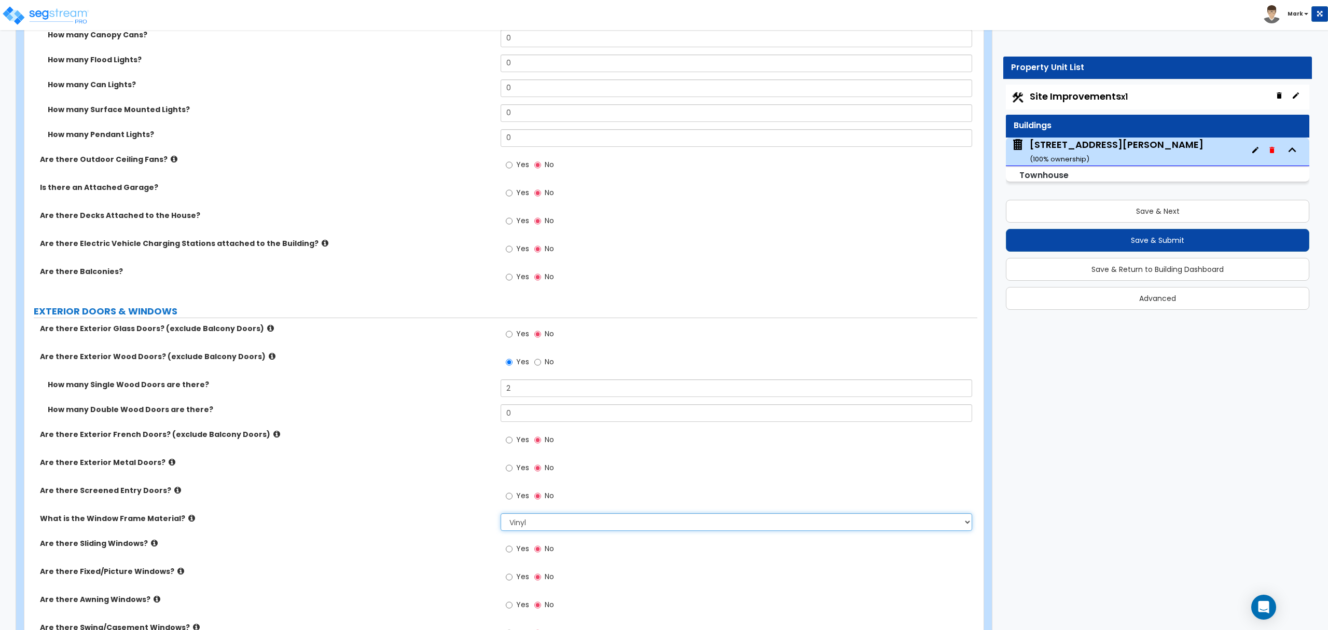
scroll to position [1038, 0]
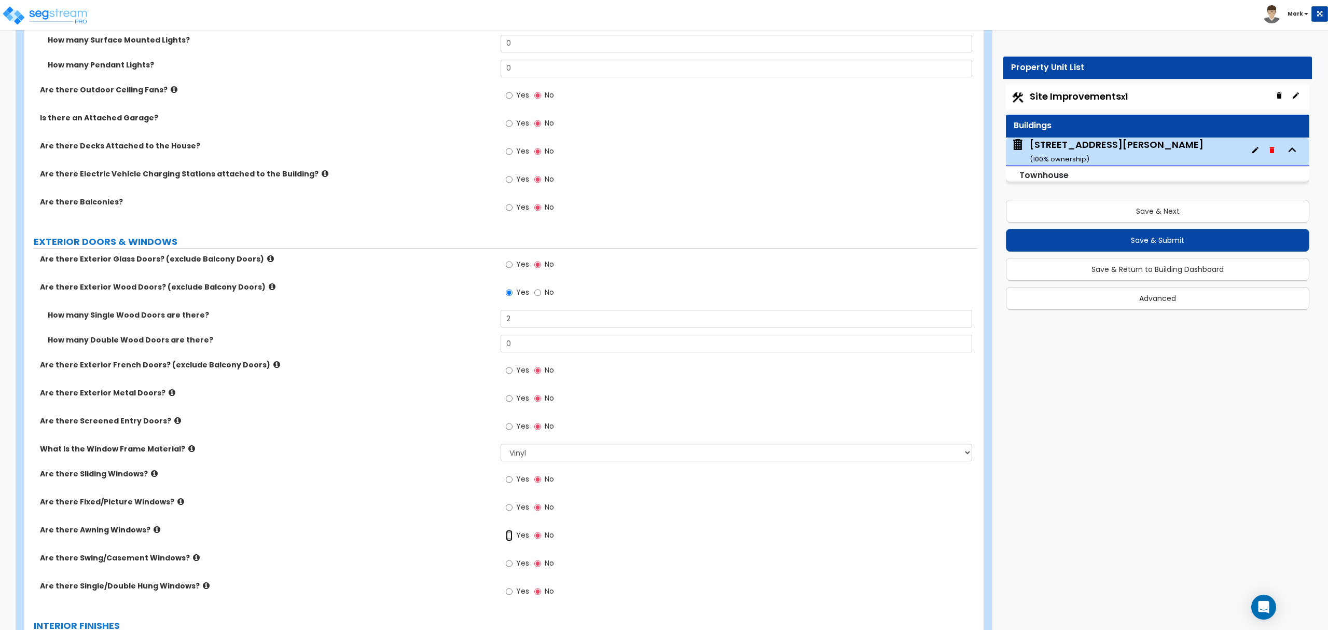
click at [507, 538] on input "Yes" at bounding box center [509, 535] width 7 height 11
radio input "true"
click at [515, 561] on input "0" at bounding box center [736, 561] width 471 height 18
click at [514, 561] on input "0" at bounding box center [736, 561] width 471 height 18
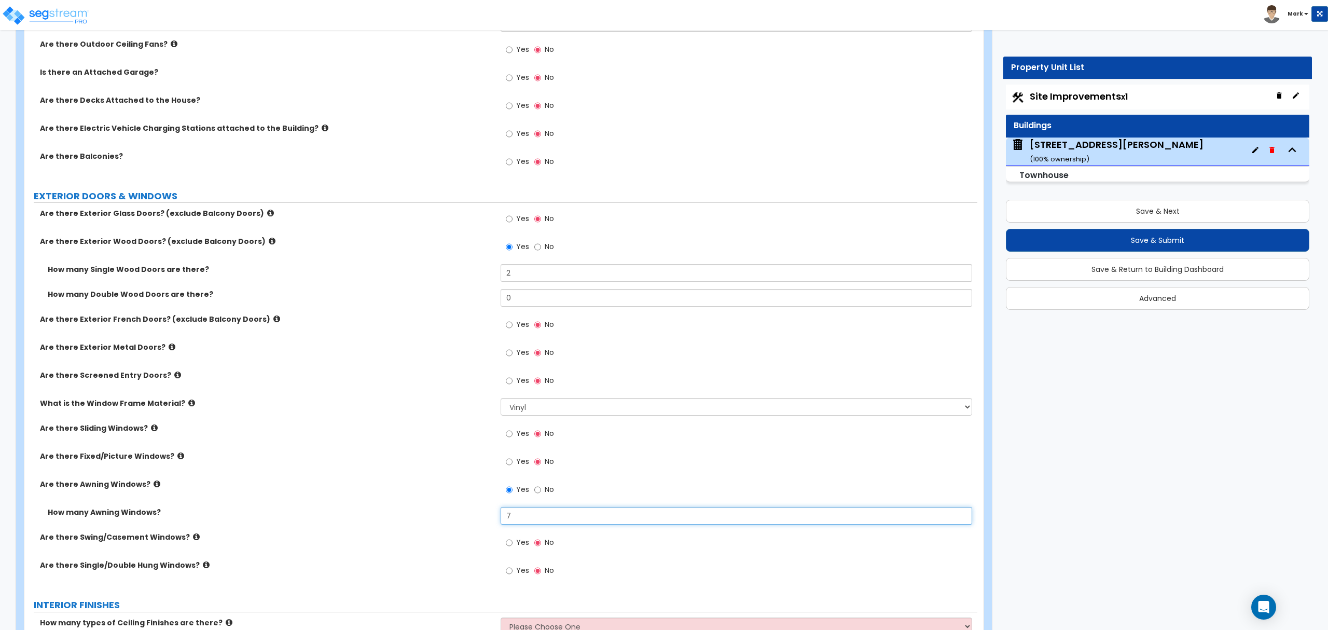
scroll to position [1107, 0]
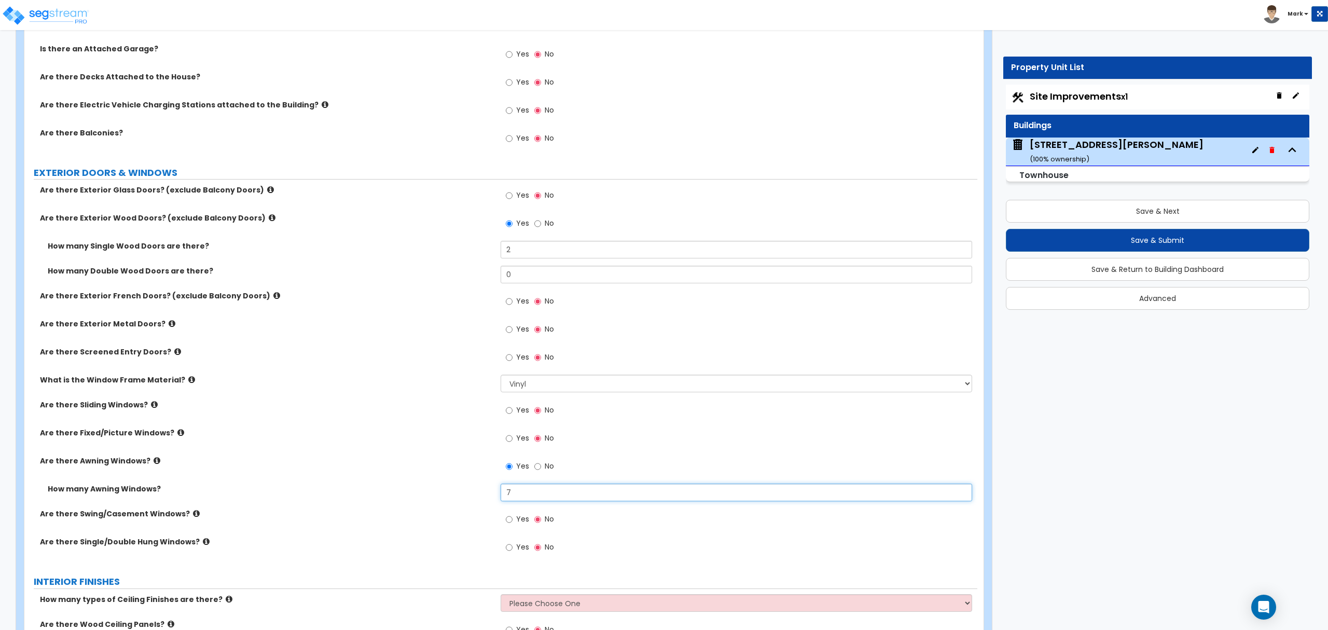
type input "7"
click at [511, 434] on label "Yes" at bounding box center [517, 440] width 23 height 18
click at [511, 434] on input "Yes" at bounding box center [509, 438] width 7 height 11
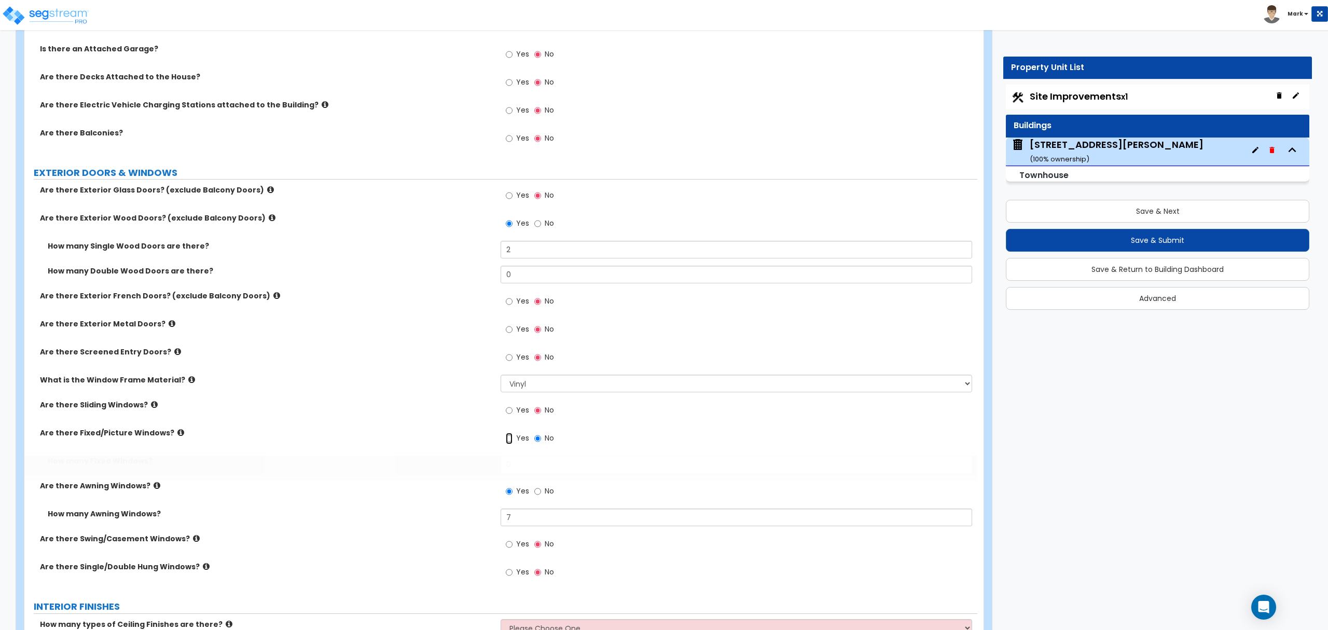
radio input "true"
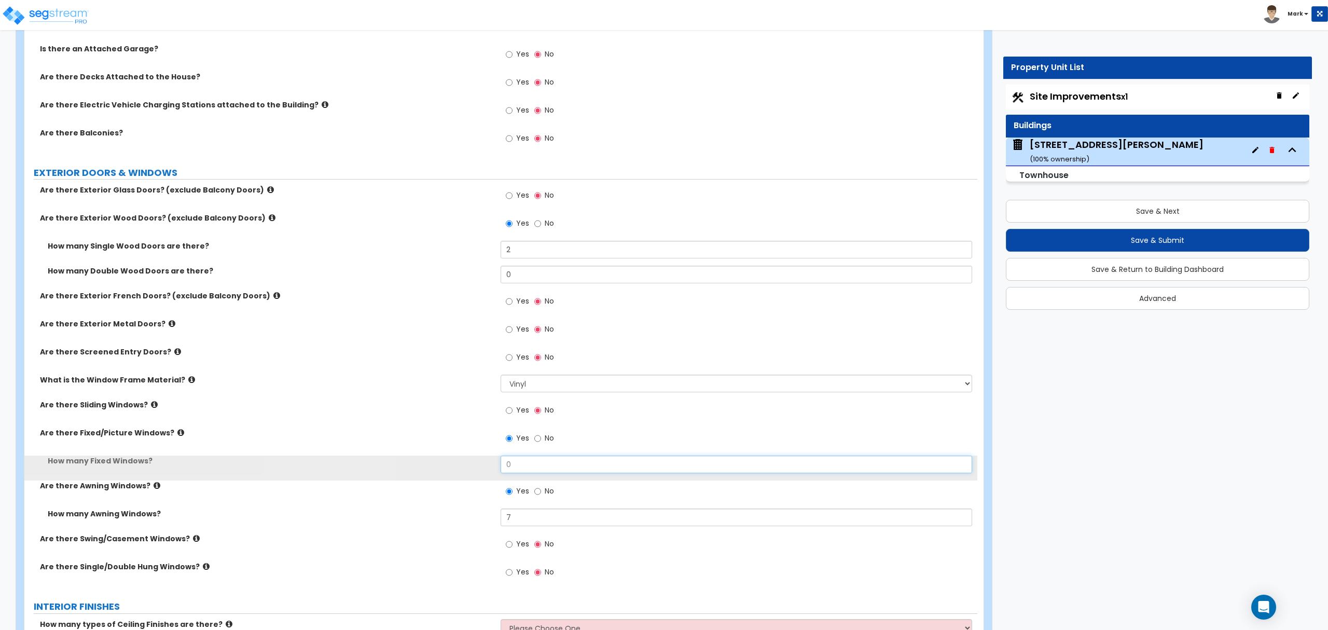
click at [511, 471] on input "0" at bounding box center [736, 464] width 471 height 18
drag, startPoint x: 511, startPoint y: 471, endPoint x: 502, endPoint y: 482, distance: 14.4
click at [510, 472] on input "0" at bounding box center [736, 464] width 471 height 18
type input "1"
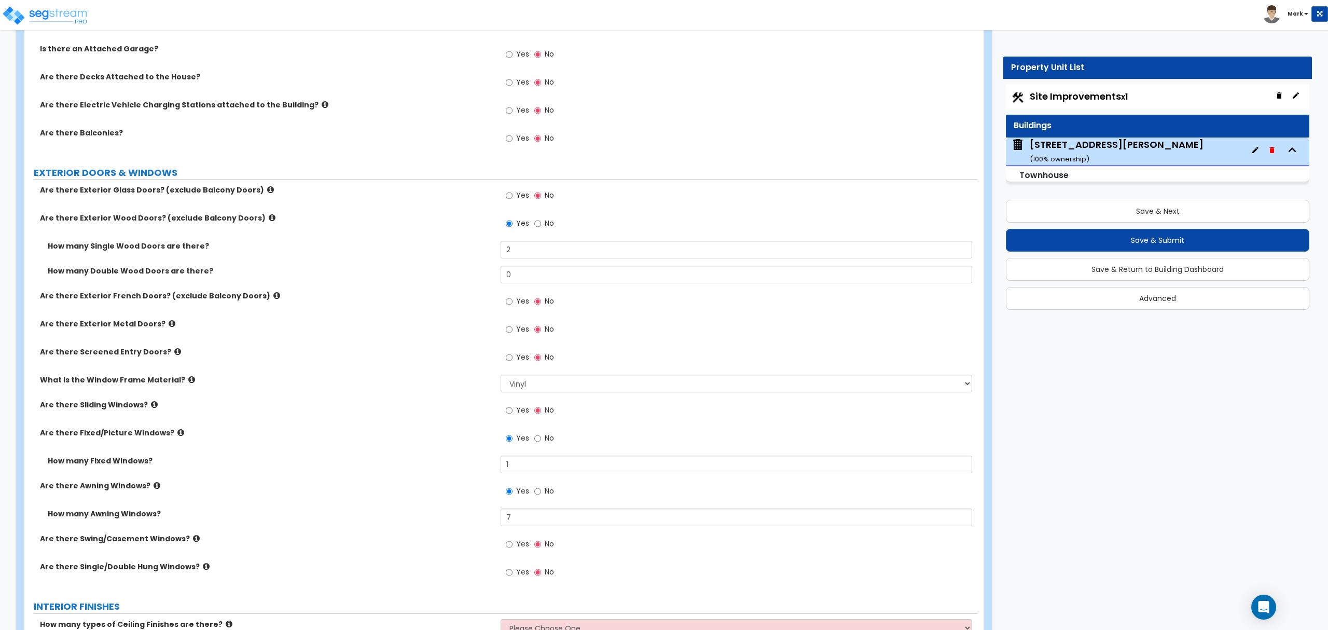
drag, startPoint x: 375, startPoint y: 450, endPoint x: 368, endPoint y: 471, distance: 21.8
click at [375, 454] on div "Are there Fixed/Picture Windows? Yes No" at bounding box center [500, 441] width 953 height 28
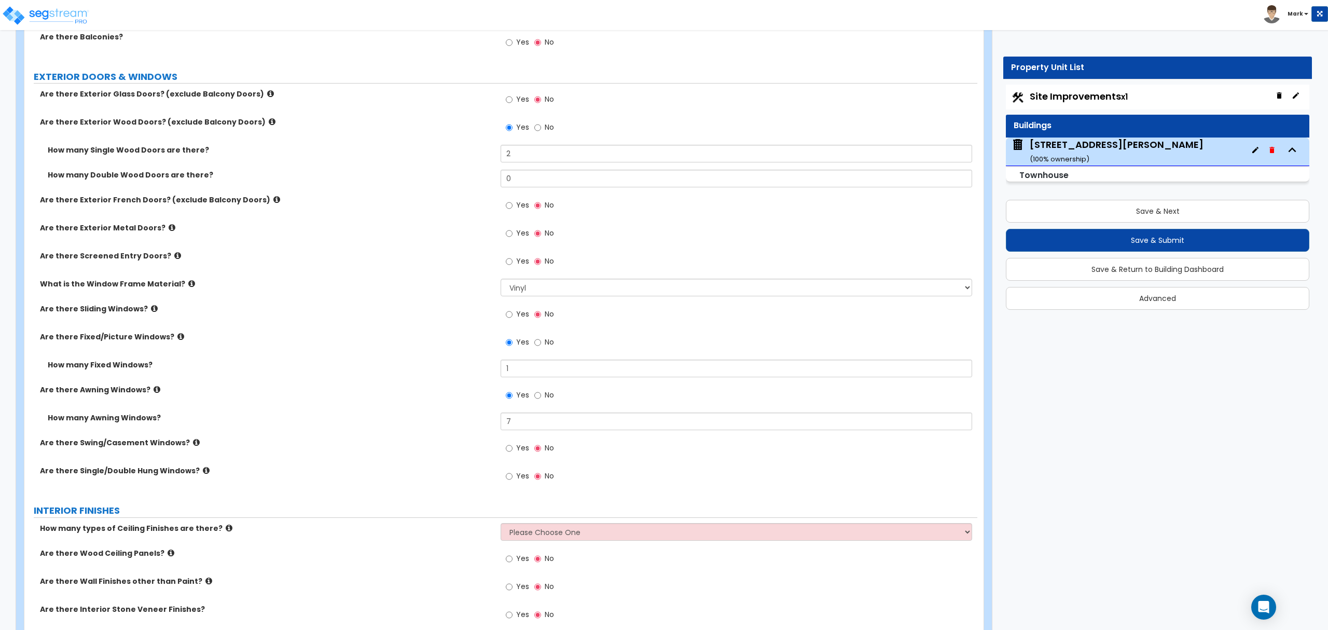
scroll to position [1245, 0]
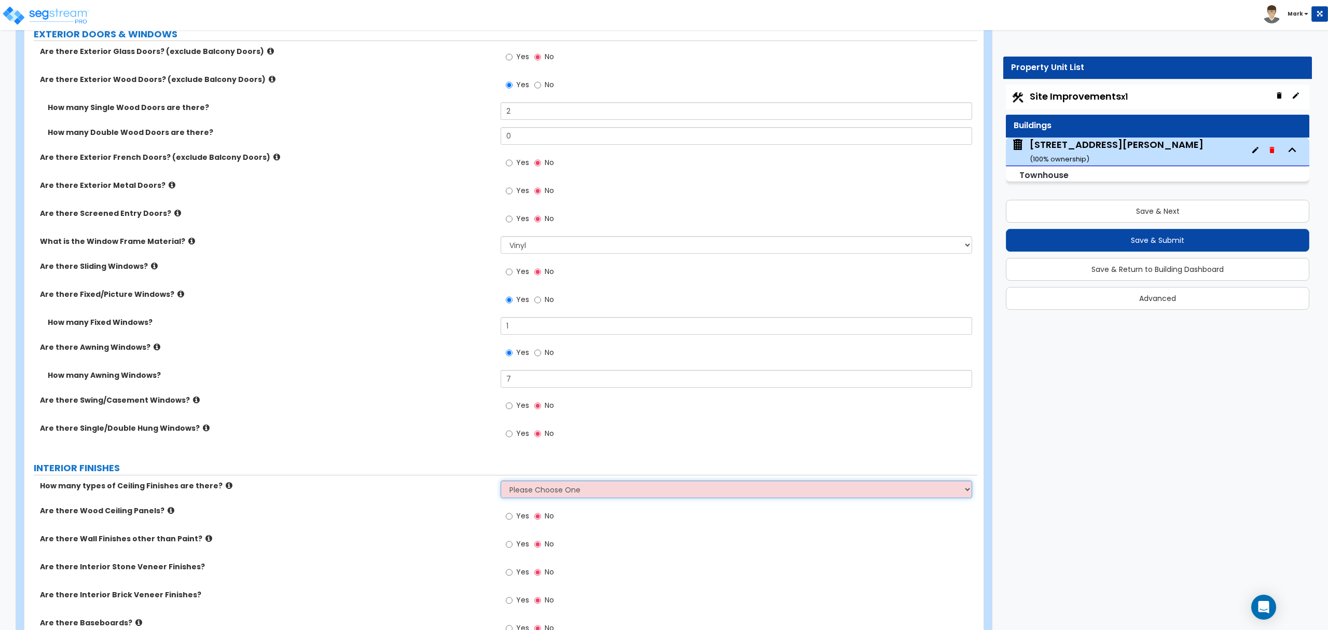
click at [533, 495] on select "Please Choose One 1 2 3" at bounding box center [736, 489] width 471 height 18
click at [501, 482] on select "Please Choose One 1 2 3" at bounding box center [736, 489] width 471 height 18
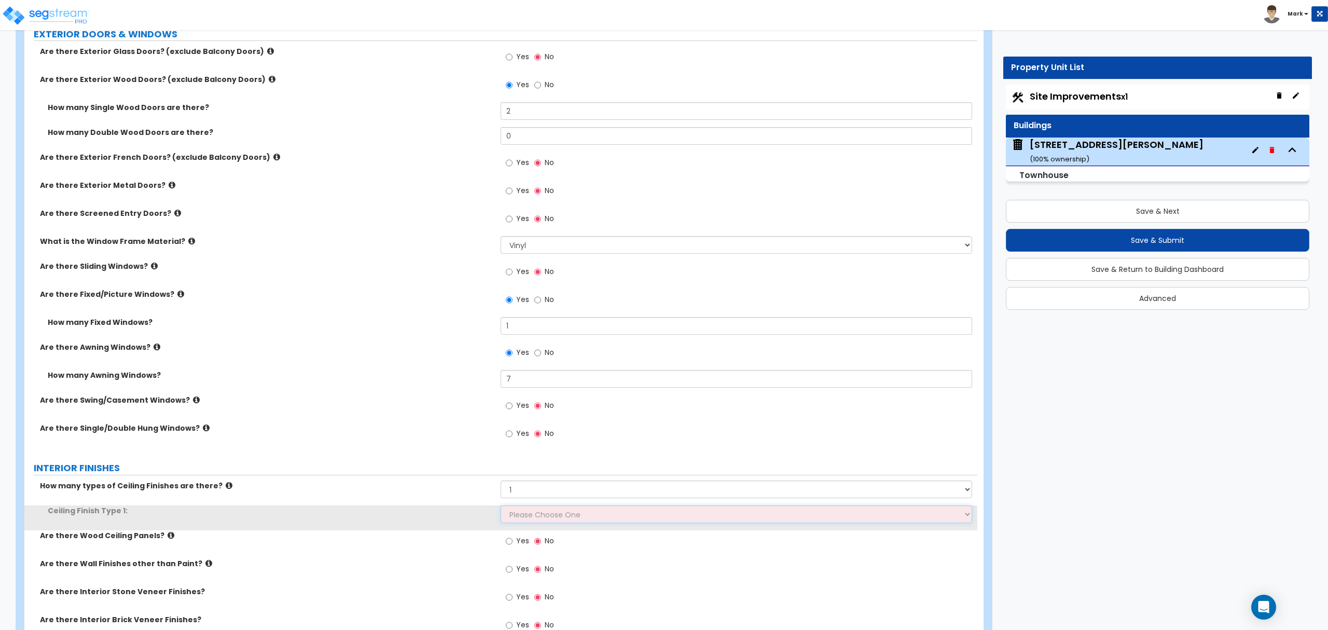
click at [535, 517] on select "Please Choose One Drop Ceiling Drywall Ceiling Open Ceiling" at bounding box center [736, 514] width 471 height 18
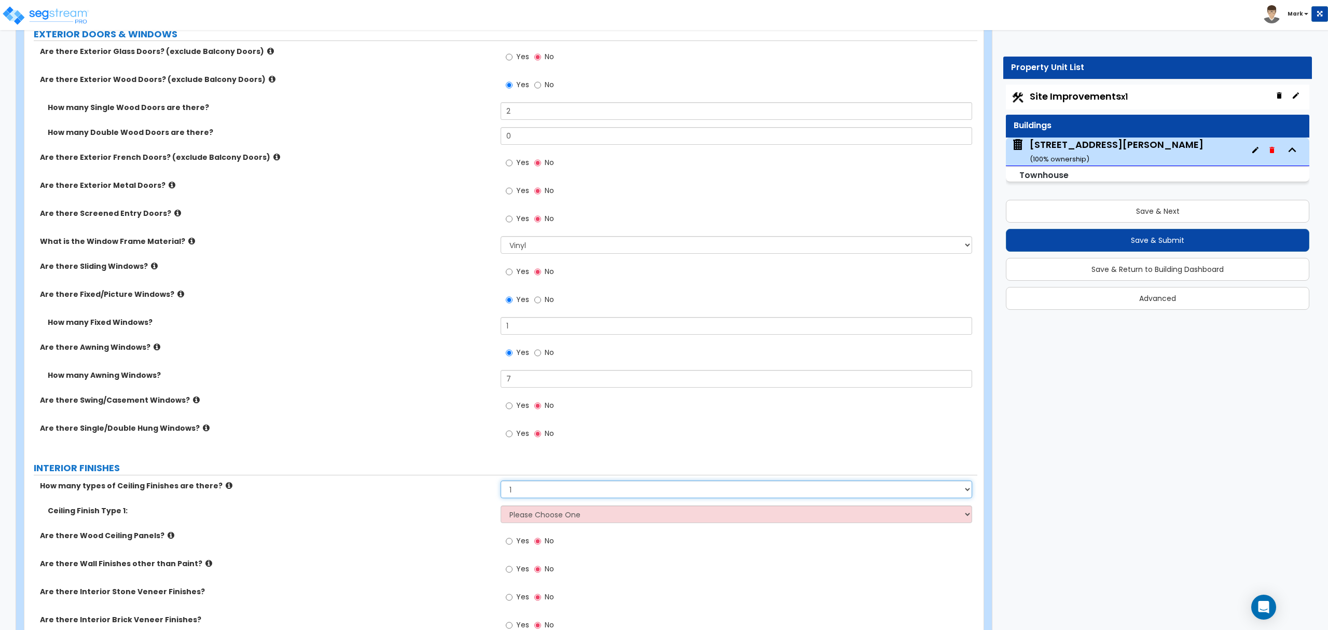
click at [536, 490] on select "Please Choose One 1 2 3" at bounding box center [736, 489] width 471 height 18
select select "2"
click at [501, 482] on select "Please Choose One 1 2 3" at bounding box center [736, 489] width 471 height 18
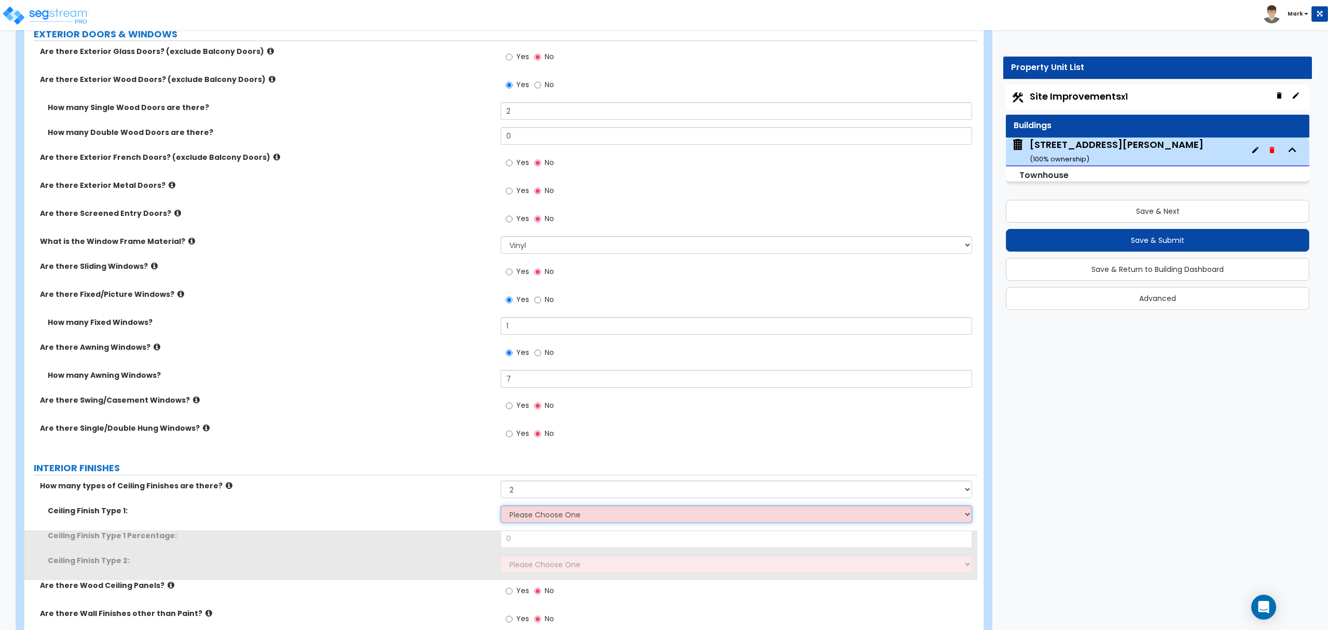
click at [536, 521] on select "Please Choose One Drop Ceiling Drywall Ceiling Open Ceiling" at bounding box center [736, 514] width 471 height 18
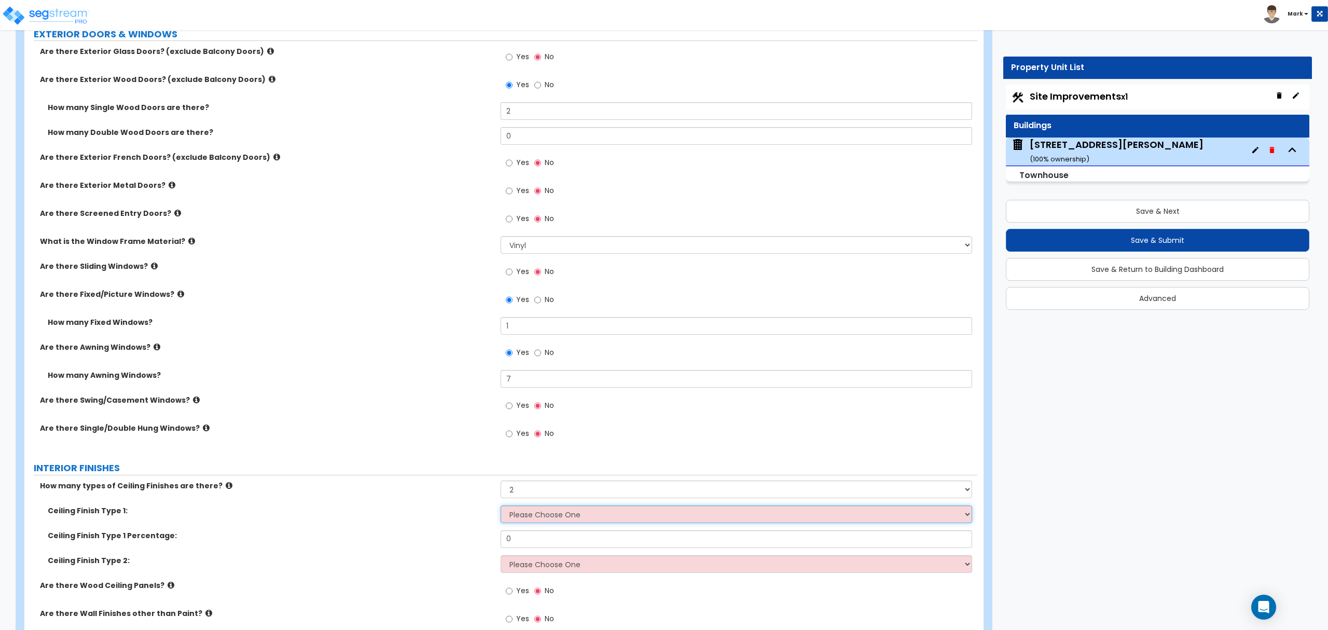
select select "1"
click at [501, 507] on select "Please Choose One Drop Ceiling Drywall Ceiling Open Ceiling" at bounding box center [736, 514] width 471 height 18
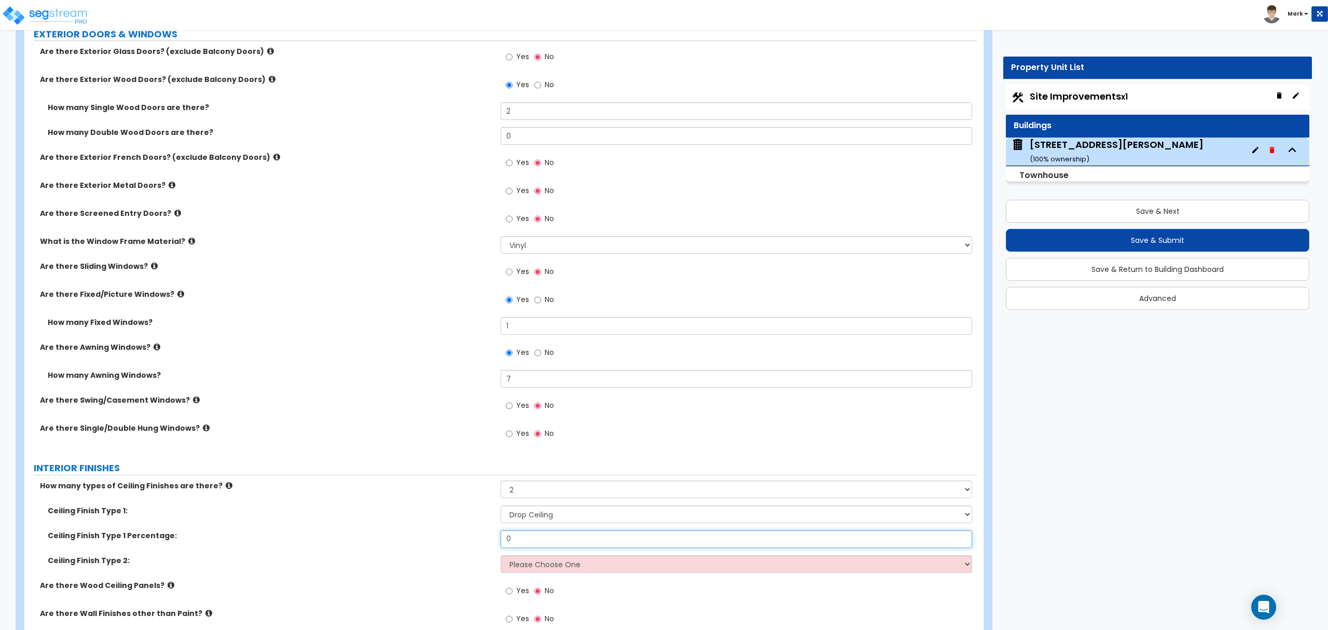
click at [535, 540] on input "0" at bounding box center [736, 539] width 471 height 18
type input "5"
click at [541, 563] on select "Please Choose One Drop Ceiling Drywall Ceiling Open Ceiling" at bounding box center [736, 564] width 471 height 18
select select "2"
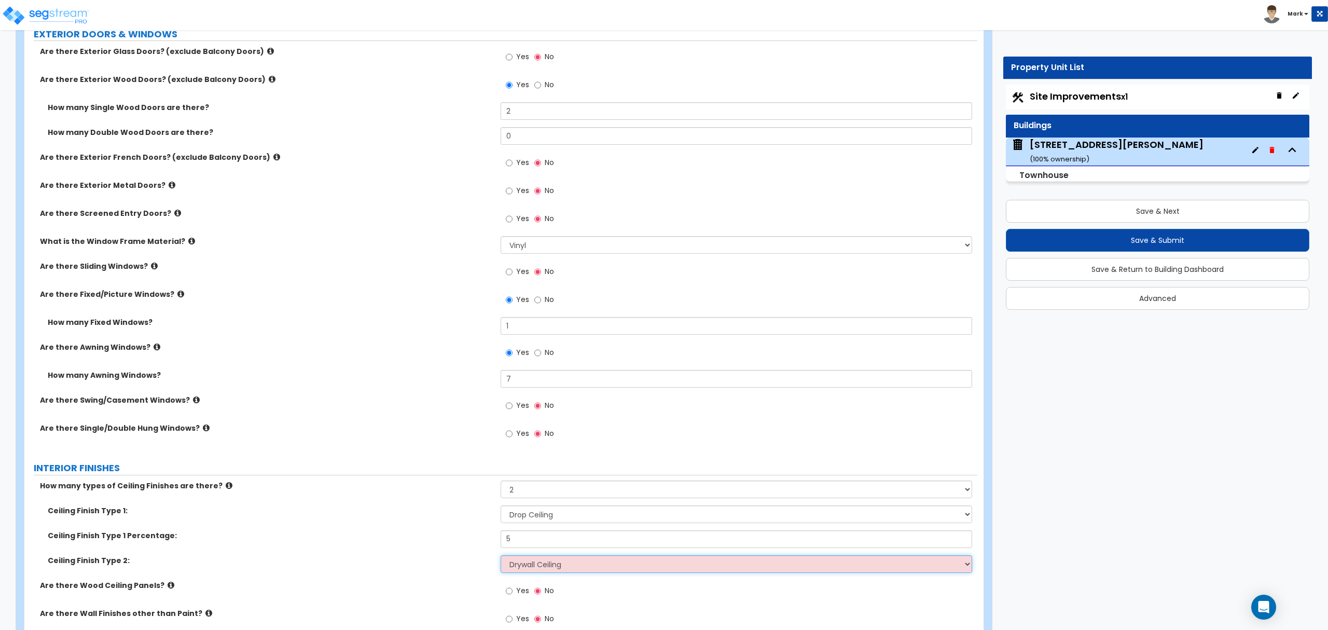
click at [501, 557] on select "Please Choose One Drop Ceiling Drywall Ceiling Open Ceiling" at bounding box center [736, 564] width 471 height 18
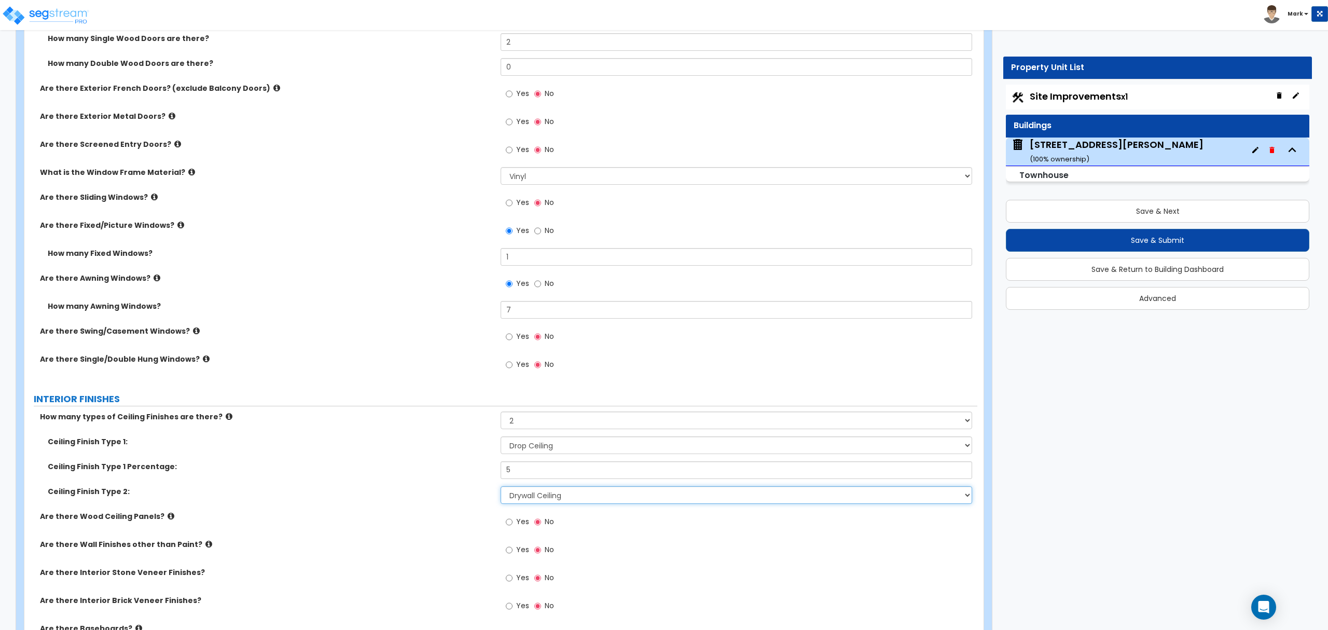
scroll to position [1383, 0]
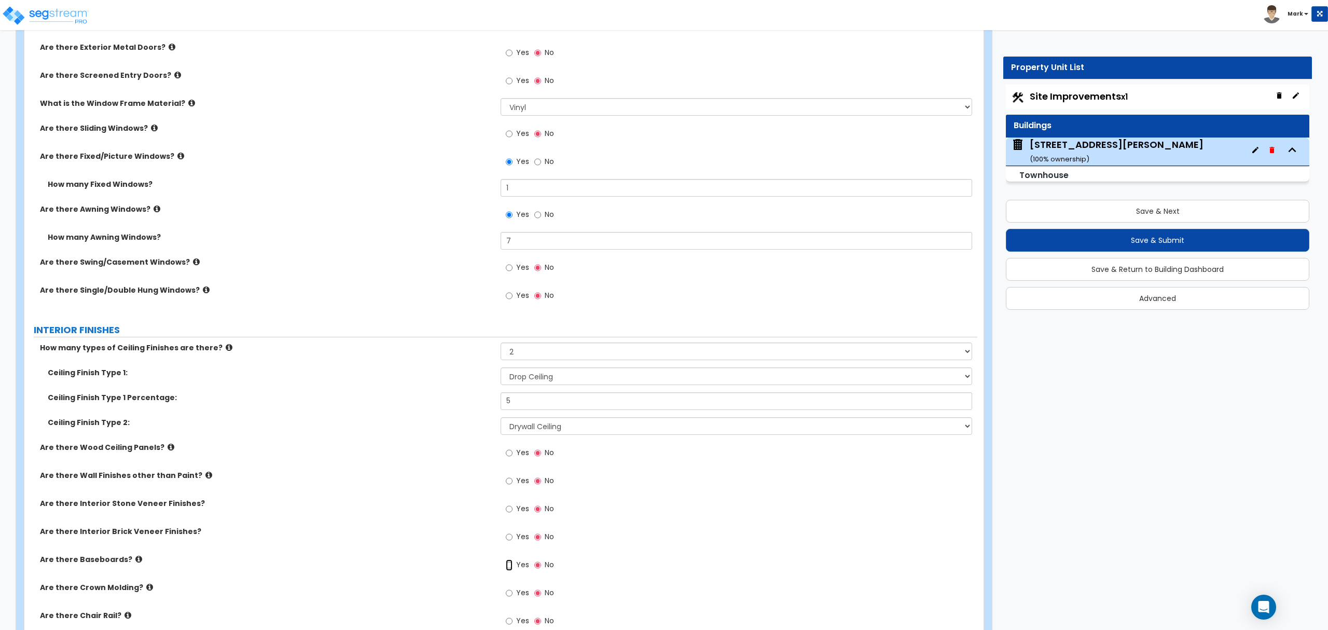
click at [507, 567] on input "Yes" at bounding box center [509, 564] width 7 height 11
radio input "true"
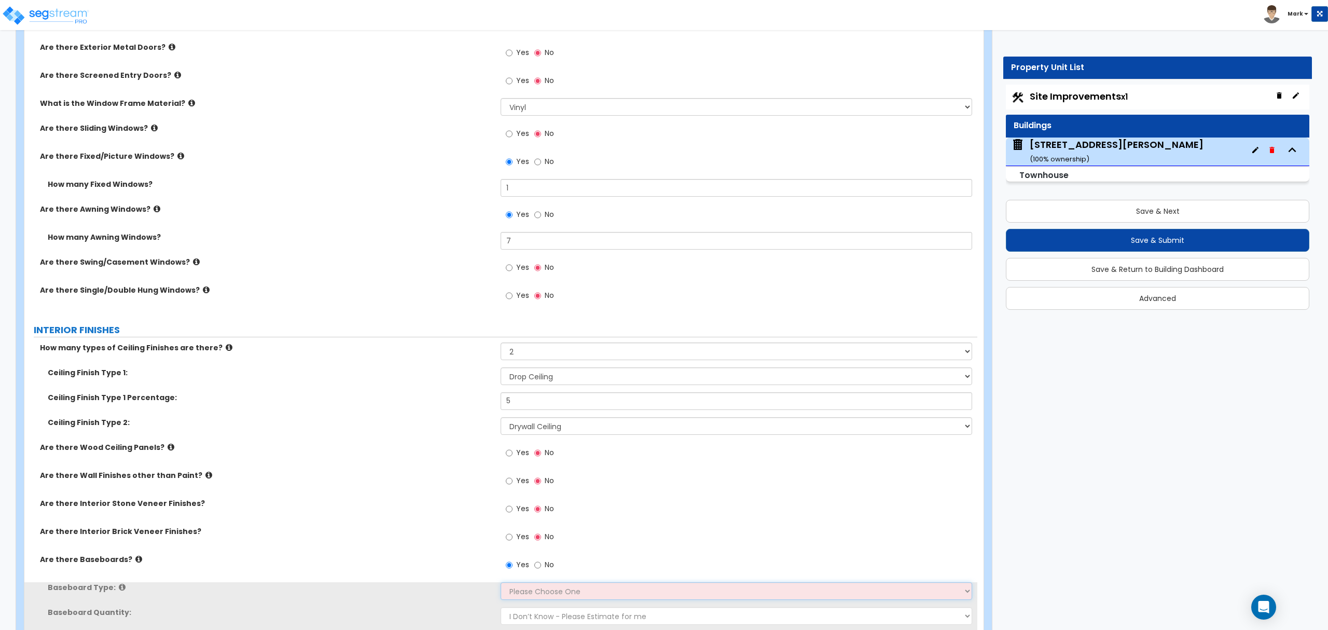
click at [515, 595] on select "Please Choose One Wood Vinyl Carpet Tile" at bounding box center [736, 591] width 471 height 18
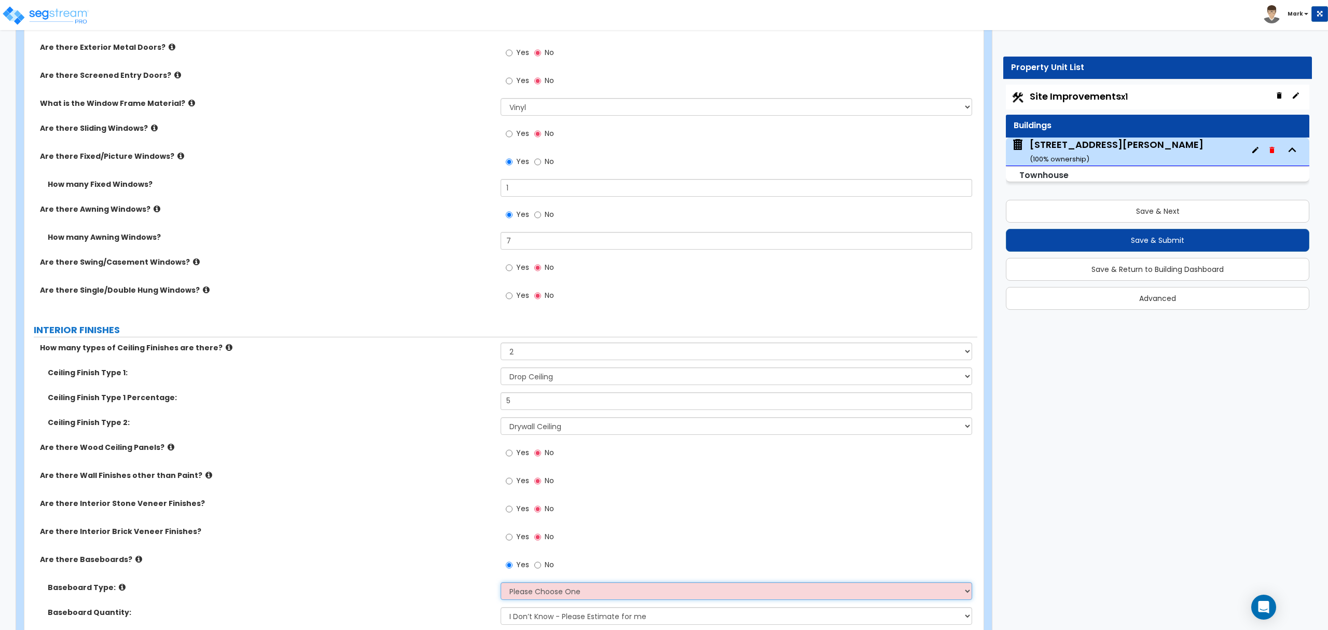
select select "1"
click at [501, 584] on select "Please Choose One Wood Vinyl Carpet Tile" at bounding box center [736, 591] width 471 height 18
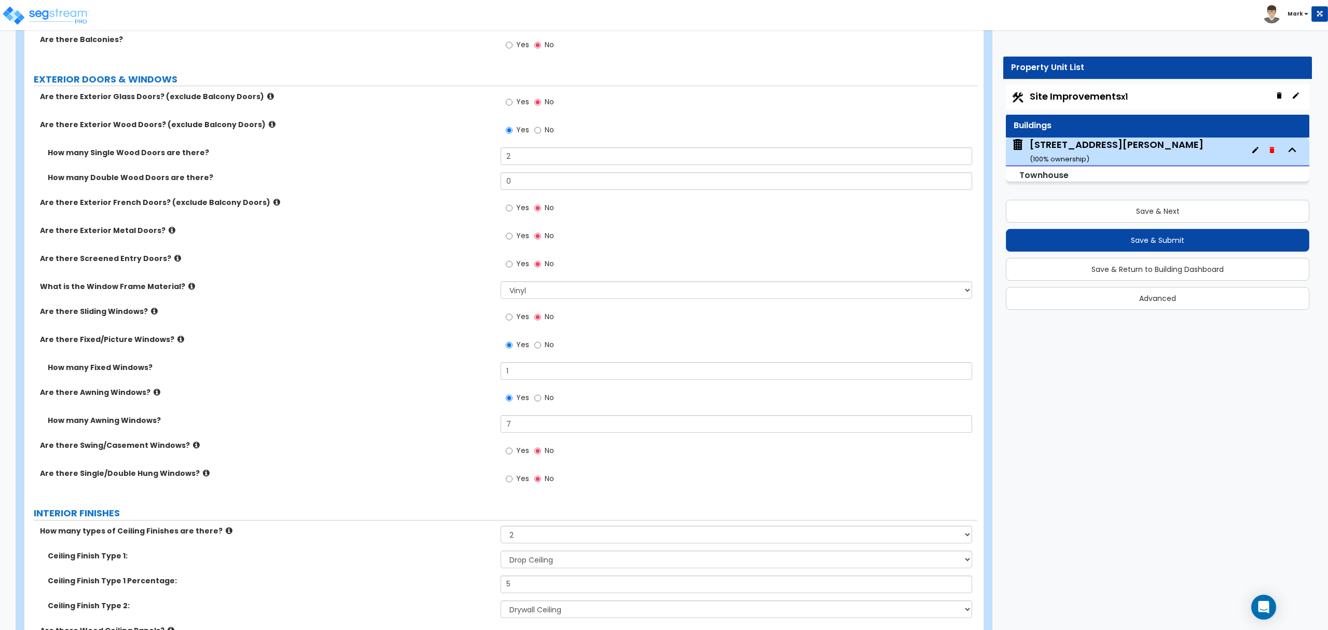
scroll to position [1176, 0]
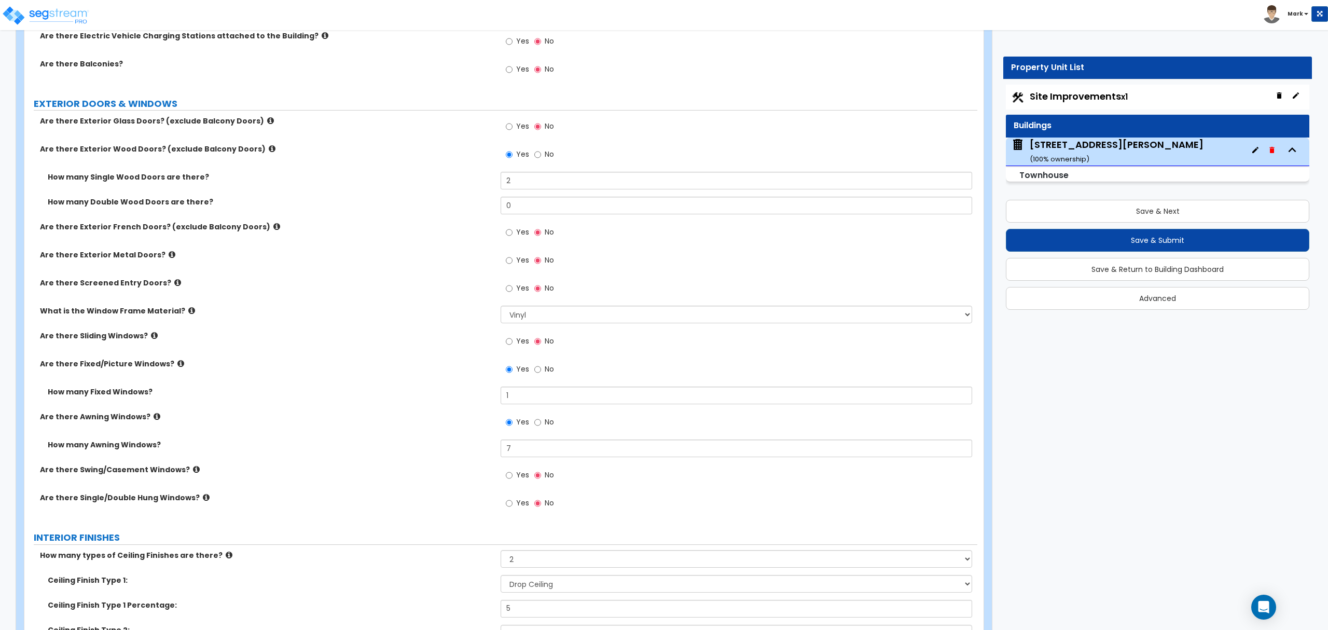
click at [179, 311] on label "What is the Window Frame Material?" at bounding box center [266, 311] width 453 height 10
click at [188, 311] on icon at bounding box center [191, 311] width 7 height 8
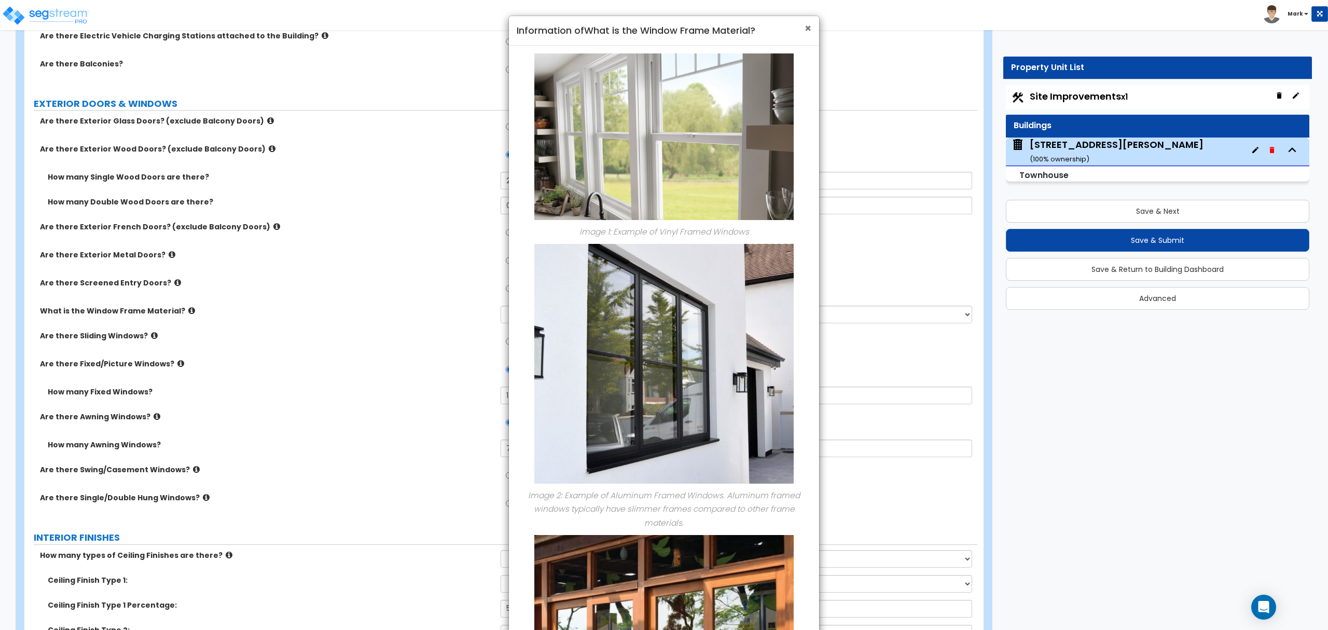
click at [805, 33] on span "×" at bounding box center [808, 28] width 7 height 15
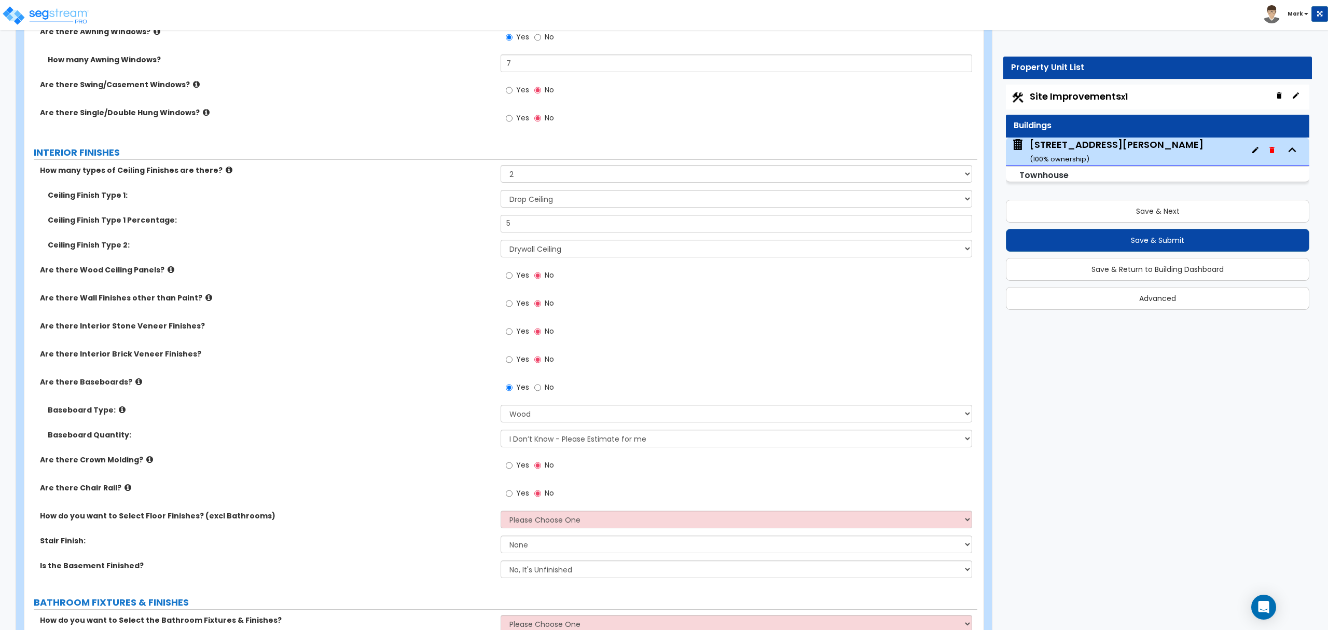
scroll to position [1591, 0]
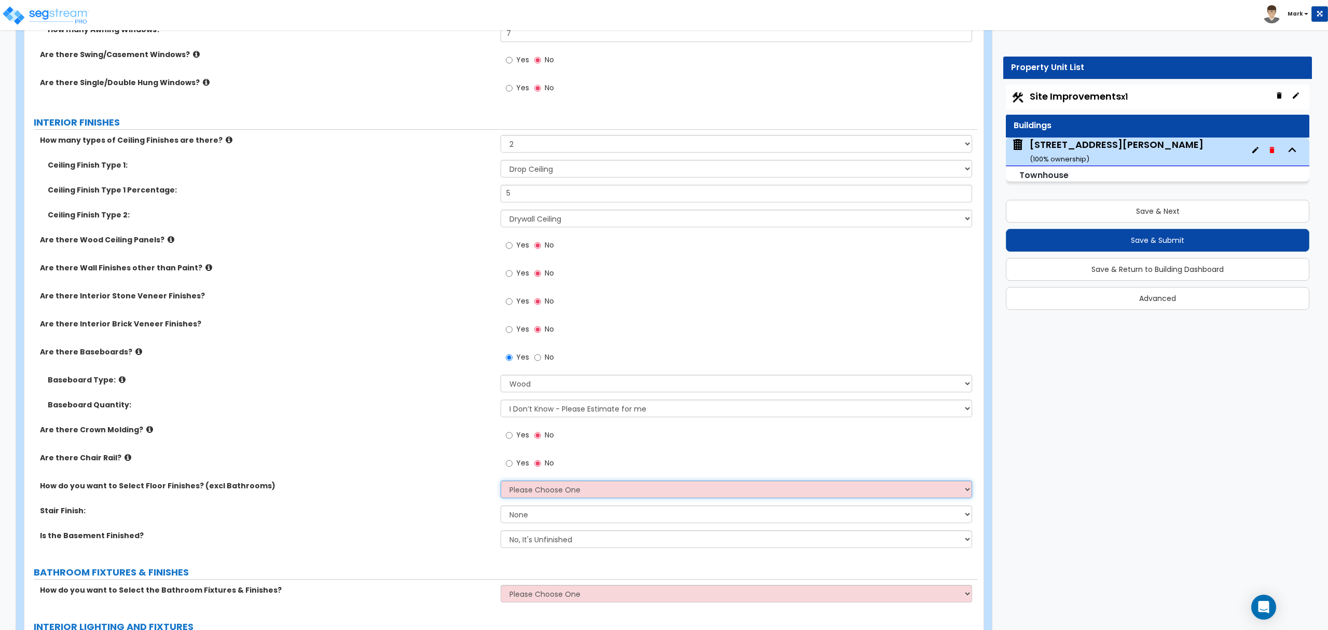
click at [536, 488] on select "Please Choose One I want to Select Floor Finishes for the Areas of the House I …" at bounding box center [736, 489] width 471 height 18
select select "2"
click at [501, 482] on select "Please Choose One I want to Select Floor Finishes for the Areas of the House I …" at bounding box center [736, 489] width 471 height 18
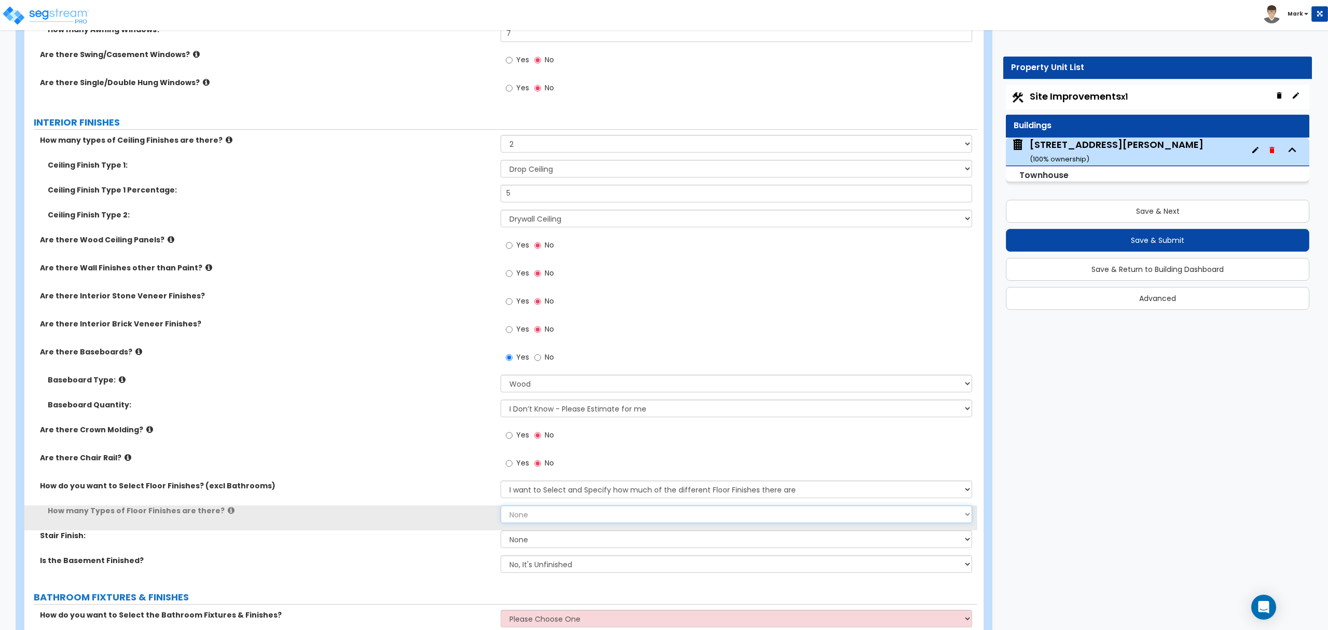
click at [547, 511] on select "None 1 2 3 4" at bounding box center [736, 514] width 471 height 18
select select "2"
click at [501, 507] on select "None 1 2 3 4" at bounding box center [736, 514] width 471 height 18
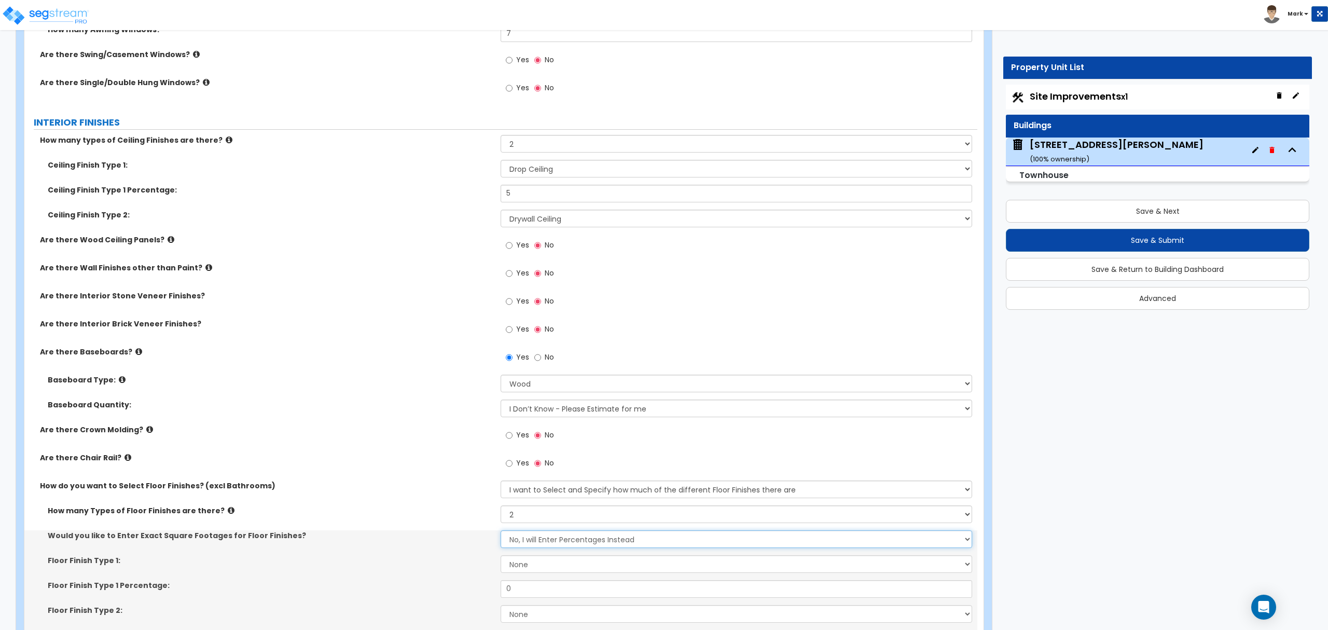
click at [538, 541] on select "No, I will Enter Percentages Instead Yes, I will Enter Exact Square Footages" at bounding box center [736, 539] width 471 height 18
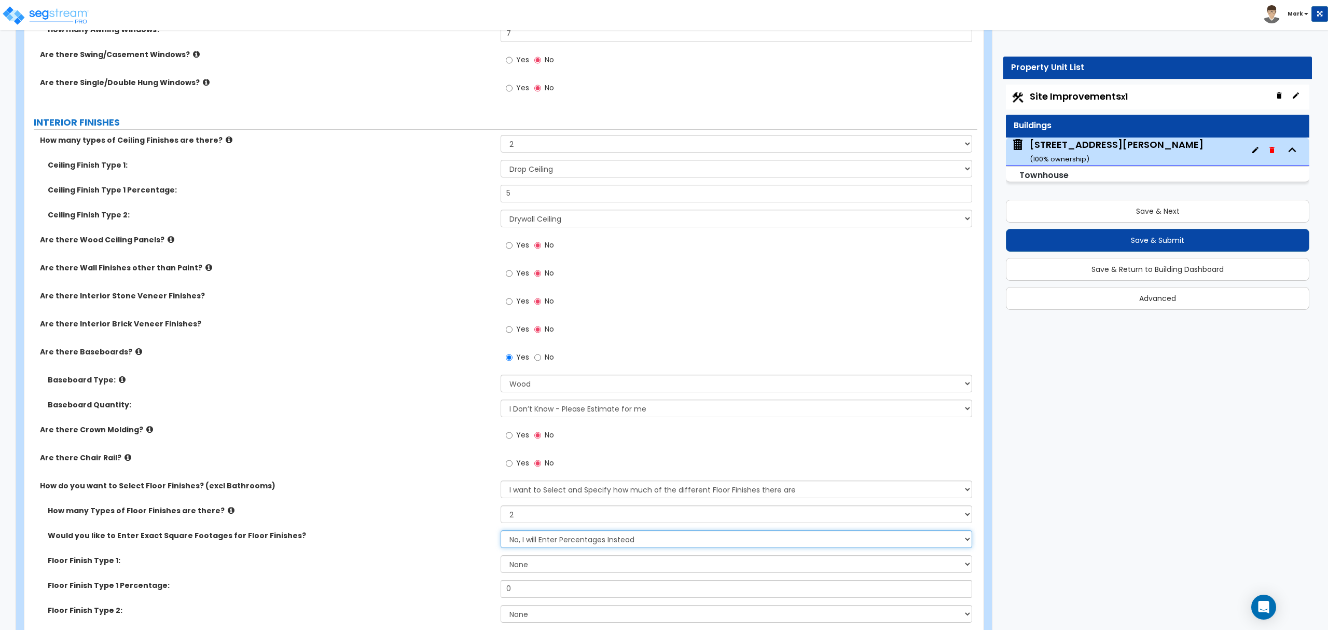
click at [538, 541] on select "No, I will Enter Percentages Instead Yes, I will Enter Exact Square Footages" at bounding box center [736, 539] width 471 height 18
click at [535, 563] on select "None Tile Flooring Hardwood Flooring Resilient Laminate Flooring VCT Flooring S…" at bounding box center [736, 564] width 471 height 18
select select "2"
click at [501, 557] on select "None Tile Flooring Hardwood Flooring Resilient Laminate Flooring VCT Flooring S…" at bounding box center [736, 564] width 471 height 18
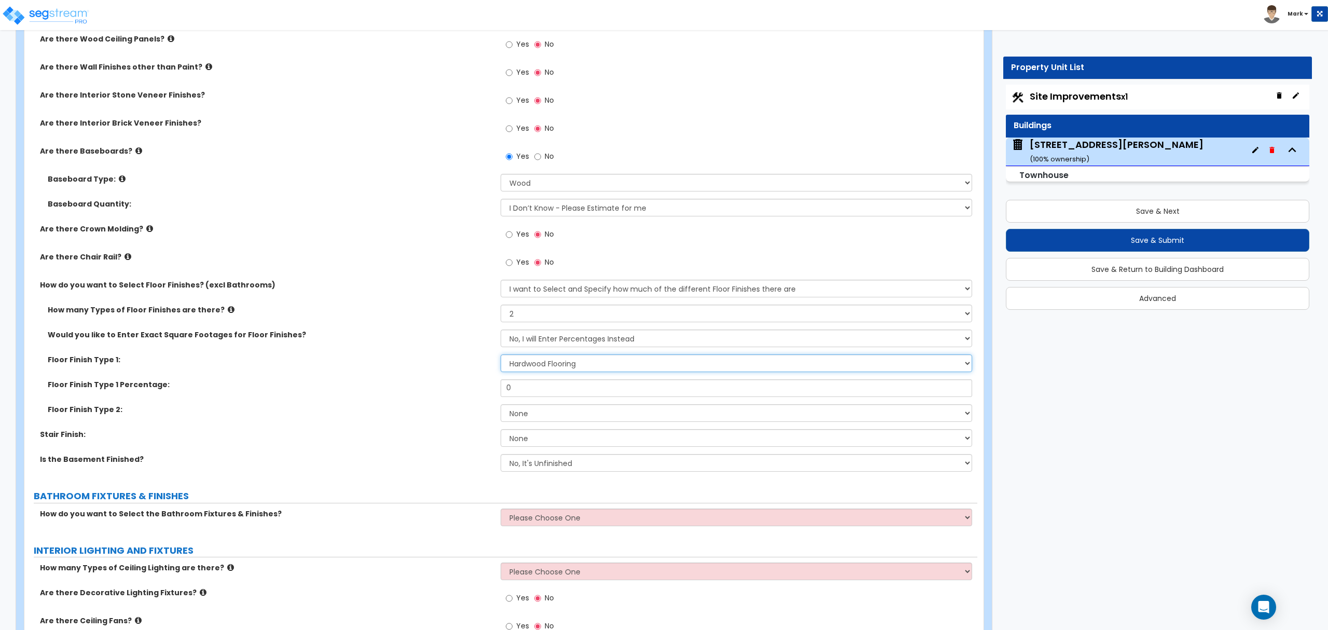
scroll to position [1798, 0]
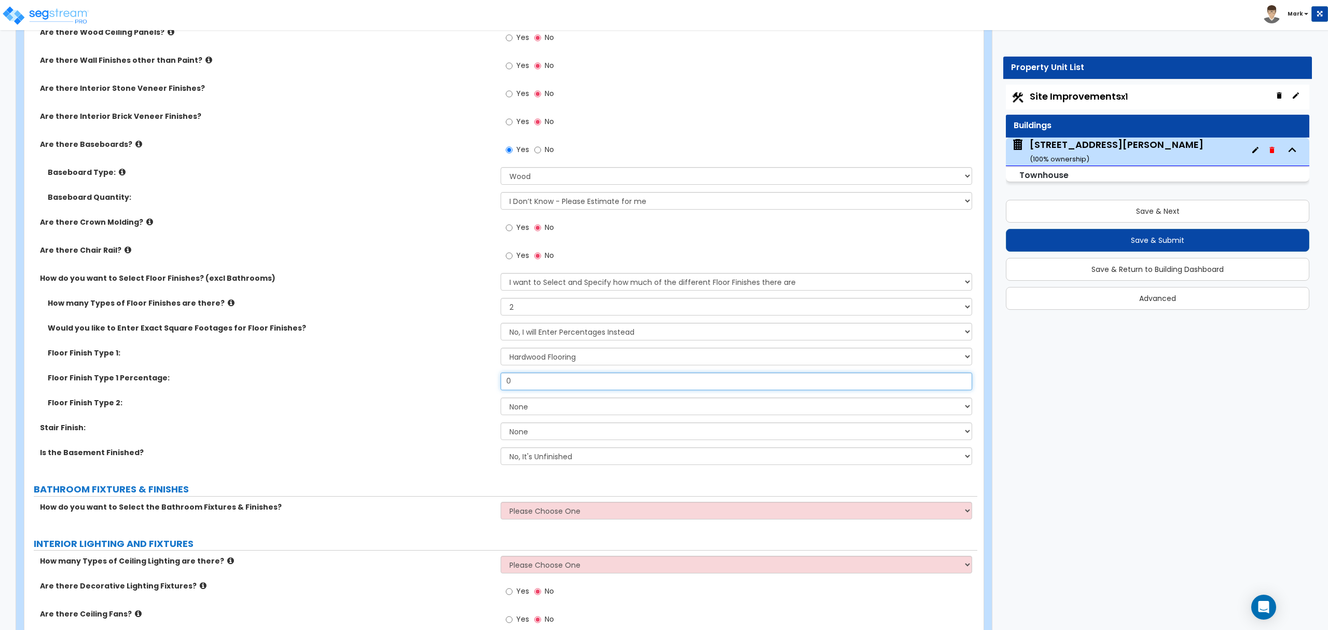
click at [532, 390] on input "0" at bounding box center [736, 381] width 471 height 18
type input "90"
click at [537, 406] on select "None Tile Flooring Hardwood Flooring Resilient Laminate Flooring VCT Flooring S…" at bounding box center [736, 406] width 471 height 18
select select "3"
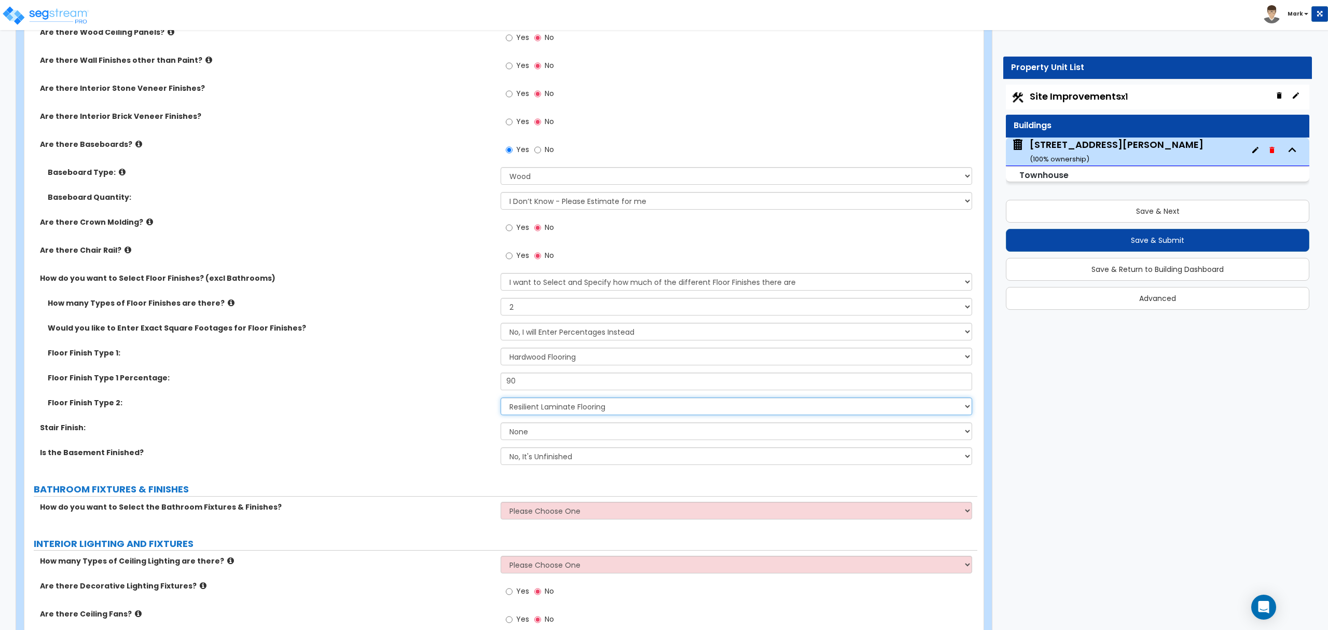
click at [501, 399] on select "None Tile Flooring Hardwood Flooring Resilient Laminate Flooring VCT Flooring S…" at bounding box center [736, 406] width 471 height 18
click at [536, 434] on select "None Tile Wood Laminate VCT Sheet Carpet Sheet Vinyl Carpet Tile" at bounding box center [736, 431] width 471 height 18
select select "2"
click at [501, 424] on select "None Tile Wood Laminate VCT Sheet Carpet Sheet Vinyl Carpet Tile" at bounding box center [736, 431] width 471 height 18
click at [541, 457] on select "No, It's Unfinished Yes, It's Finished" at bounding box center [736, 456] width 471 height 18
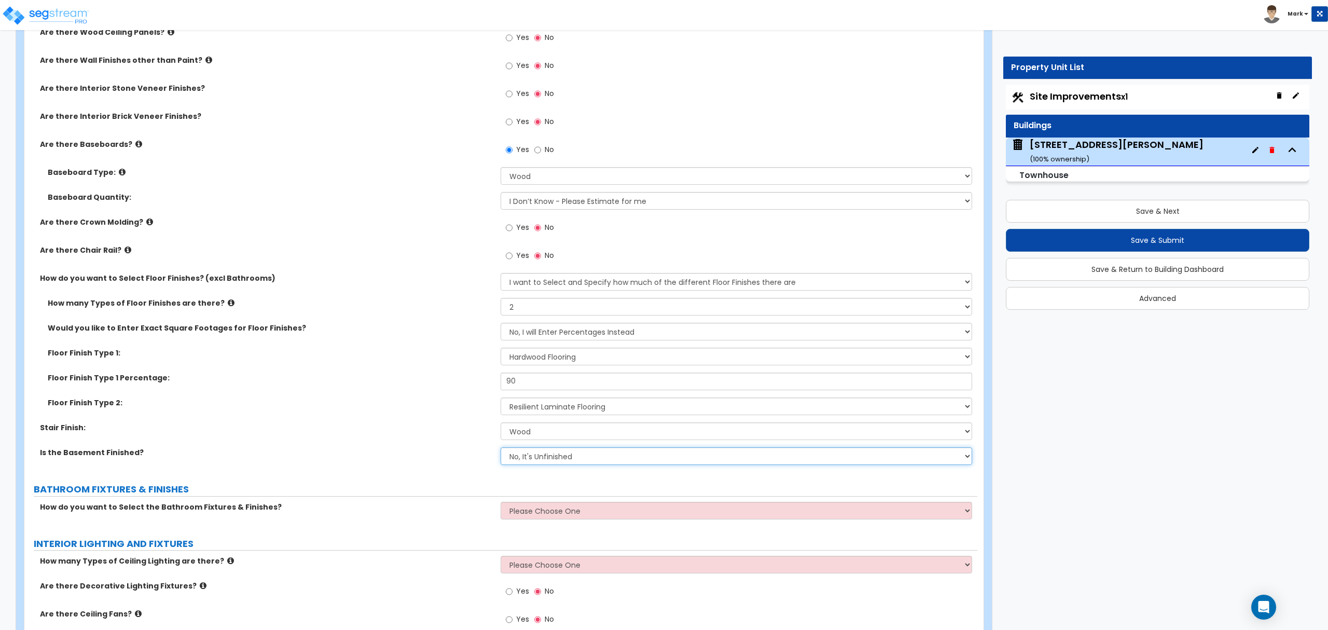
select select "1"
click at [501, 449] on select "No, It's Unfinished Yes, It's Finished" at bounding box center [736, 456] width 471 height 18
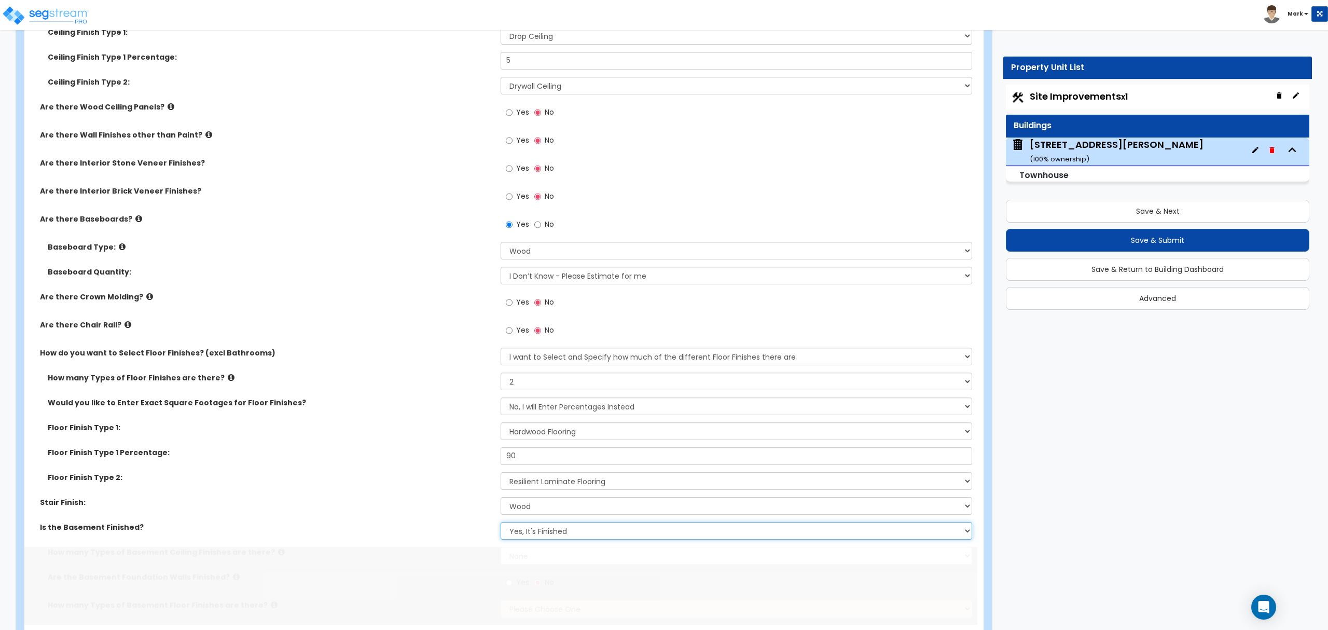
scroll to position [1873, 0]
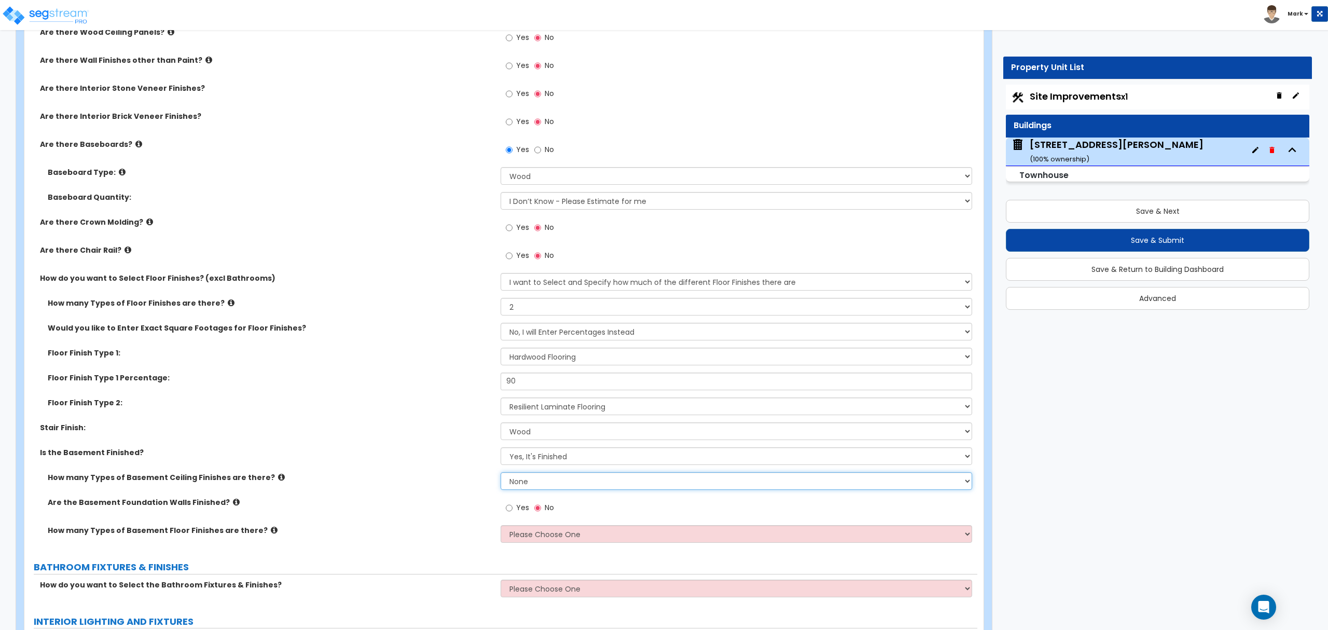
click at [534, 473] on select "None 1 2 3" at bounding box center [736, 481] width 471 height 18
select select "1"
click at [501, 474] on select "None 1 2 3" at bounding box center [736, 481] width 471 height 18
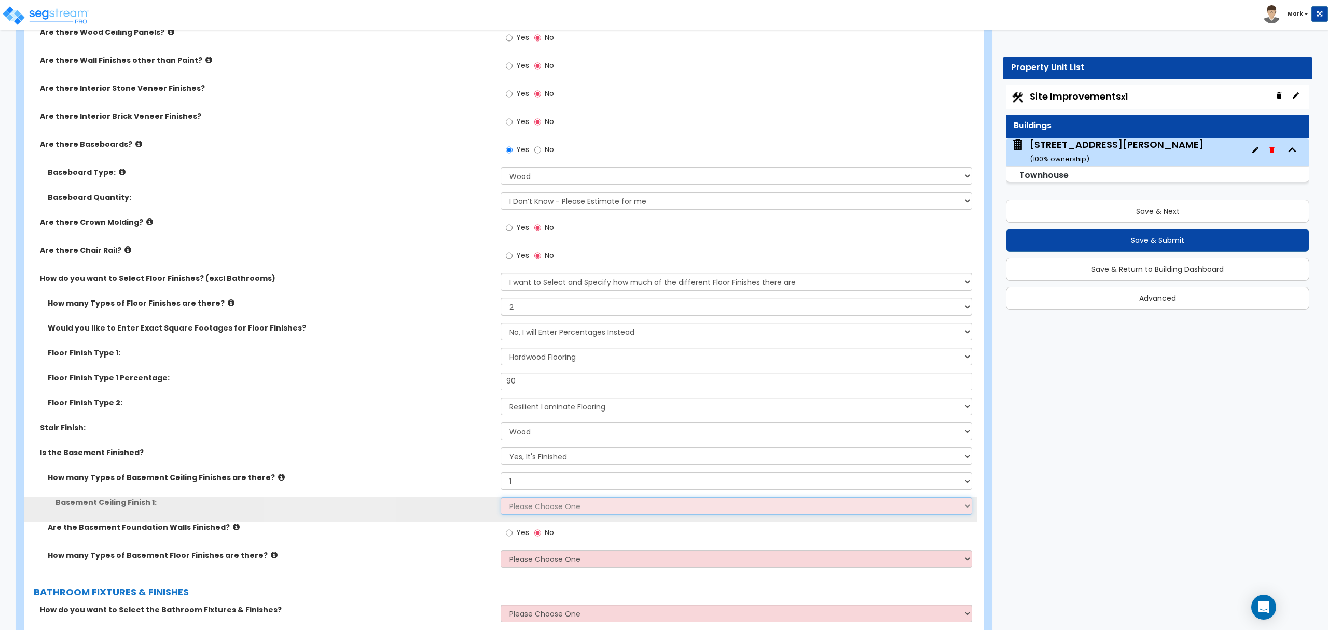
click at [537, 507] on select "Please Choose One Drop Ceiling Open Ceiling Drywall Ceiling" at bounding box center [736, 506] width 471 height 18
select select "1"
click at [501, 499] on select "Please Choose One Drop Ceiling Open Ceiling Drywall Ceiling" at bounding box center [736, 506] width 471 height 18
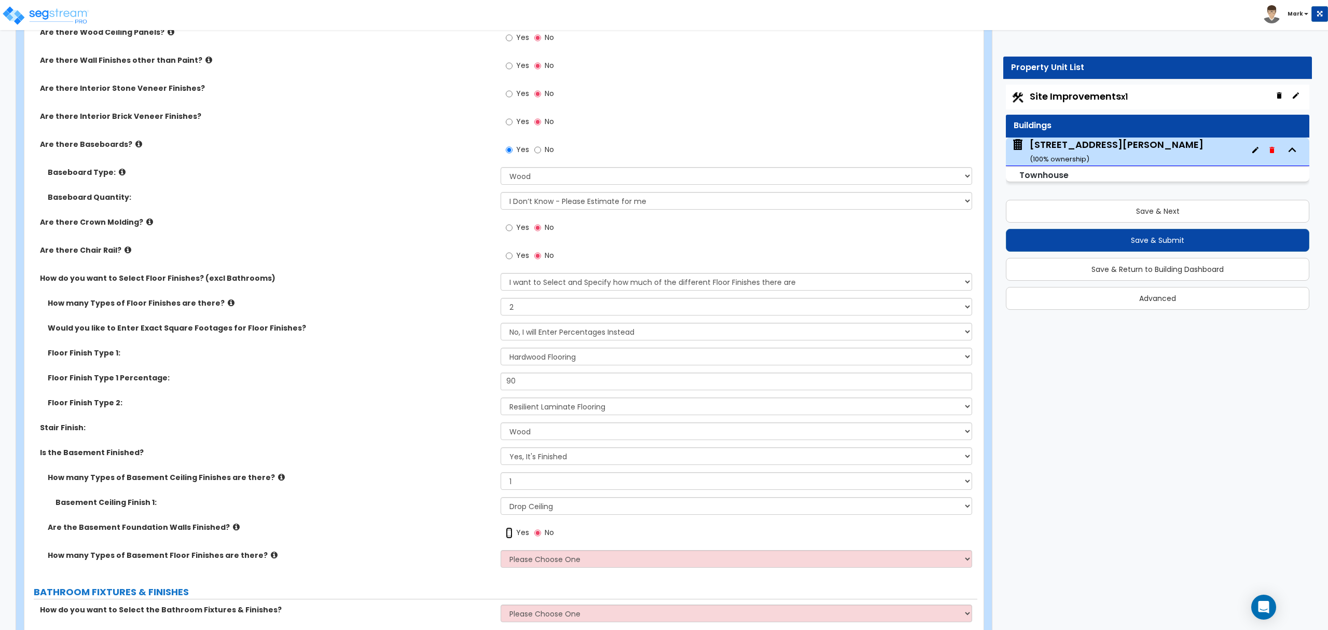
click at [509, 538] on input "Yes" at bounding box center [509, 532] width 7 height 11
radio input "true"
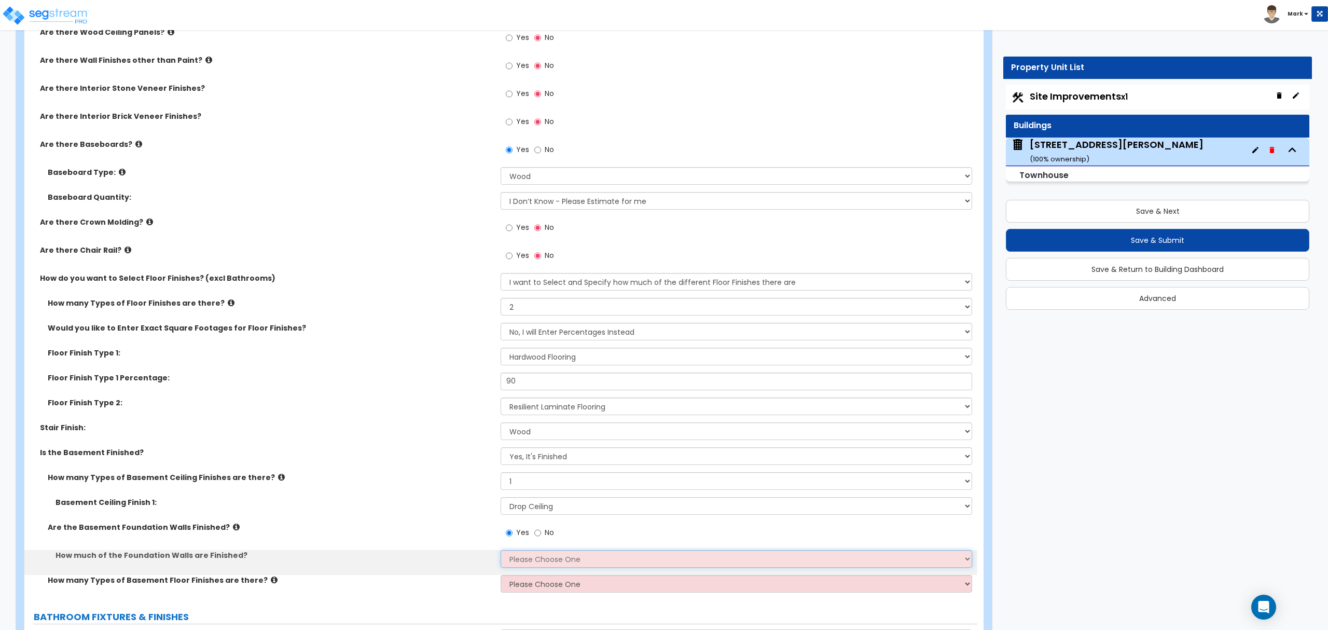
click at [519, 558] on select "Please Choose One Enter Percentage Enter Square Footage" at bounding box center [736, 559] width 471 height 18
select select "1"
click at [501, 551] on select "Please Choose One Enter Percentage Enter Square Footage" at bounding box center [736, 559] width 471 height 18
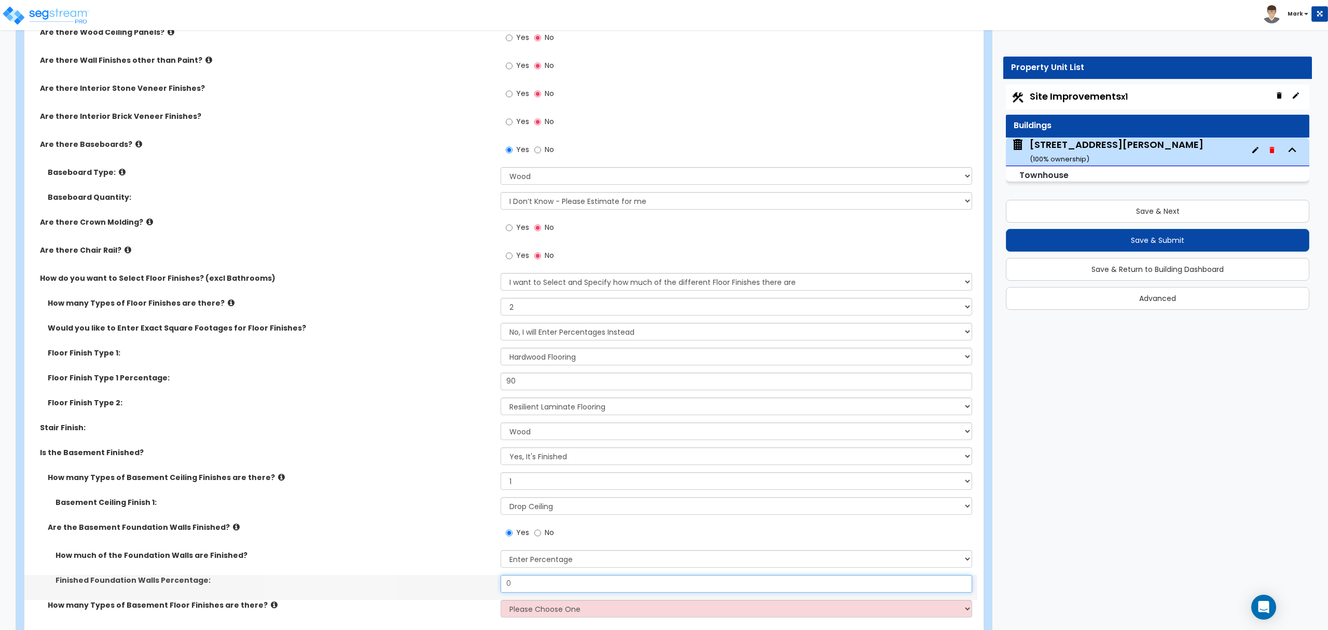
click at [525, 581] on input "0" at bounding box center [736, 584] width 471 height 18
type input "1"
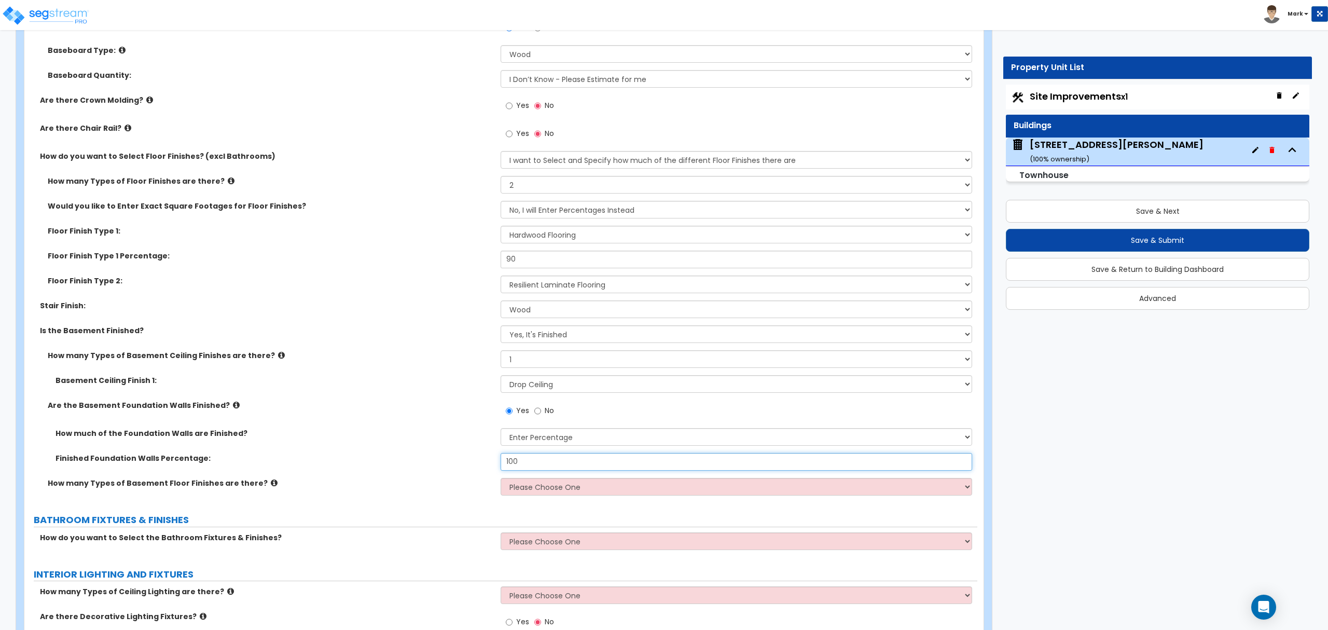
scroll to position [2011, 0]
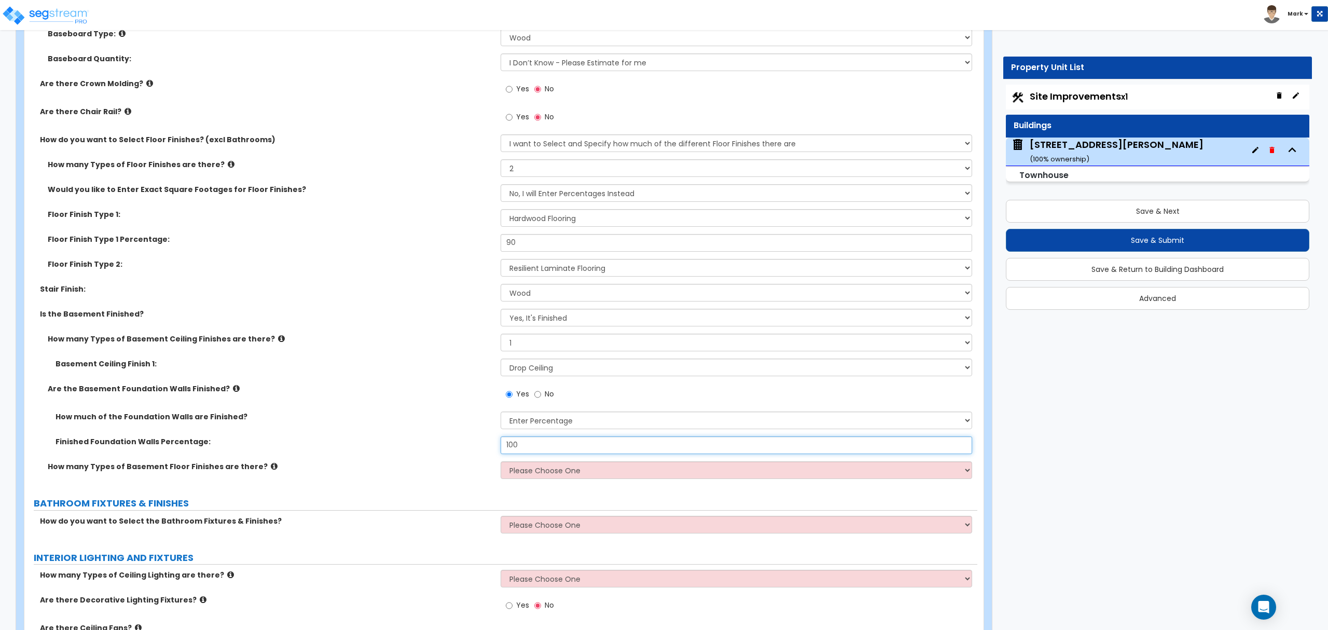
type input "100"
click at [530, 480] on div "How many Types of Basement Floor Finishes are there? Please Choose One 1 2 3" at bounding box center [500, 473] width 953 height 25
click at [581, 473] on select "Please Choose One 1 2 3" at bounding box center [736, 470] width 471 height 18
select select "1"
click at [501, 463] on select "Please Choose One 1 2 3" at bounding box center [736, 470] width 471 height 18
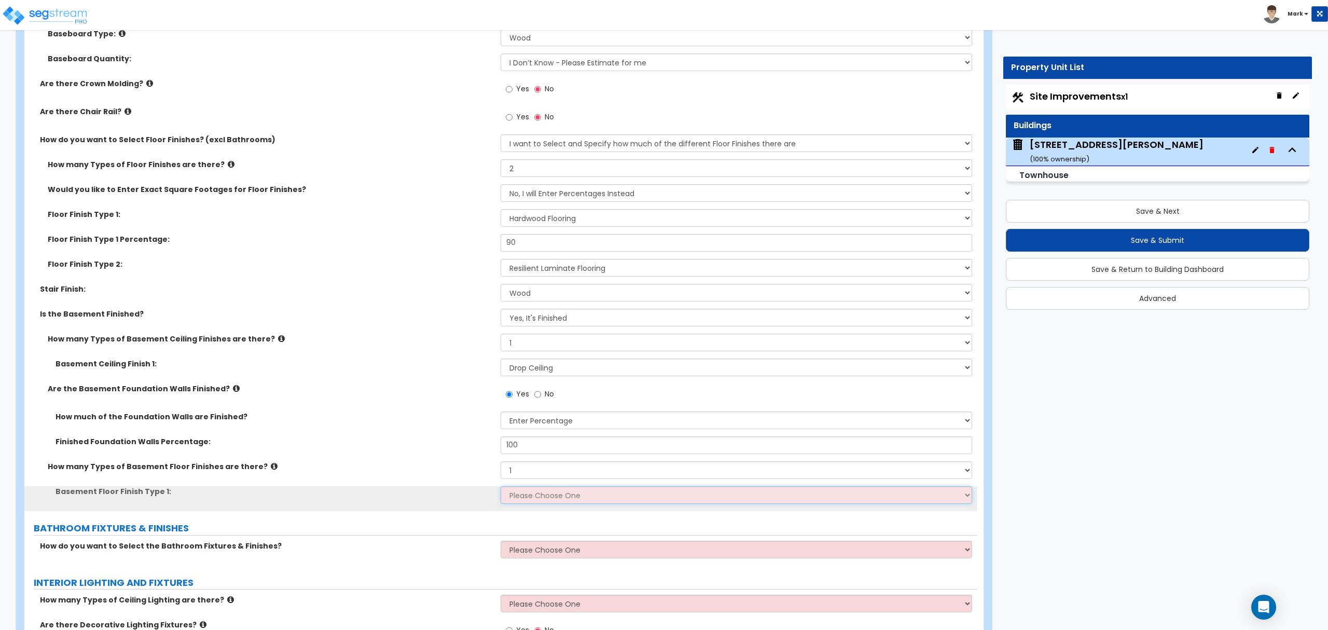
click at [566, 501] on select "Please Choose One Tile Wood Laminate VCT Sheet Carpet Sheet Vinyl Carpet Tile" at bounding box center [736, 495] width 471 height 18
select select "3"
click at [501, 488] on select "Please Choose One Tile Wood Laminate VCT Sheet Carpet Sheet Vinyl Carpet Tile" at bounding box center [736, 495] width 471 height 18
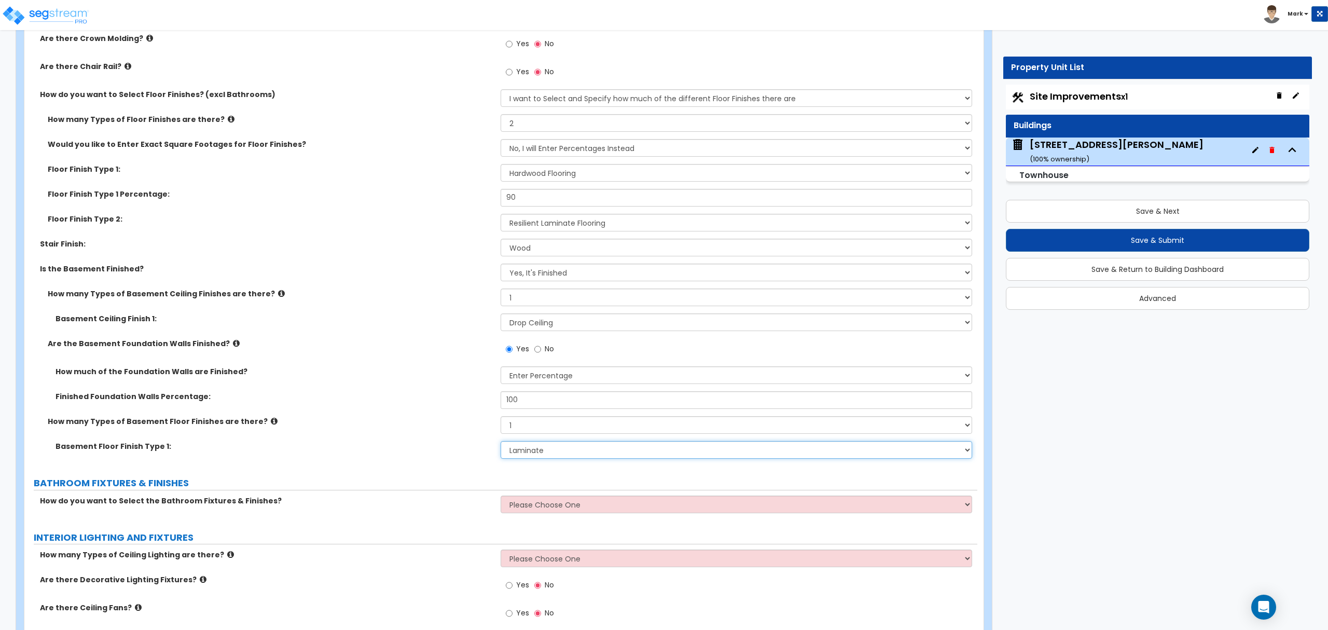
scroll to position [2080, 0]
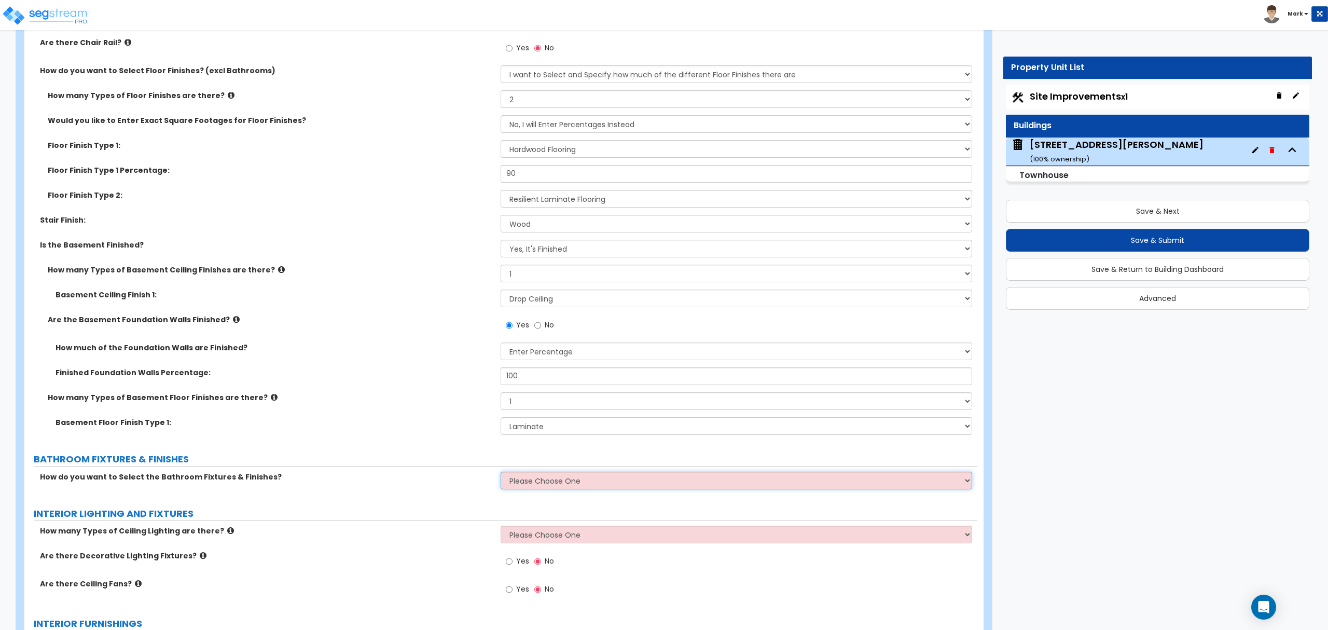
click at [540, 485] on select "Please Choose One I want to Select Fixtures and Finishes only for one Bath and …" at bounding box center [736, 481] width 471 height 18
select select "2"
click at [501, 473] on select "Please Choose One I want to Select Fixtures and Finishes only for one Bath and …" at bounding box center [736, 481] width 471 height 18
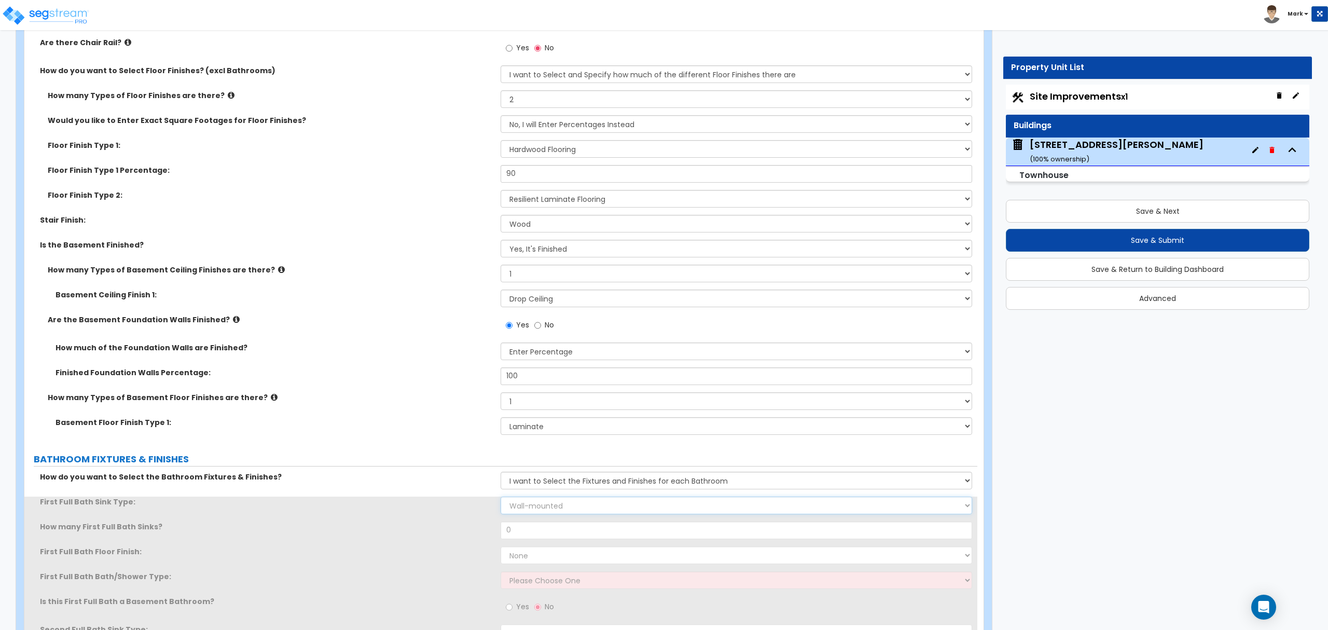
click at [559, 513] on select "Wall-mounted Pedestal-mounted Vanity-mounted" at bounding box center [736, 505] width 471 height 18
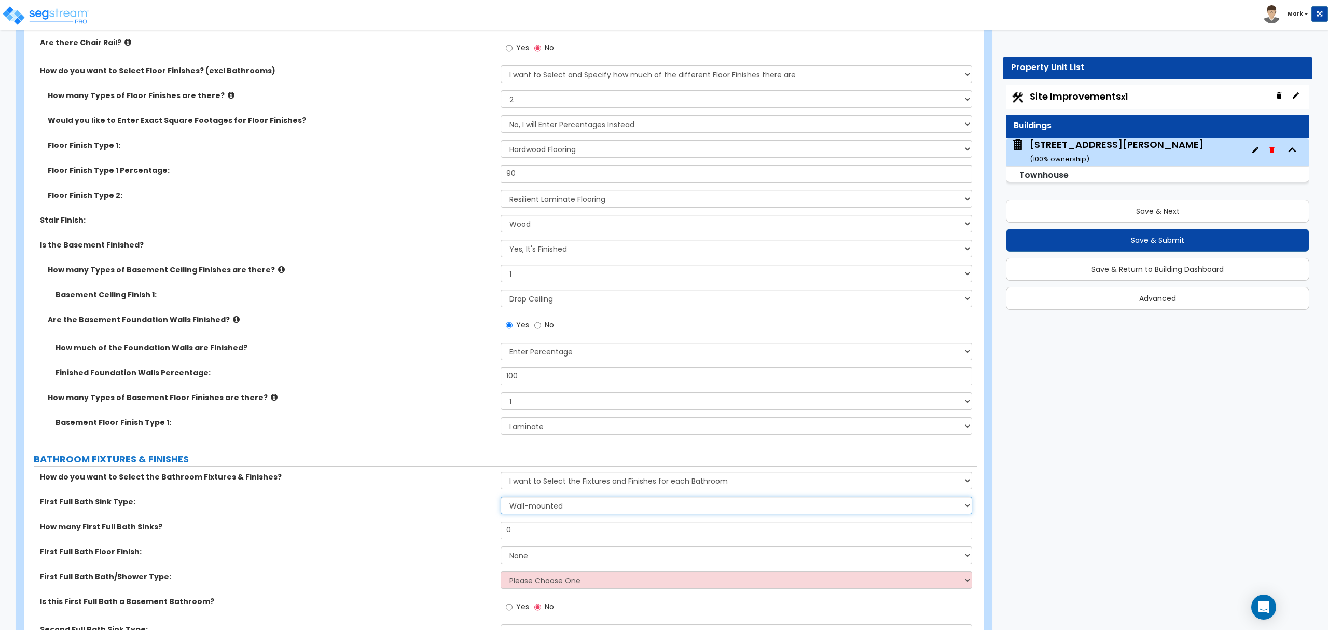
click at [559, 513] on select "Wall-mounted Pedestal-mounted Vanity-mounted" at bounding box center [736, 505] width 471 height 18
click at [561, 530] on input "0" at bounding box center [736, 530] width 471 height 18
drag, startPoint x: 561, startPoint y: 530, endPoint x: 548, endPoint y: 530, distance: 13.0
click at [561, 530] on input "0" at bounding box center [736, 530] width 471 height 18
type input "1"
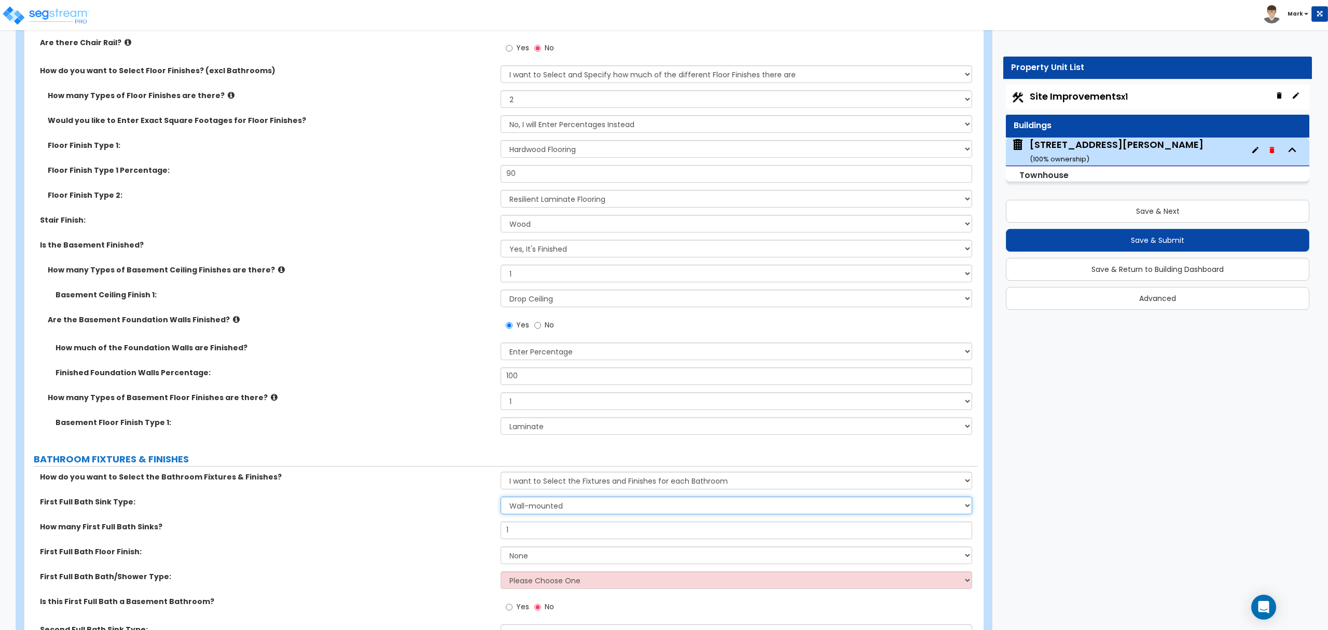
drag, startPoint x: 540, startPoint y: 515, endPoint x: 542, endPoint y: 507, distance: 8.2
click at [542, 507] on select "Wall-mounted Pedestal-mounted Vanity-mounted" at bounding box center [736, 505] width 471 height 18
select select "3"
click at [501, 498] on select "Wall-mounted Pedestal-mounted Vanity-mounted" at bounding box center [736, 505] width 471 height 18
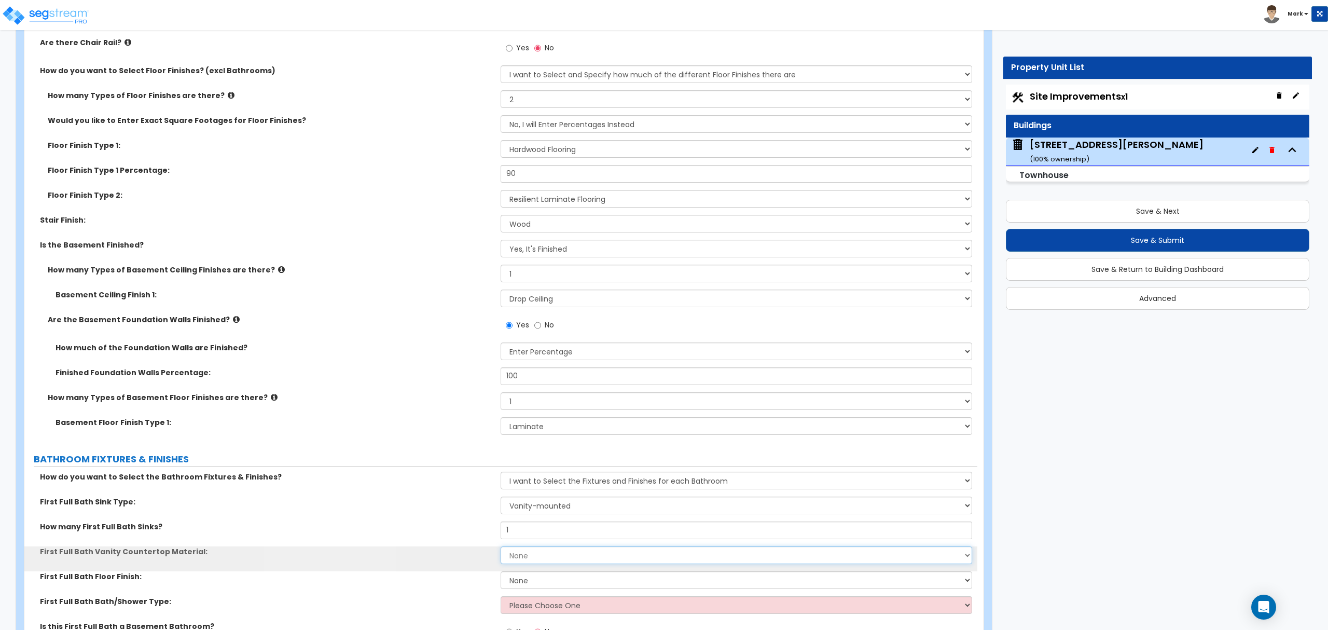
click at [552, 551] on select "None Plastic Laminate Solid Surface Stone Quartz Marble Tile Wood Stainless Ste…" at bounding box center [736, 555] width 471 height 18
select select "2"
click at [501, 548] on select "None Plastic Laminate Solid Surface Stone Quartz Marble Tile Wood Stainless Ste…" at bounding box center [736, 555] width 471 height 18
click at [530, 581] on select "None Tile Flooring Hardwood Flooring Resilient Laminate Flooring VCT Flooring S…" at bounding box center [736, 580] width 471 height 18
select select "1"
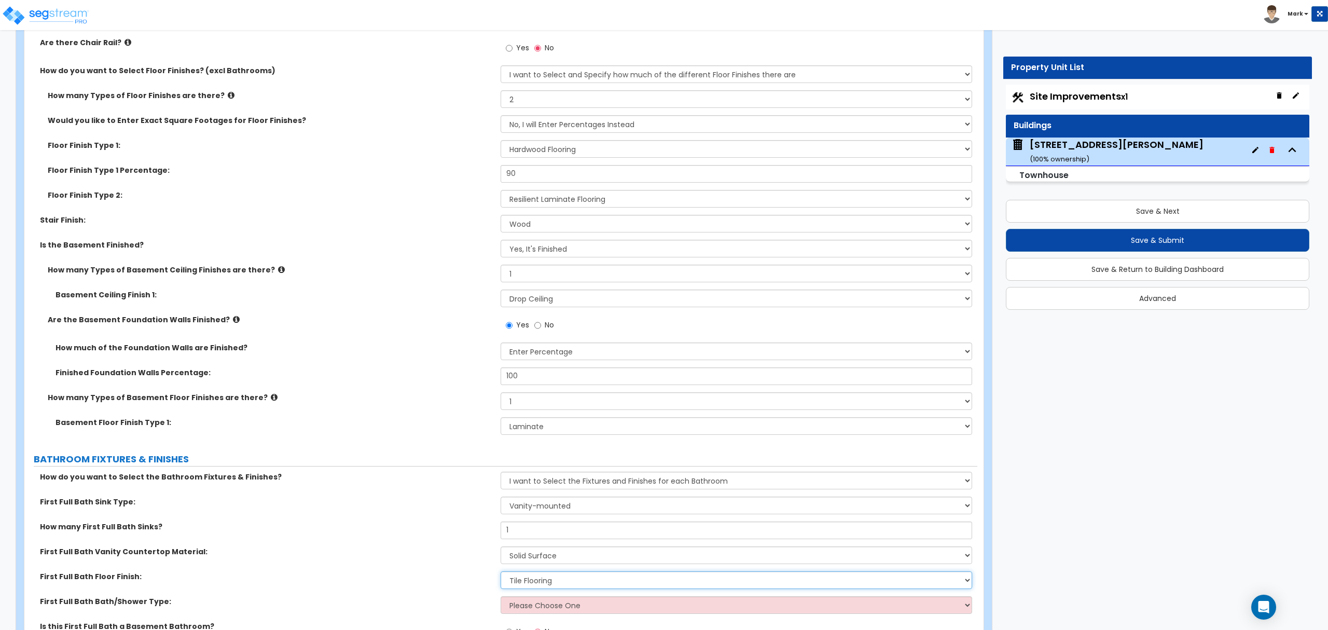
click at [501, 573] on select "None Tile Flooring Hardwood Flooring Resilient Laminate Flooring VCT Flooring S…" at bounding box center [736, 580] width 471 height 18
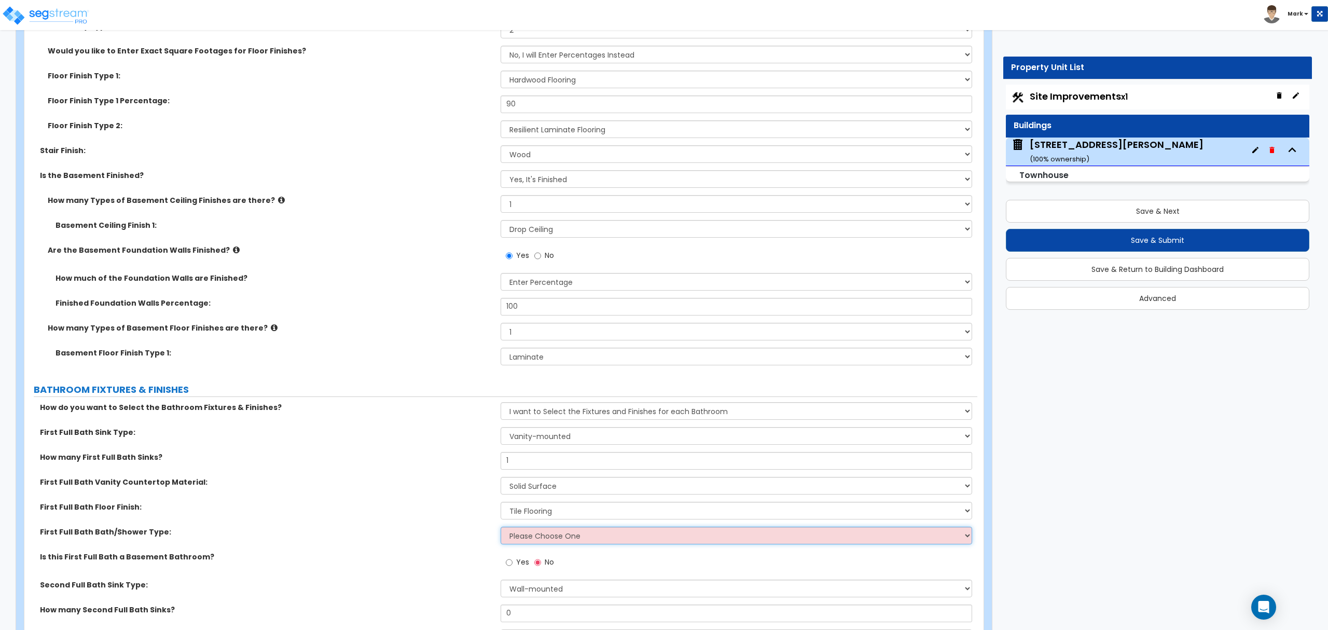
click at [561, 534] on select "Please Choose One Standalone Shower Bathtub - Shower Combo" at bounding box center [736, 536] width 471 height 18
select select "2"
click at [501, 529] on select "Please Choose One Standalone Shower Bathtub - Shower Combo" at bounding box center [736, 536] width 471 height 18
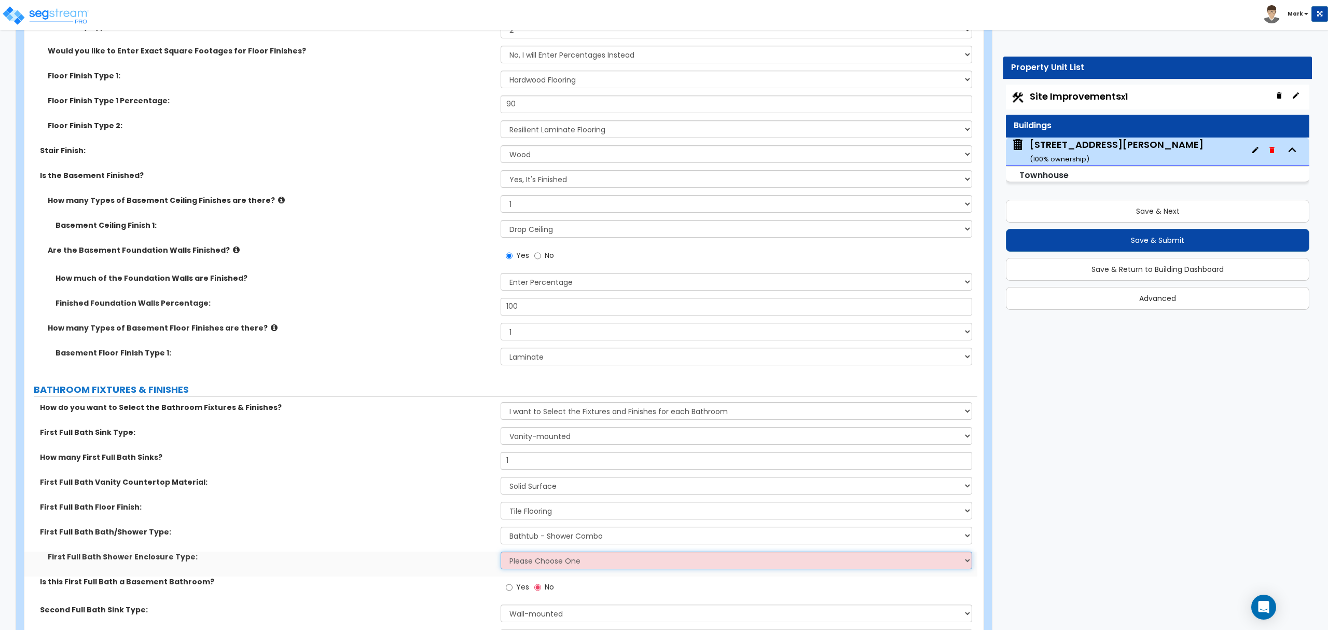
click at [554, 566] on select "Please Choose One Curtain & Rod Glass Sliding Doors Glass Hinged Doors" at bounding box center [736, 560] width 471 height 18
select select "1"
click at [501, 554] on select "Please Choose One Curtain & Rod Glass Sliding Doors Glass Hinged Doors" at bounding box center [736, 560] width 471 height 18
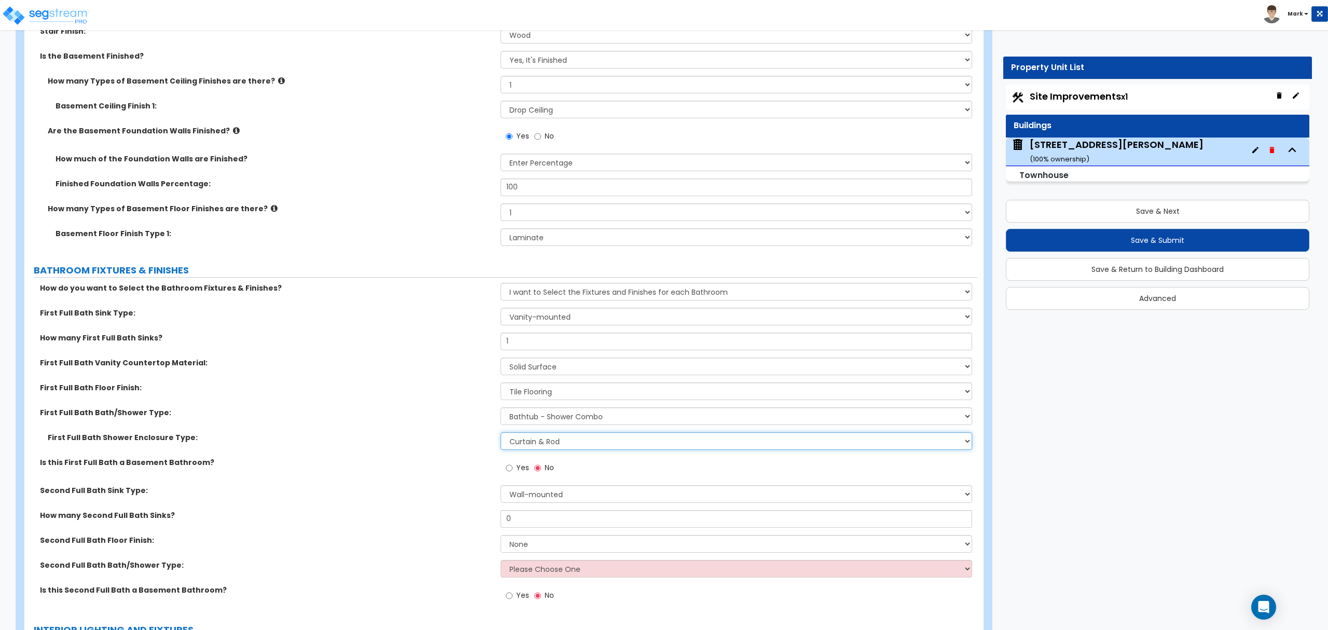
scroll to position [2288, 0]
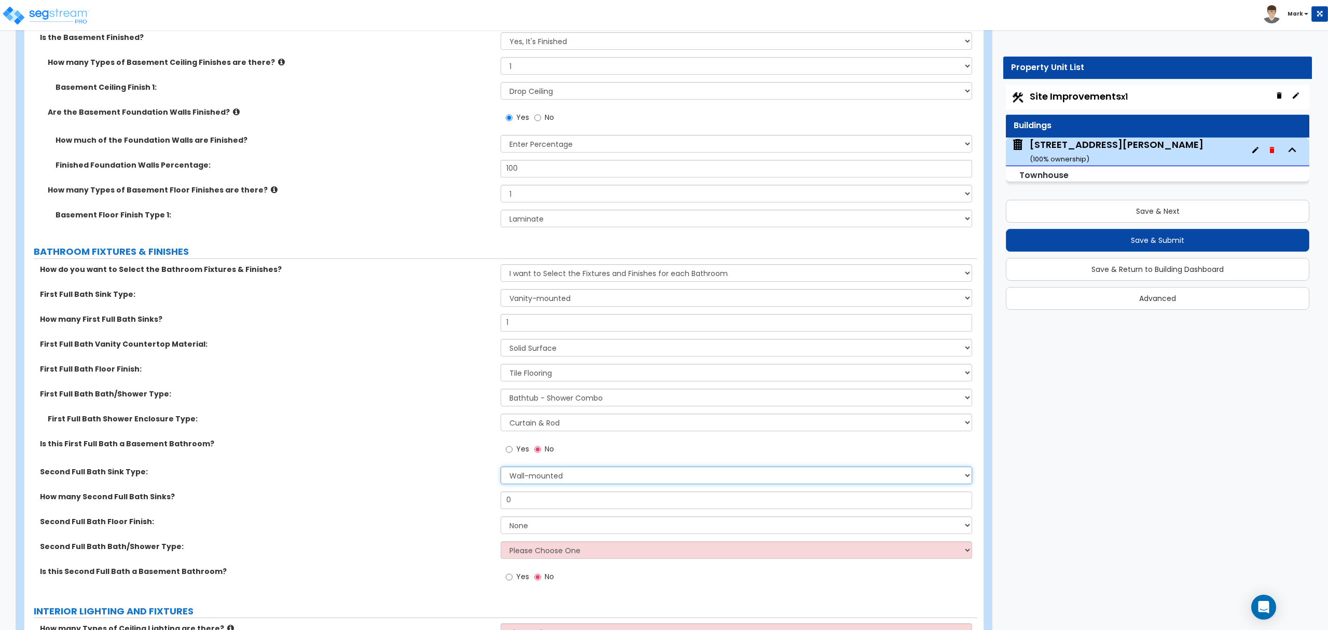
click at [528, 482] on select "Wall-mounted Pedestal-mounted Vanity-mounted" at bounding box center [736, 475] width 471 height 18
select select "3"
click at [501, 468] on select "Wall-mounted Pedestal-mounted Vanity-mounted" at bounding box center [736, 475] width 471 height 18
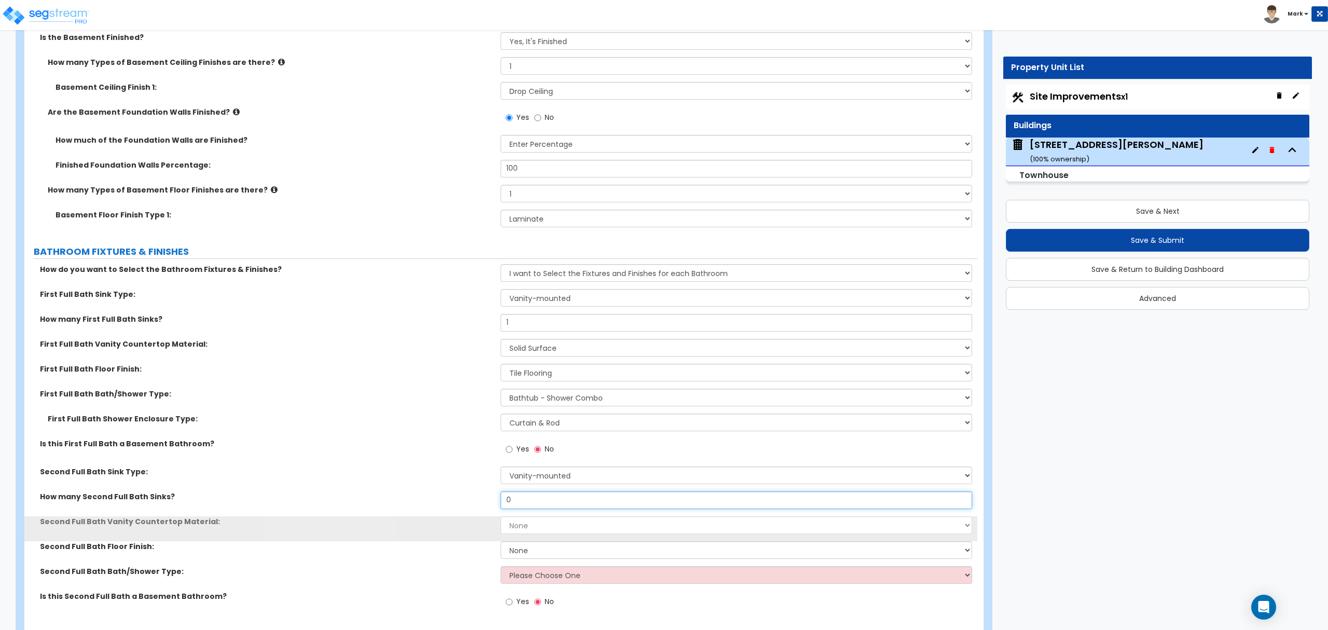
click at [530, 501] on input "0" at bounding box center [736, 500] width 471 height 18
click at [530, 500] on input "0" at bounding box center [736, 500] width 471 height 18
type input "1"
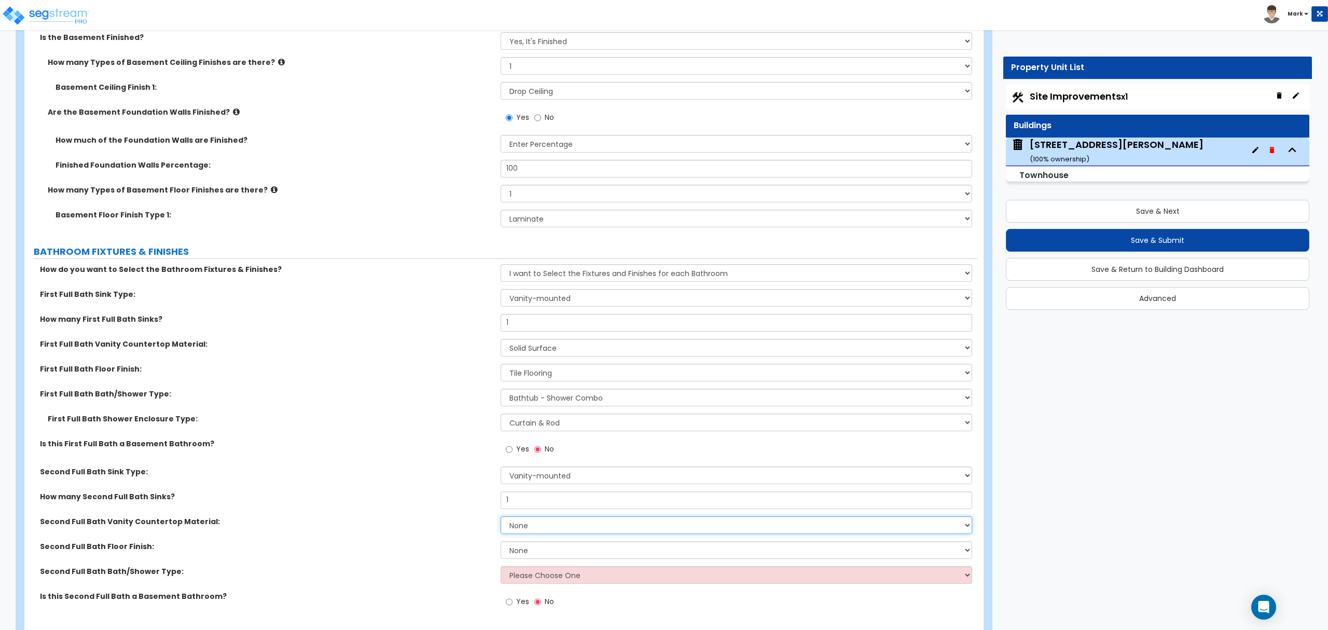
click at [536, 524] on select "None Plastic Laminate Solid Surface Stone Quartz Marble Tile Wood Stainless Ste…" at bounding box center [736, 525] width 471 height 18
select select "2"
click at [501, 518] on select "None Plastic Laminate Solid Surface Stone Quartz Marble Tile Wood Stainless Ste…" at bounding box center [736, 525] width 471 height 18
click at [533, 555] on select "None Tile Flooring Hardwood Flooring Resilient Laminate Flooring VCT Flooring S…" at bounding box center [736, 550] width 471 height 18
select select "1"
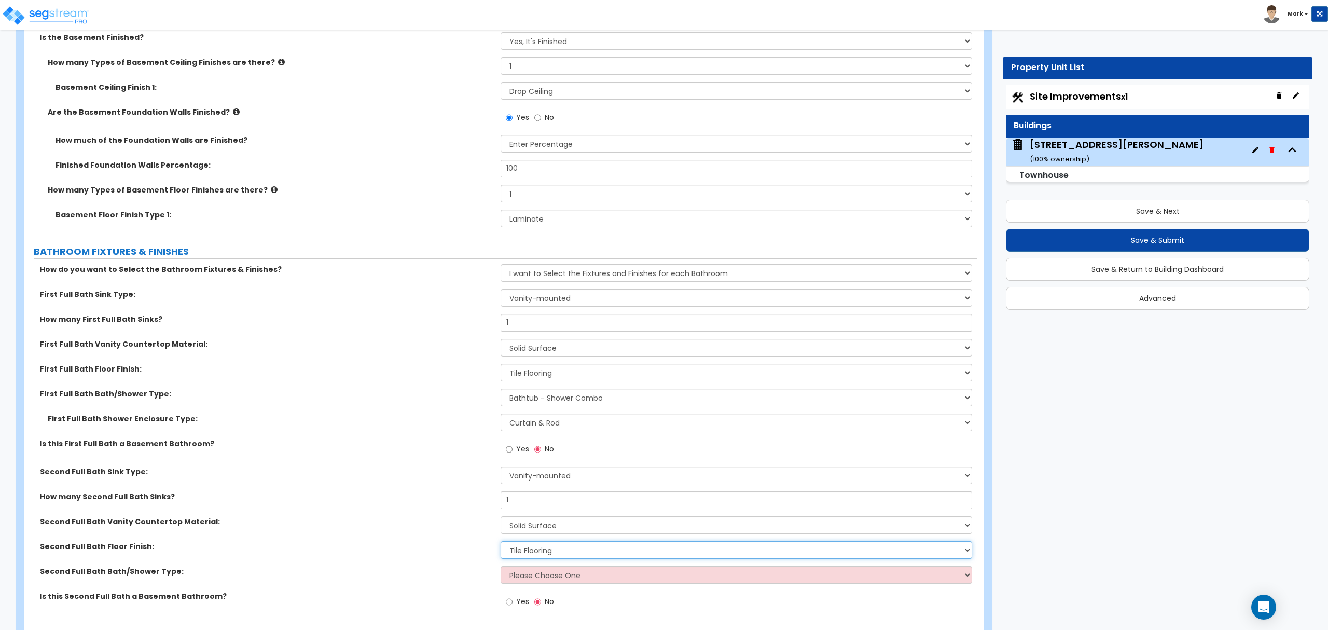
click at [501, 543] on select "None Tile Flooring Hardwood Flooring Resilient Laminate Flooring VCT Flooring S…" at bounding box center [736, 550] width 471 height 18
click at [534, 573] on select "Please Choose One Standalone Shower Bathtub - Shower Combo" at bounding box center [736, 575] width 471 height 18
select select "2"
click at [501, 568] on select "Please Choose One Standalone Shower Bathtub - Shower Combo" at bounding box center [736, 575] width 471 height 18
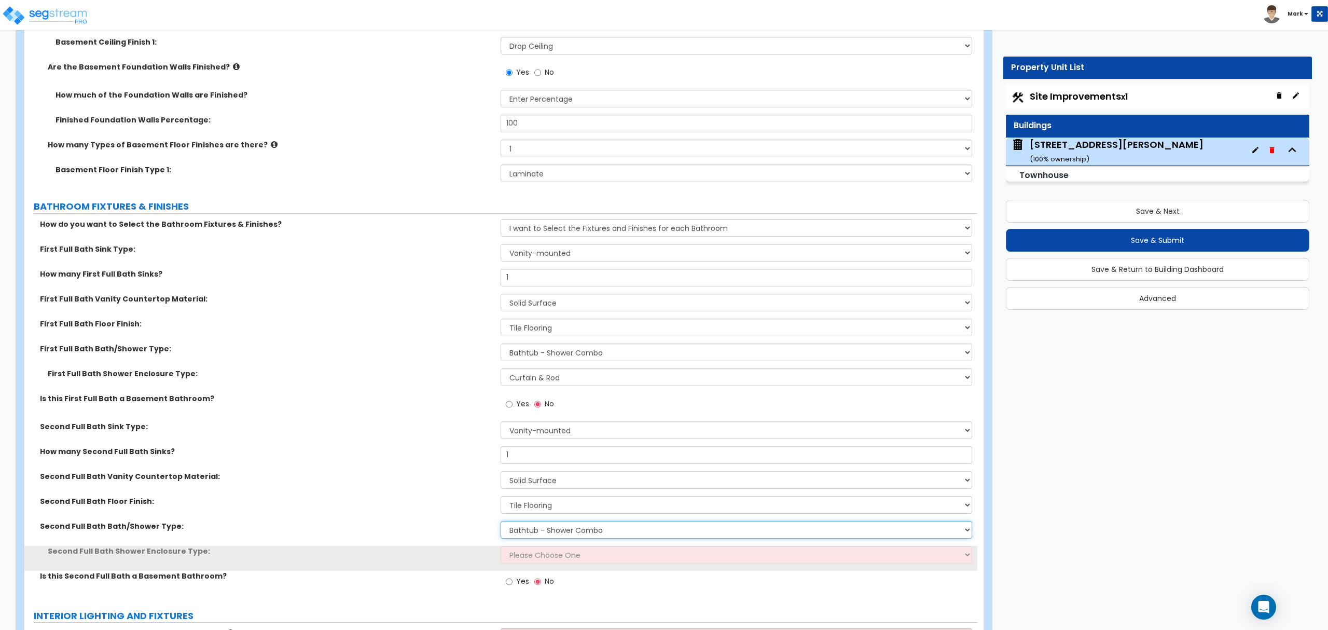
scroll to position [2357, 0]
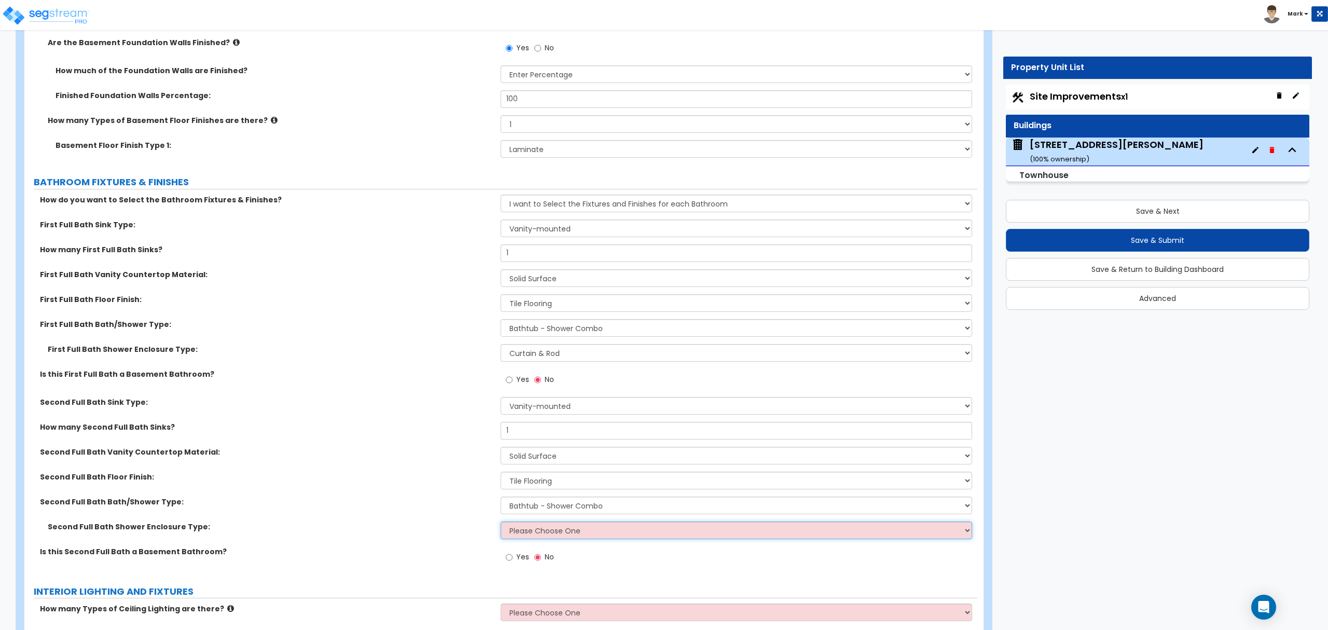
click at [543, 530] on select "Please Choose One Curtain & Rod Glass Sliding Doors Glass Hinged Doors" at bounding box center [736, 530] width 471 height 18
select select "1"
click at [501, 523] on select "Please Choose One Curtain & Rod Glass Sliding Doors Glass Hinged Doors" at bounding box center [736, 530] width 471 height 18
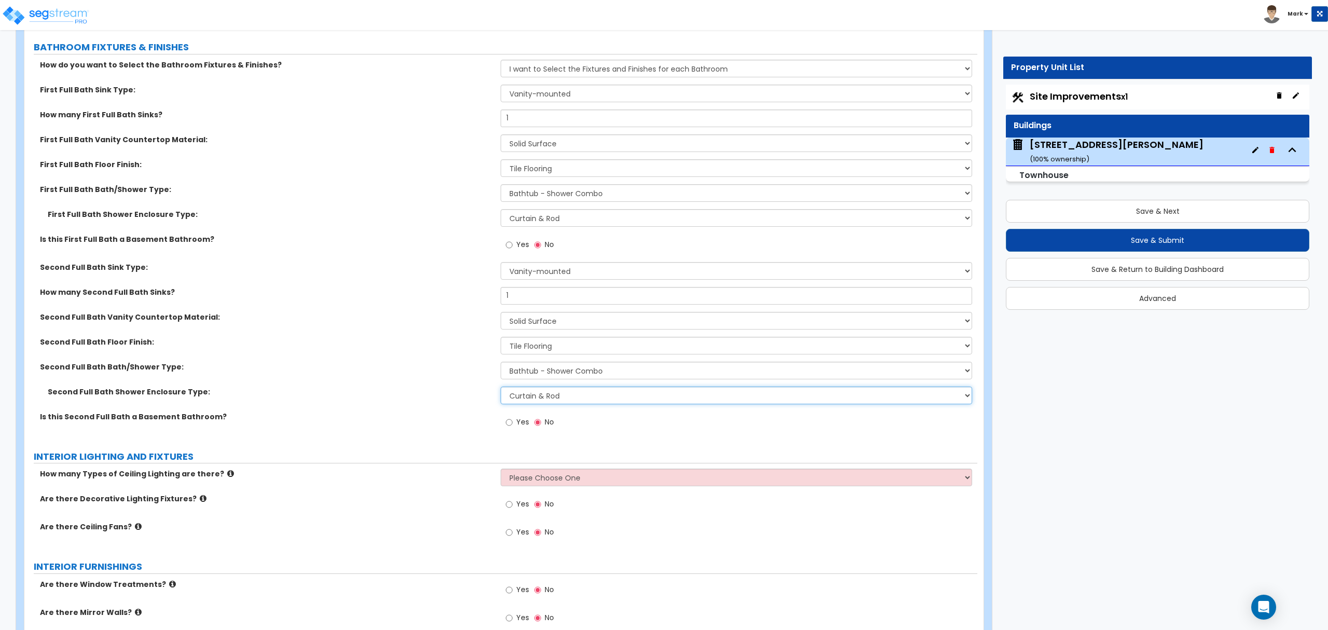
scroll to position [2495, 0]
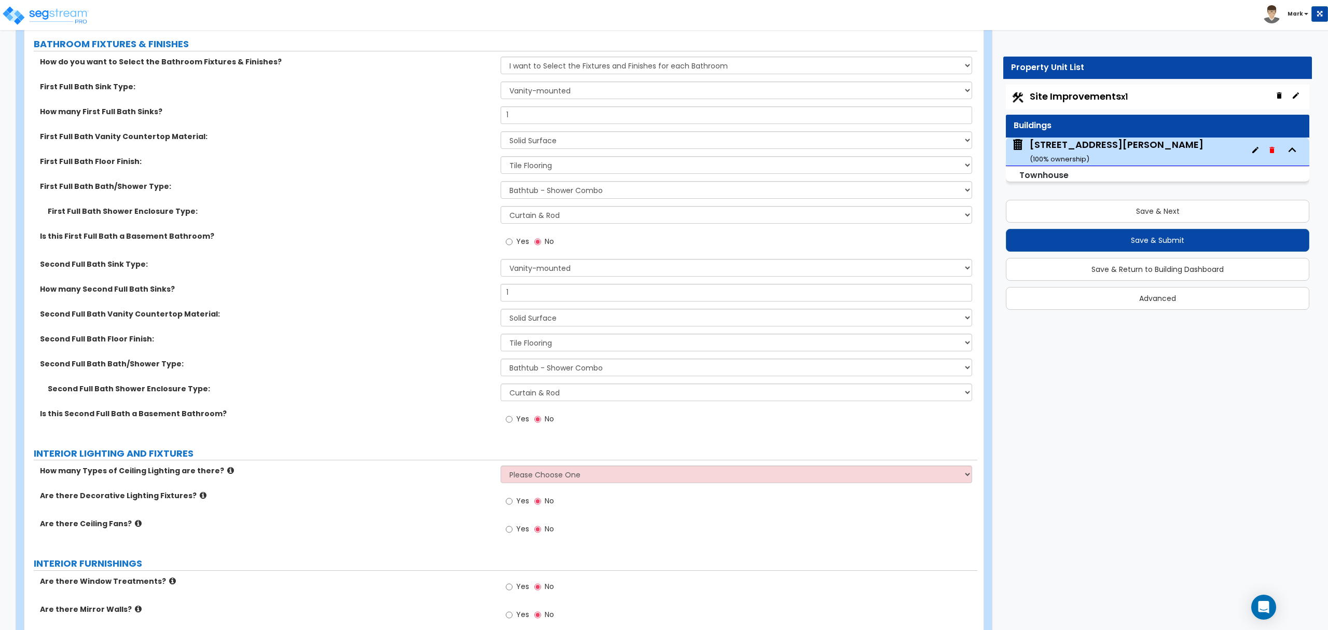
click at [523, 424] on span "Yes" at bounding box center [522, 418] width 13 height 10
click at [513, 424] on input "Yes" at bounding box center [509, 418] width 7 height 11
radio input "true"
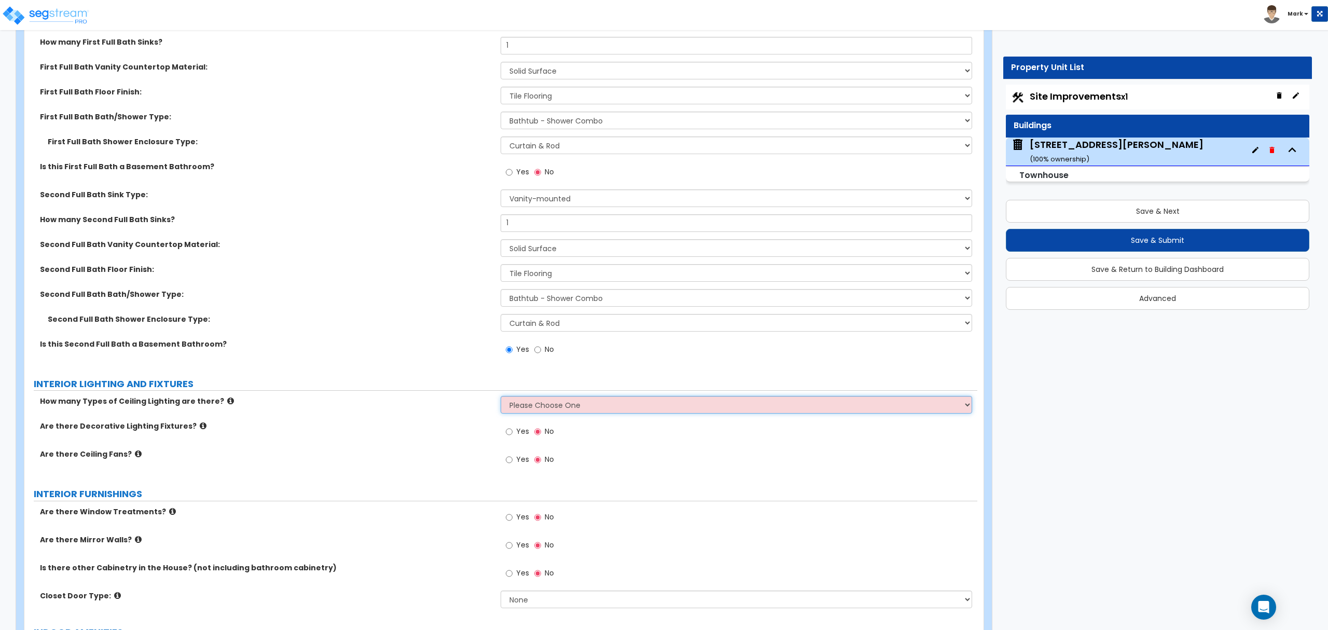
click at [529, 401] on select "Please Choose One 1 2 3" at bounding box center [736, 405] width 471 height 18
select select "1"
click at [501, 398] on select "Please Choose One 1 2 3" at bounding box center [736, 405] width 471 height 18
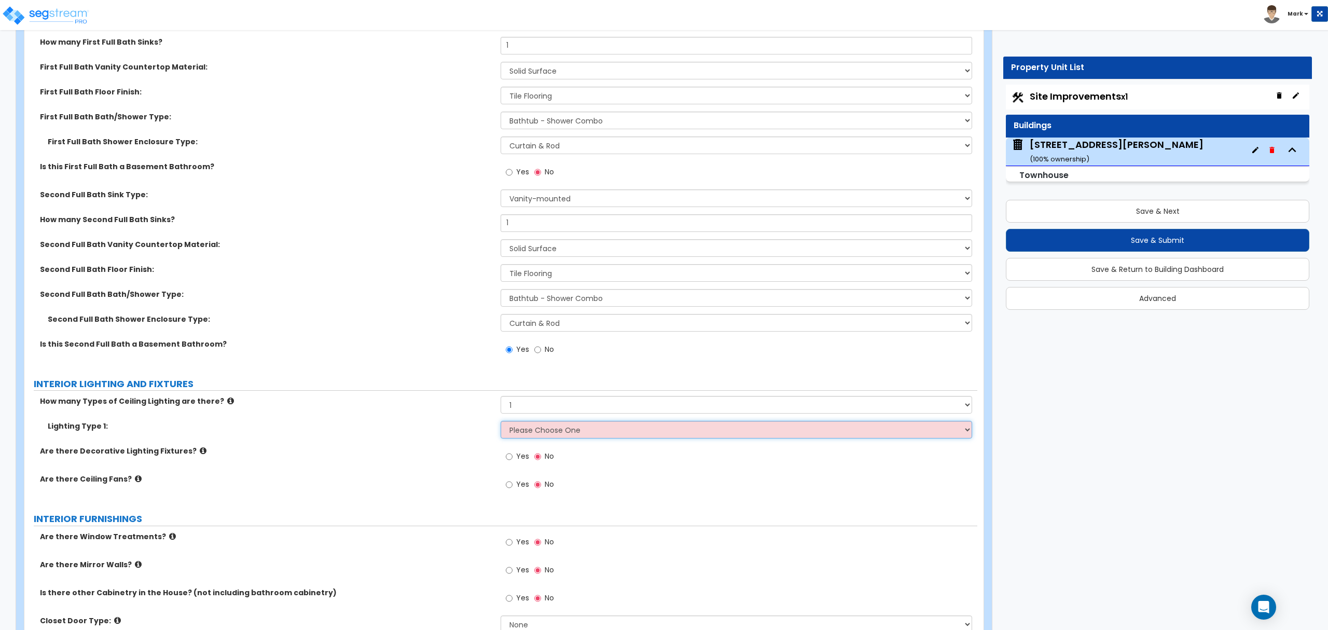
click at [526, 436] on select "Please Choose One LED Surface-Mounted LED Recessed Fluorescent Surface-Mounted …" at bounding box center [736, 430] width 471 height 18
select select "1"
click at [501, 423] on select "Please Choose One LED Surface-Mounted LED Recessed Fluorescent Surface-Mounted …" at bounding box center [736, 430] width 471 height 18
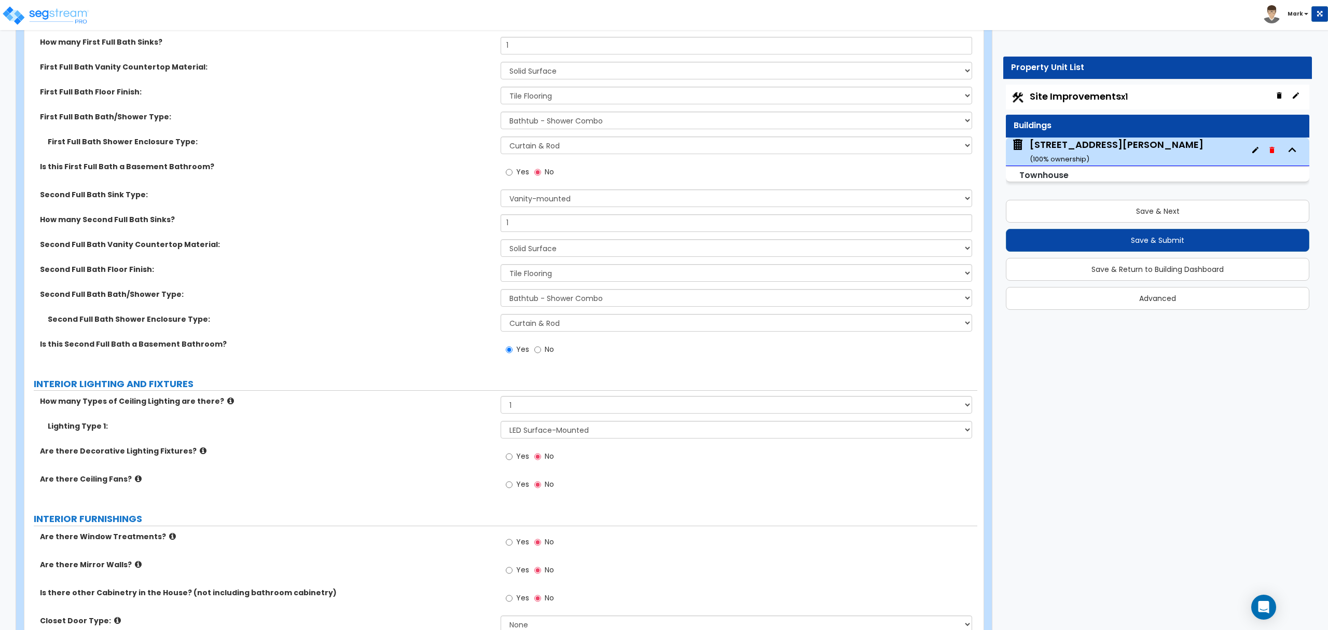
click at [526, 489] on span "Yes" at bounding box center [522, 484] width 13 height 10
click at [513, 490] on input "Yes" at bounding box center [509, 484] width 7 height 11
radio input "true"
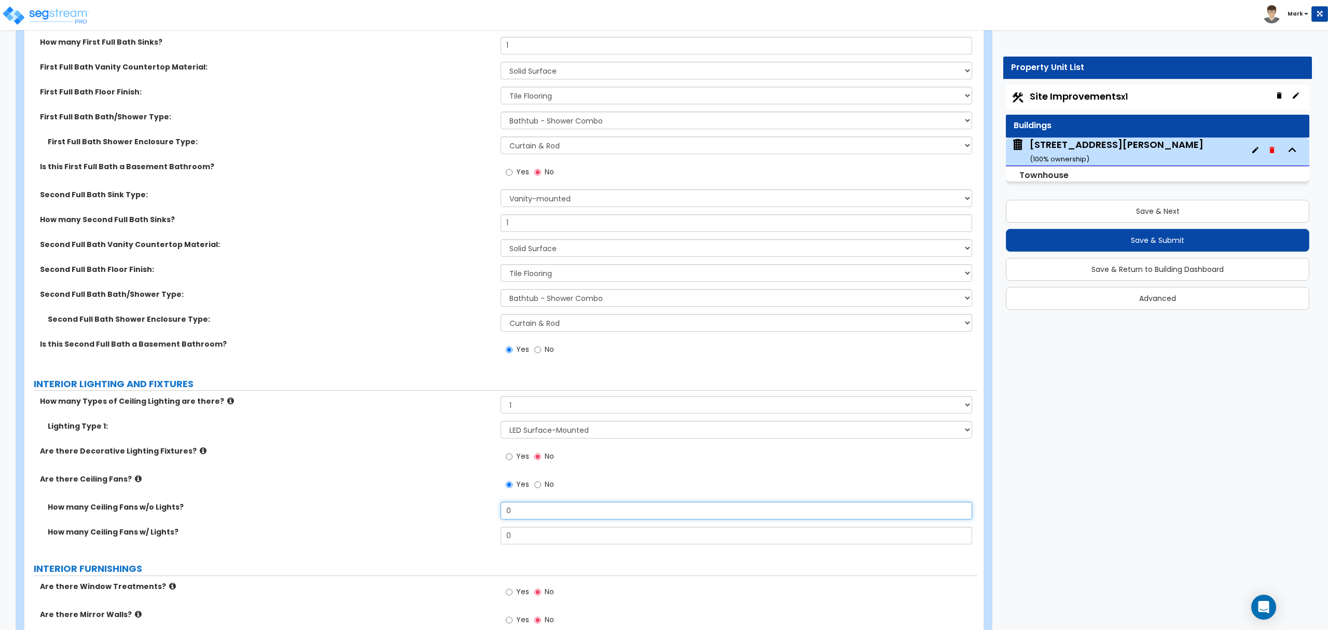
click at [523, 515] on input "0" at bounding box center [736, 511] width 471 height 18
click at [522, 515] on input "0" at bounding box center [736, 511] width 471 height 18
click at [550, 515] on input "0" at bounding box center [736, 511] width 471 height 18
click at [548, 515] on input "0" at bounding box center [736, 511] width 471 height 18
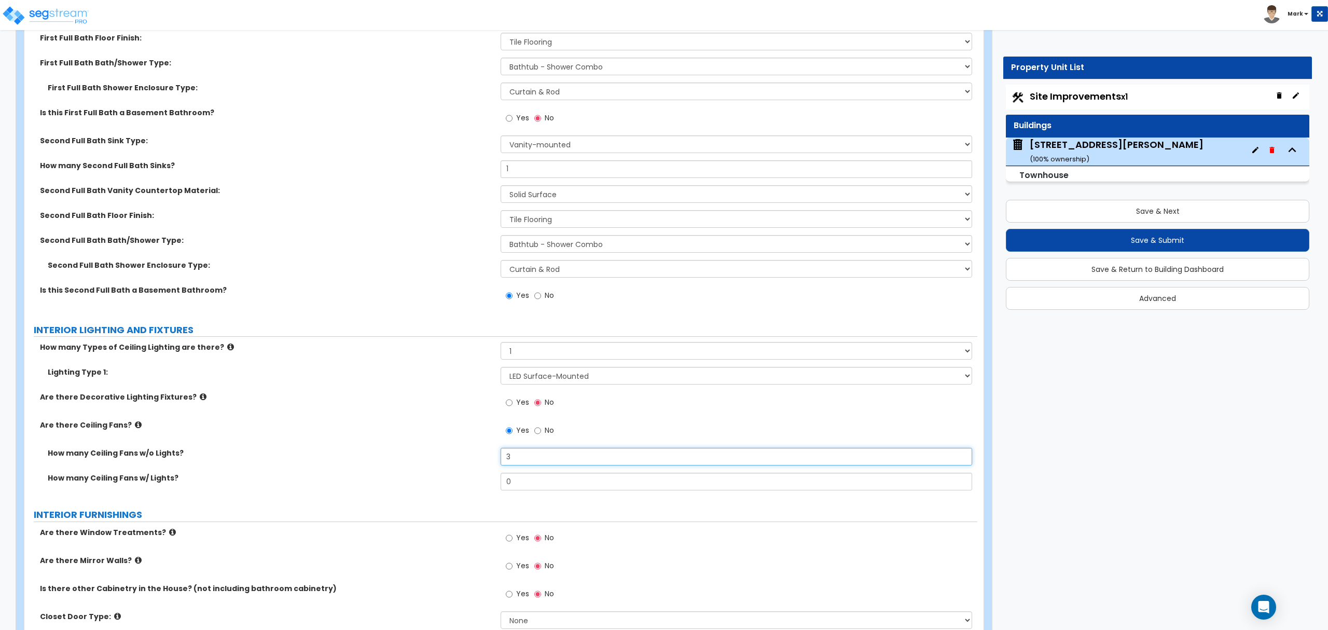
scroll to position [2703, 0]
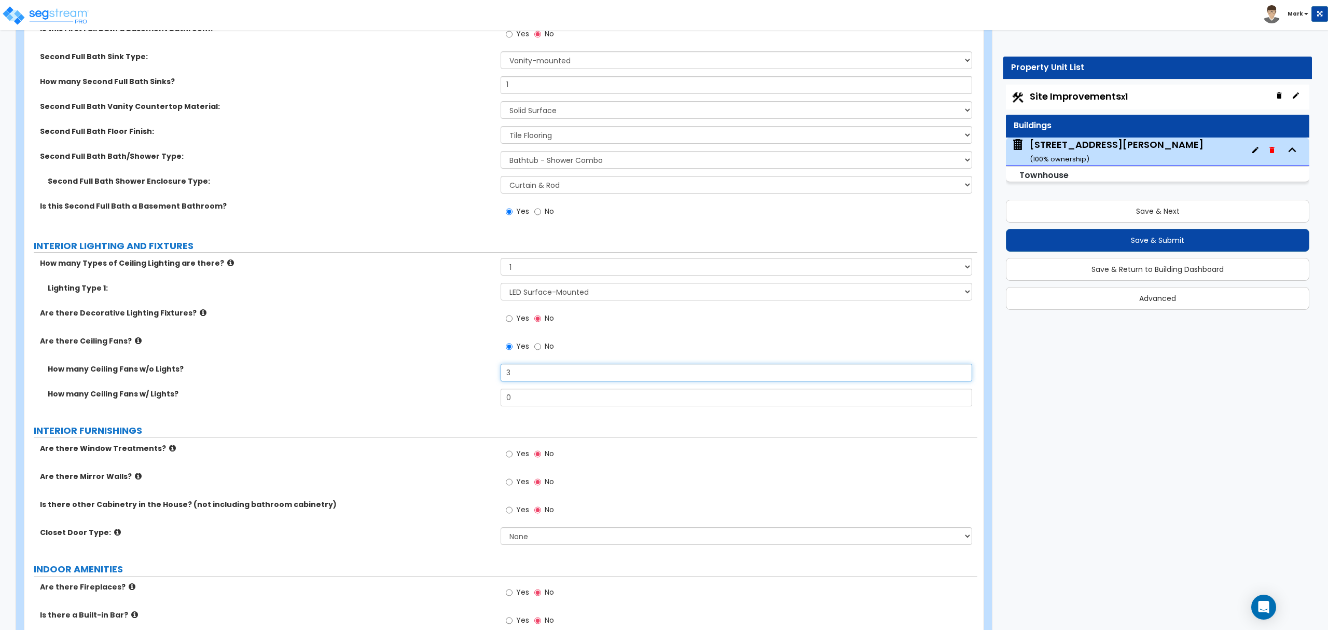
type input "3"
click at [513, 455] on label "Yes" at bounding box center [517, 455] width 23 height 18
click at [513, 455] on input "Yes" at bounding box center [509, 453] width 7 height 11
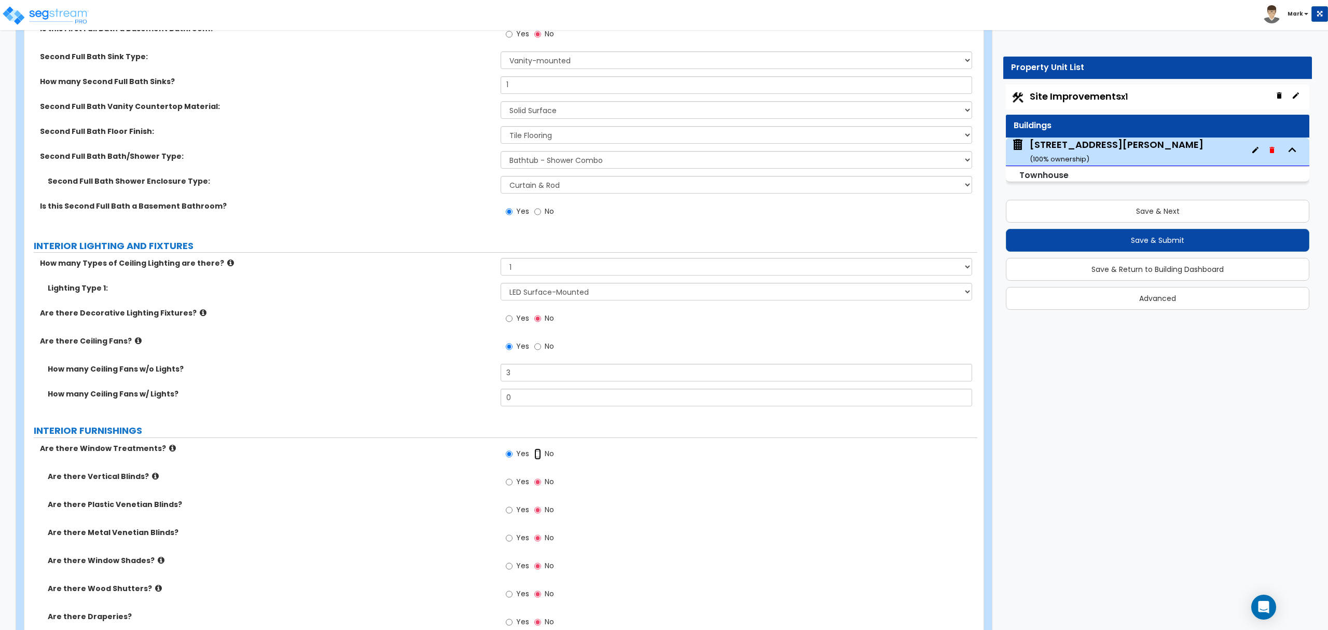
click at [536, 457] on input "No" at bounding box center [537, 453] width 7 height 11
radio input "false"
radio input "true"
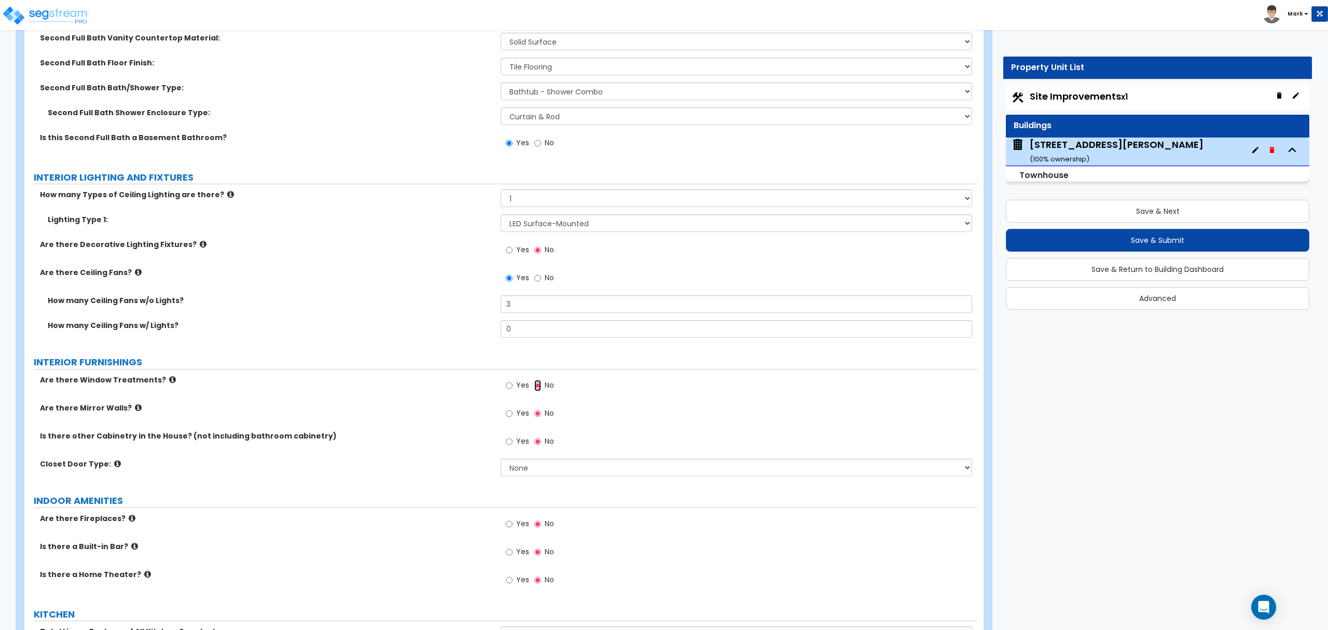
scroll to position [2772, 0]
click at [530, 475] on select "None Bi-fold Louvered Doors Bi-fold Panel Doors Sliding Doors Hinged Wood Door" at bounding box center [736, 467] width 471 height 18
select select "3"
click at [501, 460] on select "None Bi-fold Louvered Doors Bi-fold Panel Doors Sliding Doors Hinged Wood Door" at bounding box center [736, 467] width 471 height 18
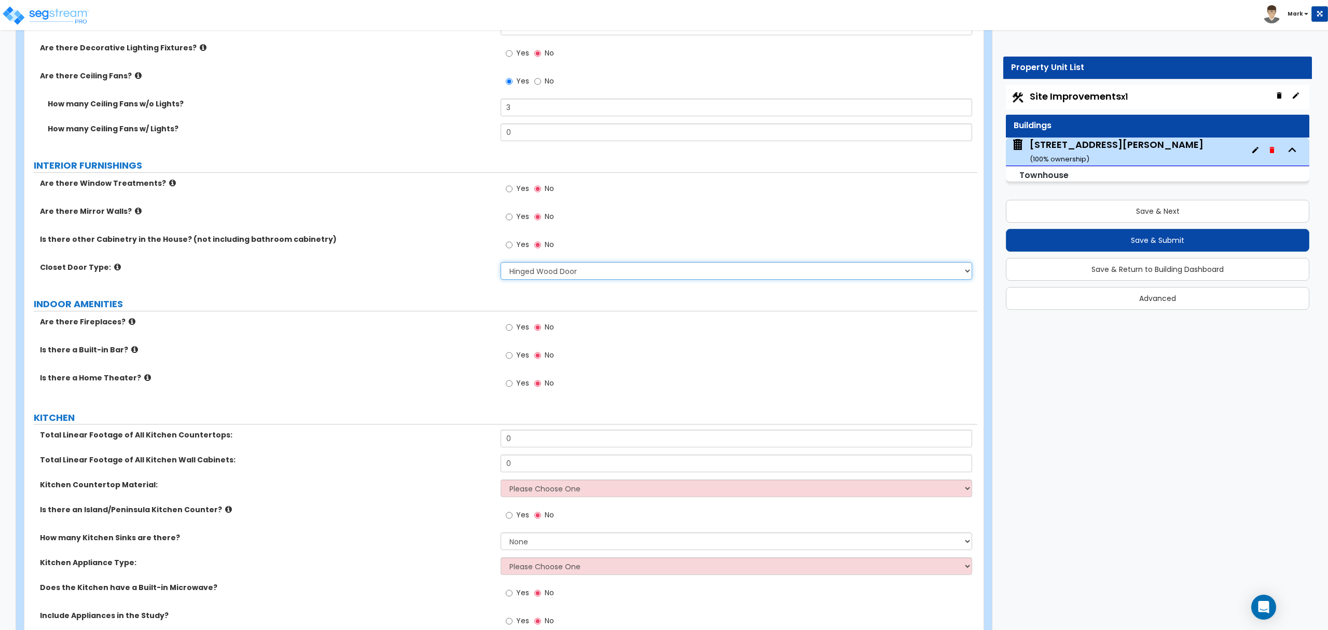
scroll to position [2980, 0]
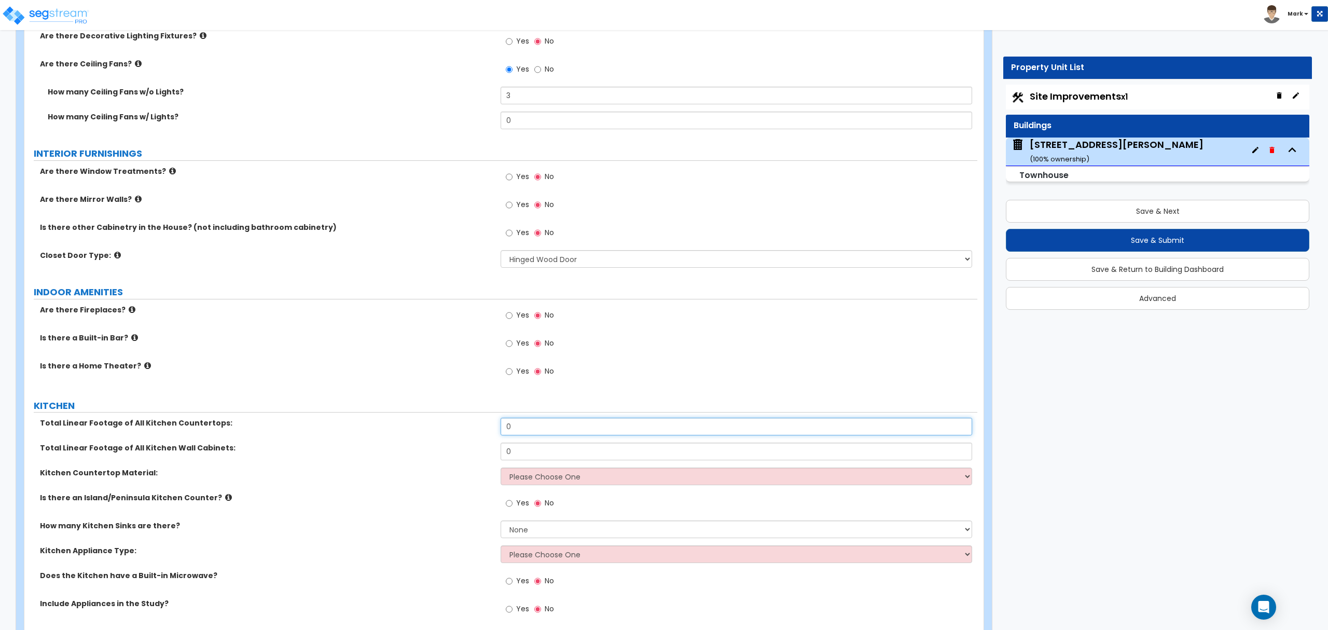
click at [513, 434] on input "0" at bounding box center [736, 427] width 471 height 18
type input "12"
click at [541, 490] on div "Kitchen Countertop Material: Please Choose One Plastic Laminate Solid Surface S…" at bounding box center [500, 479] width 953 height 25
click at [538, 484] on select "Please Choose One Plastic Laminate Solid Surface Stone Quartz Marble Tile Wood …" at bounding box center [736, 476] width 471 height 18
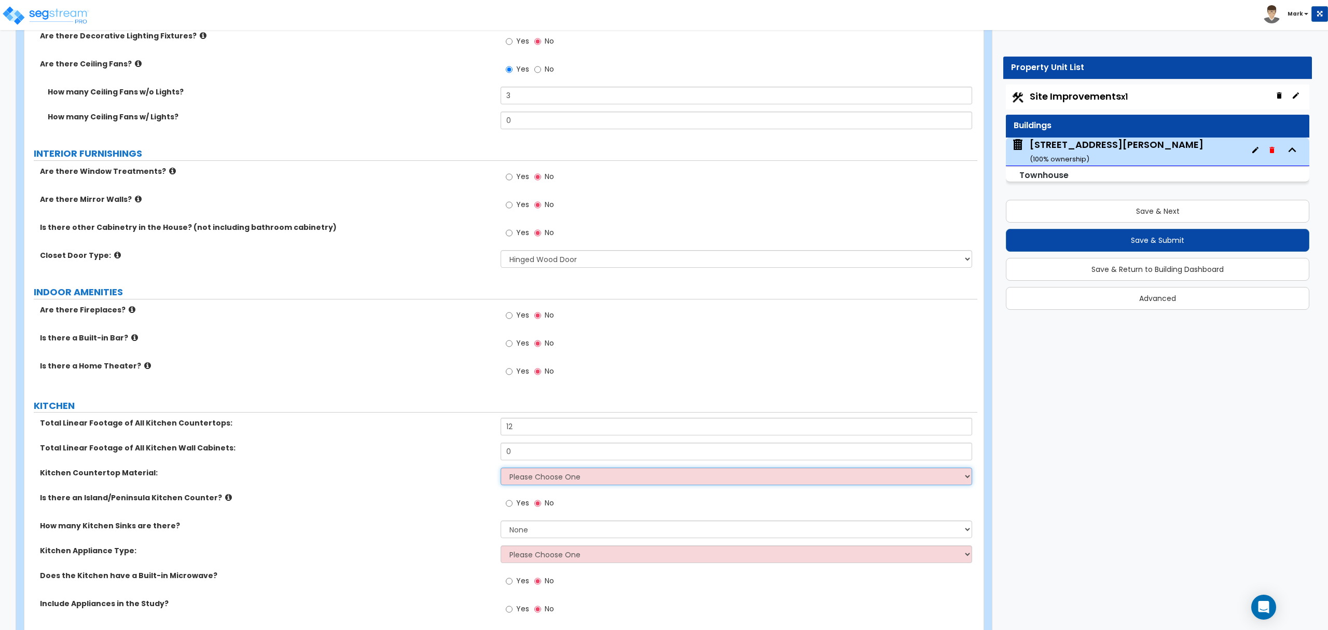
select select "1"
click at [501, 471] on select "Please Choose One Plastic Laminate Solid Surface Stone Quartz Marble Tile Wood …" at bounding box center [736, 476] width 471 height 18
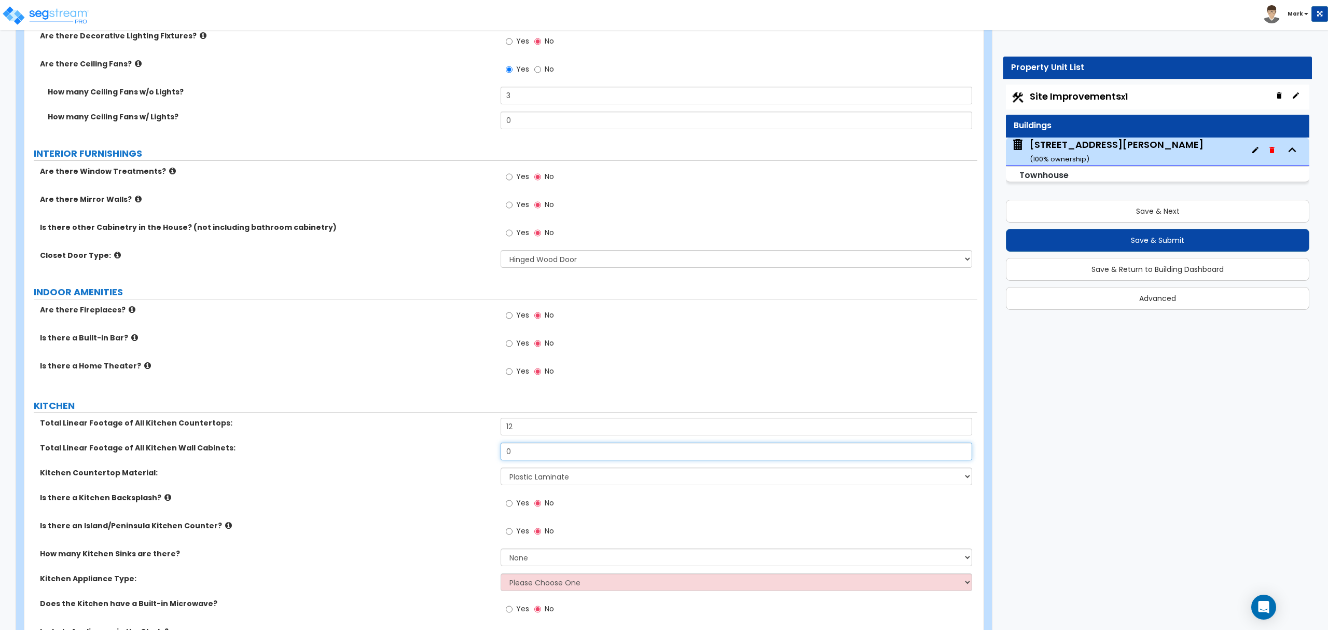
click at [527, 451] on input "0" at bounding box center [736, 452] width 471 height 18
type input "14"
click at [397, 503] on label "Is there a Kitchen Backsplash?" at bounding box center [266, 497] width 453 height 10
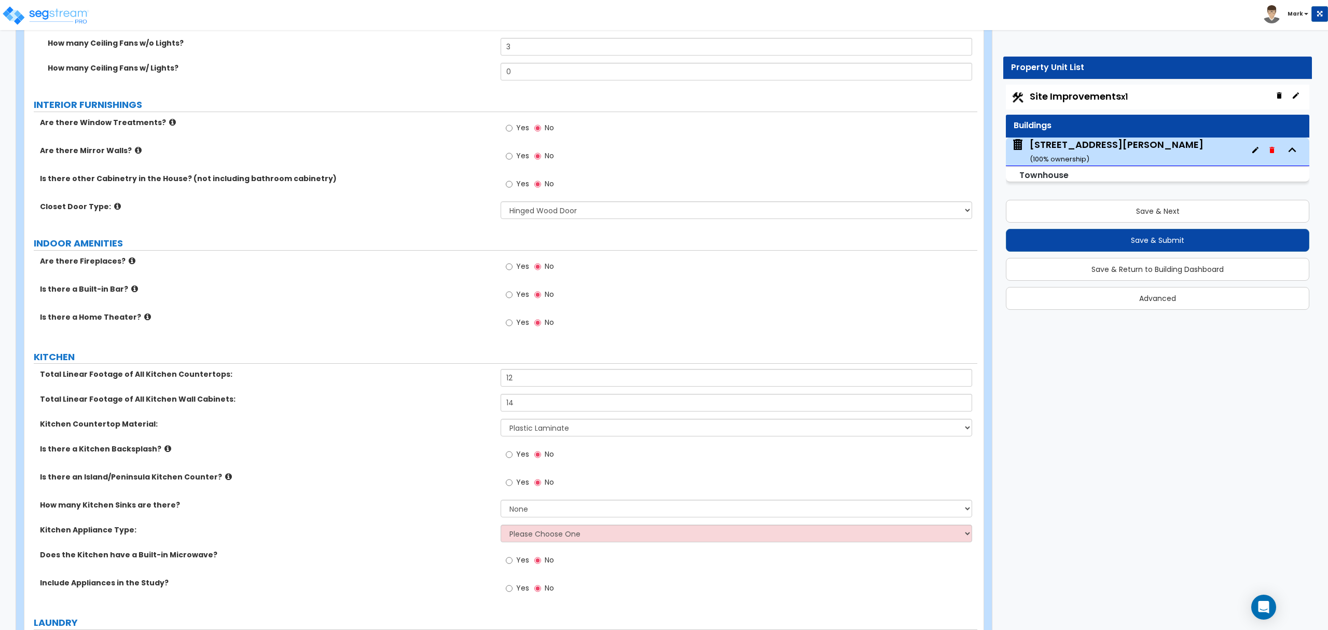
scroll to position [3049, 0]
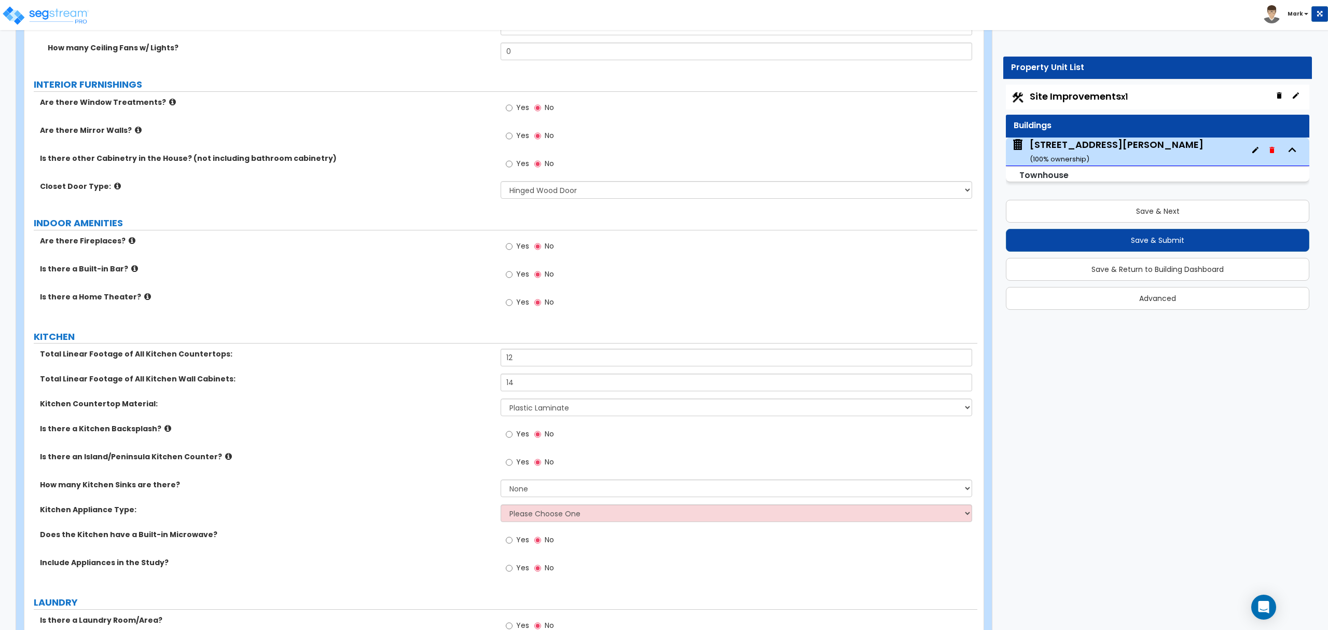
click at [515, 461] on label "Yes" at bounding box center [517, 463] width 23 height 18
click at [513, 461] on input "Yes" at bounding box center [509, 462] width 7 height 11
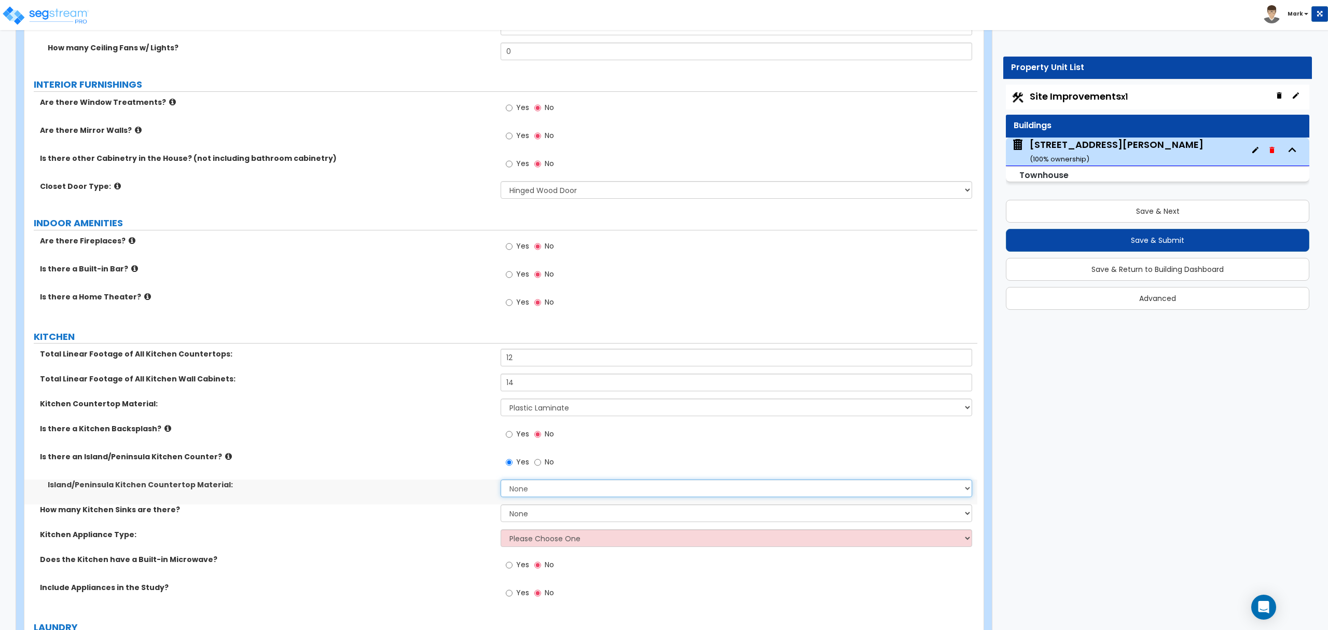
click at [528, 497] on select "None Plastic Laminate Solid Surface Stone Quartz Marble Tile Wood Stainless Ste…" at bounding box center [736, 488] width 471 height 18
click at [341, 461] on label "Is there an Island/Peninsula Kitchen Counter?" at bounding box center [266, 456] width 453 height 10
click at [538, 467] on input "No" at bounding box center [537, 462] width 7 height 11
radio input "false"
radio input "true"
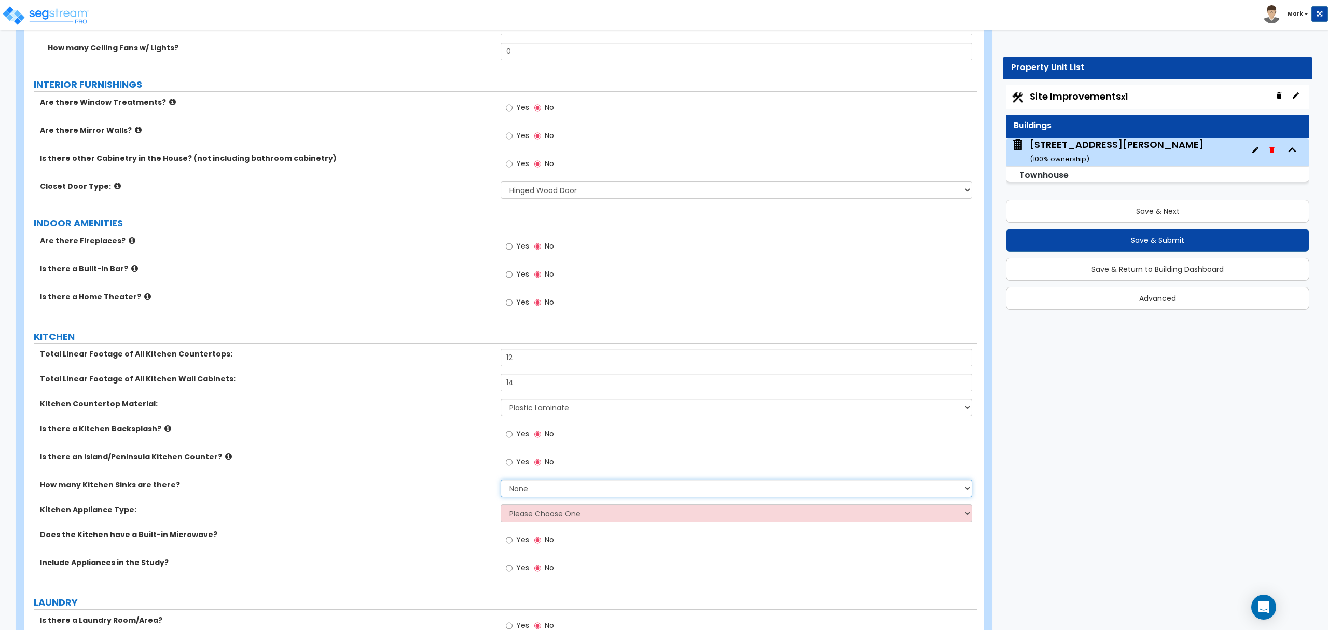
click at [530, 492] on select "None 1 2 3" at bounding box center [736, 488] width 471 height 18
select select "1"
click at [501, 482] on select "None 1 2 3" at bounding box center [736, 488] width 471 height 18
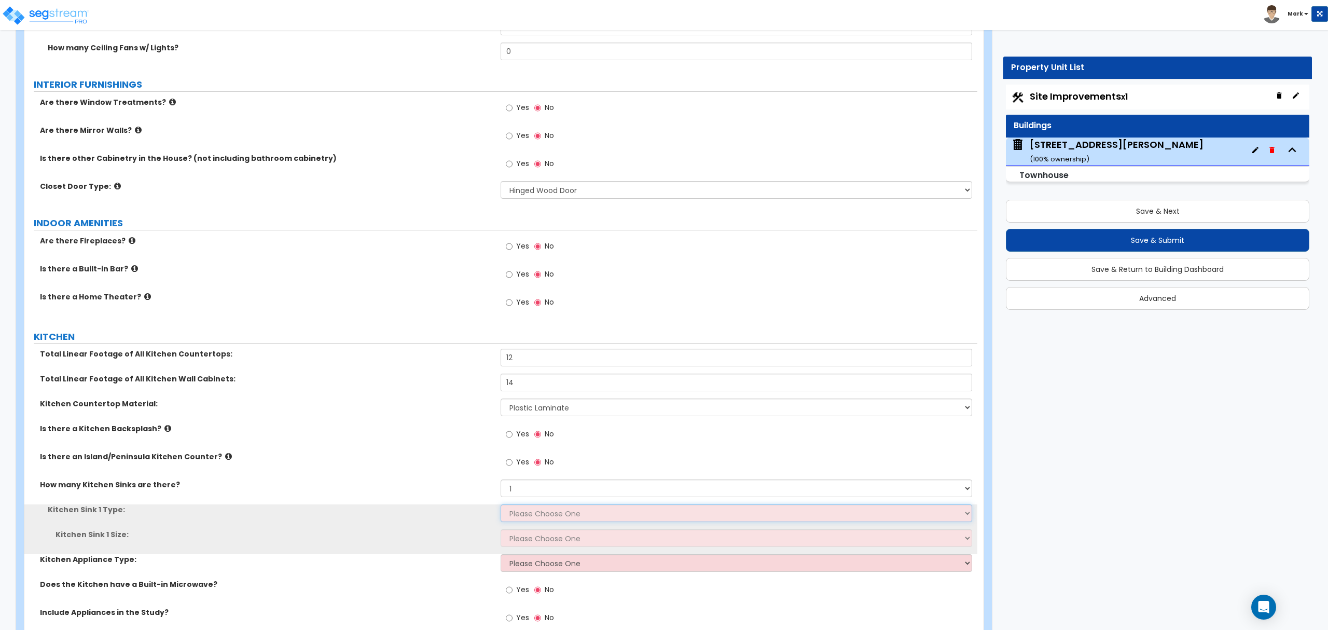
click at [523, 519] on select "Please Choose One Stainless Steel Porcelain Enamel Cast Iron Granite Composite" at bounding box center [736, 513] width 471 height 18
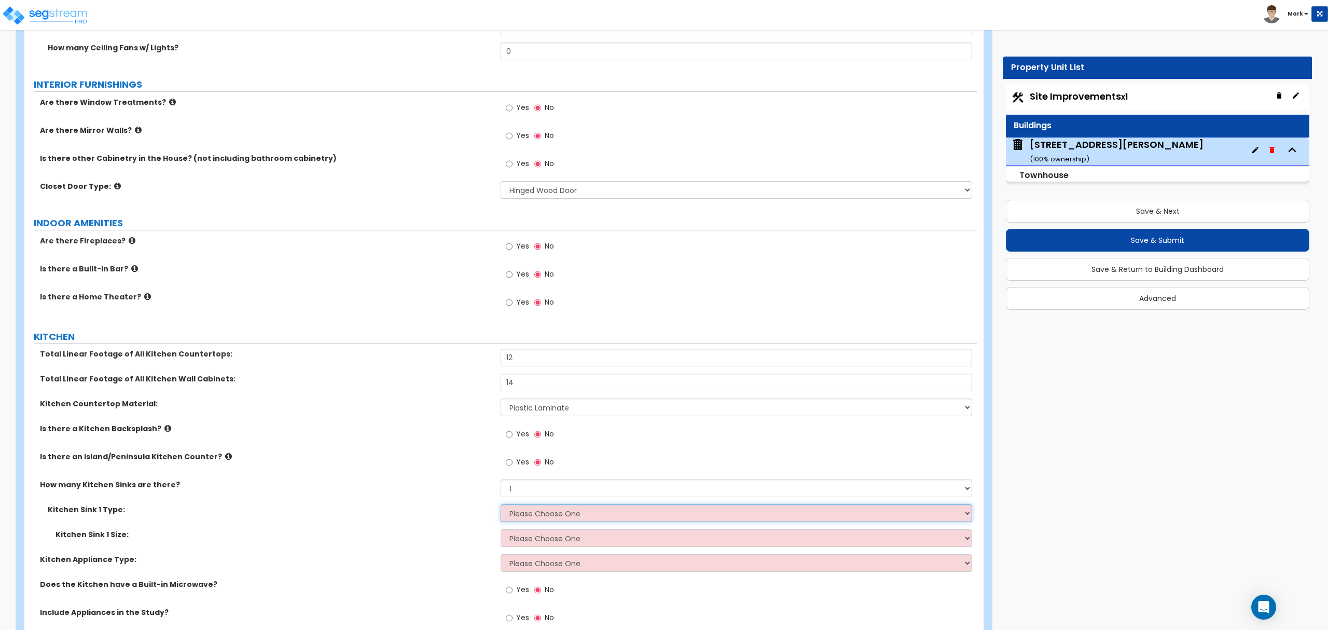
select select "1"
click at [501, 507] on select "Please Choose One Stainless Steel Porcelain Enamel Cast Iron Granite Composite" at bounding box center [736, 513] width 471 height 18
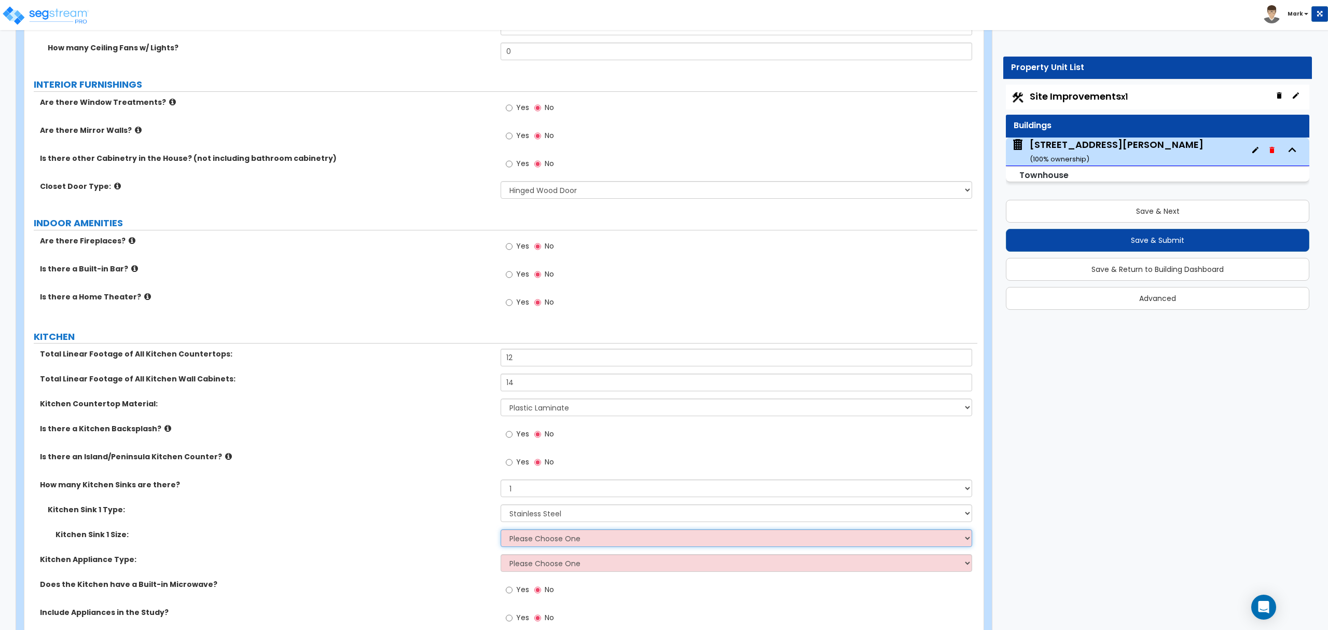
click at [531, 541] on select "Please Choose One Single Sink Double Sink" at bounding box center [736, 538] width 471 height 18
select select "2"
click at [501, 532] on select "Please Choose One Single Sink Double Sink" at bounding box center [736, 538] width 471 height 18
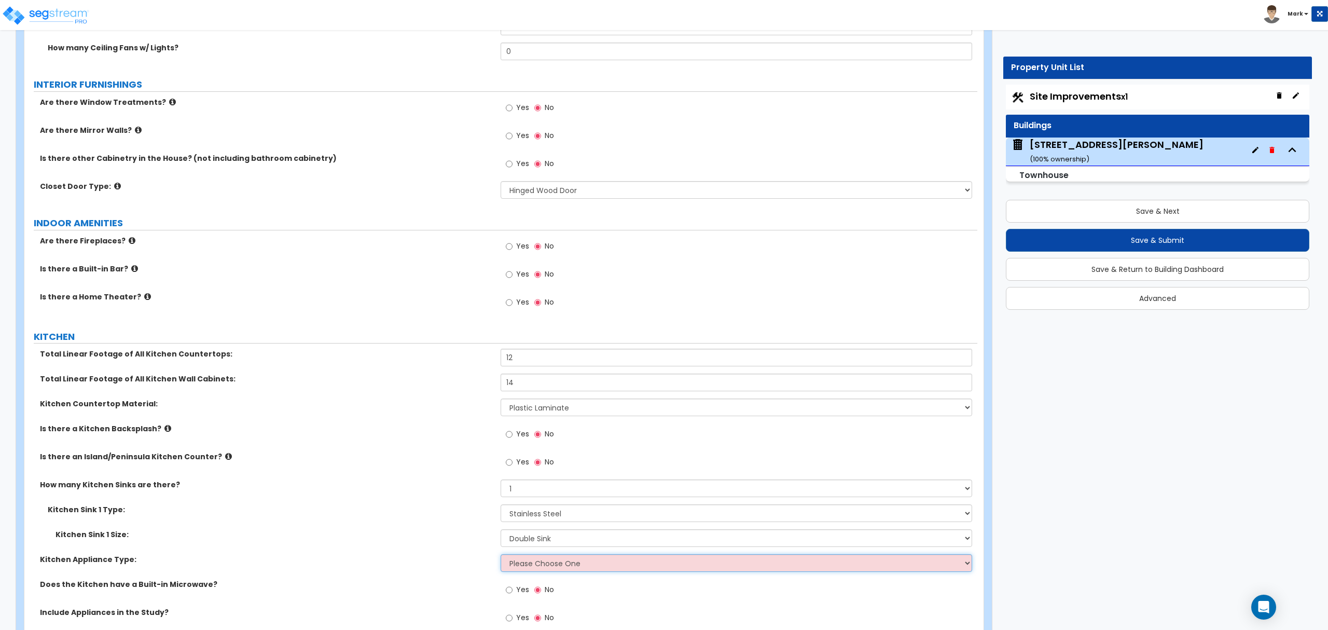
click at [534, 566] on select "Please Choose One Gas Electric" at bounding box center [736, 563] width 471 height 18
select select "2"
click at [501, 557] on select "Please Choose One Gas Electric" at bounding box center [736, 563] width 471 height 18
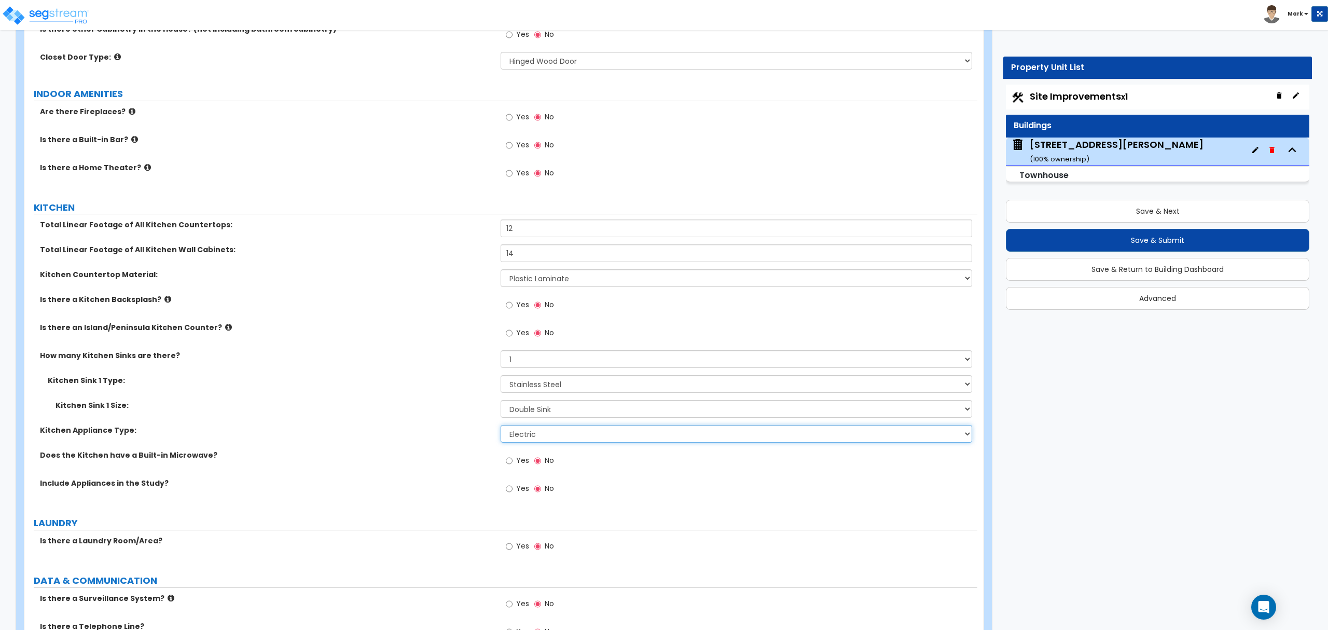
scroll to position [3187, 0]
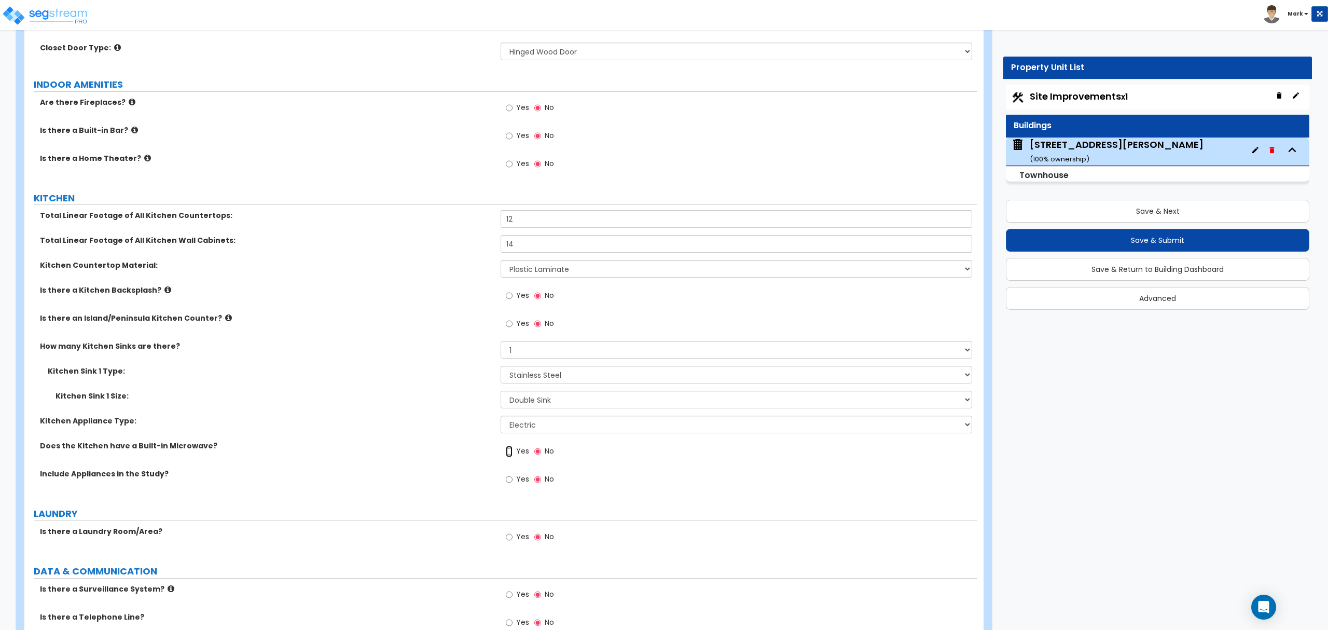
click at [509, 454] on input "Yes" at bounding box center [509, 451] width 7 height 11
radio input "true"
click at [521, 484] on span "Yes" at bounding box center [522, 479] width 13 height 10
click at [513, 484] on input "Yes" at bounding box center [509, 479] width 7 height 11
radio input "true"
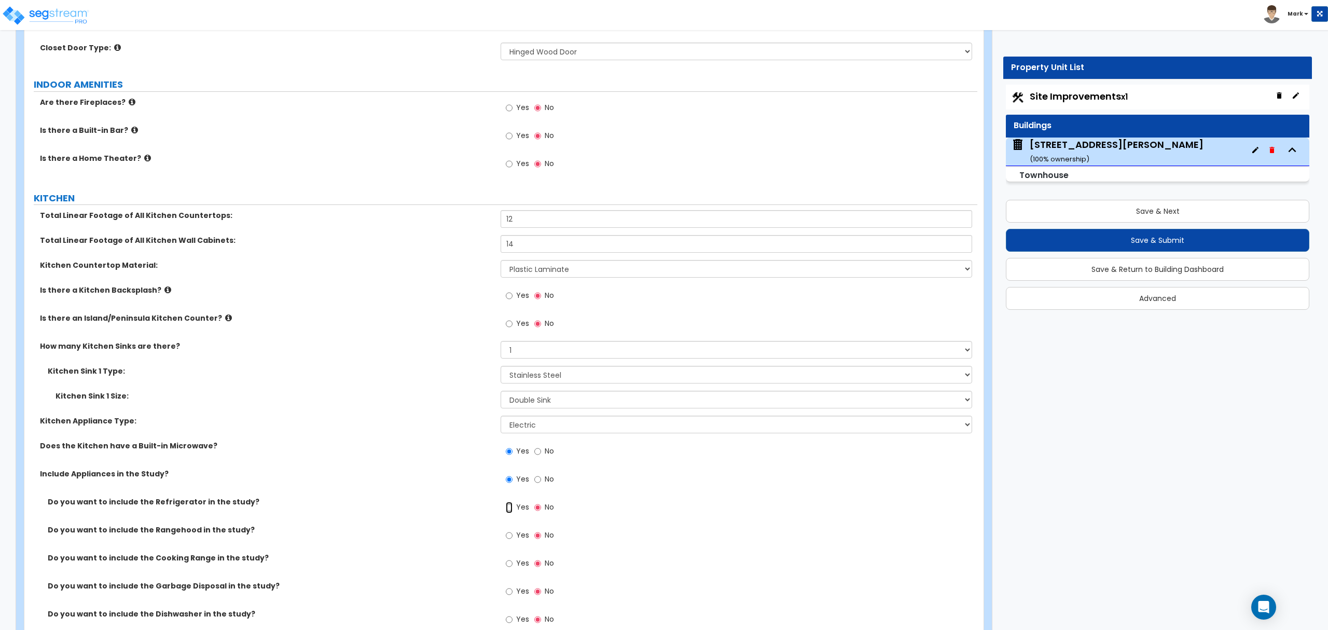
click at [512, 512] on input "Yes" at bounding box center [509, 507] width 7 height 11
radio input "true"
click at [509, 568] on input "Yes" at bounding box center [509, 563] width 7 height 11
radio input "true"
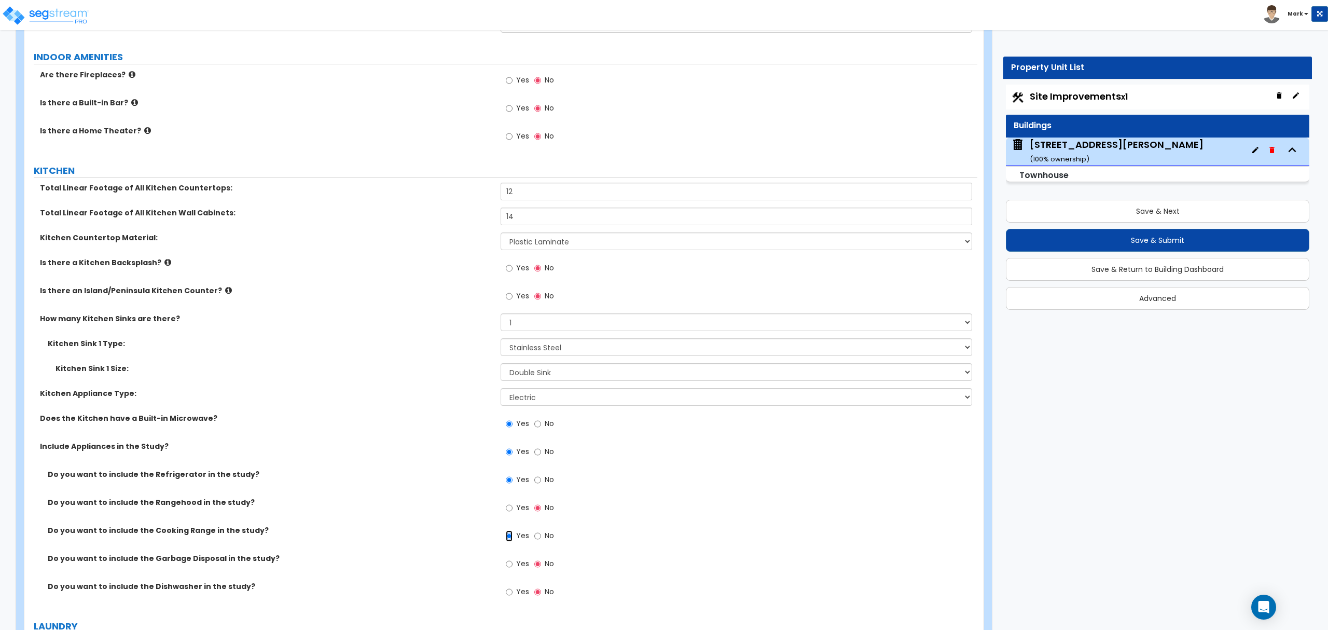
scroll to position [3256, 0]
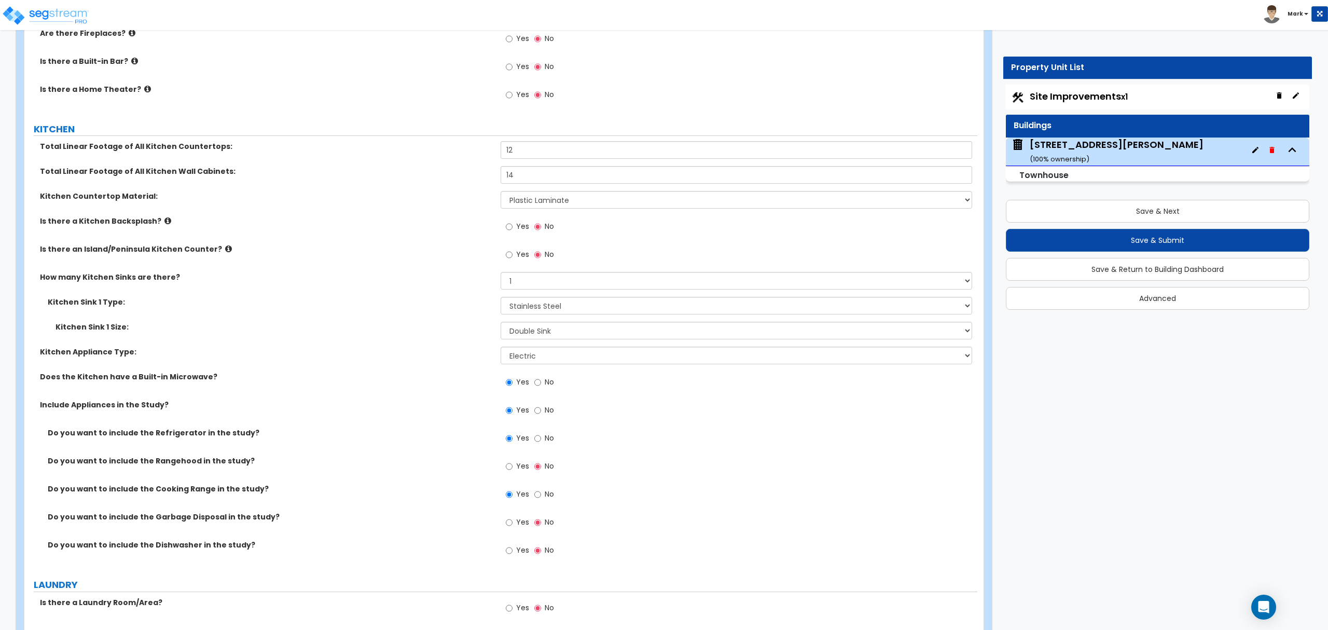
click at [516, 507] on div "Yes No" at bounding box center [530, 495] width 59 height 24
click at [514, 525] on label "Yes" at bounding box center [517, 524] width 23 height 18
click at [513, 525] on input "Yes" at bounding box center [509, 522] width 7 height 11
radio input "true"
click at [509, 551] on input "Yes" at bounding box center [509, 550] width 7 height 11
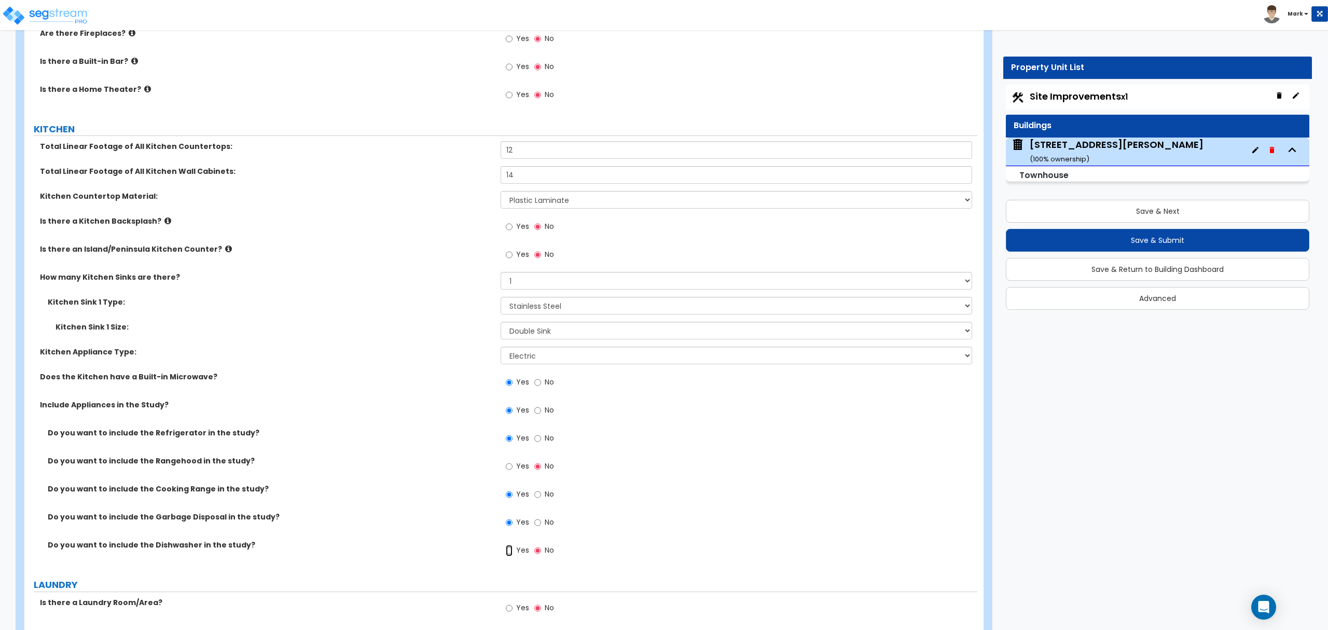
radio input "true"
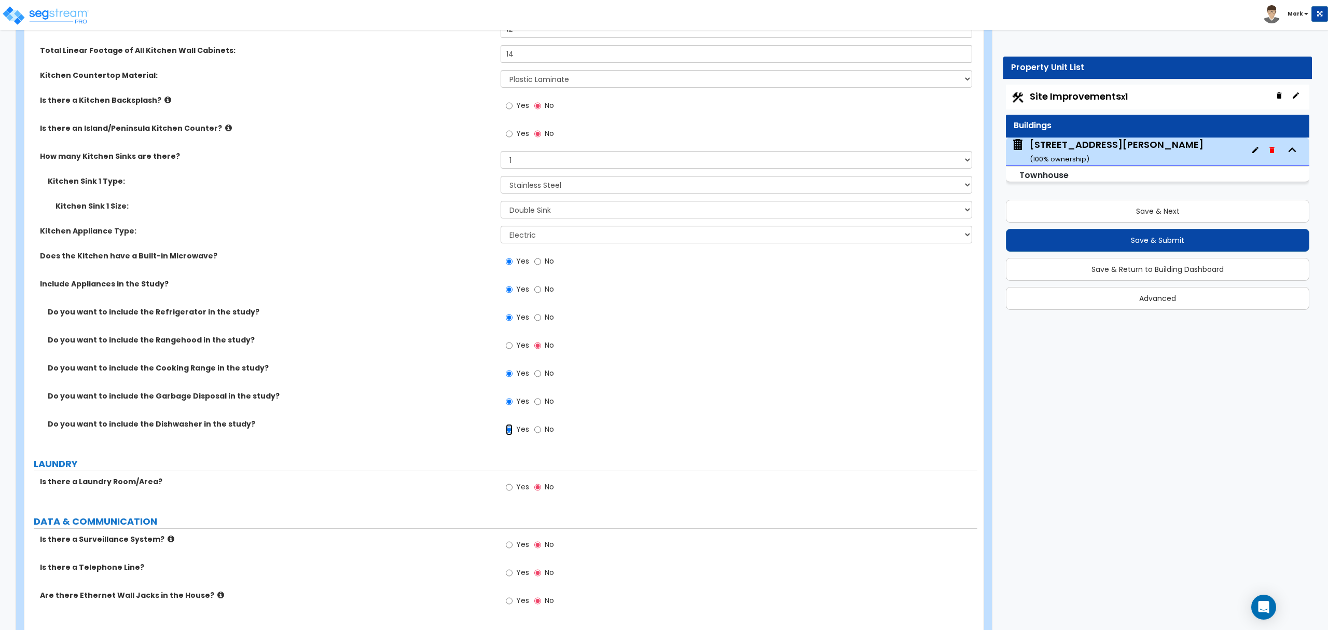
scroll to position [3464, 0]
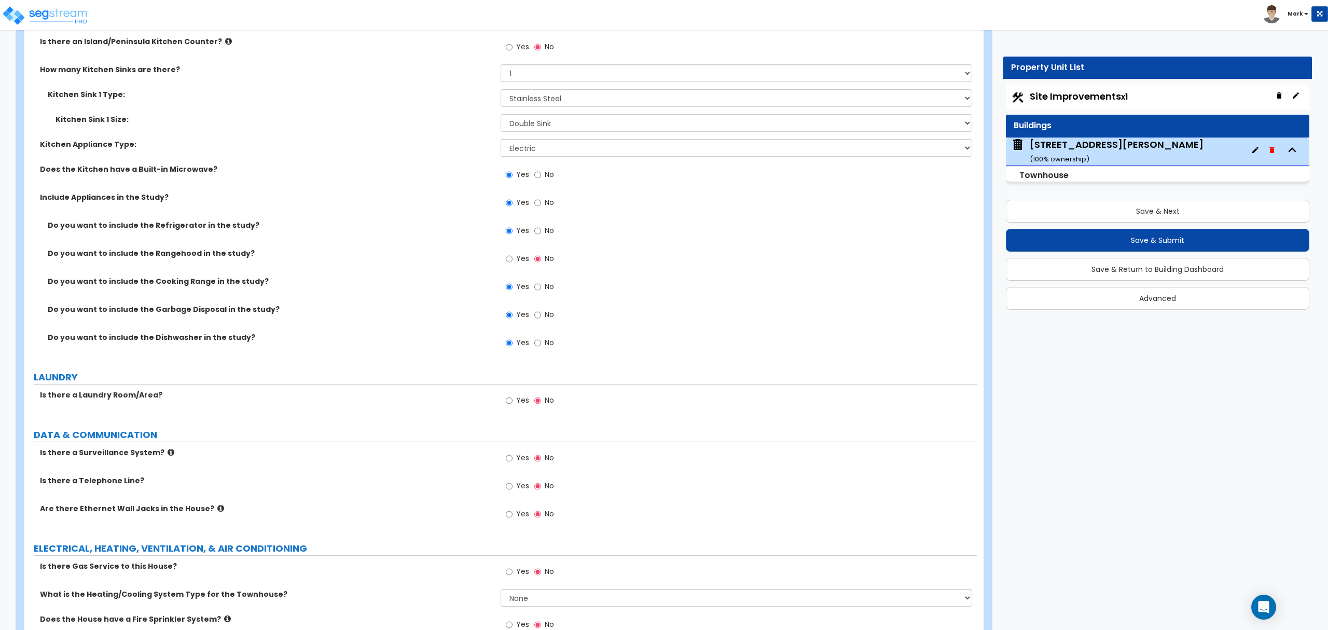
click at [514, 407] on label "Yes" at bounding box center [517, 402] width 23 height 18
click at [513, 406] on input "Yes" at bounding box center [509, 400] width 7 height 11
radio input "true"
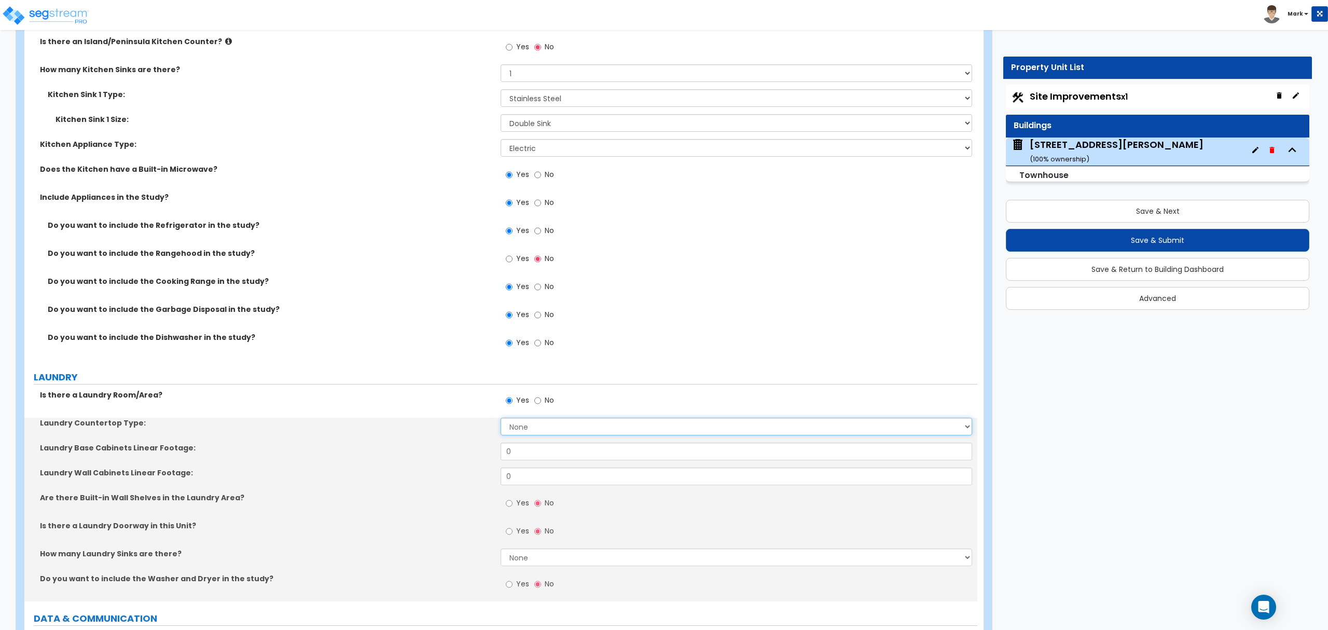
click at [520, 435] on select "None Plastic Laminate Solid Surface Stone Quartz Marble Tile Wood Stainless Ste…" at bounding box center [736, 427] width 471 height 18
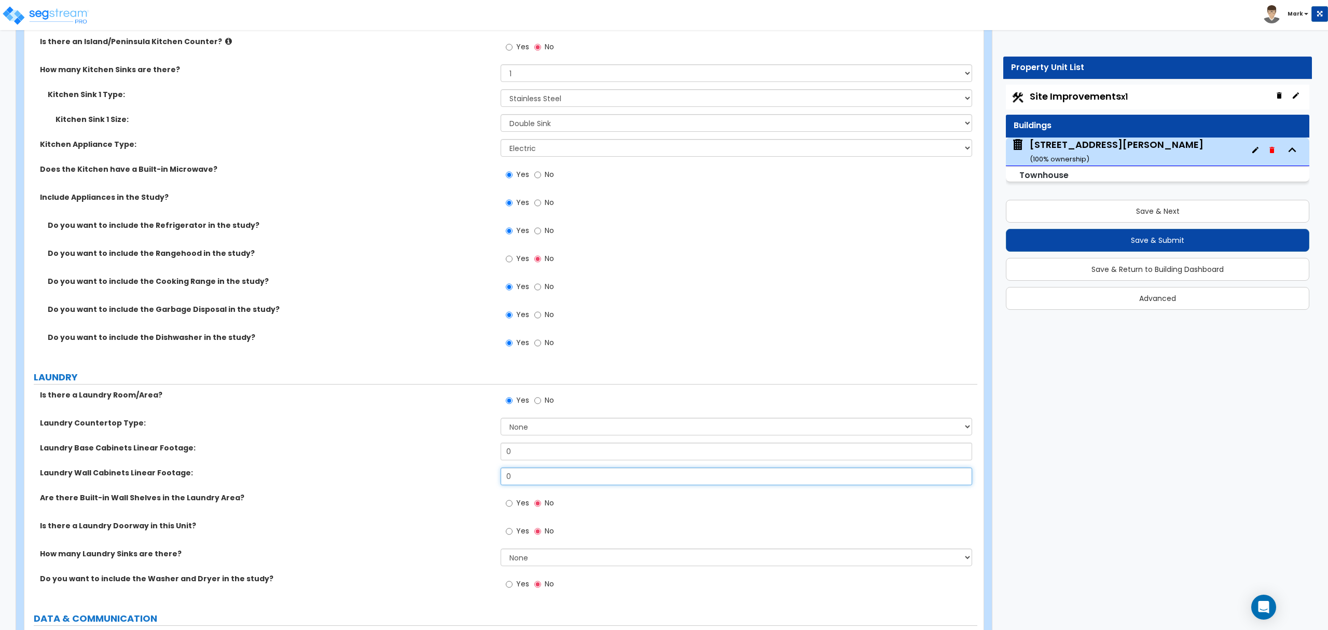
click at [521, 482] on input "0" at bounding box center [736, 476] width 471 height 18
type input "6"
click at [522, 432] on select "None Plastic Laminate Solid Surface Stone Quartz Marble Tile Wood Stainless Ste…" at bounding box center [736, 427] width 471 height 18
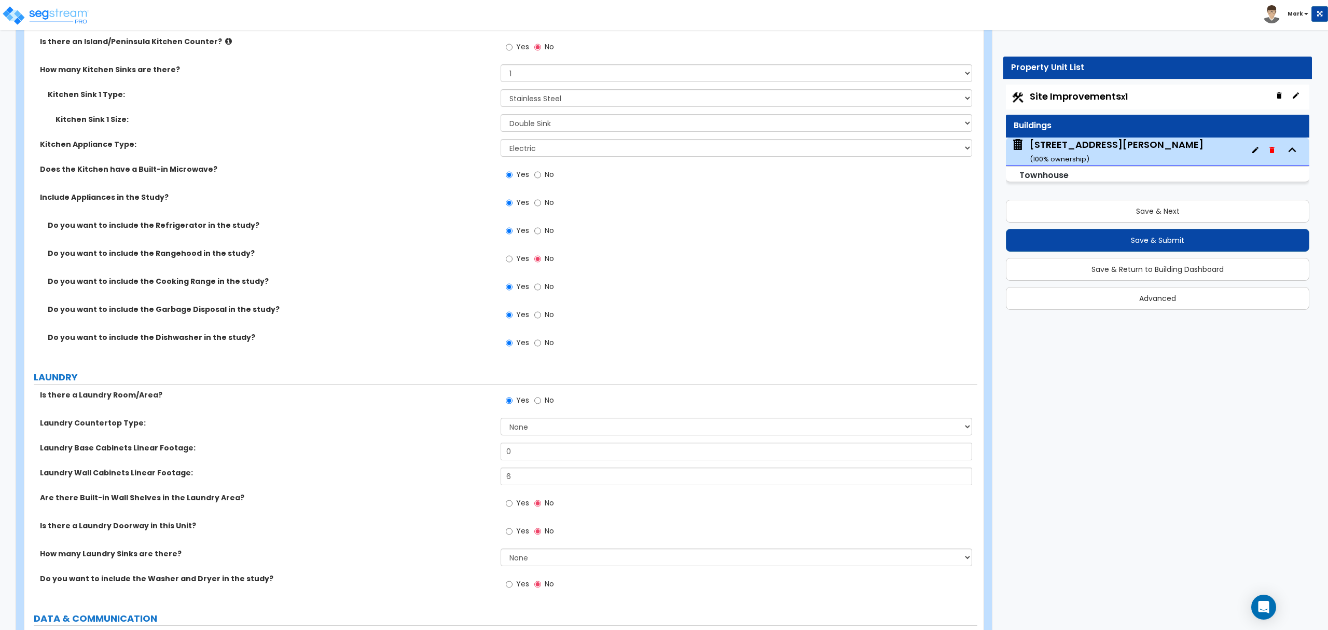
click at [519, 587] on span "Yes" at bounding box center [522, 583] width 13 height 10
click at [513, 587] on input "Yes" at bounding box center [509, 583] width 7 height 11
radio input "true"
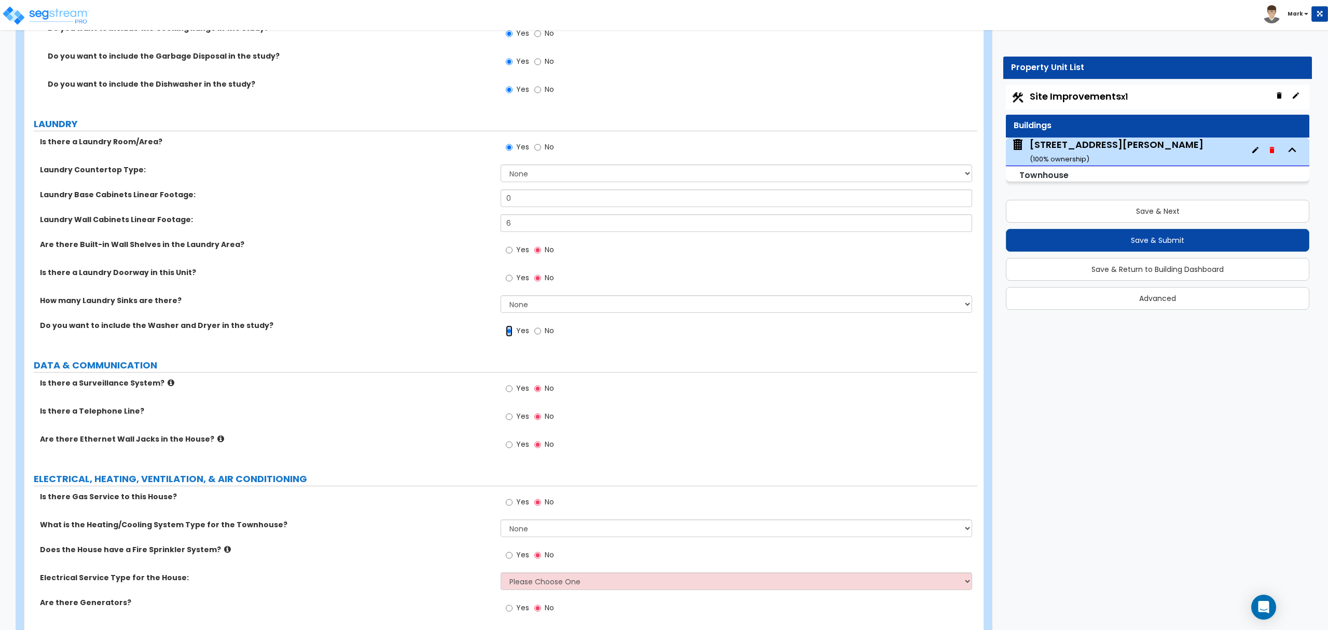
scroll to position [3740, 0]
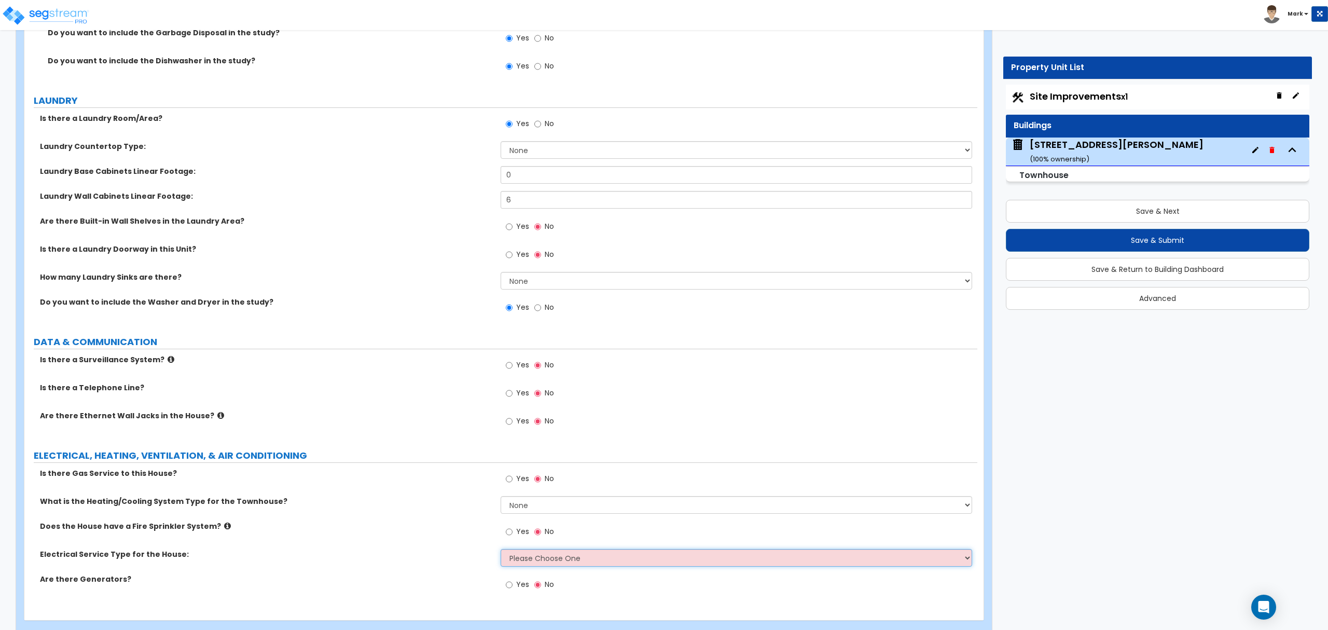
click at [526, 563] on select "Please Choose One Overhead Underground" at bounding box center [736, 558] width 471 height 18
select select "2"
click at [501, 551] on select "Please Choose One Overhead Underground" at bounding box center [736, 558] width 471 height 18
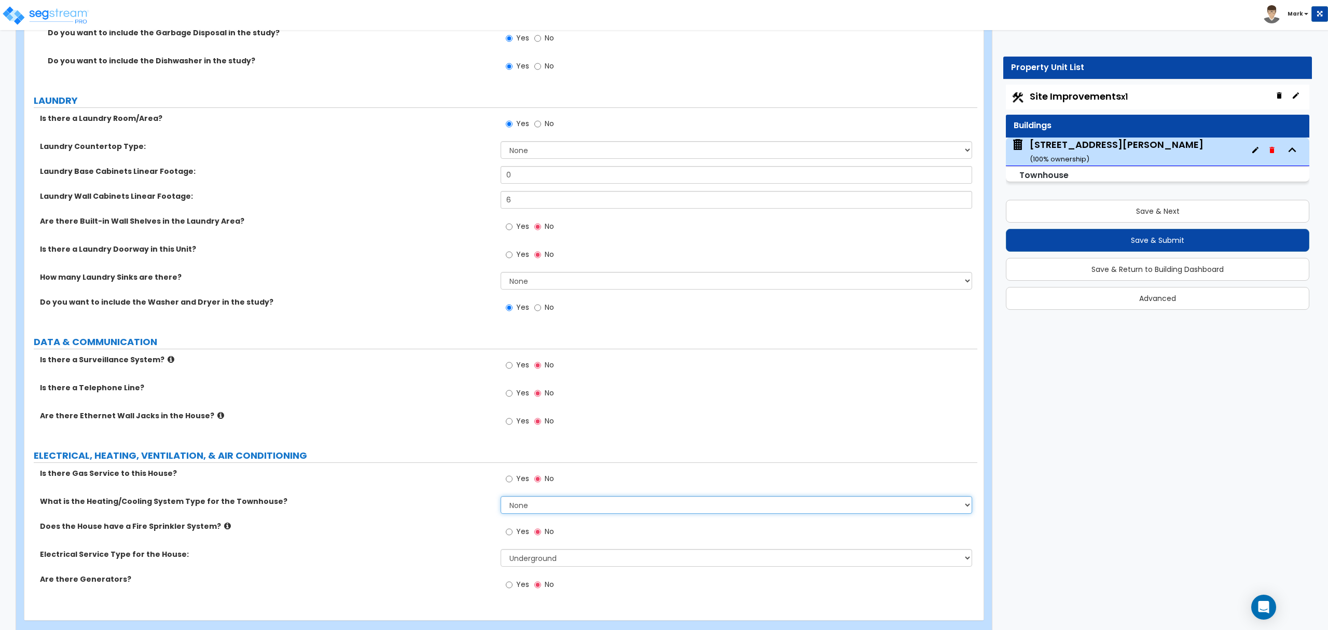
click at [522, 512] on select "None Heat Only Centralized Heating & Cooling Thru Wall Air Conditioners Mini Sp…" at bounding box center [736, 505] width 471 height 18
select select "1"
click at [501, 499] on select "None Heat Only Centralized Heating & Cooling Thru Wall Air Conditioners Mini Sp…" at bounding box center [736, 505] width 471 height 18
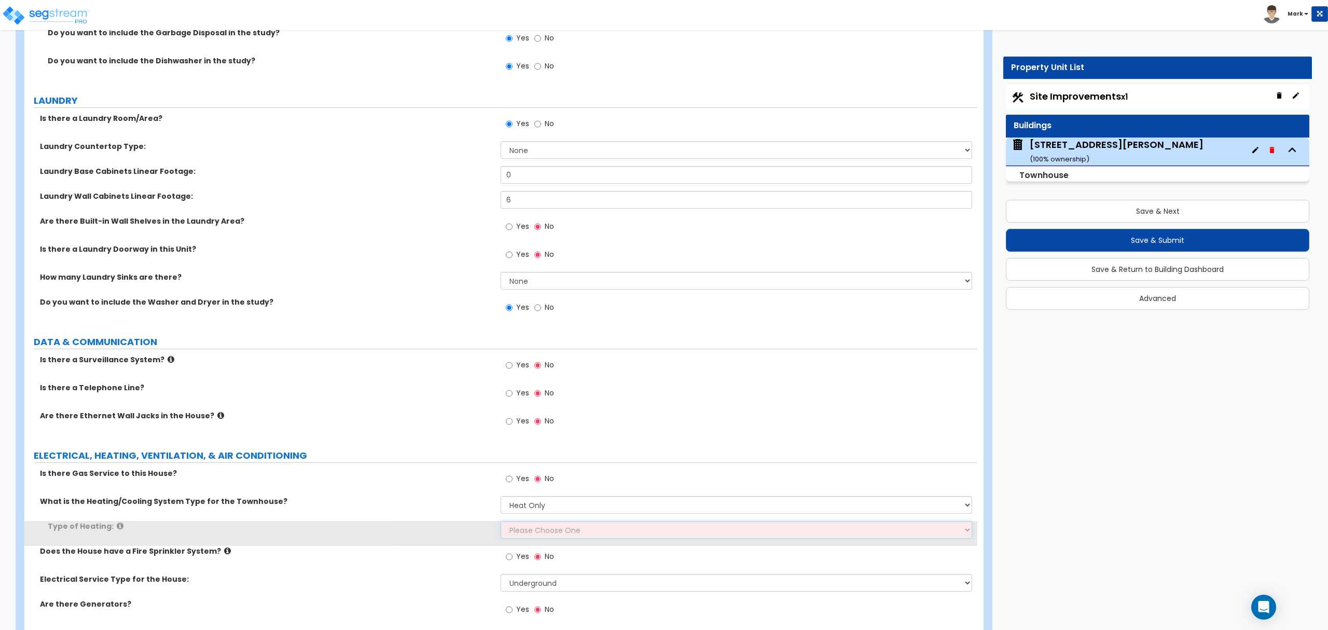
click at [528, 533] on select "Please Choose One Wall Heater Electric Baseboard Heater Hydronic Heating Radian…" at bounding box center [736, 530] width 471 height 18
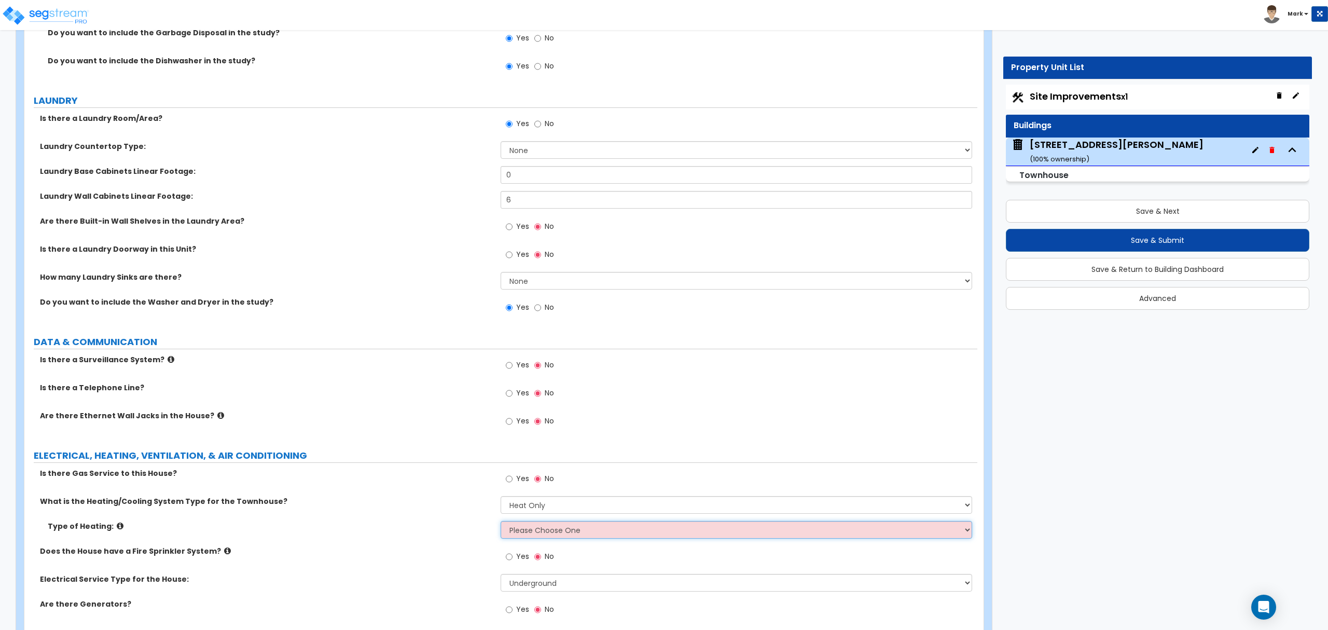
select select "4"
click at [501, 523] on select "Please Choose One Wall Heater Electric Baseboard Heater Hydronic Heating Radian…" at bounding box center [736, 530] width 471 height 18
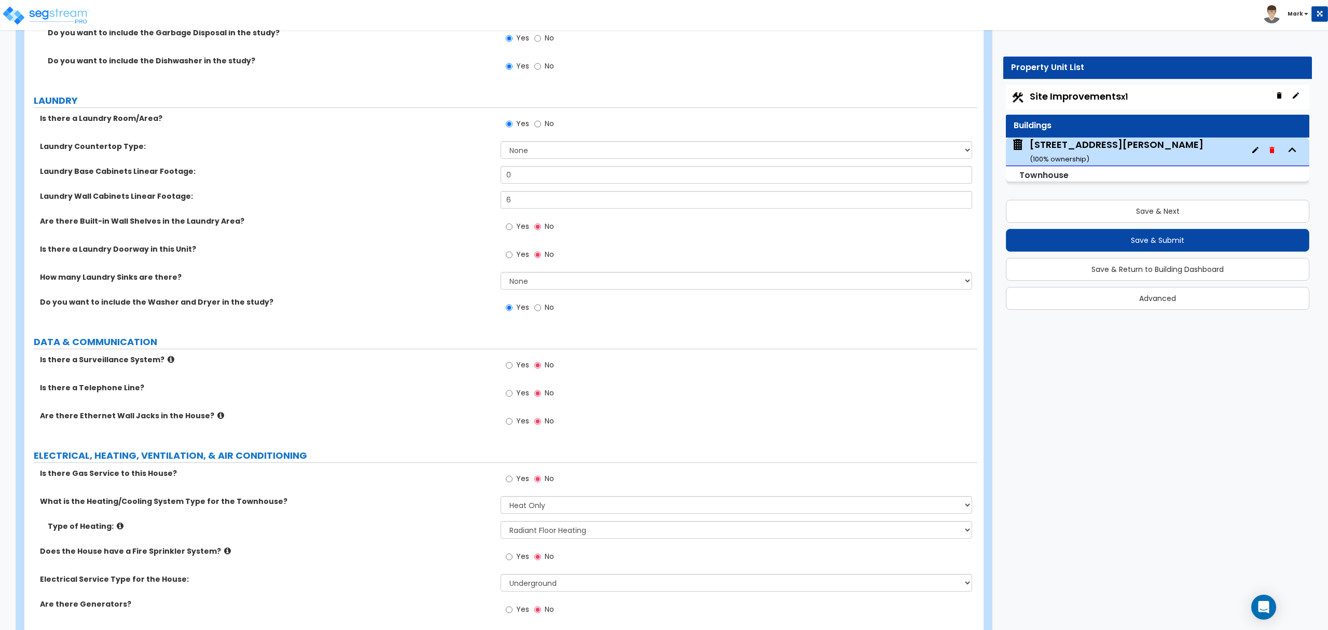
click at [513, 489] on label "Yes" at bounding box center [517, 480] width 23 height 18
click at [513, 485] on input "Yes" at bounding box center [509, 478] width 7 height 11
radio input "true"
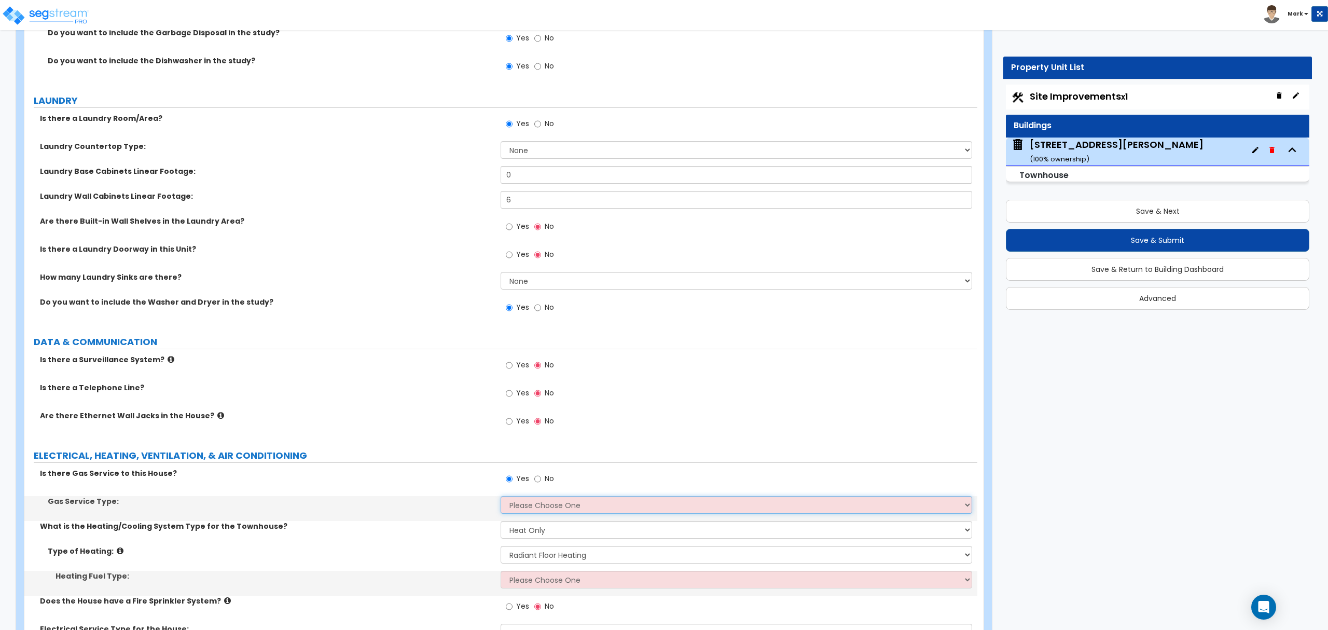
click at [516, 503] on select "Please Choose One Natural Gas Service Propane Tank On-site" at bounding box center [736, 505] width 471 height 18
select select "1"
click at [501, 499] on select "Please Choose One Natural Gas Service Propane Tank On-site" at bounding box center [736, 505] width 471 height 18
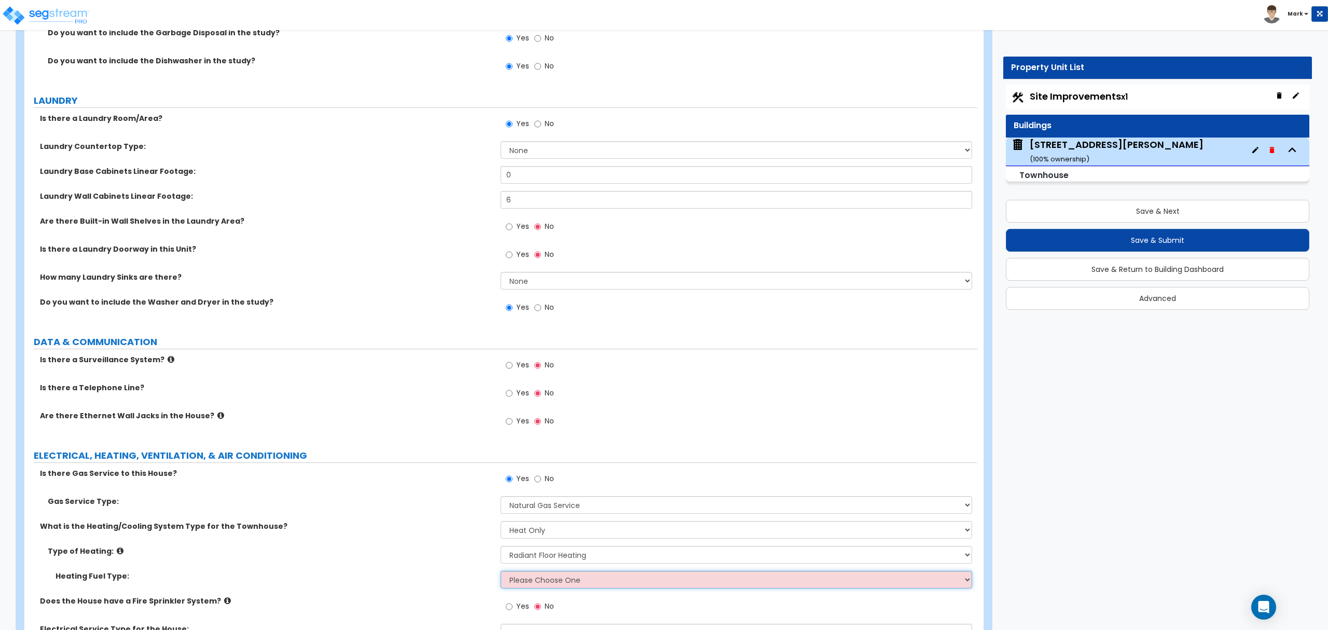
click at [530, 586] on select "Please Choose One Gas Electric" at bounding box center [736, 580] width 471 height 18
click at [501, 573] on select "Please Choose One Gas Electric" at bounding box center [736, 580] width 471 height 18
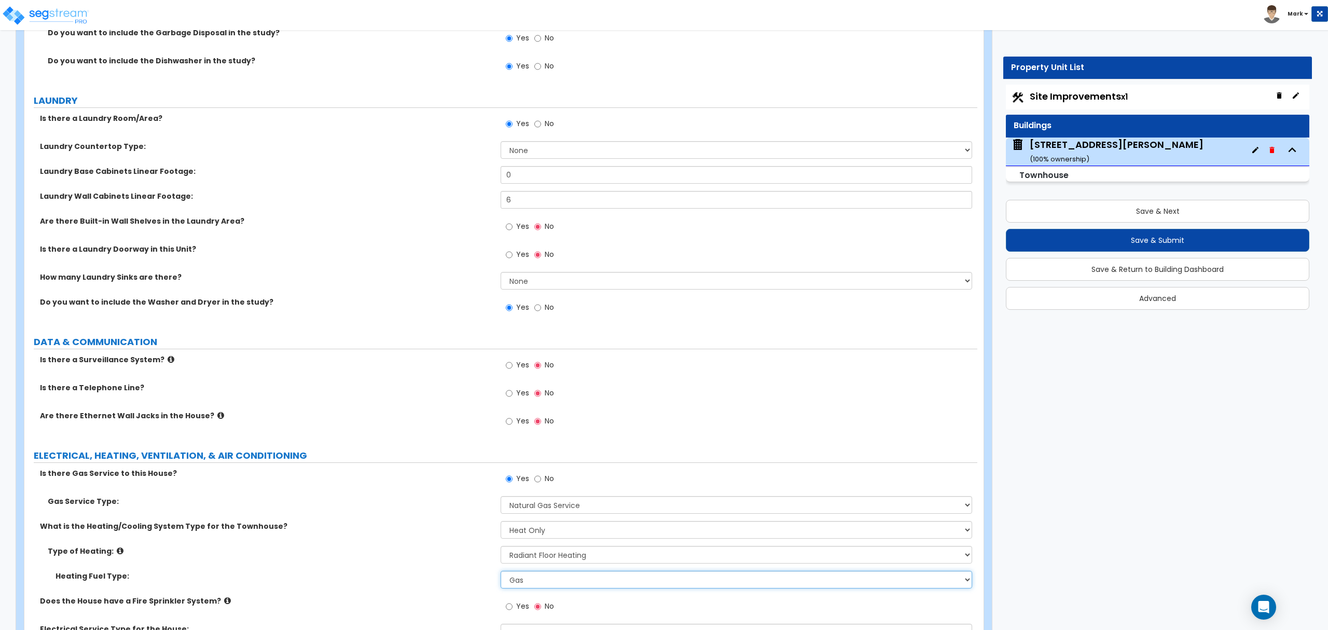
click at [530, 579] on select "Please Choose One Gas Electric" at bounding box center [736, 580] width 471 height 18
select select "2"
click at [501, 573] on select "Please Choose One Gas Electric" at bounding box center [736, 580] width 471 height 18
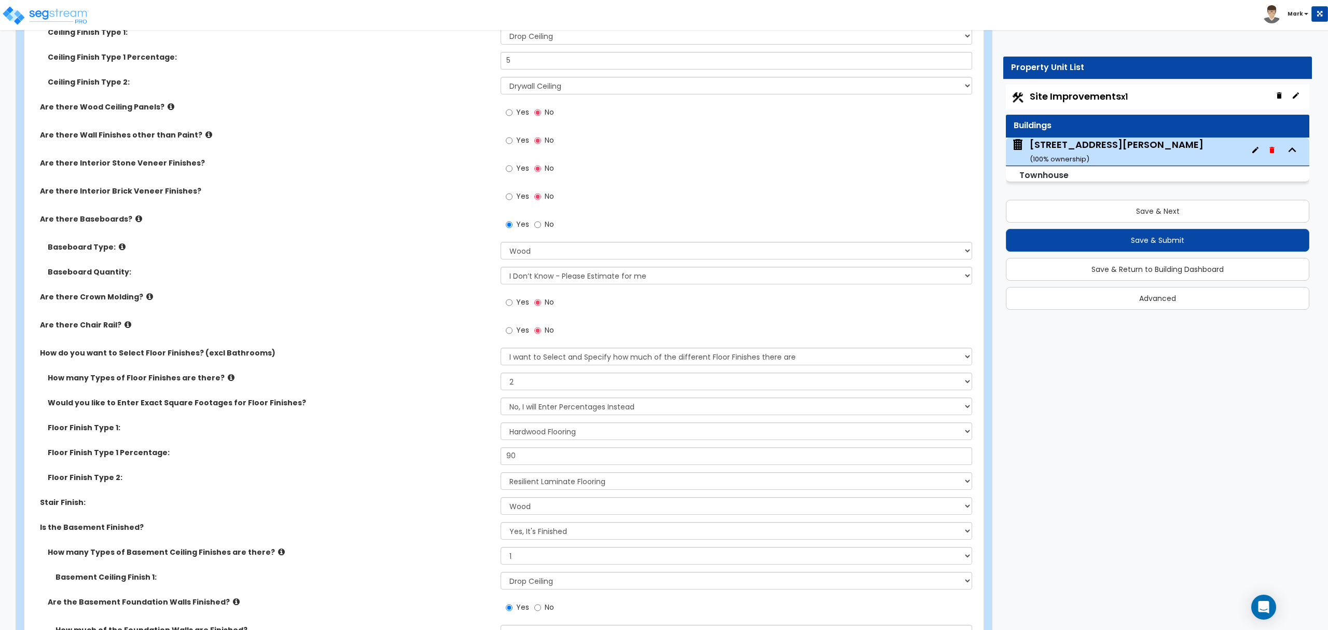
scroll to position [1596, 0]
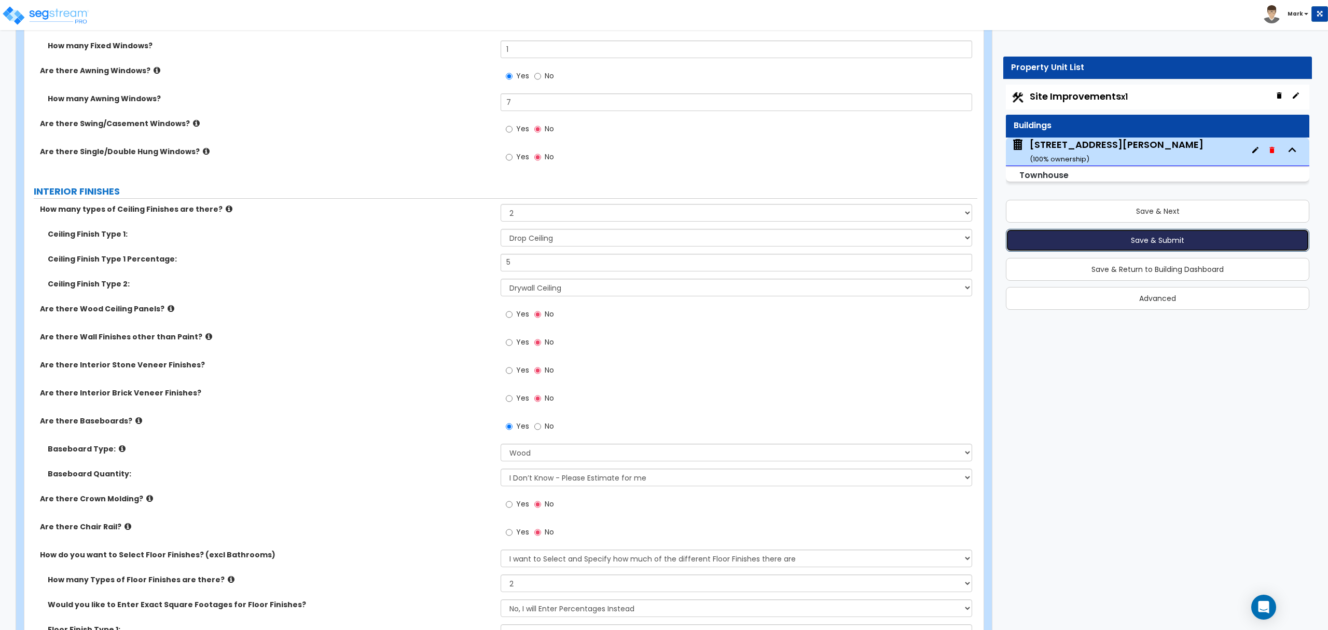
click at [1142, 244] on button "Save & Submit" at bounding box center [1157, 240] width 303 height 23
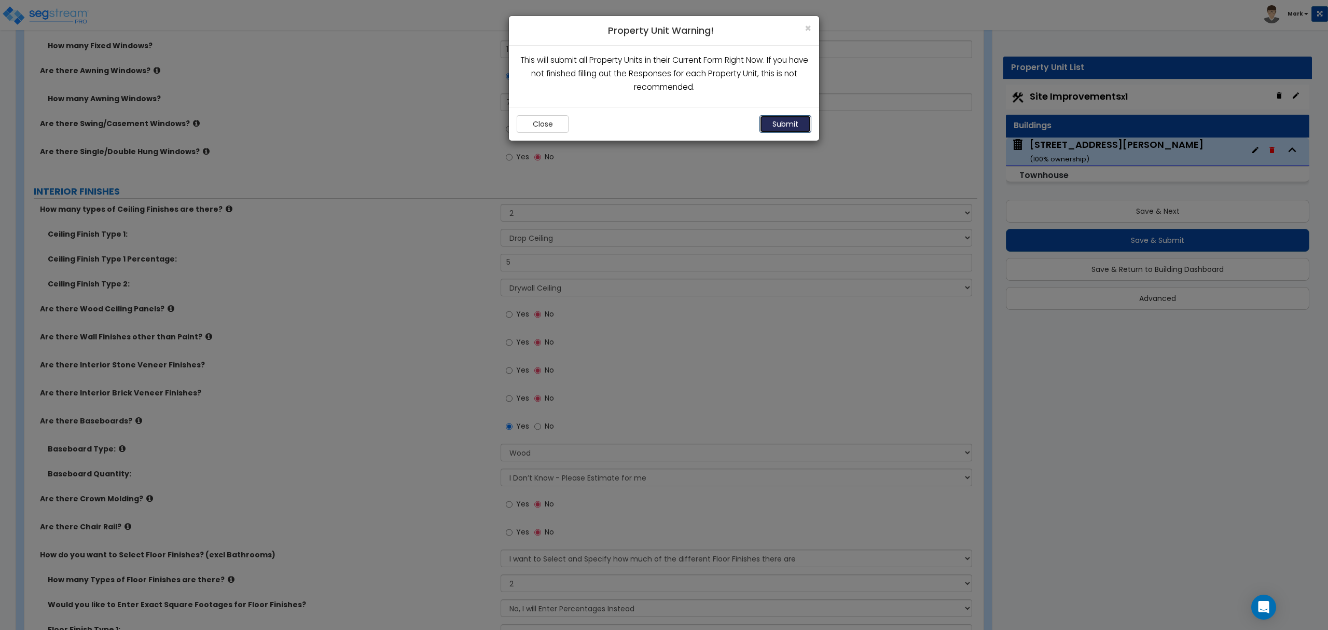
click at [790, 120] on button "Submit" at bounding box center [785, 124] width 52 height 18
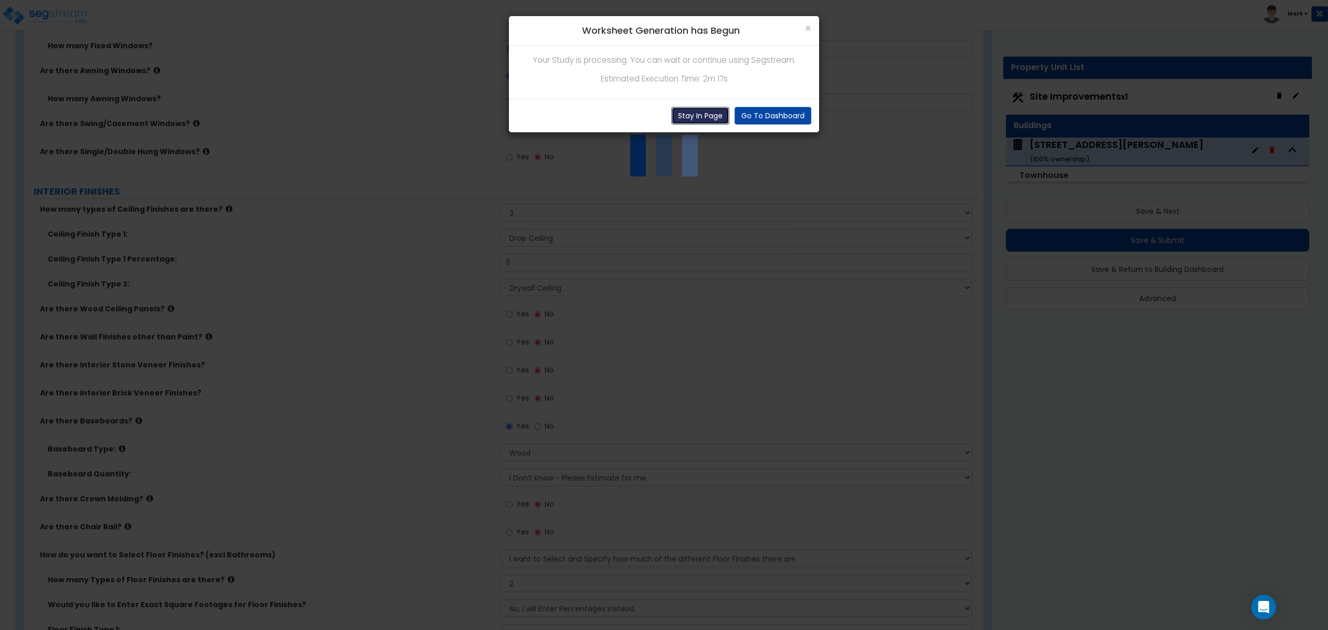
click at [697, 115] on button "Stay In Page" at bounding box center [700, 116] width 58 height 18
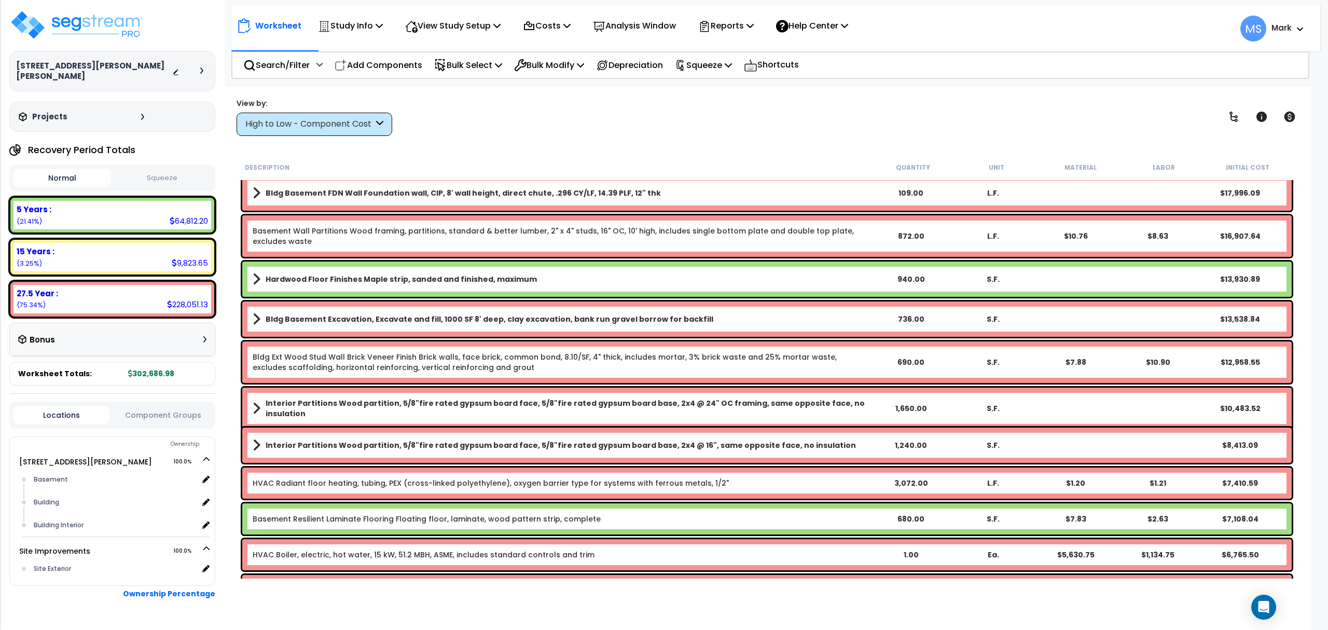
scroll to position [69, 0]
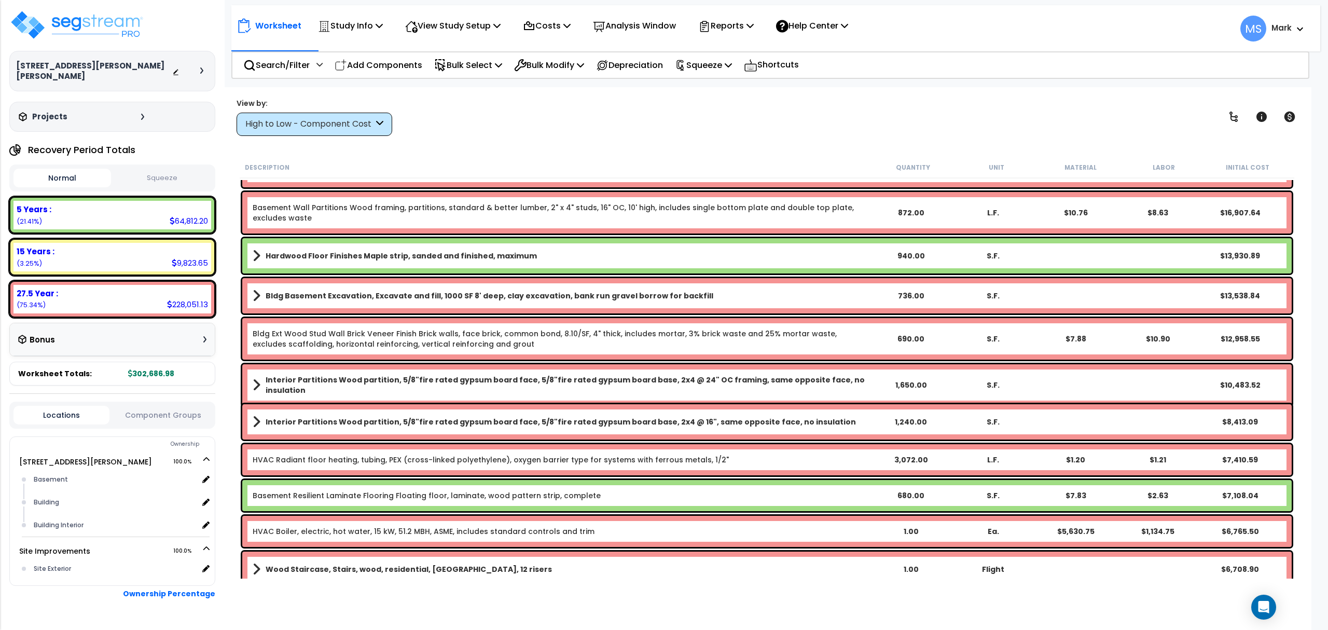
click at [426, 257] on b "Hardwood Floor Finishes Maple strip, sanded and finished, maximum" at bounding box center [401, 256] width 271 height 10
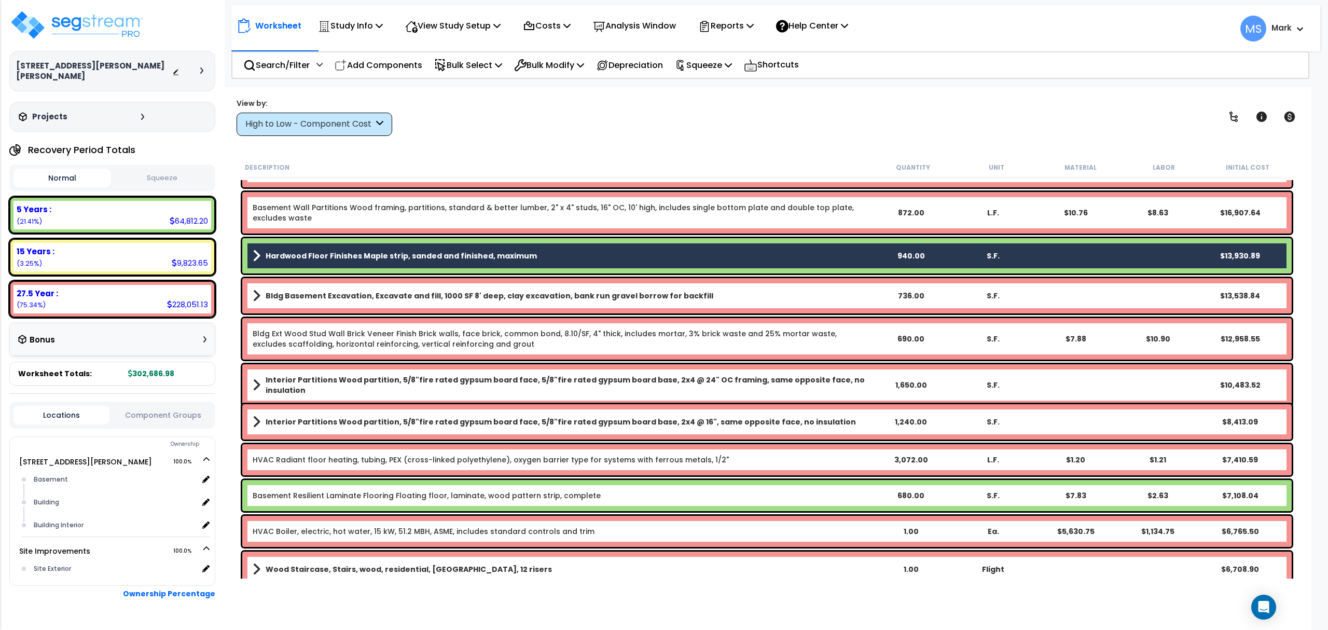
click at [395, 498] on link "Basement Resilient Laminate Flooring Floating floor, laminate, wood pattern str…" at bounding box center [427, 495] width 348 height 10
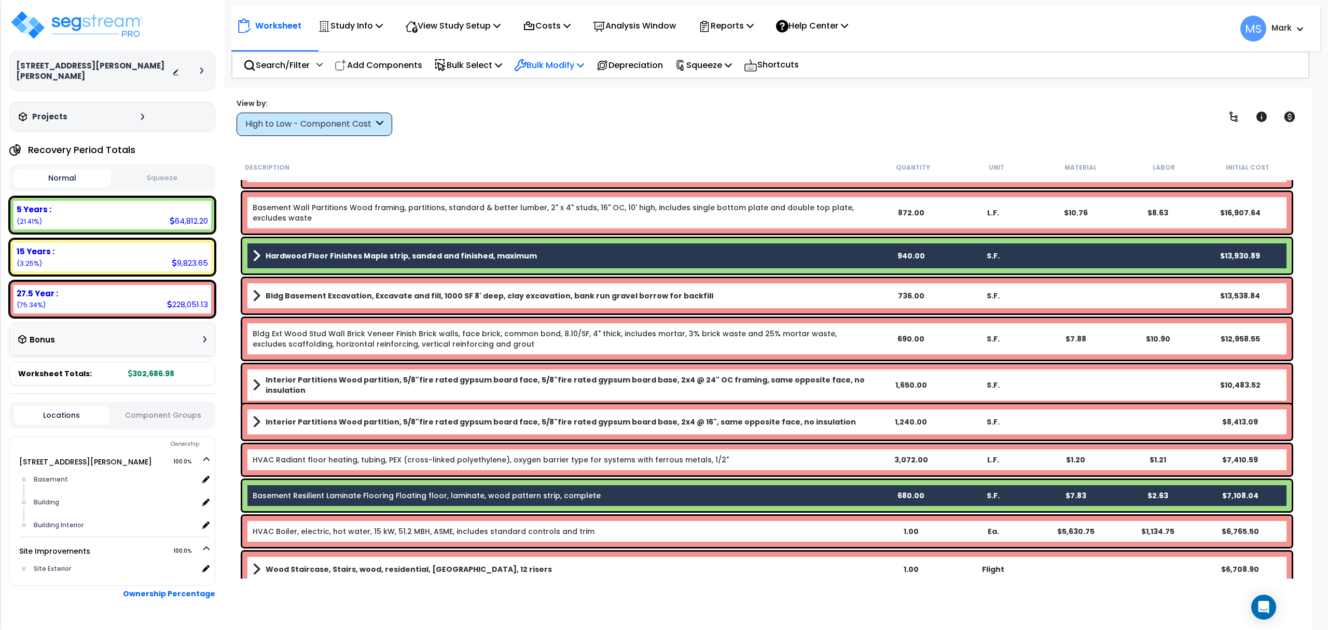
click at [575, 58] on p "Bulk Modify" at bounding box center [549, 65] width 70 height 14
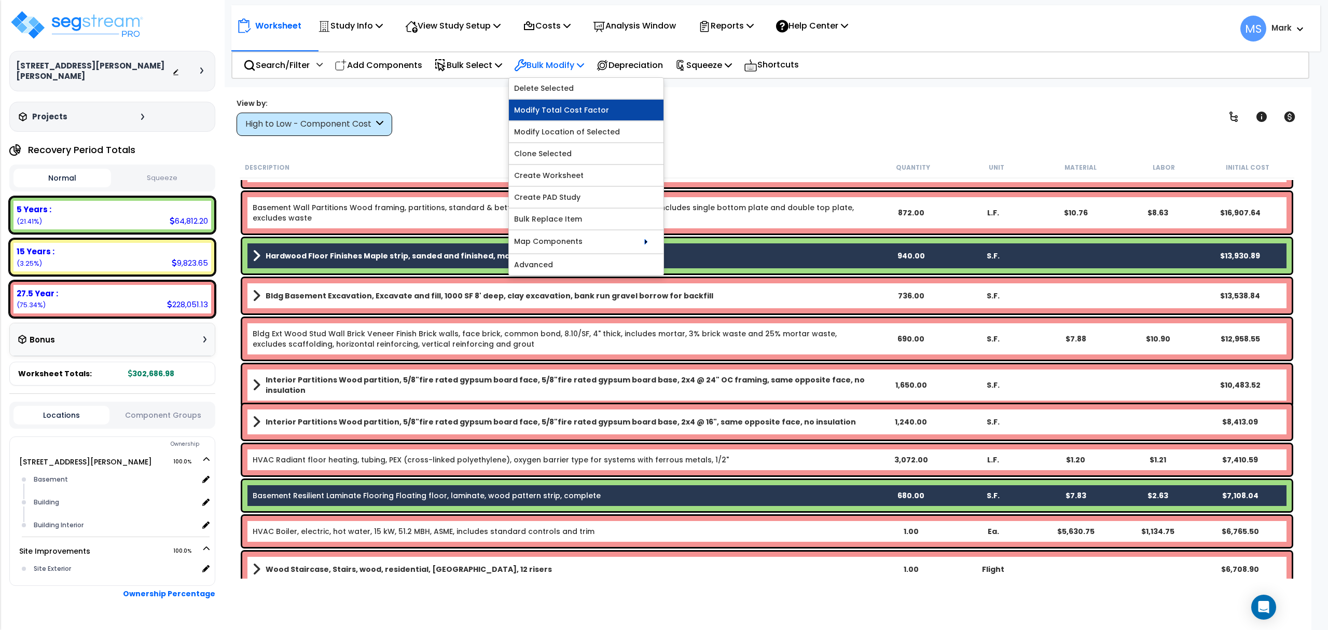
click at [563, 119] on link "Modify Total Cost Factor" at bounding box center [586, 110] width 155 height 21
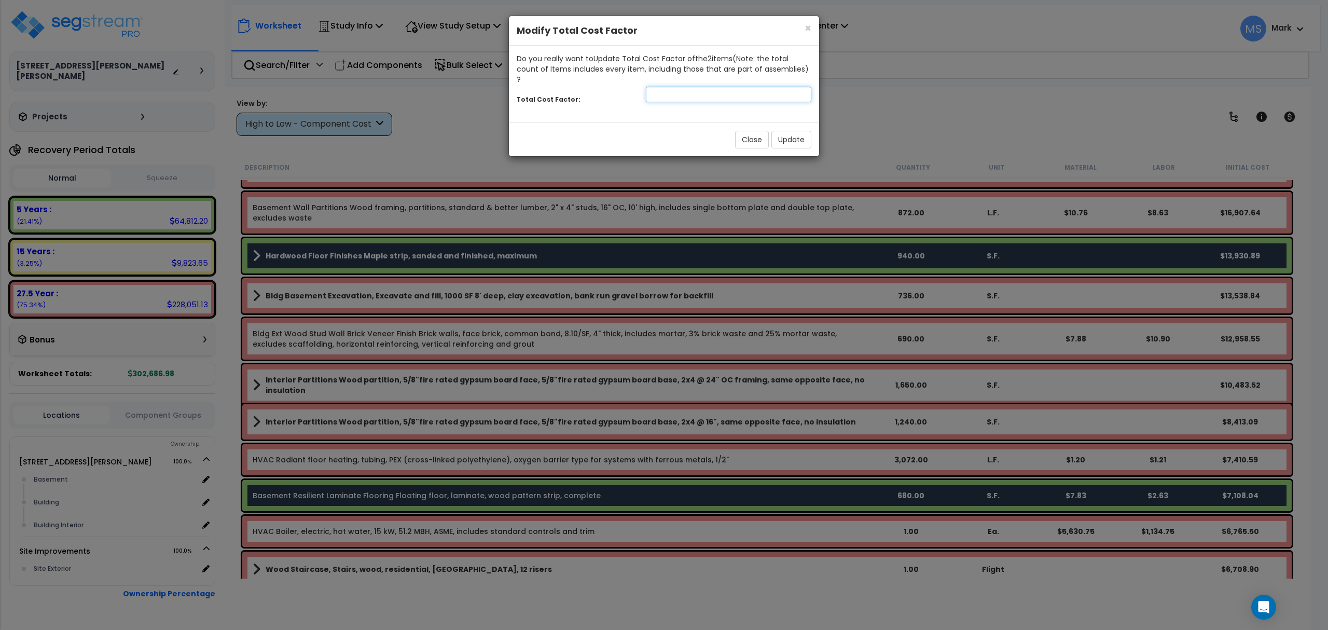
click at [651, 90] on input "number" at bounding box center [728, 95] width 165 height 16
type input ".65"
click at [790, 131] on button "Update" at bounding box center [791, 140] width 40 height 18
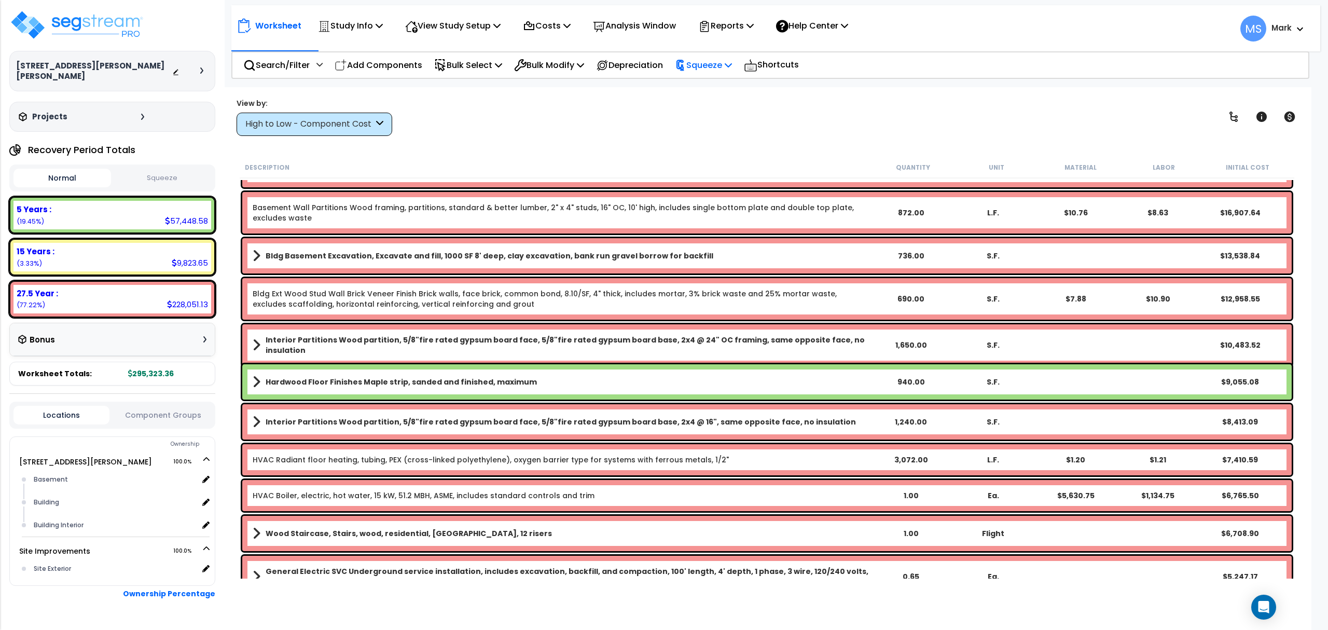
click at [728, 61] on p "Squeeze" at bounding box center [703, 65] width 57 height 14
click at [732, 92] on link "Squeeze" at bounding box center [721, 88] width 103 height 21
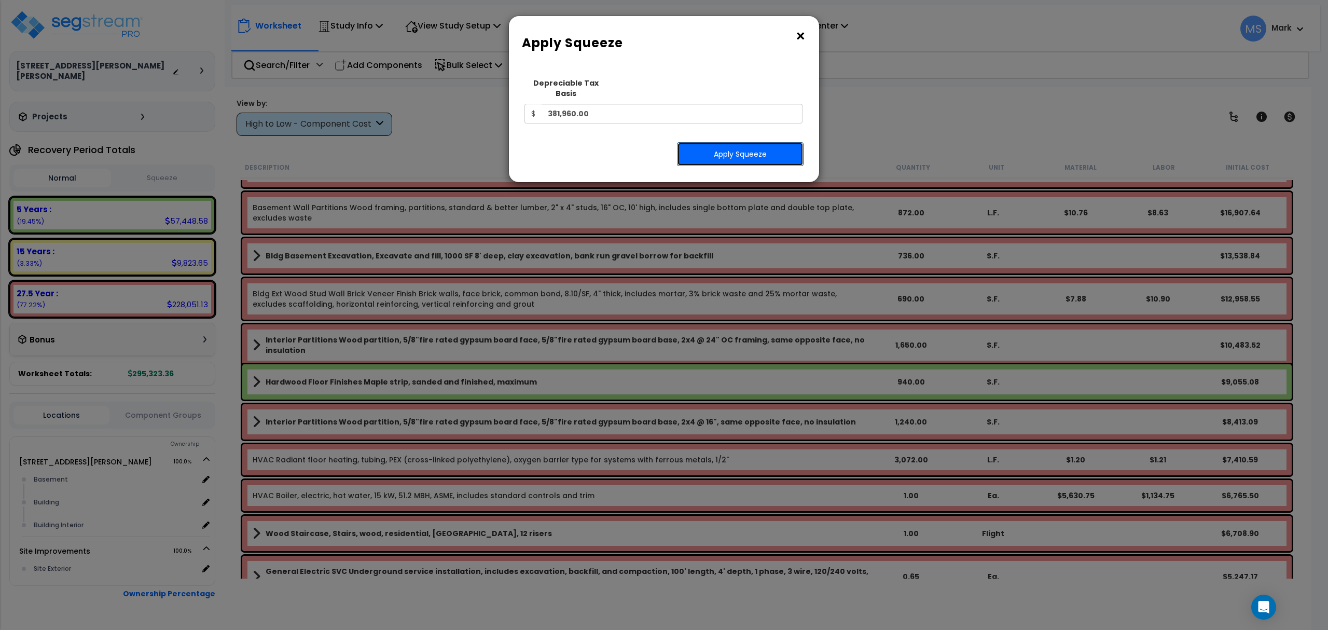
click at [727, 147] on button "Apply Squeeze" at bounding box center [740, 154] width 127 height 24
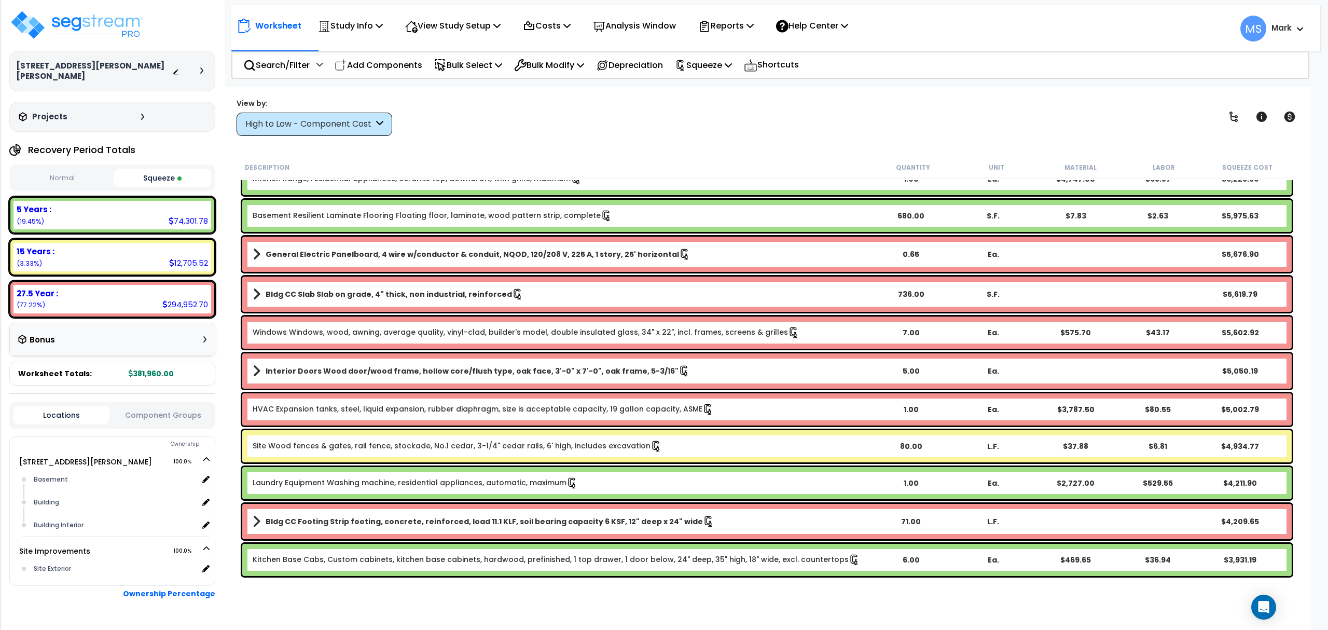
scroll to position [553, 0]
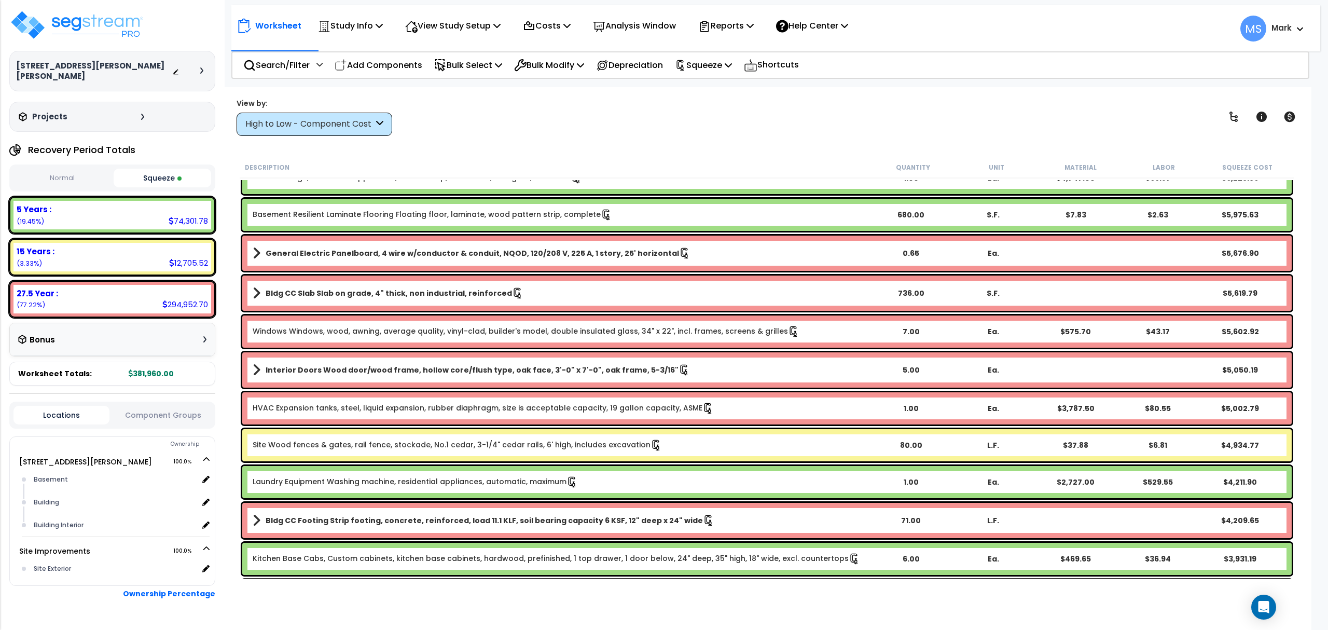
click at [117, 246] on div "15 Years :" at bounding box center [112, 251] width 191 height 11
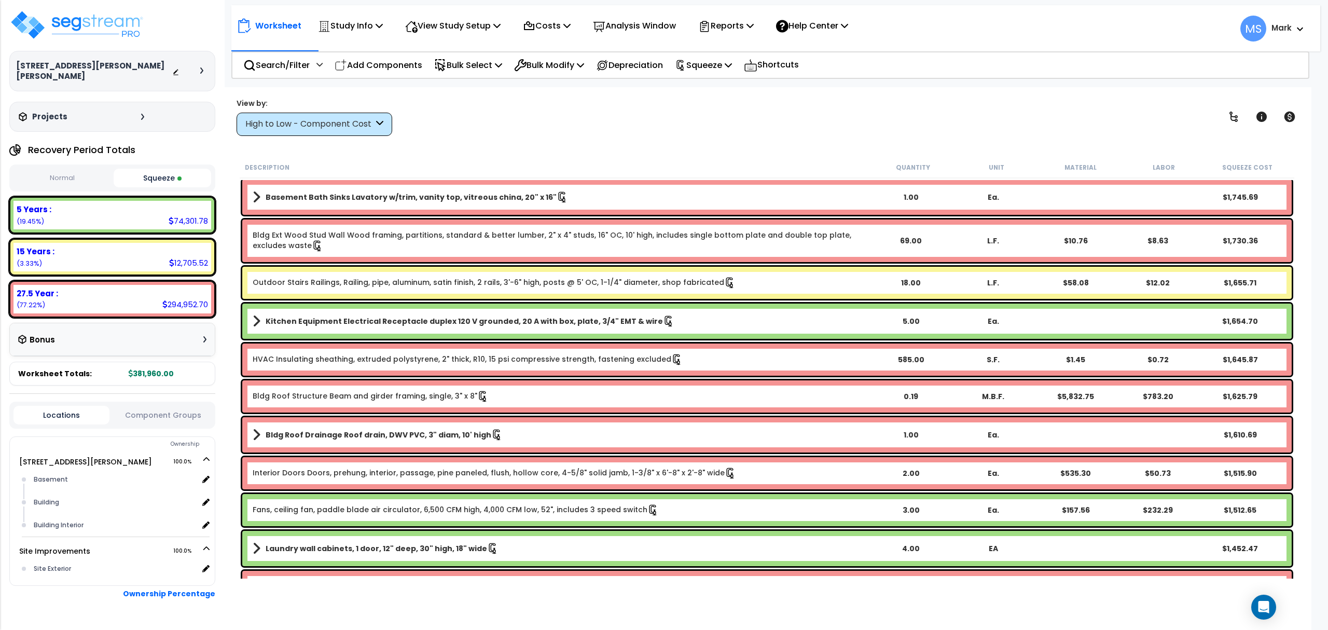
scroll to position [2075, 0]
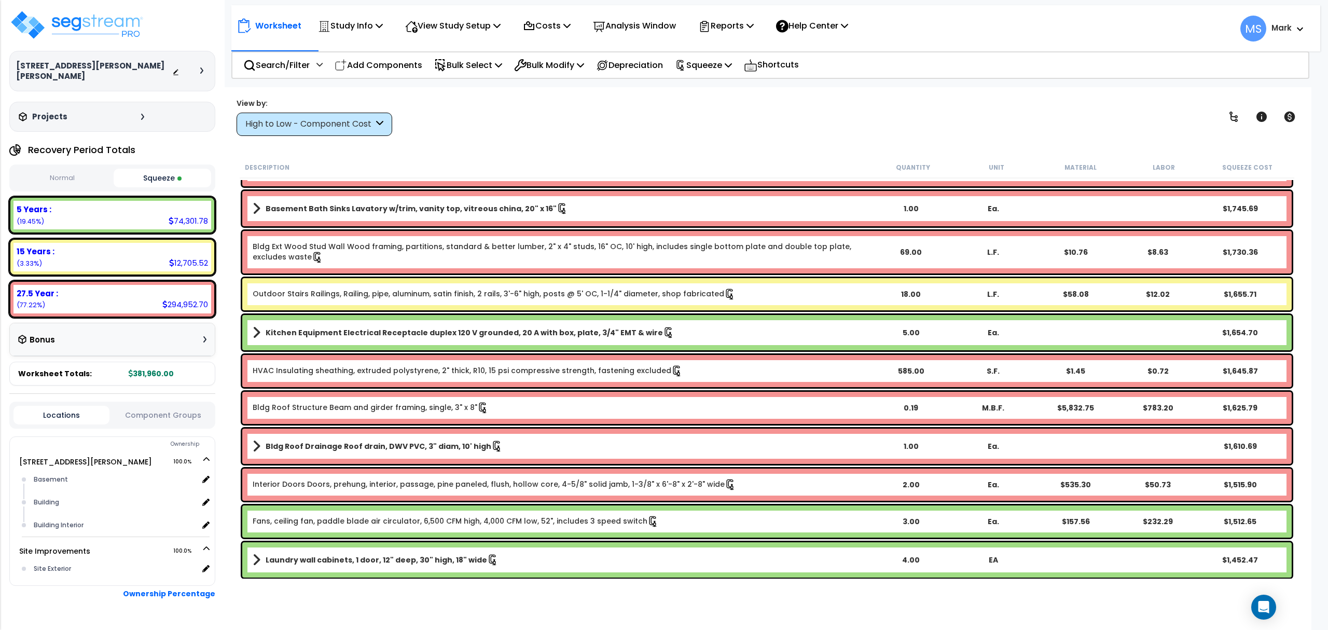
click at [662, 31] on p "Analysis Window" at bounding box center [634, 26] width 83 height 14
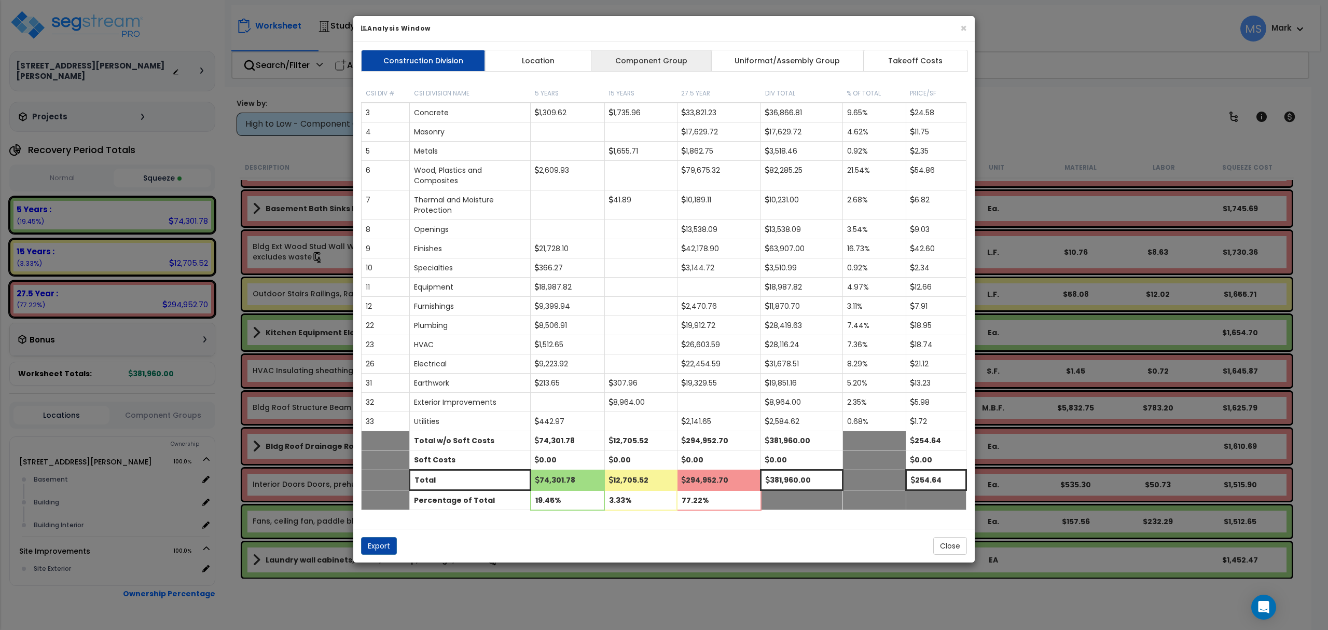
click at [647, 63] on link "Component Group" at bounding box center [651, 61] width 120 height 22
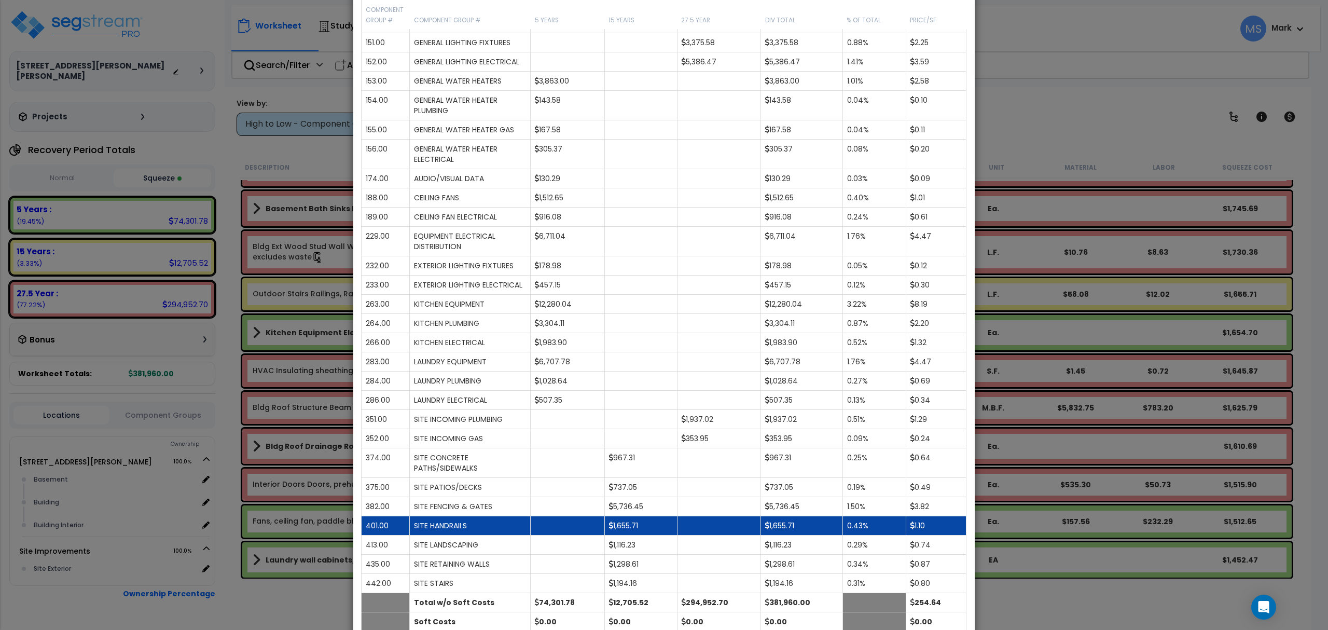
scroll to position [914, 0]
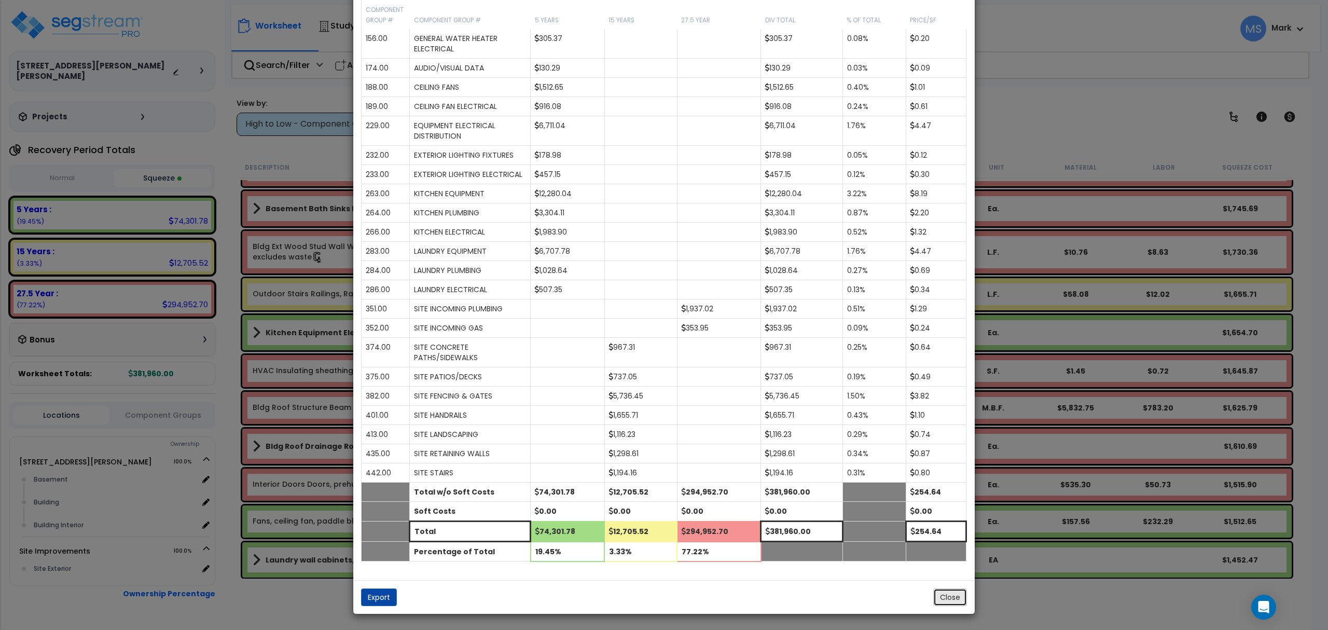
click at [955, 604] on button "Close" at bounding box center [950, 597] width 34 height 18
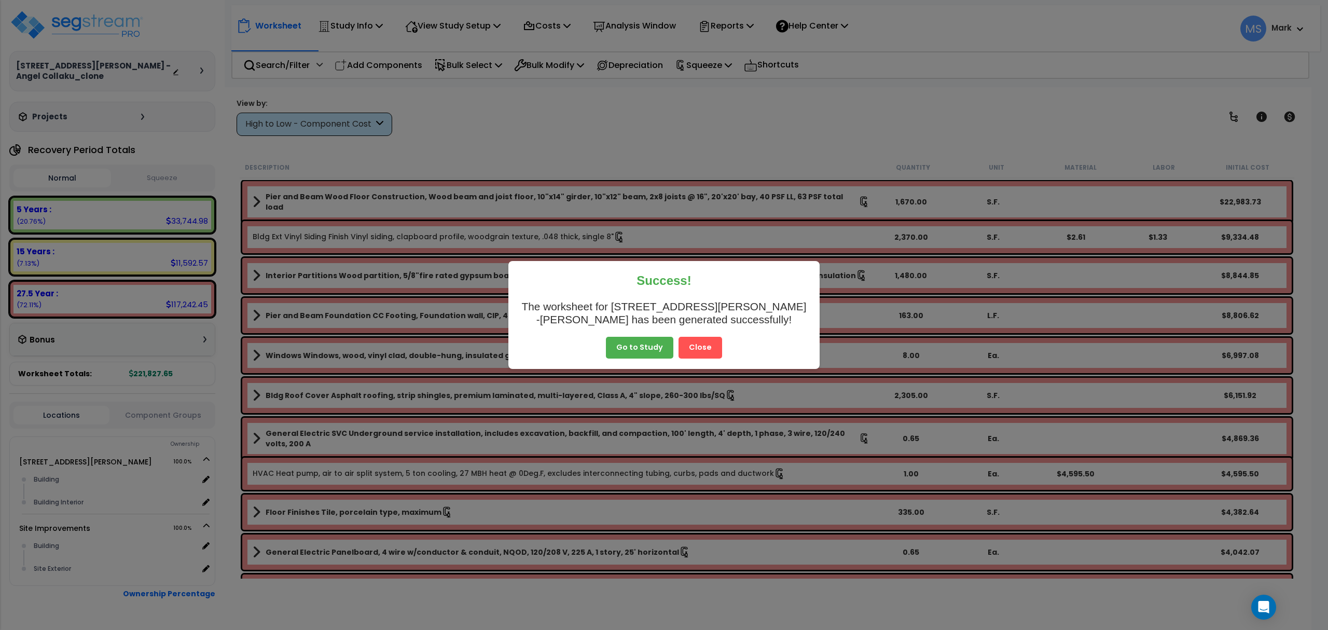
click at [696, 349] on button "Close" at bounding box center [701, 348] width 44 height 22
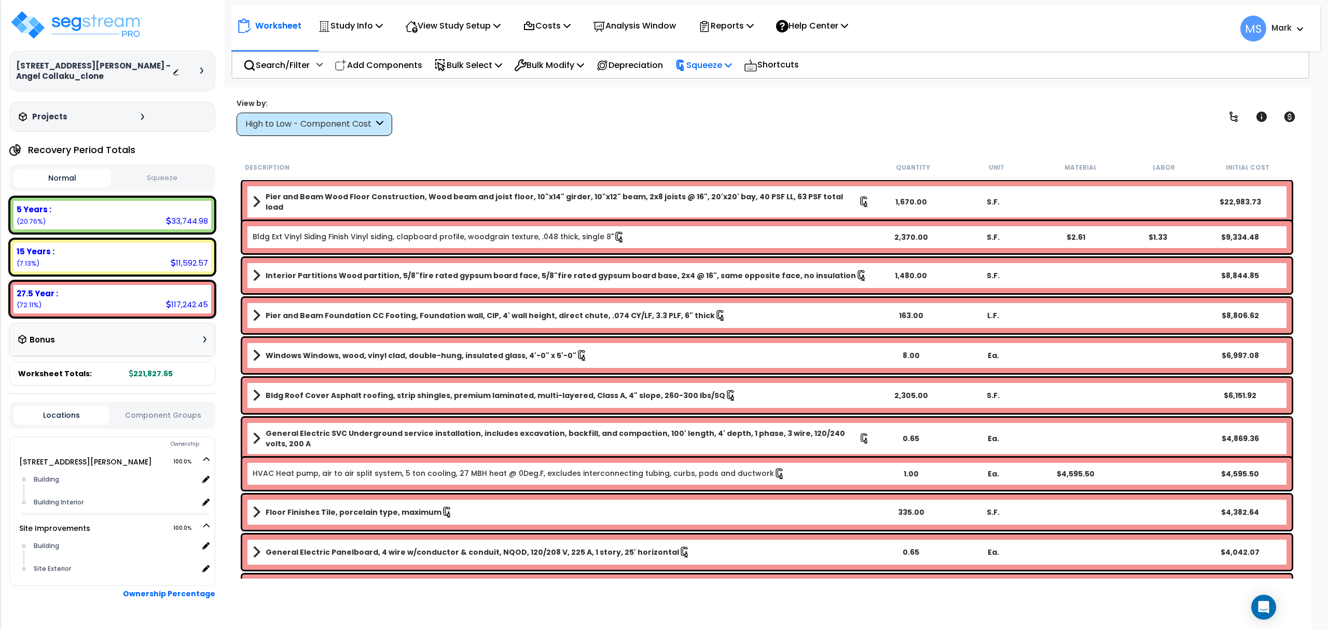
click at [716, 75] on div "Squeeze" at bounding box center [703, 65] width 57 height 24
click at [721, 90] on link "Squeeze" at bounding box center [721, 88] width 103 height 21
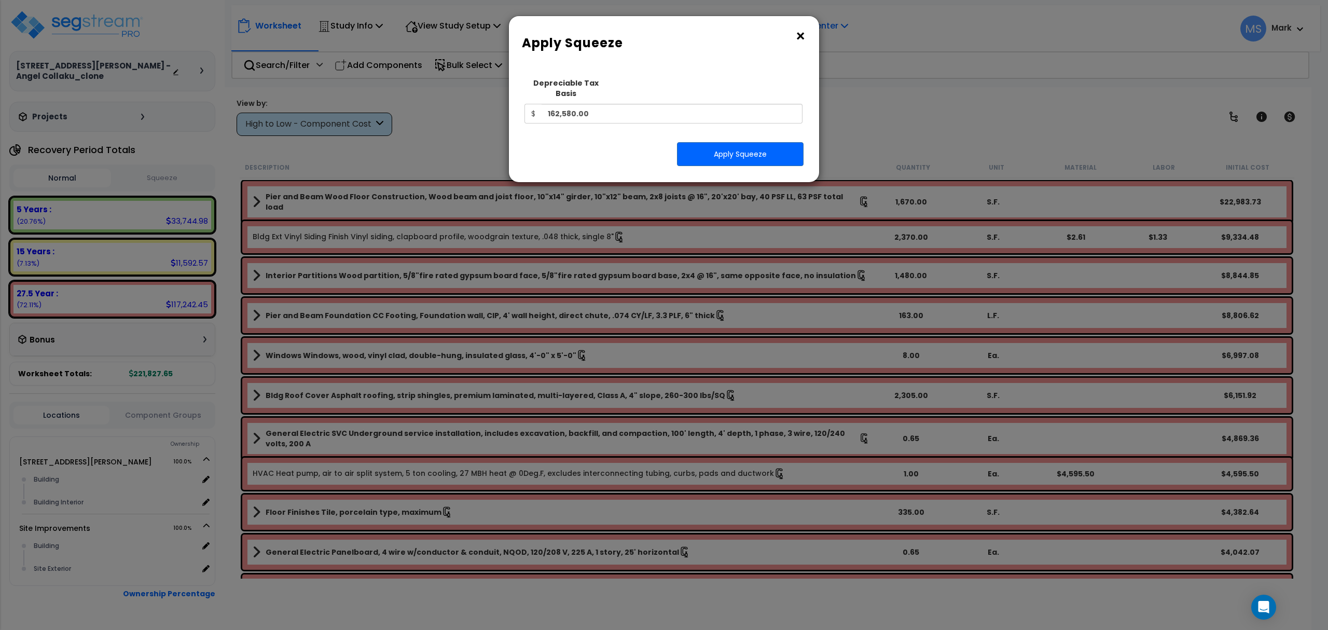
click at [796, 34] on button "×" at bounding box center [800, 36] width 11 height 17
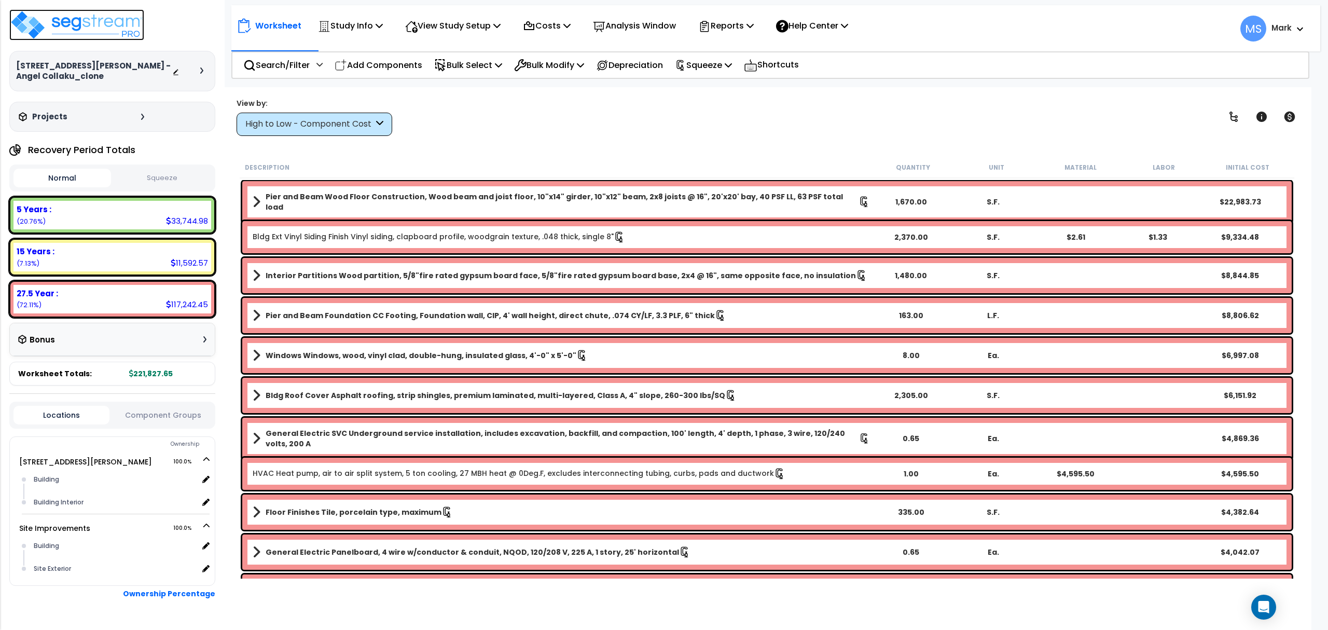
click at [90, 30] on img at bounding box center [76, 24] width 135 height 31
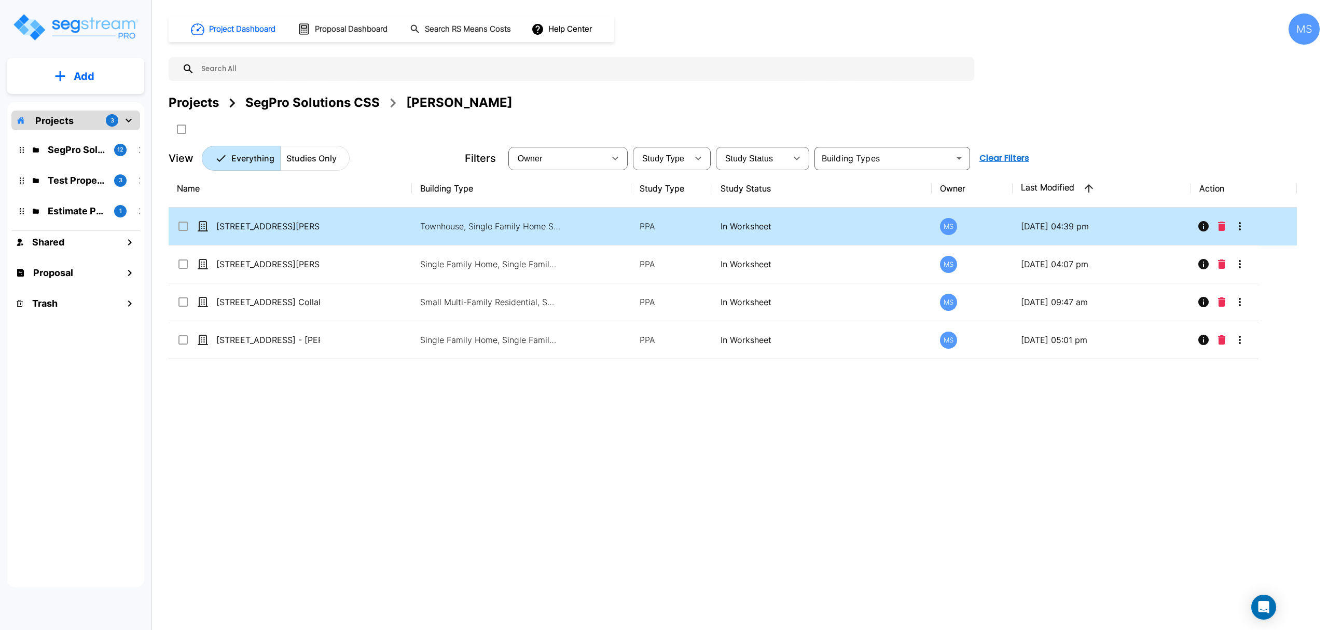
click at [279, 220] on td "[STREET_ADDRESS][PERSON_NAME][PERSON_NAME]" at bounding box center [290, 227] width 243 height 38
checkbox input "true"
click at [279, 220] on td "[STREET_ADDRESS][PERSON_NAME][PERSON_NAME]" at bounding box center [290, 227] width 243 height 38
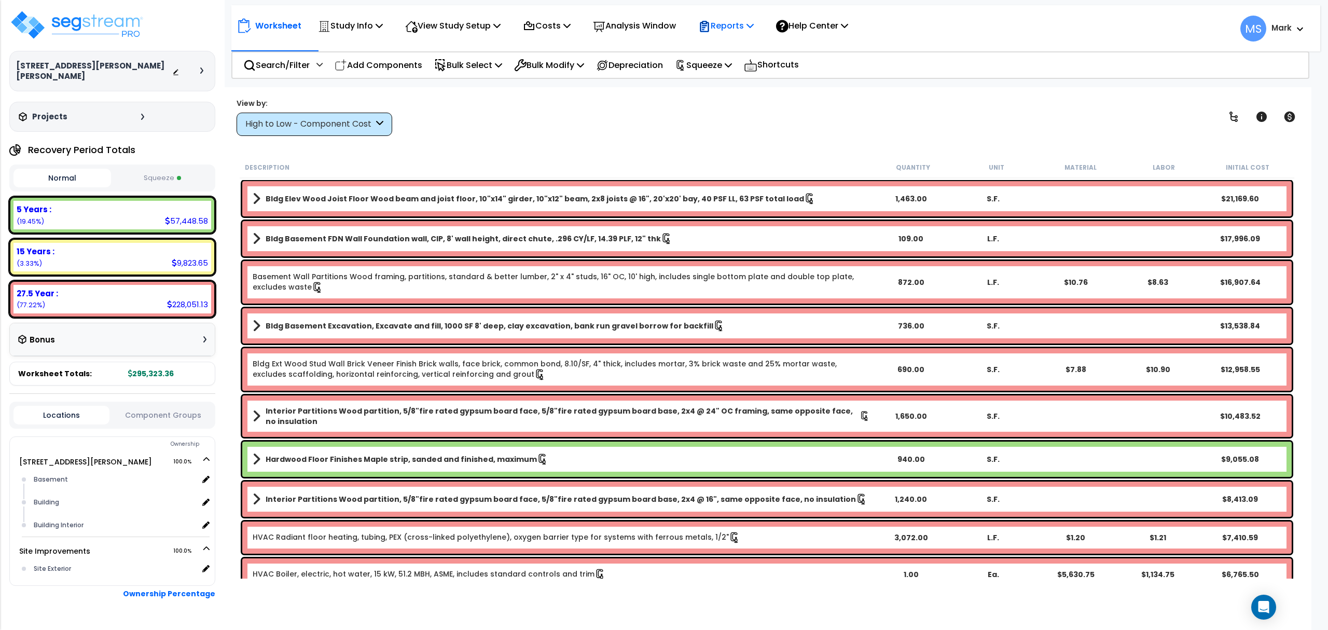
click at [738, 27] on p "Reports" at bounding box center [726, 26] width 56 height 14
click at [751, 98] on link "Manage Report Custom Fields" at bounding box center [744, 97] width 103 height 31
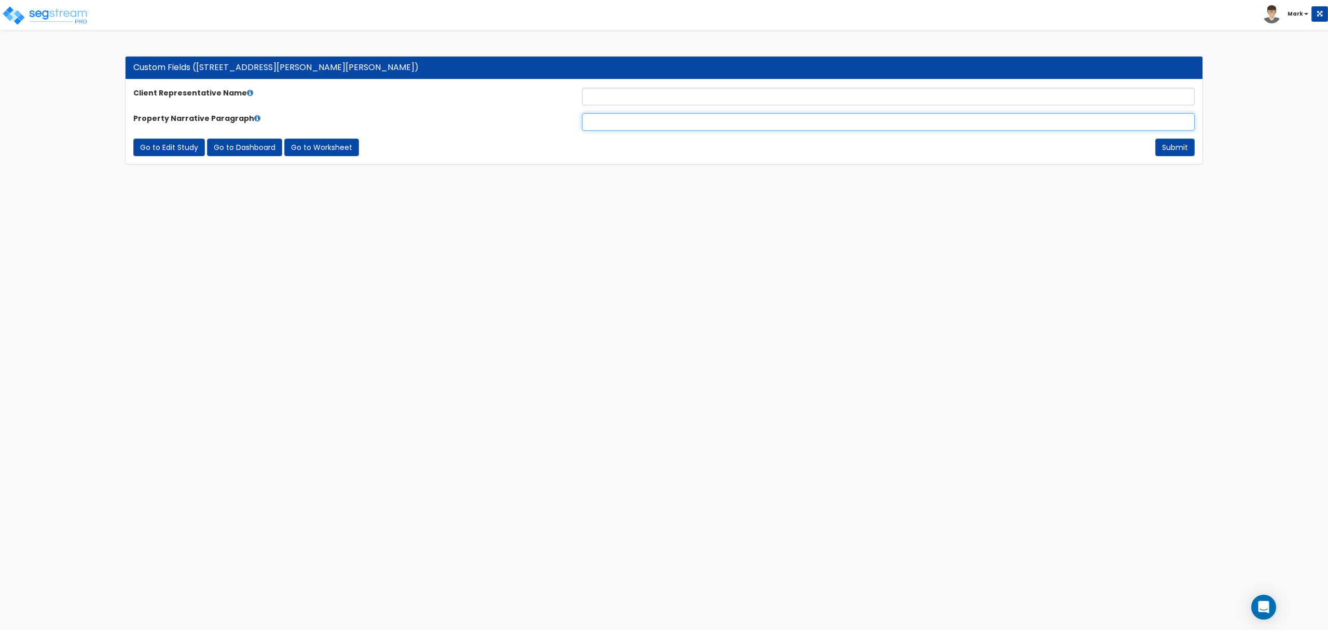
paste input "The subject property is a 2,048-square-foot rowhouse situated on a 0.06-acre lo…"
type input "The subject property is a 2,048-square-foot rowhouse situated on a 0.06-acre lo…"
click at [621, 100] on input "text" at bounding box center [888, 97] width 613 height 18
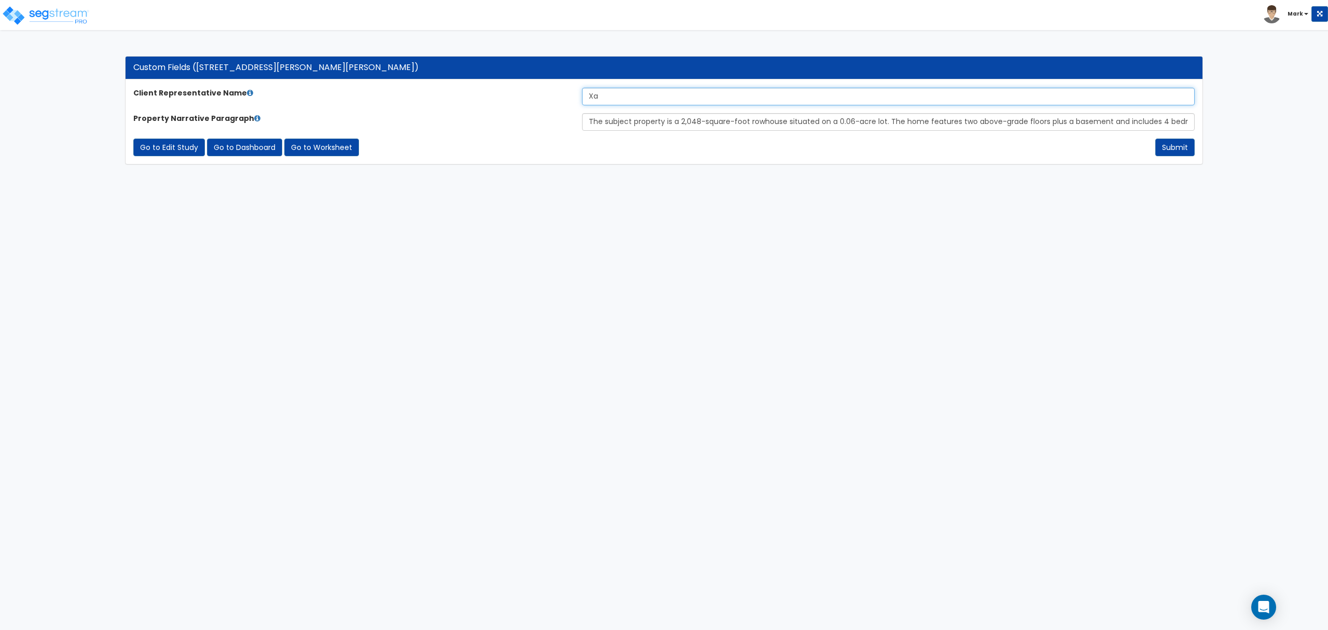
type input "X"
type input "[PERSON_NAME]"
click at [1168, 143] on button "Submit" at bounding box center [1174, 148] width 39 height 18
click at [334, 150] on link "Go to Worksheet" at bounding box center [321, 148] width 75 height 18
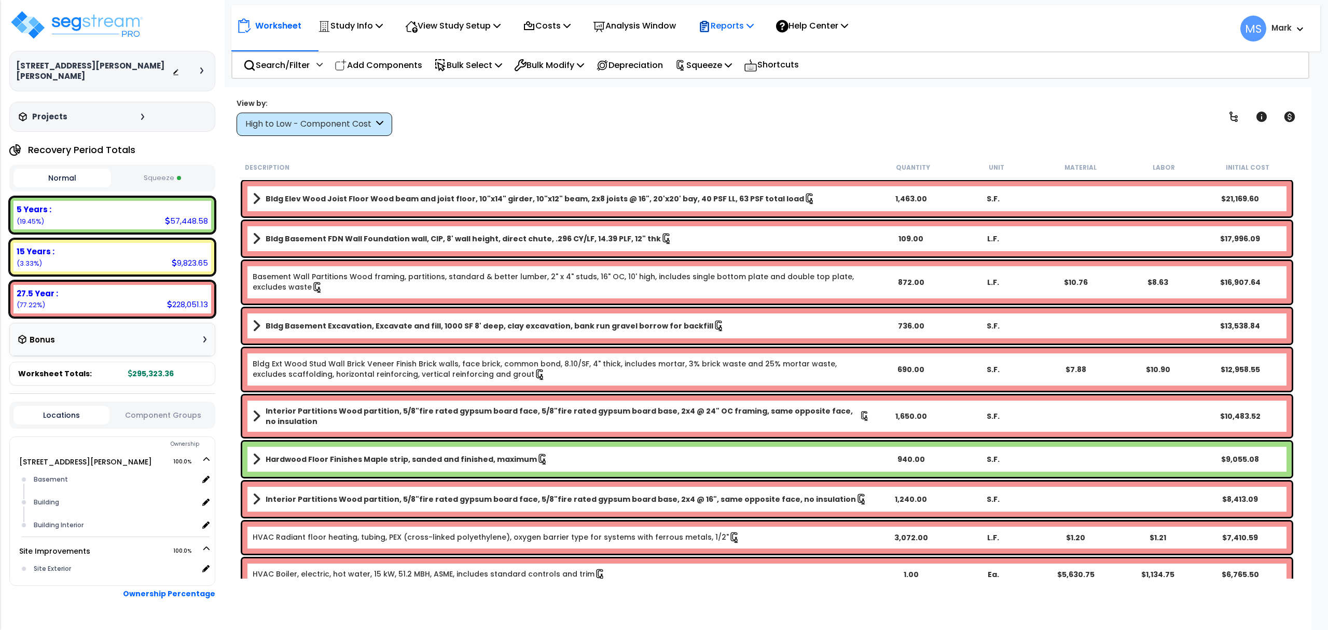
click at [754, 23] on p "Reports" at bounding box center [726, 26] width 56 height 14
click at [772, 74] on link "Manage Report Images" at bounding box center [744, 71] width 103 height 21
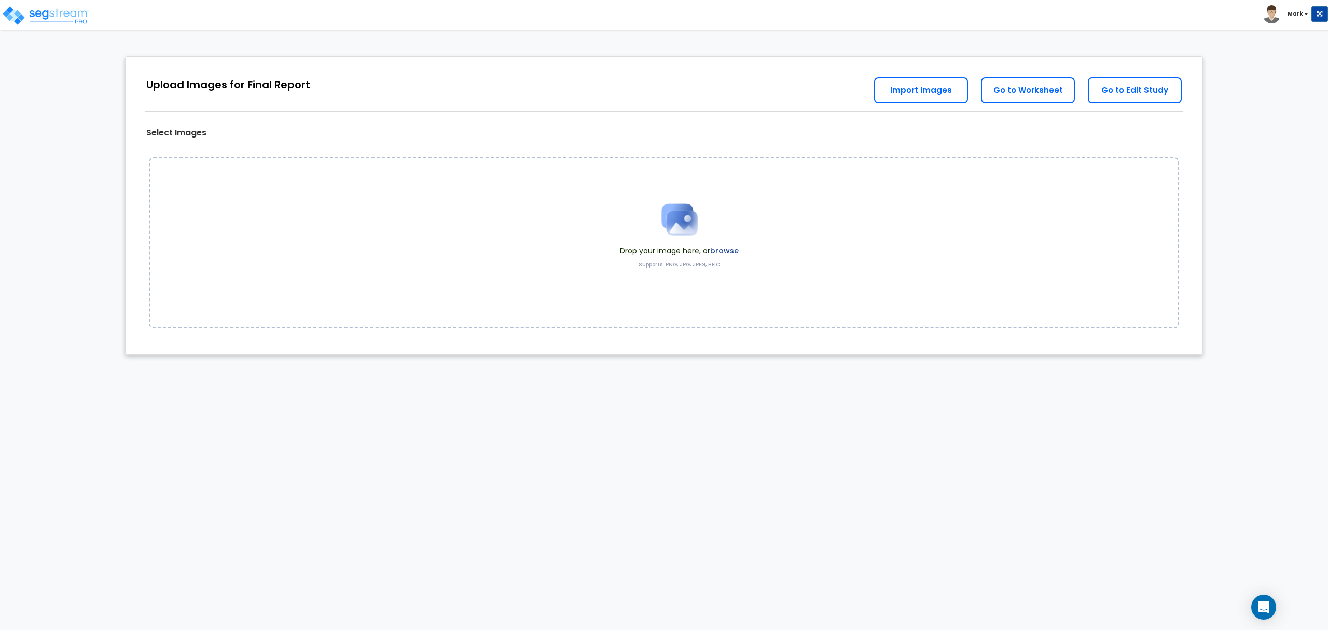
click at [978, 278] on div "Drop your image here, or browse Supports: PNG, JPG, JPEG, HEIC" at bounding box center [664, 242] width 1030 height 171
click at [732, 243] on span at bounding box center [679, 219] width 119 height 52
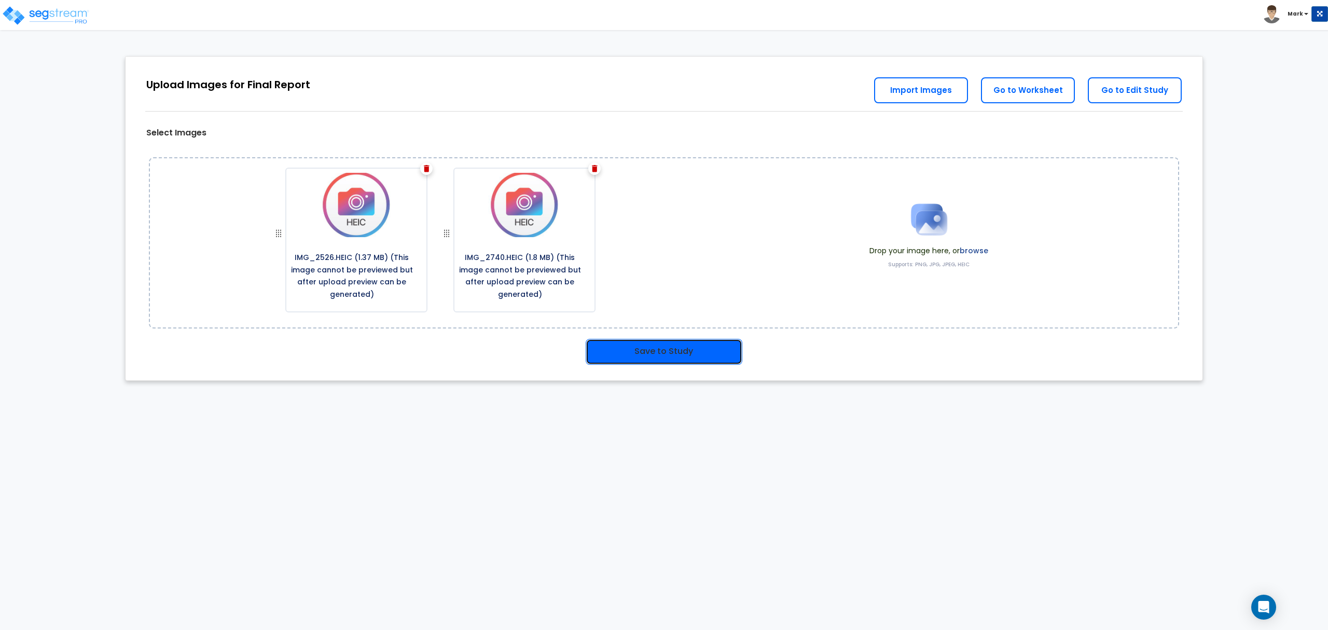
click at [687, 355] on button "Save to Study" at bounding box center [664, 352] width 157 height 26
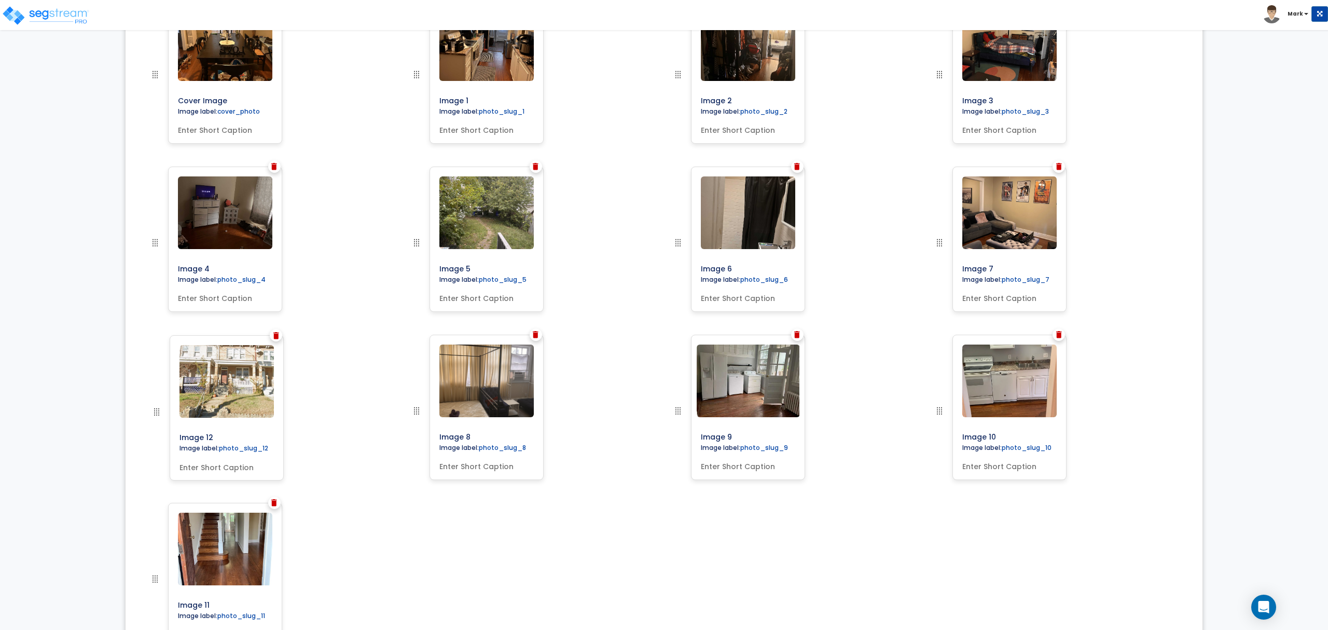
scroll to position [341, 0]
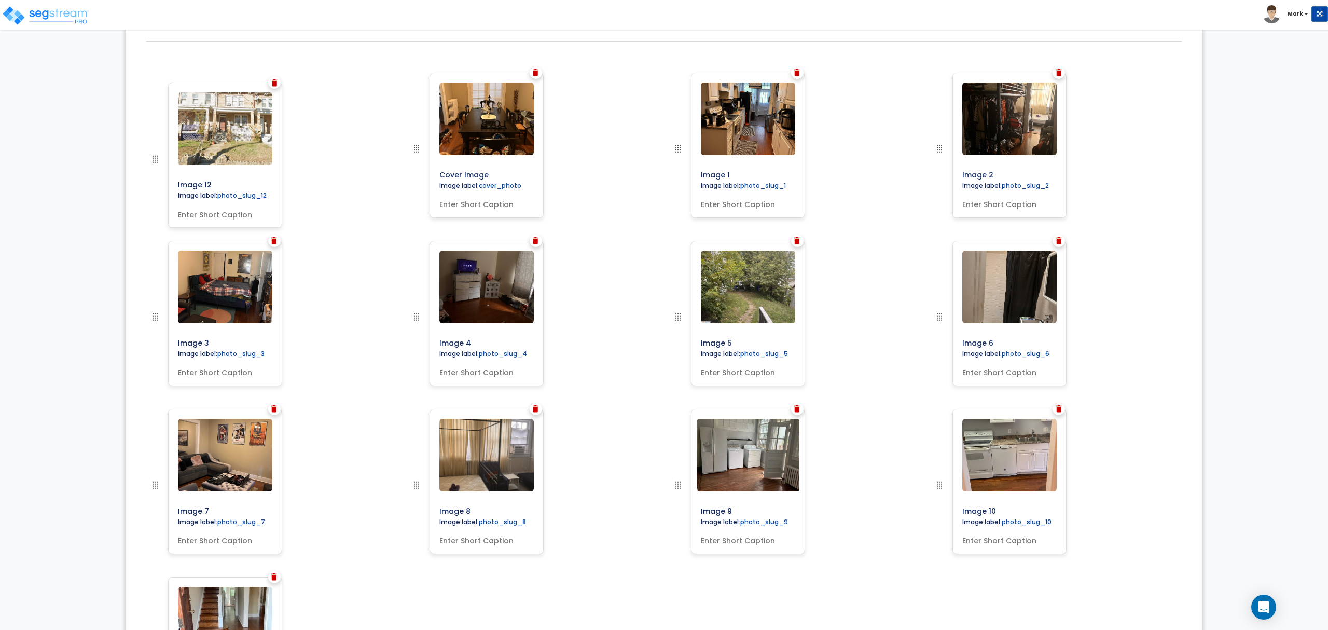
drag, startPoint x: 156, startPoint y: 579, endPoint x: 151, endPoint y: 159, distance: 420.7
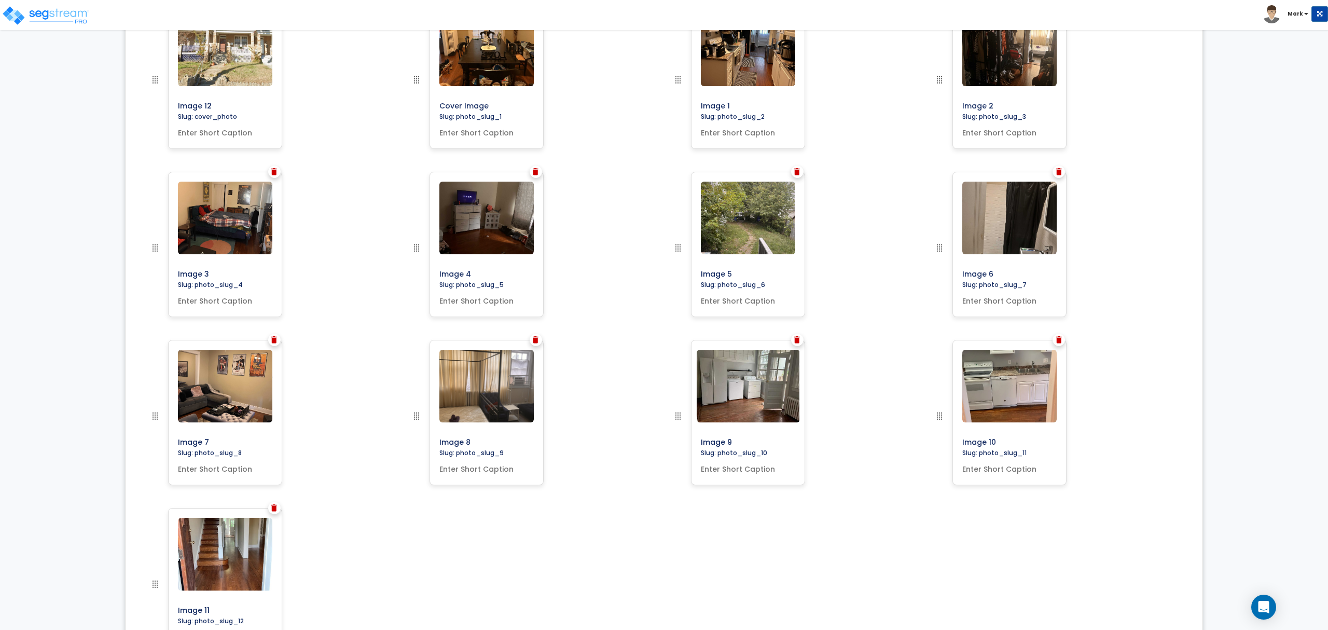
scroll to position [330, 0]
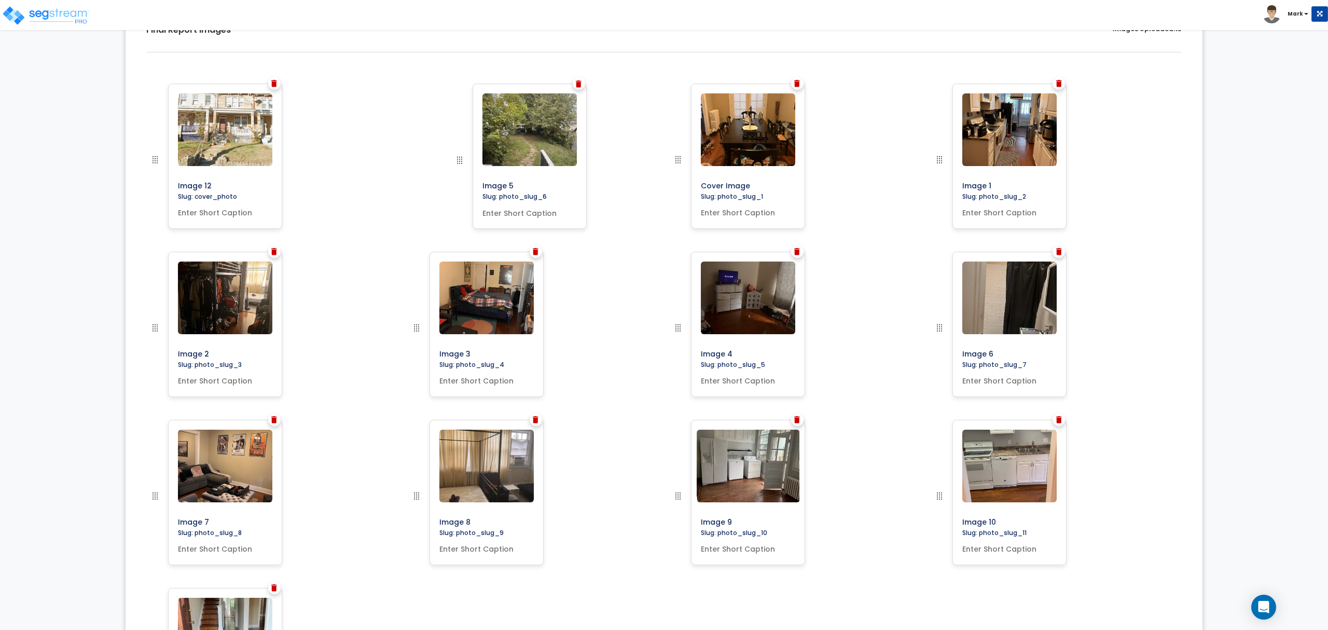
drag, startPoint x: 673, startPoint y: 247, endPoint x: 455, endPoint y: 144, distance: 241.6
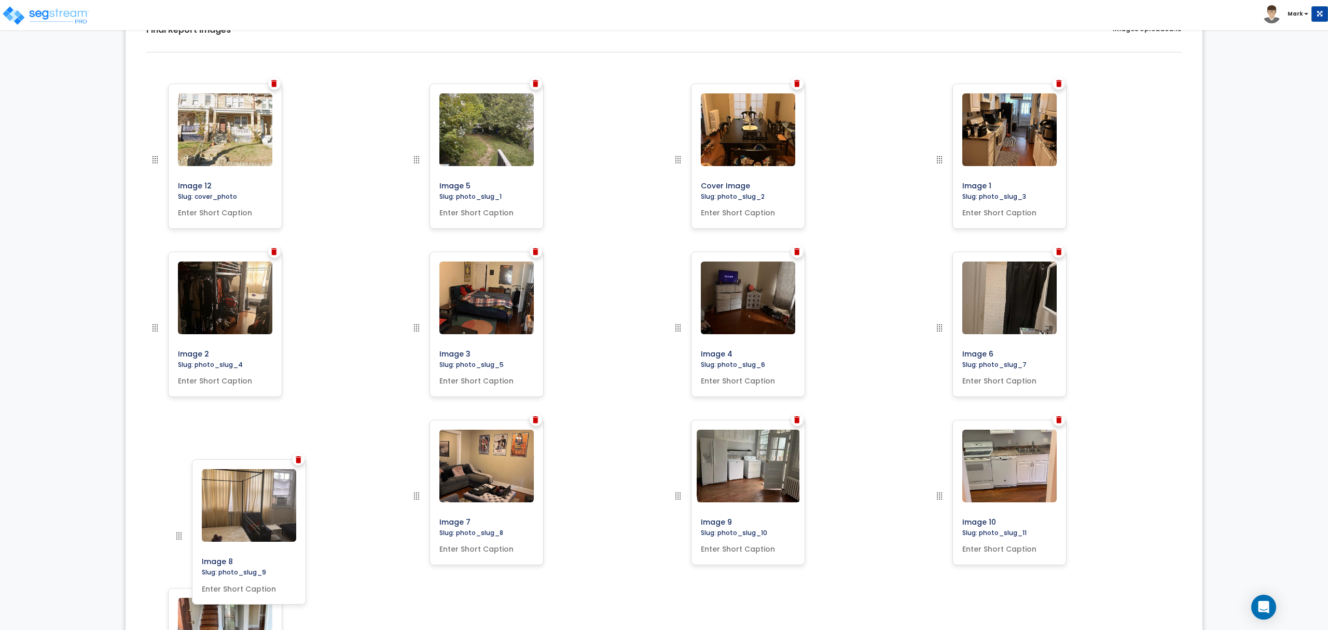
drag, startPoint x: 418, startPoint y: 432, endPoint x: 177, endPoint y: 533, distance: 261.3
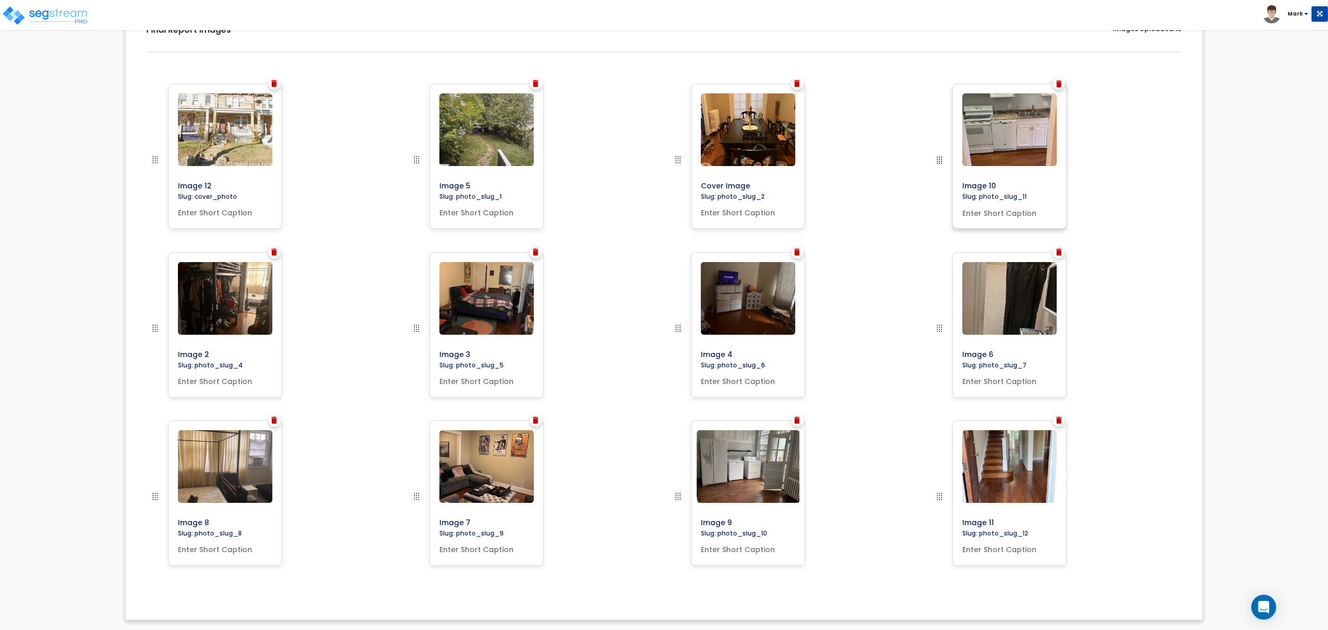
drag, startPoint x: 938, startPoint y: 428, endPoint x: 944, endPoint y: 155, distance: 274.0
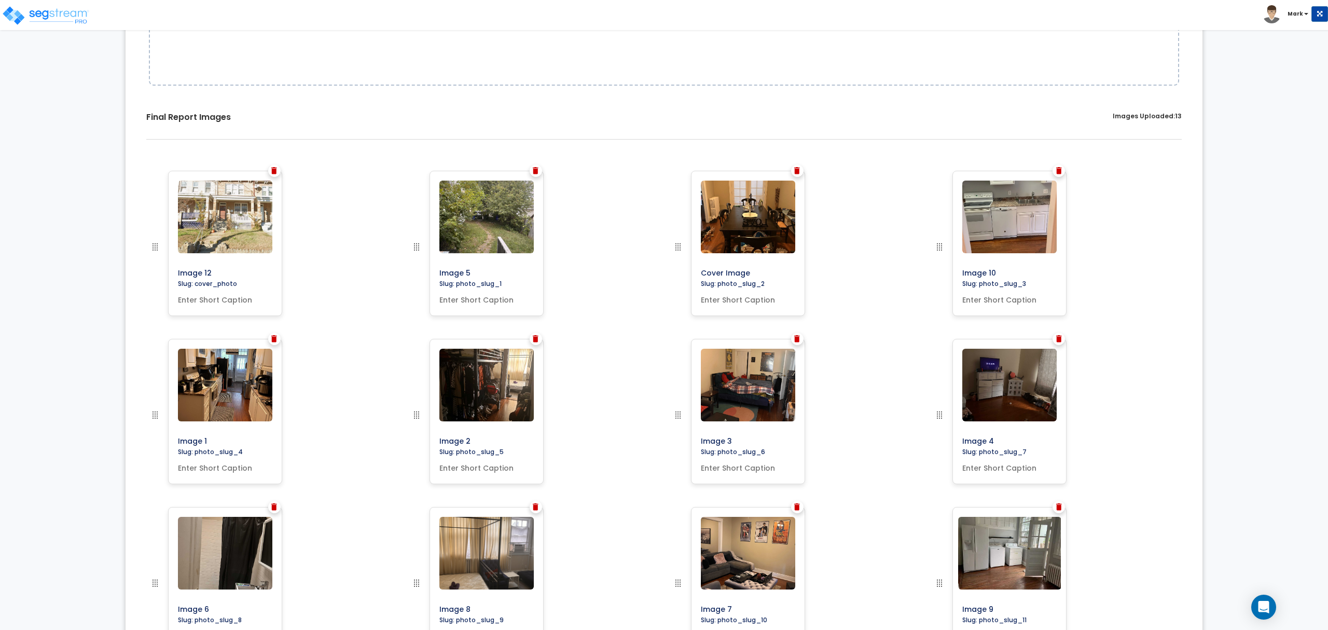
scroll to position [13, 0]
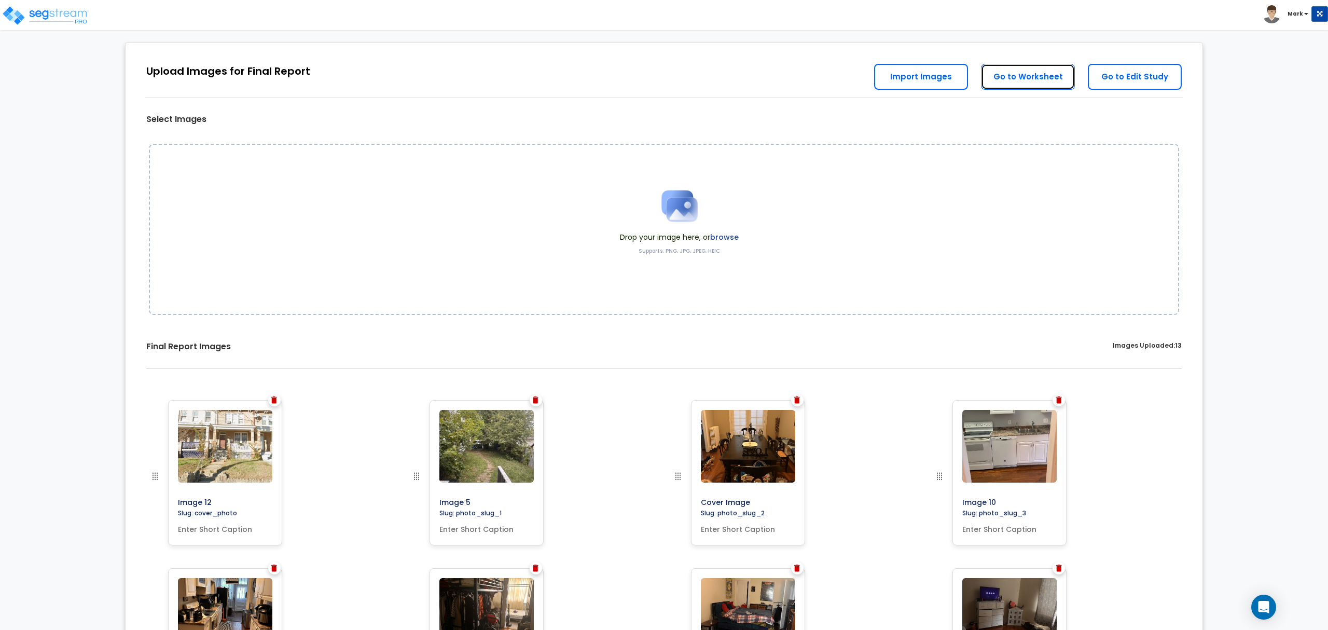
click at [1005, 75] on link "Go to Worksheet" at bounding box center [1028, 77] width 94 height 26
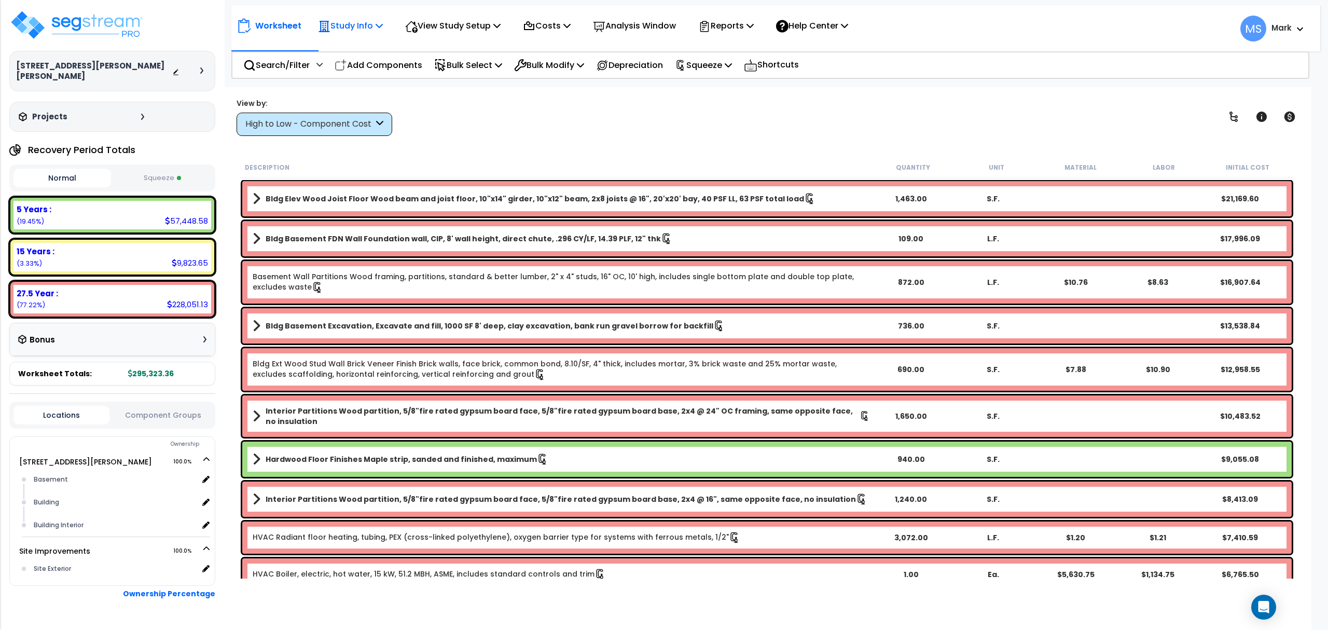
click at [341, 30] on p "Study Info" at bounding box center [350, 26] width 65 height 14
click at [356, 50] on link "Study Setup" at bounding box center [364, 49] width 103 height 21
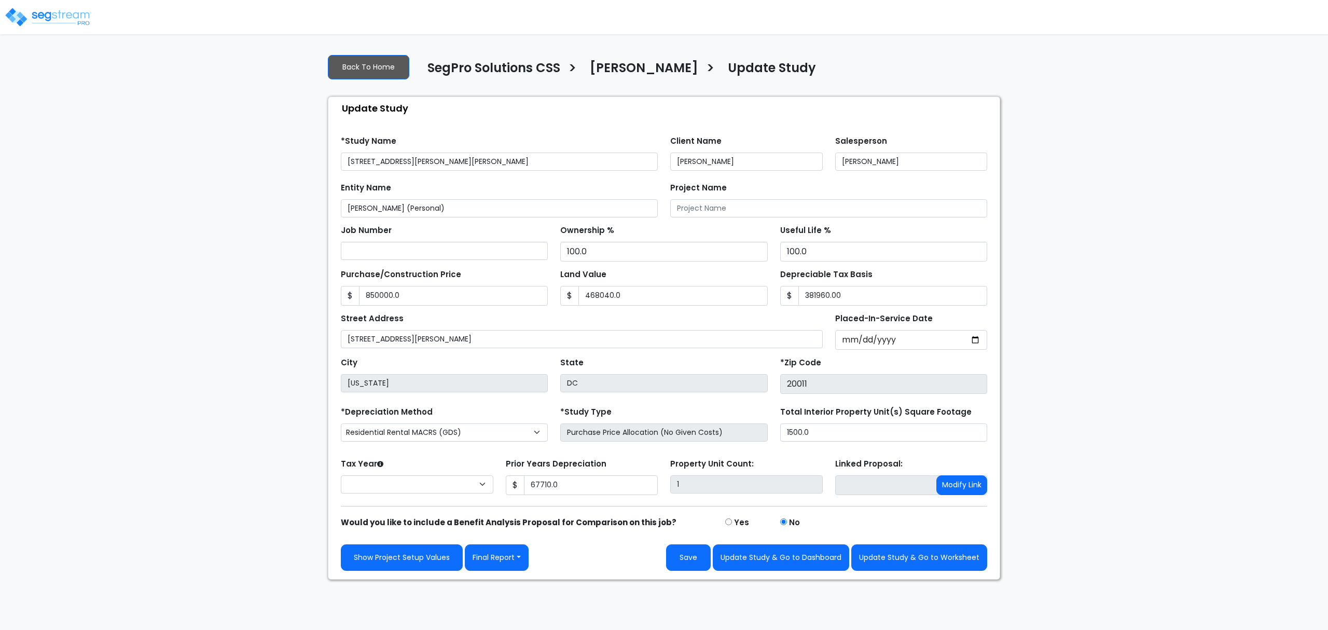
type input "850,000.0"
type input "468,040.0"
type input "381,960.00"
type input "67,710.0"
select select "2025"
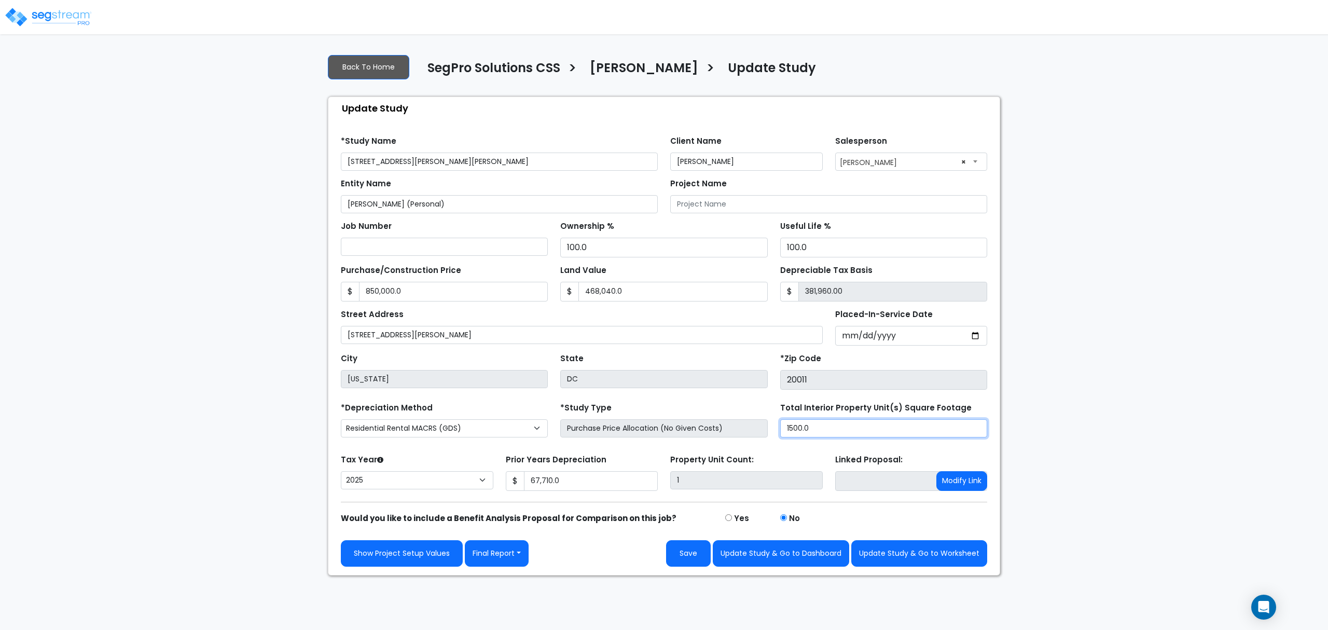
click at [824, 430] on input "1500.0" at bounding box center [883, 428] width 207 height 18
type input "2,048"
drag, startPoint x: 934, startPoint y: 558, endPoint x: 735, endPoint y: 528, distance: 201.0
click at [933, 557] on button "Update Study & Go to Worksheet" at bounding box center [919, 553] width 136 height 26
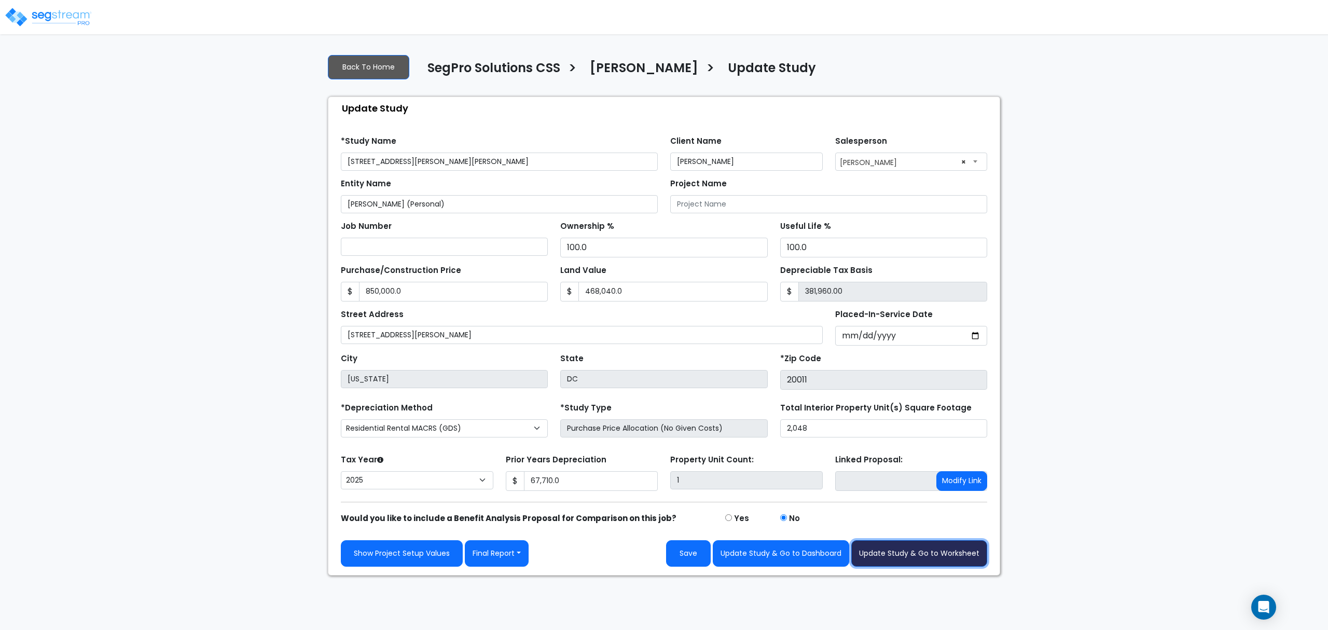
type input "850000"
type input "468040"
type input "67710"
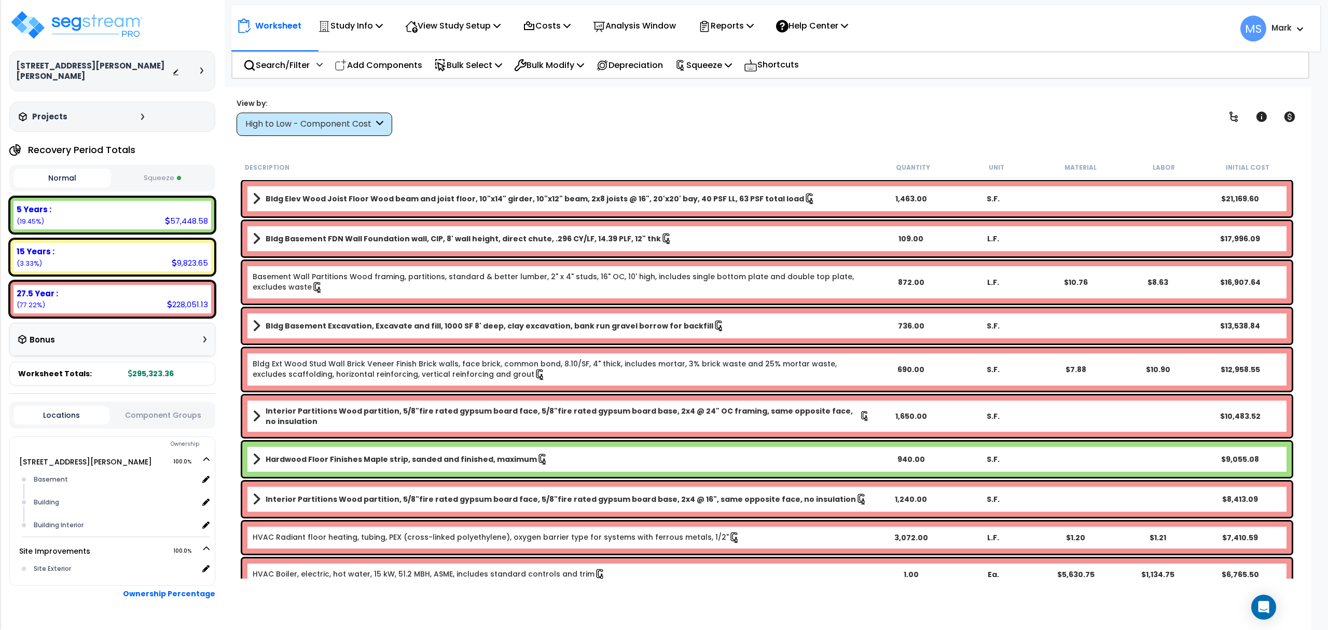
click at [1002, 6] on div "Worksheet Study Info Study Setup Add Property Unit Template study Clone study MS" at bounding box center [775, 23] width 1089 height 36
click at [951, 104] on div "View by: High to Low - Component Cost High to Low - Component Cost" at bounding box center [767, 117] width 1068 height 38
click at [1258, 119] on icon at bounding box center [1261, 117] width 10 height 10
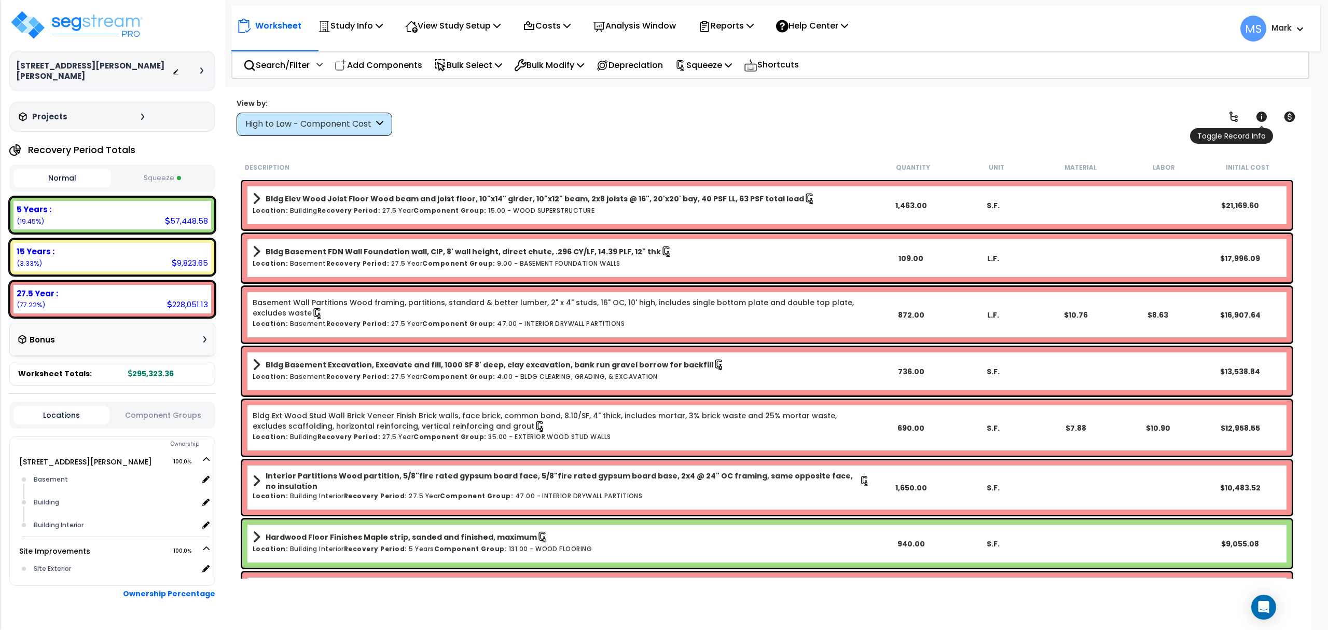
click at [1258, 119] on icon at bounding box center [1261, 117] width 10 height 10
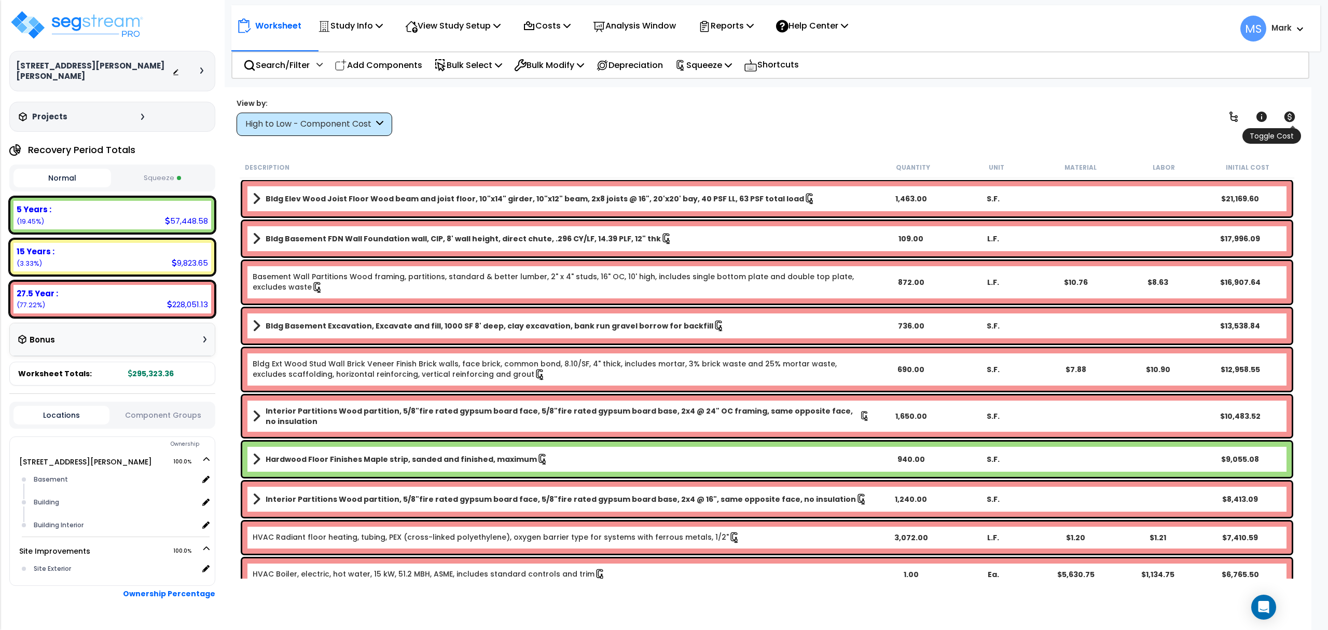
click at [1285, 120] on icon at bounding box center [1289, 117] width 11 height 10
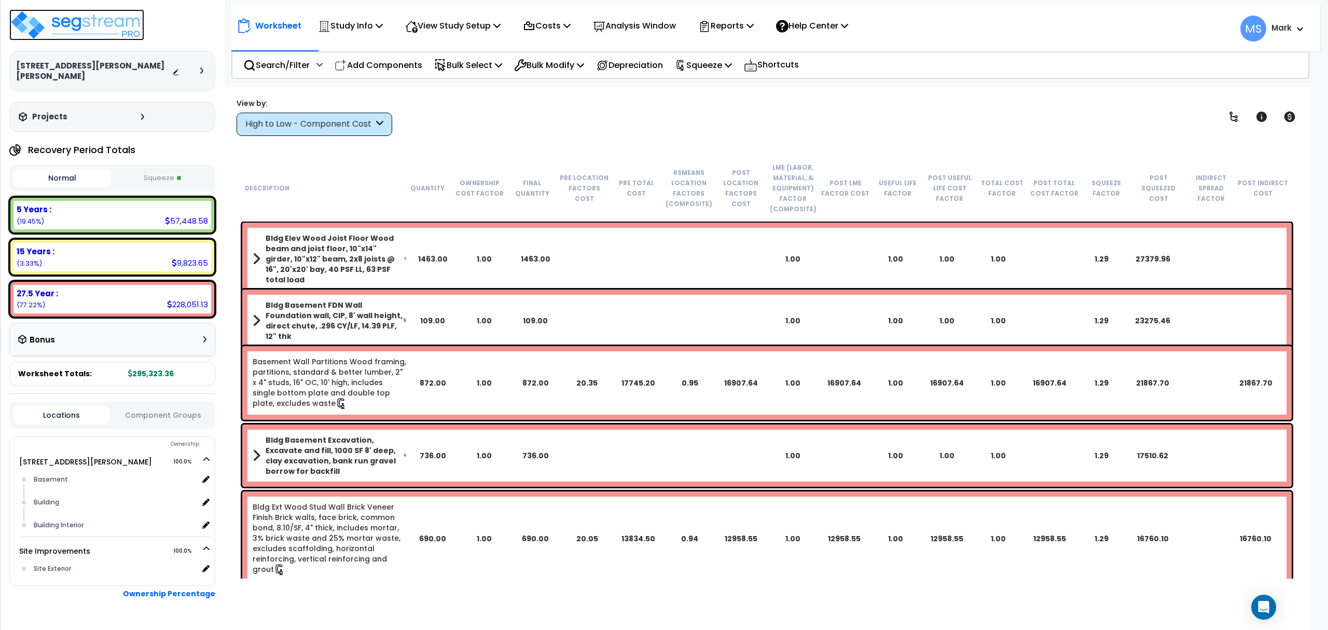
click at [117, 27] on img at bounding box center [76, 24] width 135 height 31
